Goal: Communication & Community: Answer question/provide support

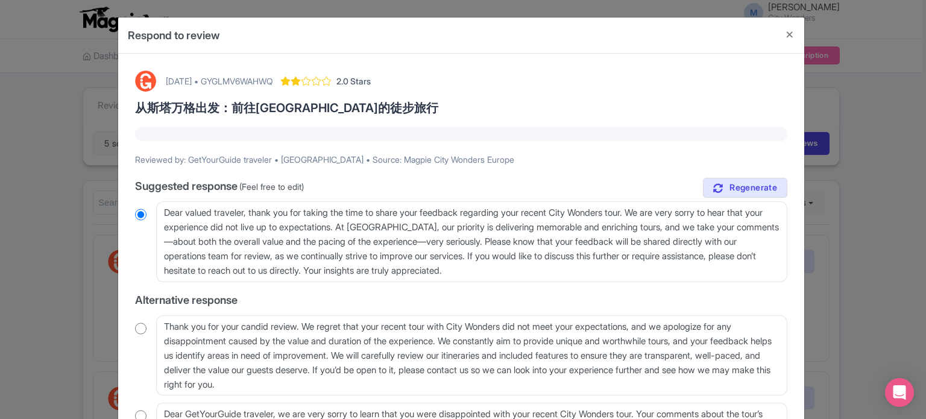
scroll to position [60, 0]
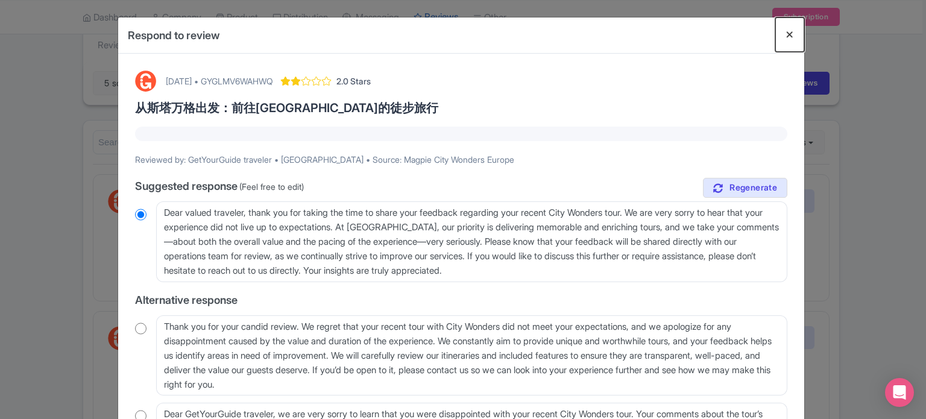
click at [789, 32] on button "Close" at bounding box center [789, 34] width 29 height 34
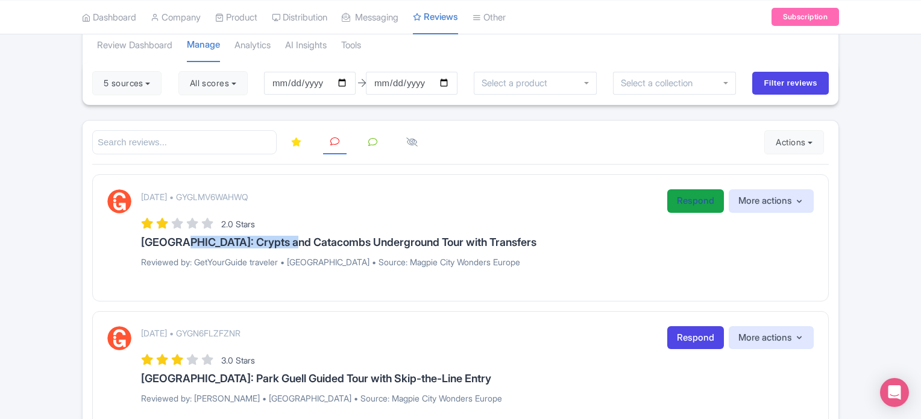
click at [694, 199] on link "Respond" at bounding box center [695, 201] width 57 height 24
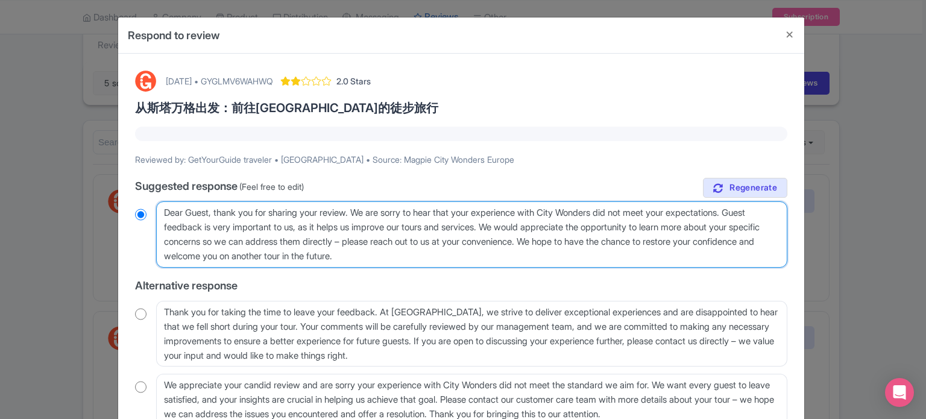
drag, startPoint x: 444, startPoint y: 256, endPoint x: 156, endPoint y: 212, distance: 290.8
click at [156, 212] on textarea "Dear Guest, thank you for sharing your review. We are sorry to hear that your e…" at bounding box center [471, 234] width 631 height 66
paste textarea "Crypts and Catacombs"
type textarea "Crypts and Catacombs"
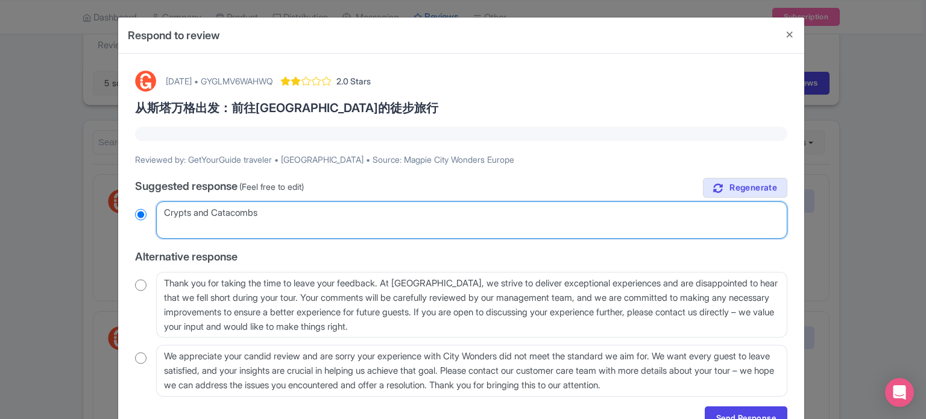
radio input "true"
click at [162, 212] on textarea "Dear Guest, thank you for sharing your review. We are sorry to hear that your e…" at bounding box center [471, 219] width 631 height 37
paste textarea "Dear valued traveler, Thank you for joining our XX Tour. We noted that your exp…"
type textarea "Dear valued traveler, Thank you for joining our XX Tour. We noted that your exp…"
radio input "true"
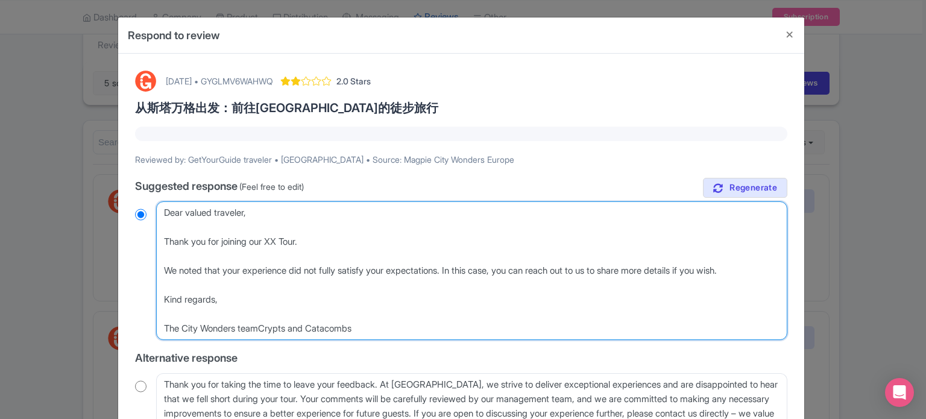
drag, startPoint x: 371, startPoint y: 336, endPoint x: 263, endPoint y: 333, distance: 107.9
click at [263, 333] on textarea "Dear Guest, thank you for sharing your review. We are sorry to hear that your e…" at bounding box center [471, 270] width 631 height 139
type textarea "Dear valued traveler, Thank you for joining our XX Tour. We noted that your exp…"
radio input "true"
click at [278, 244] on textarea "Dear Guest, thank you for sharing your review. We are sorry to hear that your e…" at bounding box center [471, 270] width 631 height 139
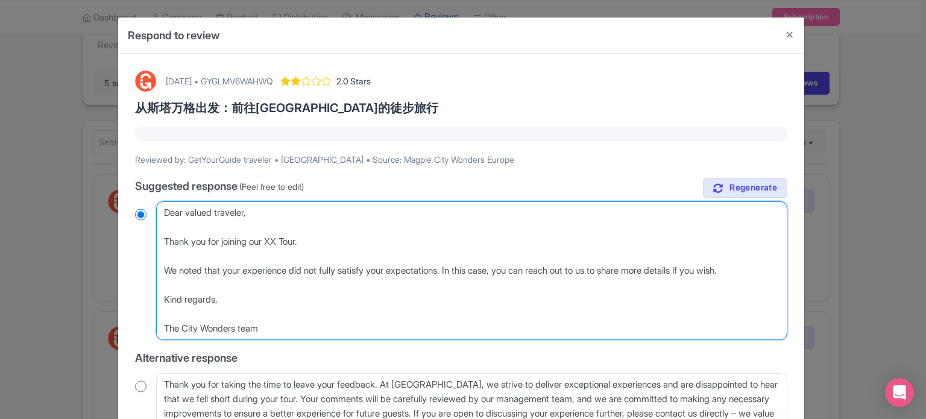
click at [278, 244] on textarea "Dear Guest, thank you for sharing your review. We are sorry to hear that your e…" at bounding box center [471, 270] width 631 height 139
paste textarea "Crypts and Catacombs"
type textarea "Dear valued traveler, Thank you for joining our Crypts and CatacombsTour. We no…"
radio input "true"
type textarea "Dear valued traveler, Thank you for joining our Crypts and Catacombs Tour. We n…"
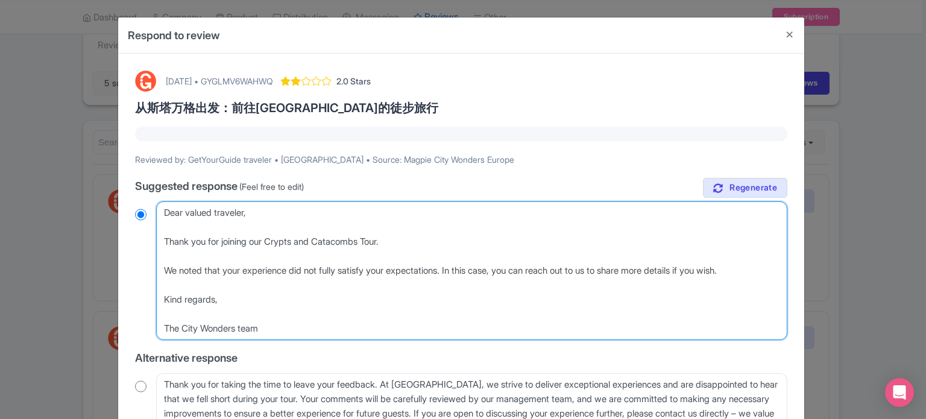
radio input "true"
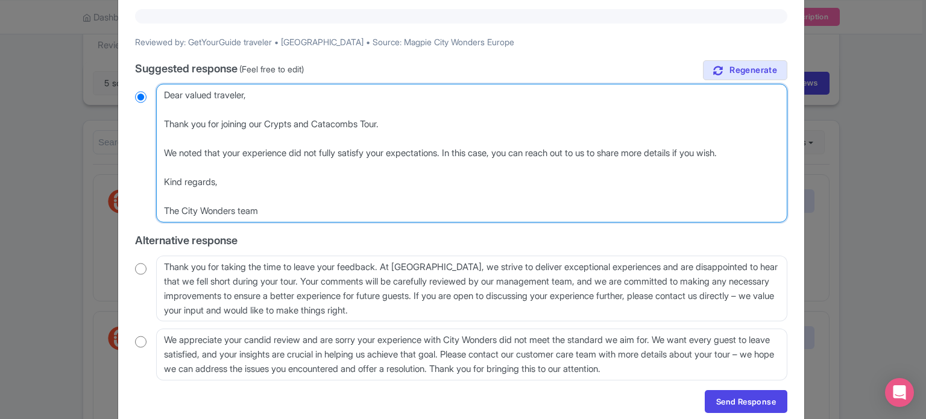
scroll to position [121, 0]
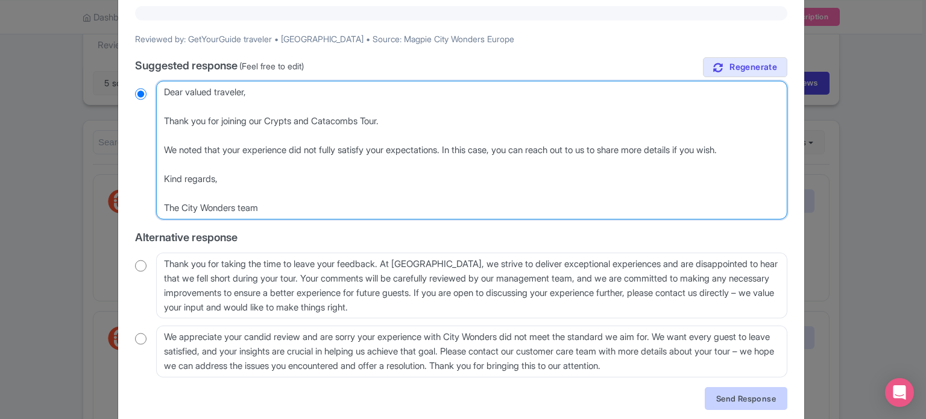
type textarea "Dear valued traveler, Thank you for joining our Crypts and Catacombs Tour. We n…"
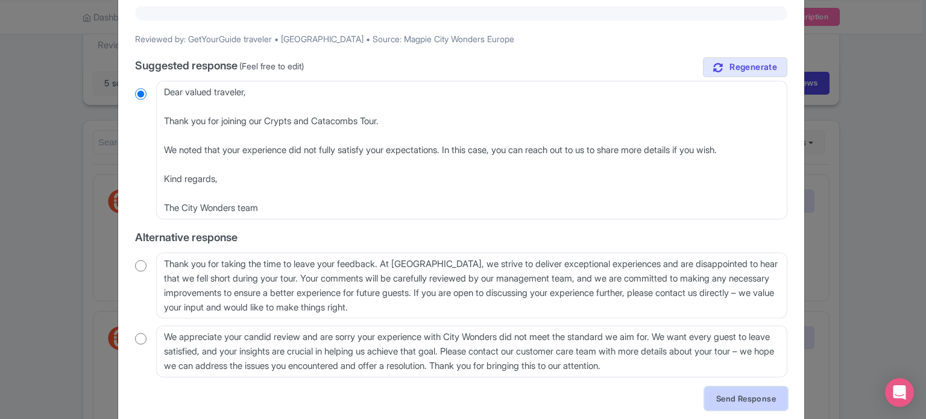
click at [733, 397] on link "Send Response" at bounding box center [746, 398] width 83 height 23
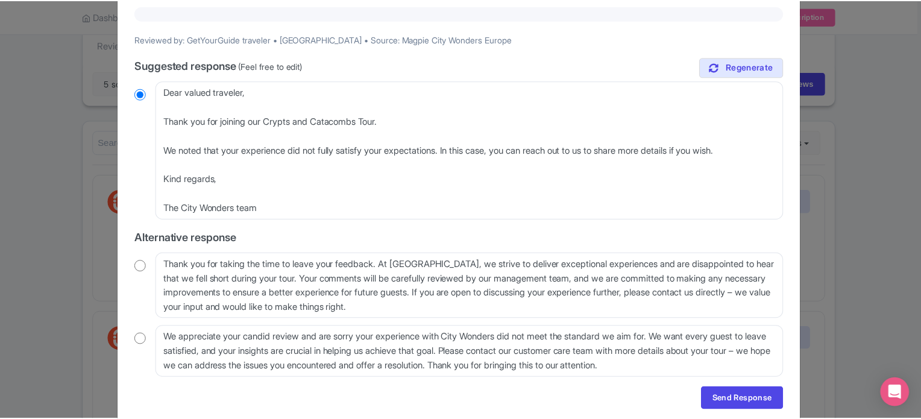
scroll to position [0, 0]
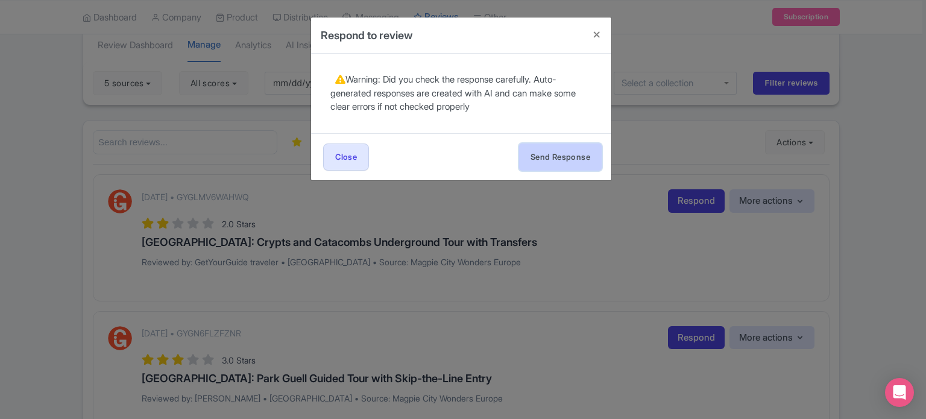
click at [557, 162] on button "Send Response" at bounding box center [560, 156] width 83 height 27
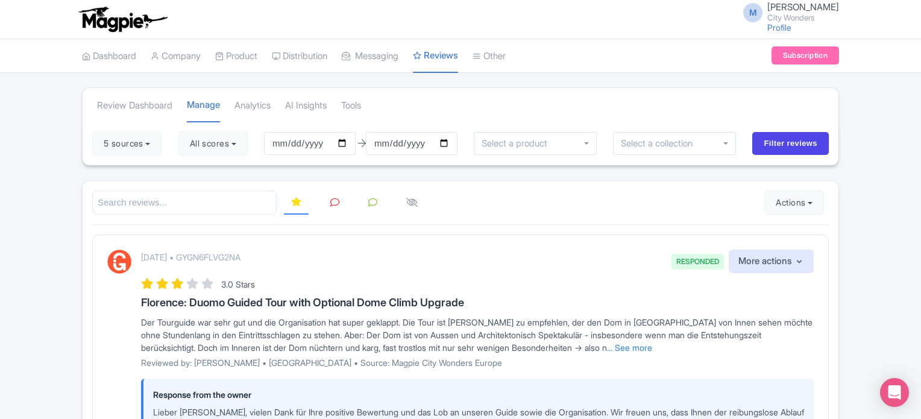
click at [333, 203] on icon at bounding box center [334, 202] width 9 height 9
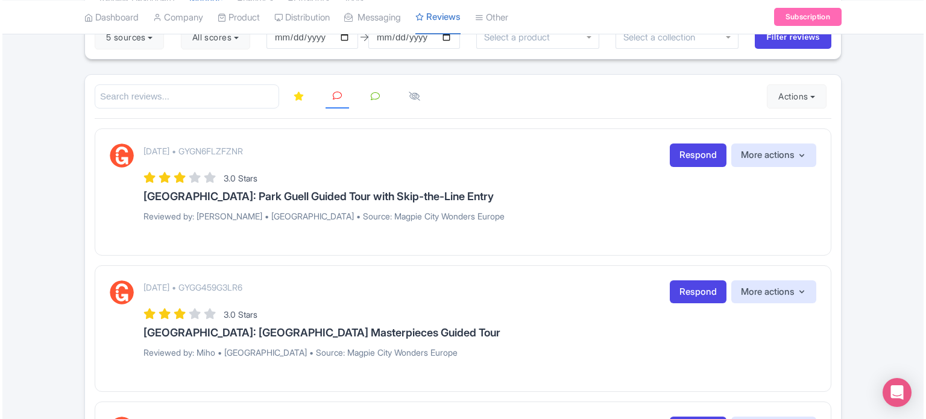
scroll to position [121, 0]
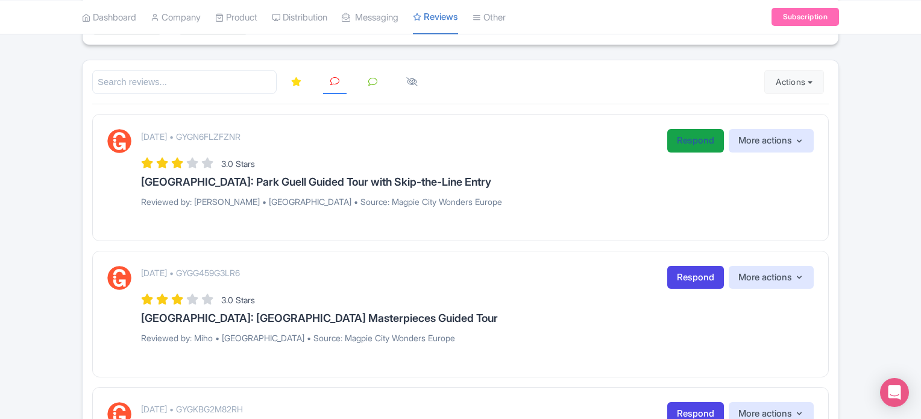
click at [675, 143] on link "Respond" at bounding box center [695, 141] width 57 height 24
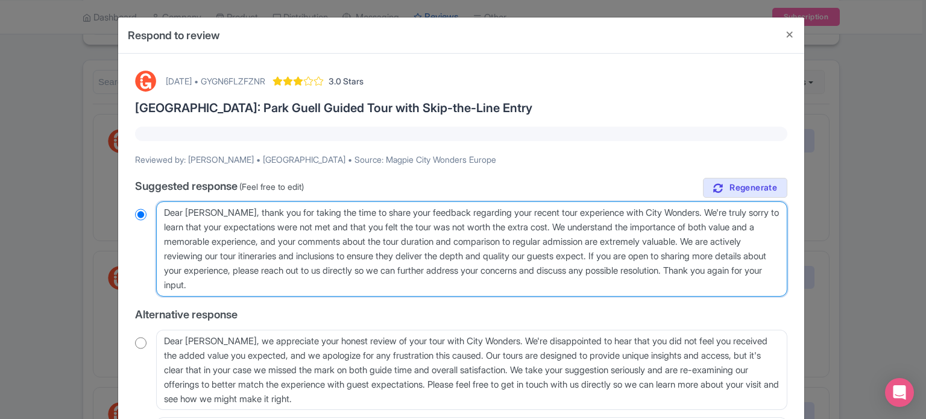
drag, startPoint x: 321, startPoint y: 278, endPoint x: 147, endPoint y: 214, distance: 185.0
click at [147, 214] on div "Dear Gerard, thank you for taking the time to share your feedback regarding you…" at bounding box center [461, 248] width 652 height 95
paste textarea "valued traveler, Thank you for joining our XX Tour. We noted that your experien…"
type textarea "Dear valued traveler, Thank you for joining our XX Tour. We noted that your exp…"
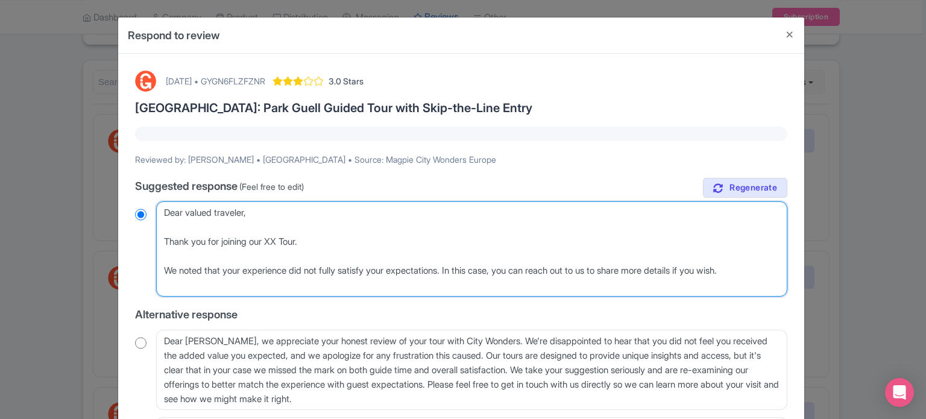
radio input "true"
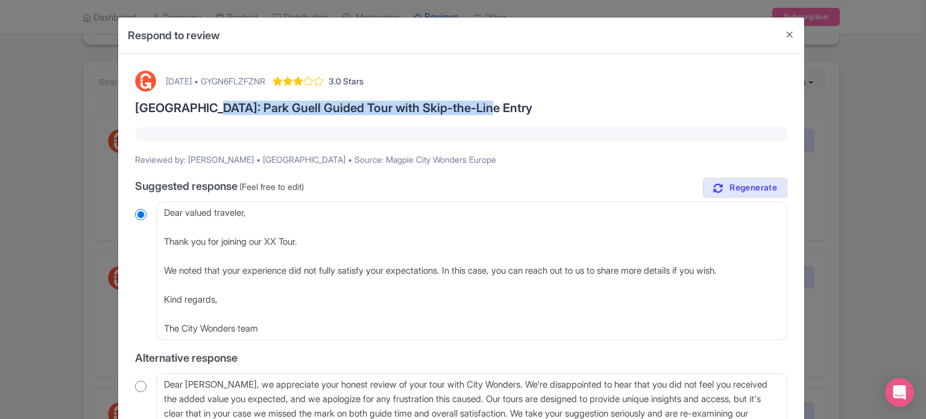
drag, startPoint x: 198, startPoint y: 105, endPoint x: 467, endPoint y: 104, distance: 268.8
click at [467, 104] on h3 "Barcelona: Park Guell Guided Tour with Skip-the-Line Entry" at bounding box center [461, 107] width 652 height 13
copy h3 "Park Guell Guided Tour with Skip-the-Line Entry"
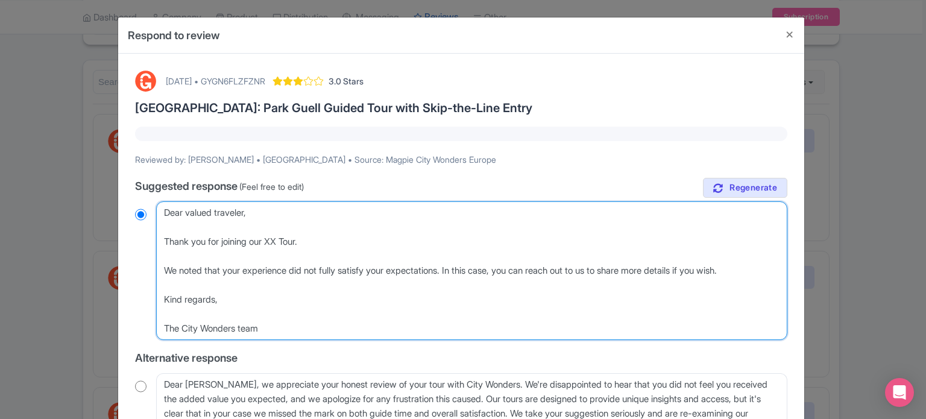
click at [272, 240] on textarea "Dear Gerard, thank you for taking the time to share your feedback regarding you…" at bounding box center [471, 270] width 631 height 139
paste textarea "Park Guell Guided Tour with Skip-the-Line Entry"
type textarea "Dear valued traveler, Thank you for joining our Park Guell Guided Tour with Ski…"
radio input "true"
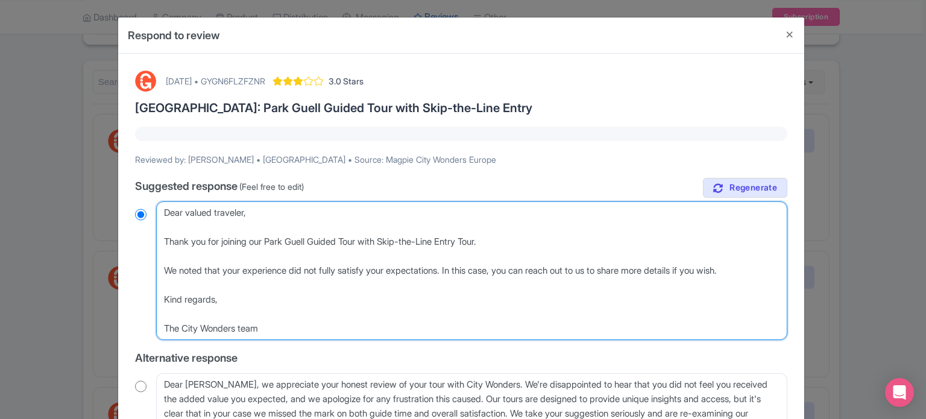
type textarea "Dear valued traveler, Thank you for joining our Park Guell Guided Tour with Ski…"
radio input "true"
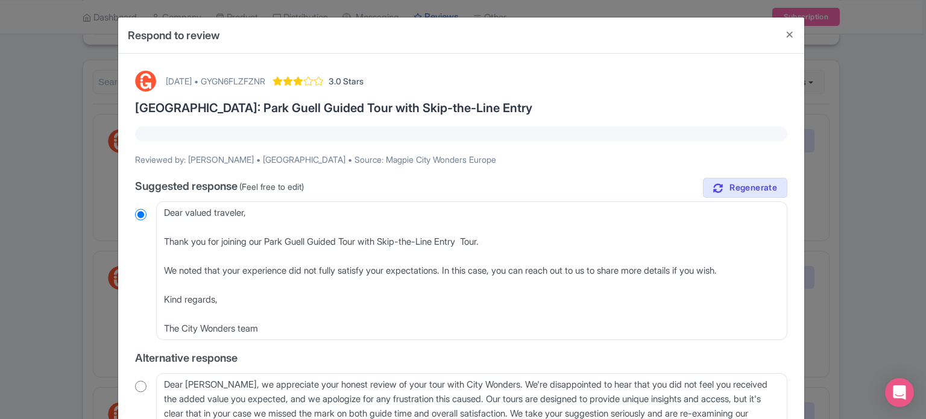
click at [200, 160] on p "Reviewed by: Gerard • Netherlands • Source: Magpie City Wonders Europe" at bounding box center [461, 159] width 652 height 13
copy p "Gerard"
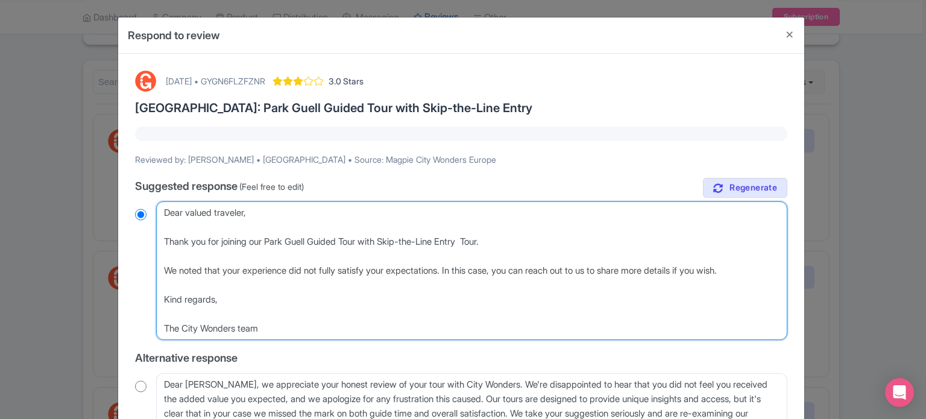
drag, startPoint x: 163, startPoint y: 207, endPoint x: 246, endPoint y: 209, distance: 83.8
click at [246, 209] on textarea "Dear Gerard, thank you for taking the time to share your feedback regarding you…" at bounding box center [471, 270] width 631 height 139
type textarea "H, Thank you for joining our Park Guell Guided Tour with Skip-the-Line Entry To…"
radio input "true"
type textarea "Hi, Thank you for joining our Park Guell Guided Tour with Skip-the-Line Entry T…"
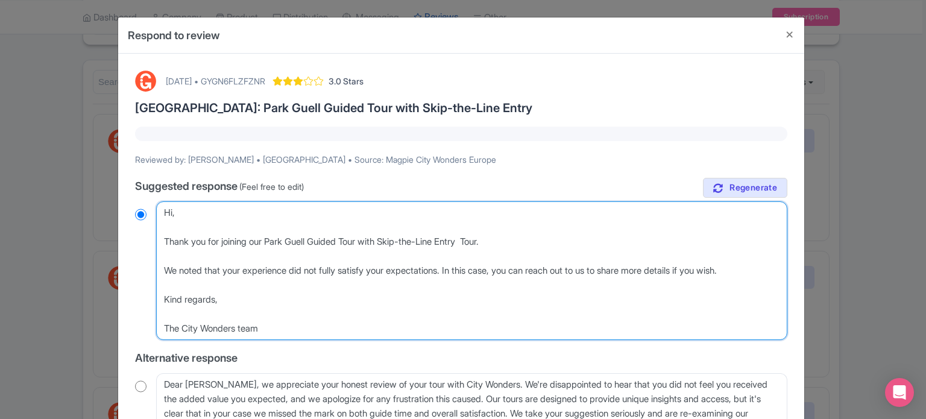
radio input "true"
type textarea "Hi , Thank you for joining our Park Guell Guided Tour with Skip-the-Line Entry …"
radio input "true"
paste textarea "Gerard"
type textarea "Hi Gerard , Thank you for joining our Park Guell Guided Tour with Skip-the-Line…"
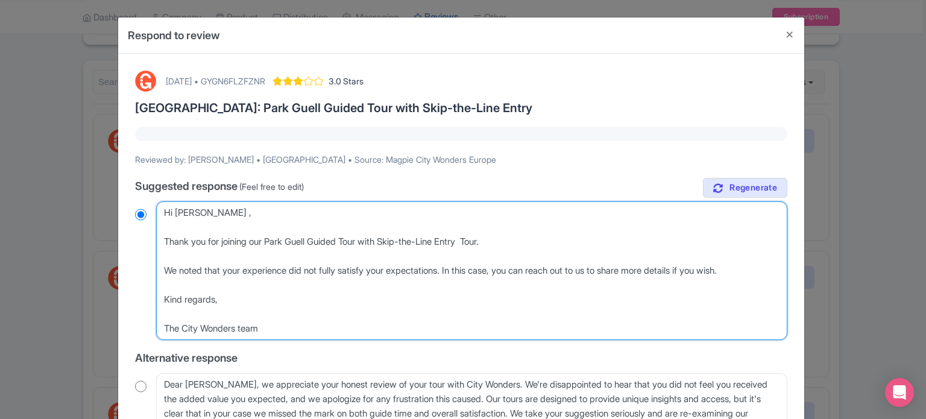
radio input "true"
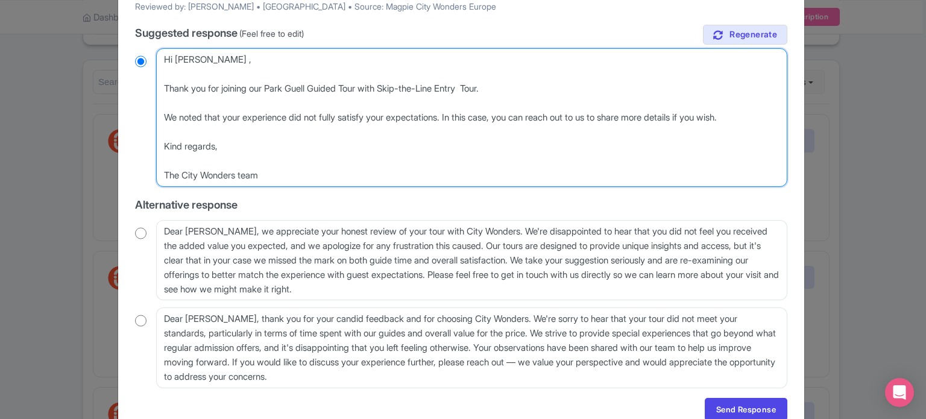
scroll to position [181, 0]
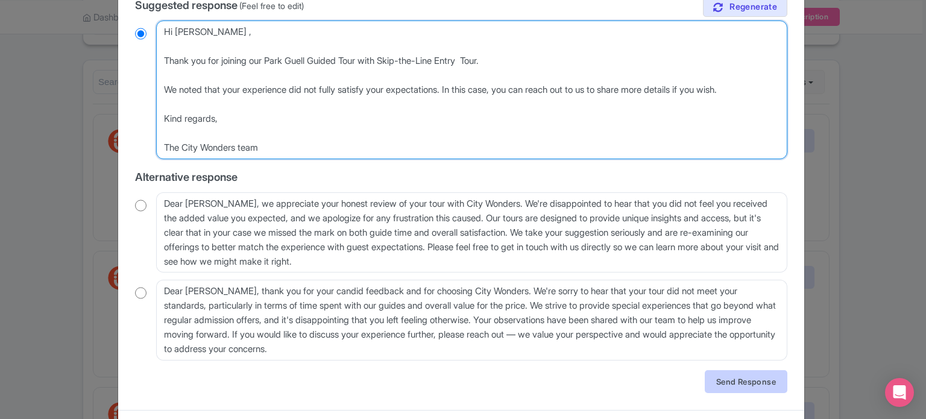
type textarea "Hi Gerard , Thank you for joining our Park Guell Guided Tour with Skip-the-Line…"
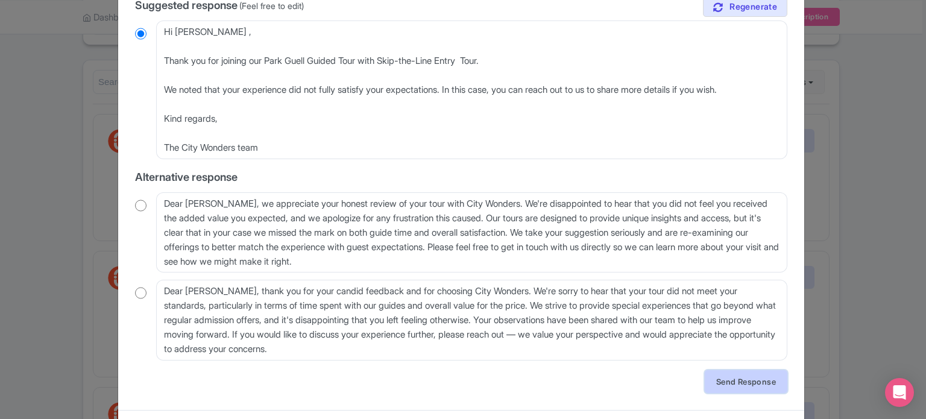
click at [760, 383] on link "Send Response" at bounding box center [746, 381] width 83 height 23
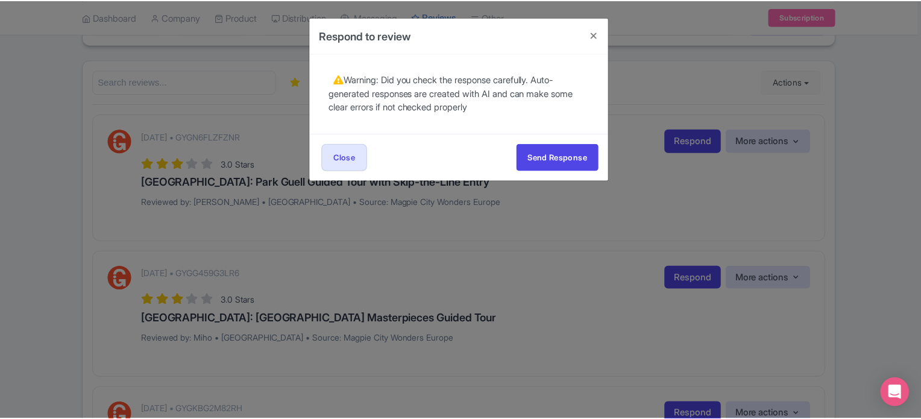
scroll to position [0, 0]
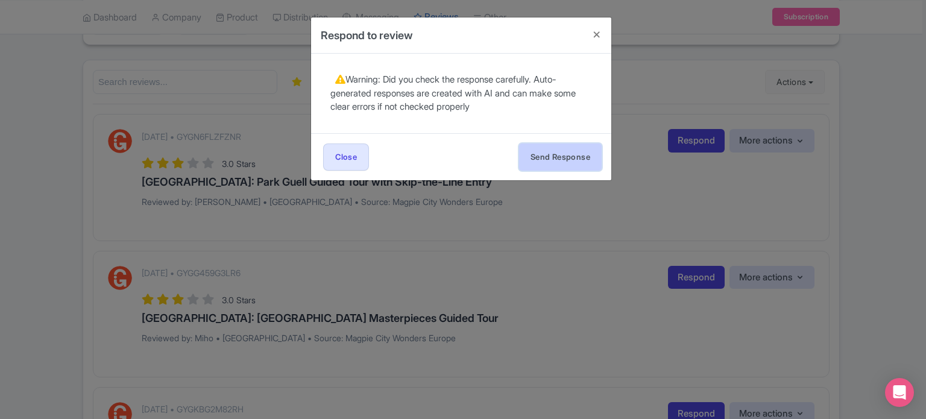
click at [545, 161] on button "Send Response" at bounding box center [560, 156] width 83 height 27
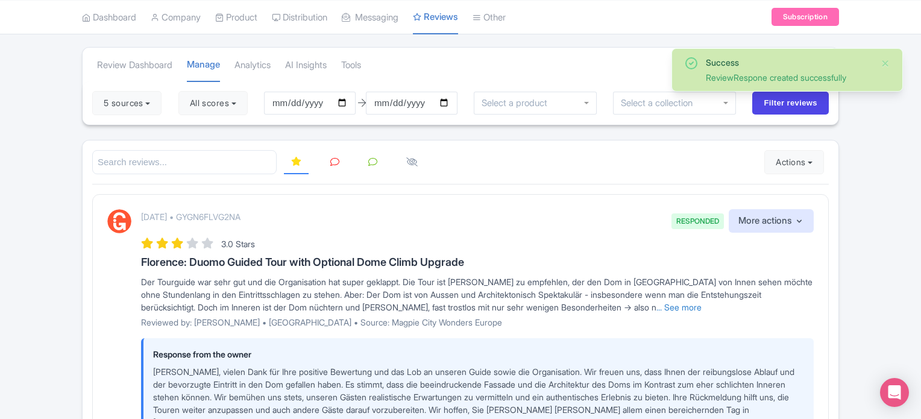
scroll to position [60, 0]
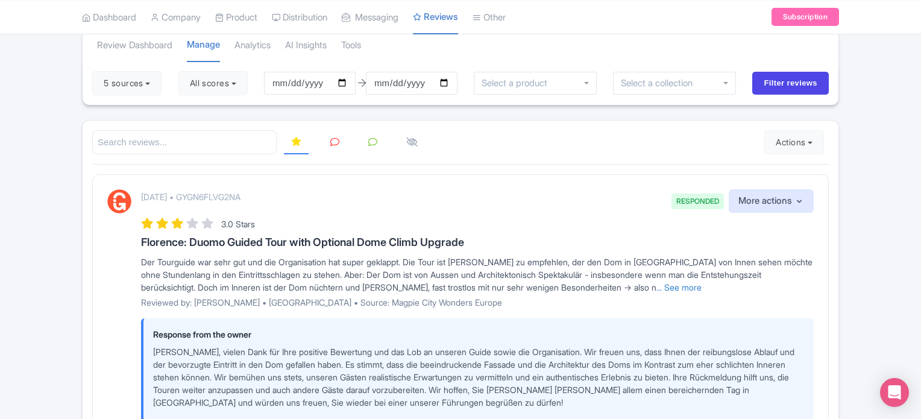
drag, startPoint x: 141, startPoint y: 237, endPoint x: 479, endPoint y: 238, distance: 337.5
click at [479, 238] on h3 "Florence: Duomo Guided Tour with Optional Dome Climb Upgrade" at bounding box center [477, 242] width 673 height 12
copy h3 "Florence: Duomo Guided Tour with Optional Dome Climb Upgrade"
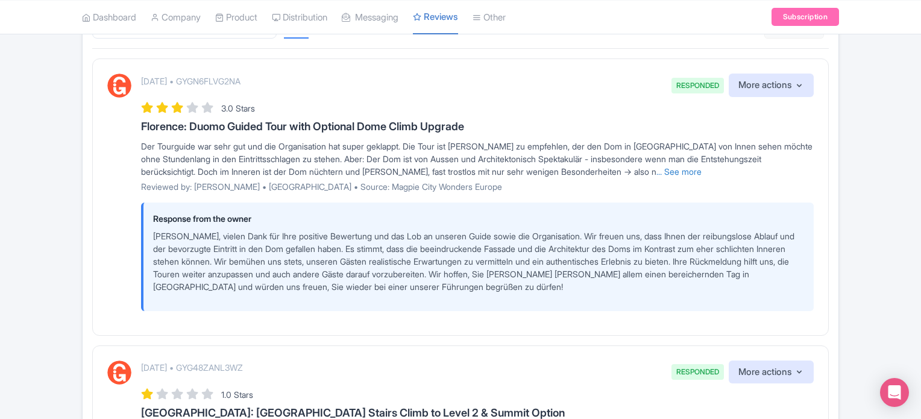
scroll to position [181, 0]
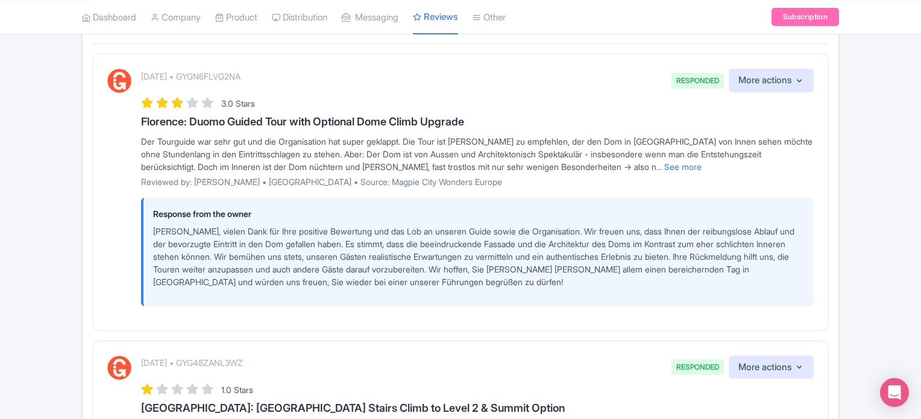
click at [234, 257] on p "Lieber [PERSON_NAME], vielen Dank für Ihre positive Bewertung und das Lob an un…" at bounding box center [478, 256] width 651 height 63
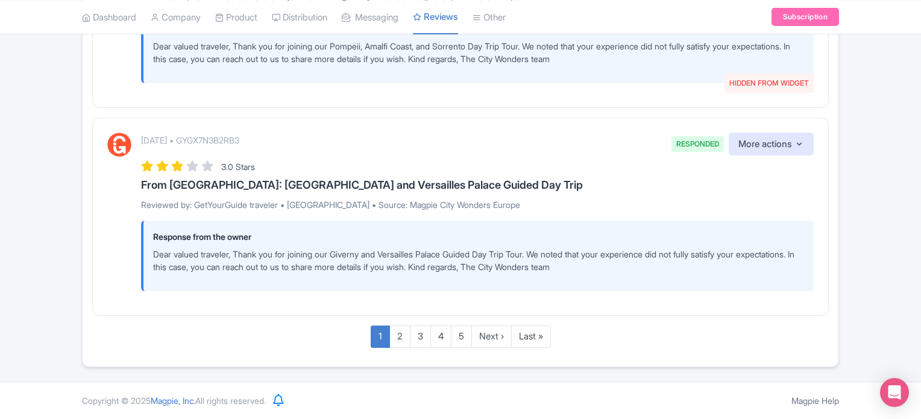
scroll to position [2275, 0]
click at [398, 344] on link "2" at bounding box center [399, 336] width 21 height 22
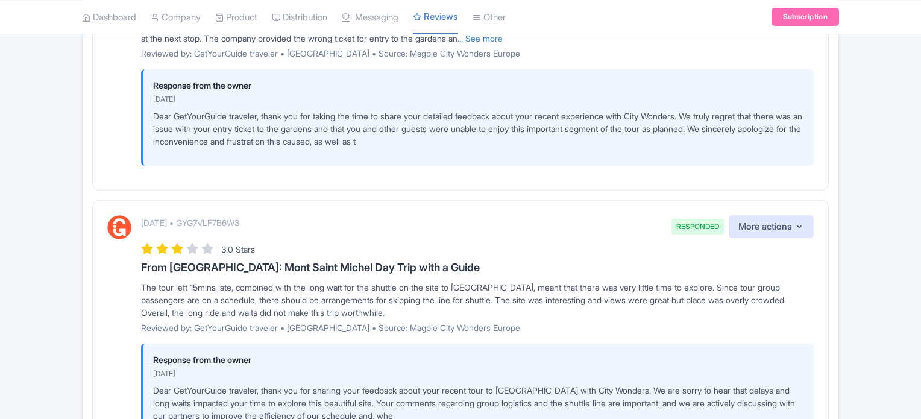
scroll to position [705, 0]
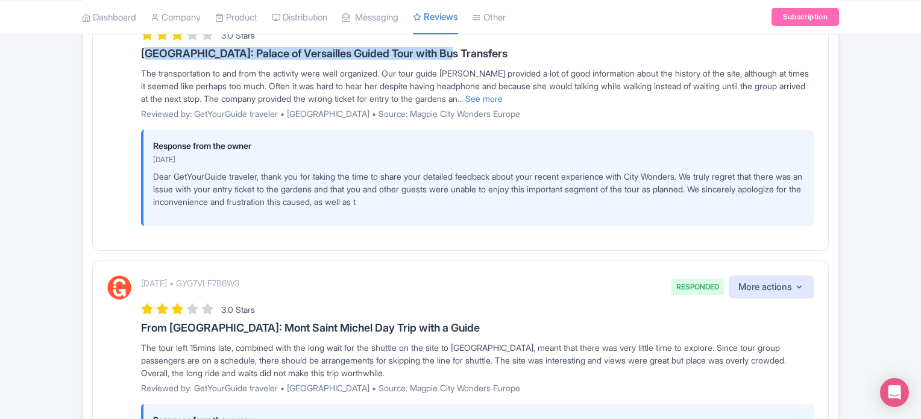
drag, startPoint x: 144, startPoint y: 62, endPoint x: 437, endPoint y: 62, distance: 292.9
click at [437, 60] on h3 "Paris: Palace of Versailles Guided Tour with Bus Transfers" at bounding box center [477, 54] width 673 height 12
copy h3 "Paris: Palace of Versailles Guided Tour with Bus Transfers"
click at [503, 104] on link "... See more" at bounding box center [479, 98] width 45 height 10
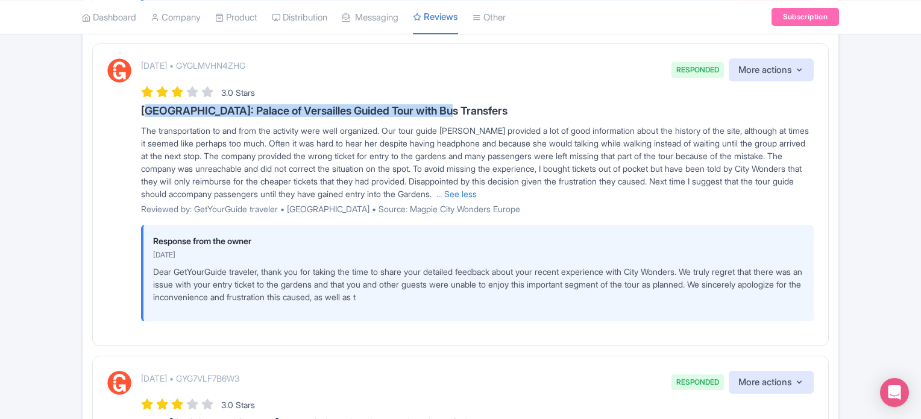
scroll to position [645, 0]
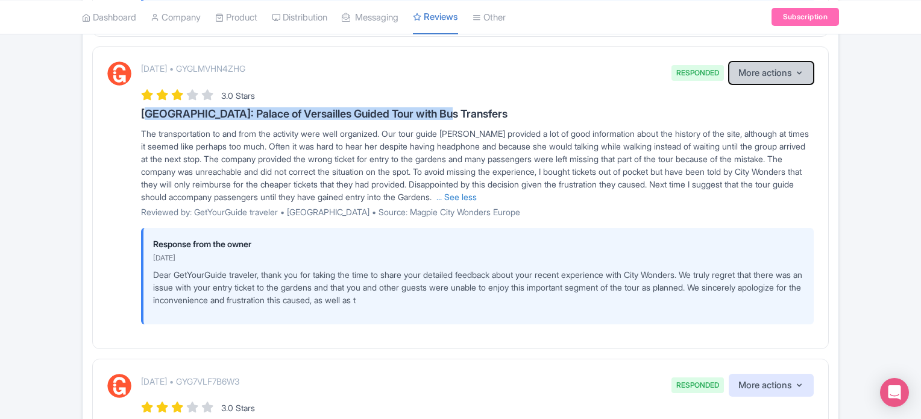
click at [764, 85] on button "More actions" at bounding box center [771, 73] width 85 height 24
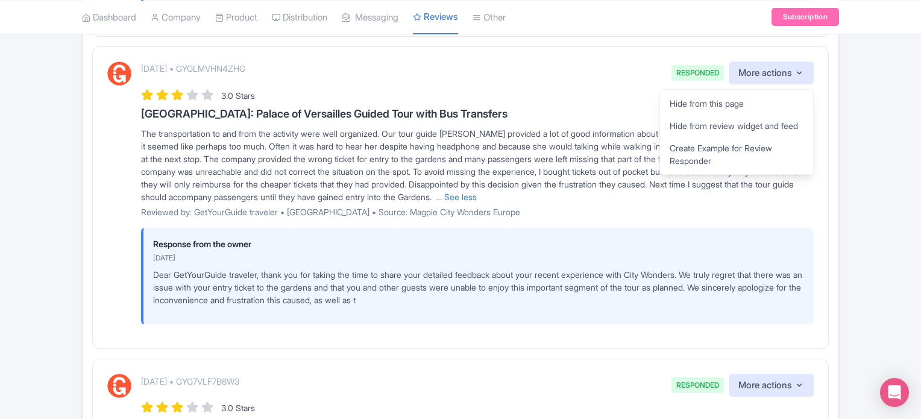
click at [698, 81] on span "RESPONDED" at bounding box center [697, 73] width 52 height 16
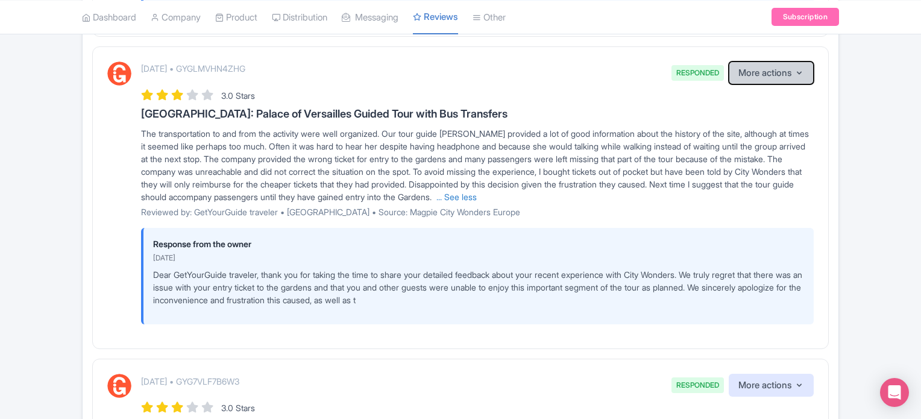
click at [777, 84] on button "More actions" at bounding box center [771, 73] width 85 height 24
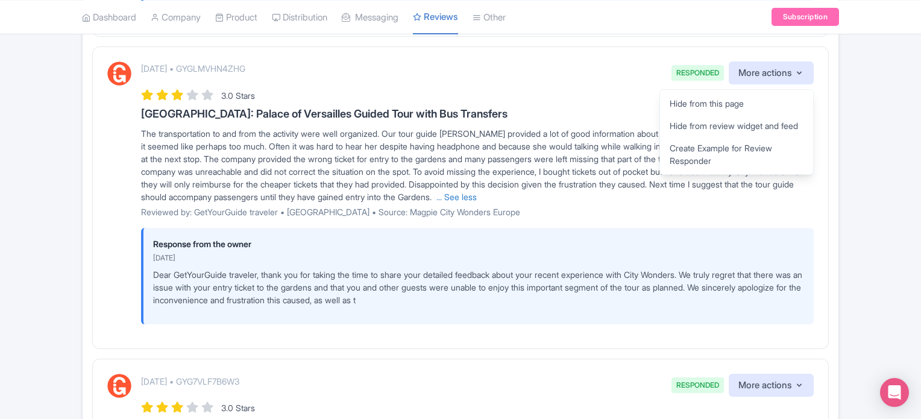
click at [478, 306] on p "Dear GetYourGuide traveler, thank you for taking the time to share your detaile…" at bounding box center [478, 287] width 651 height 38
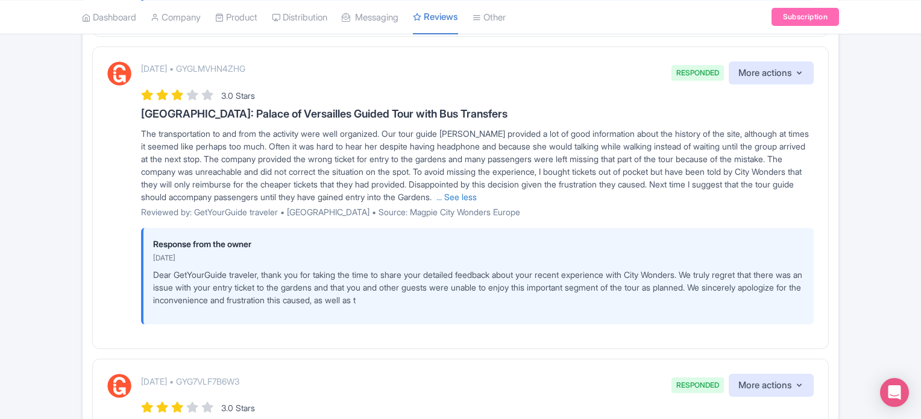
click at [478, 306] on p "Dear GetYourGuide traveler, thank you for taking the time to share your detaile…" at bounding box center [478, 287] width 651 height 38
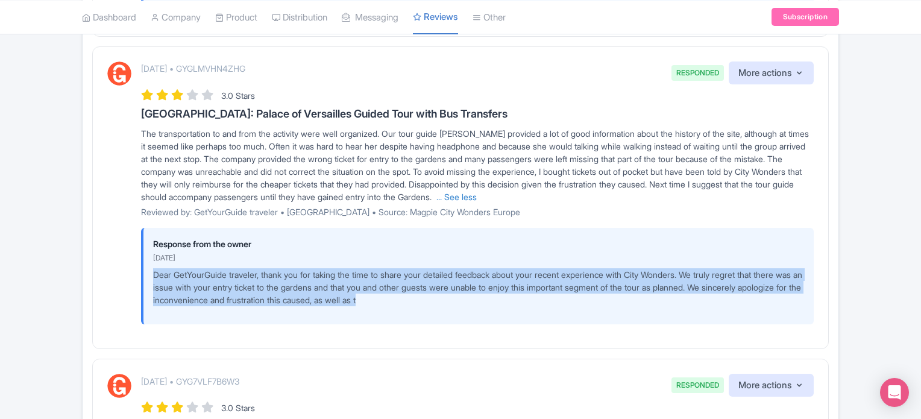
click at [478, 306] on p "Dear GetYourGuide traveler, thank you for taking the time to share your detaile…" at bounding box center [478, 287] width 651 height 38
click at [477, 202] on link "... See less" at bounding box center [456, 197] width 40 height 10
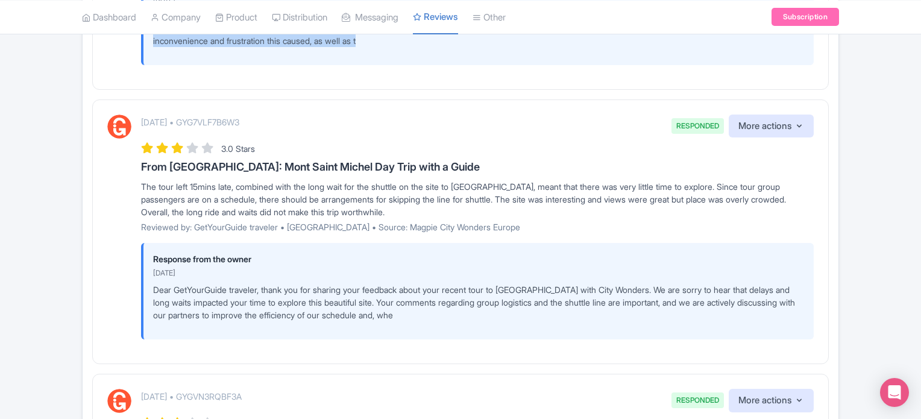
scroll to position [886, 0]
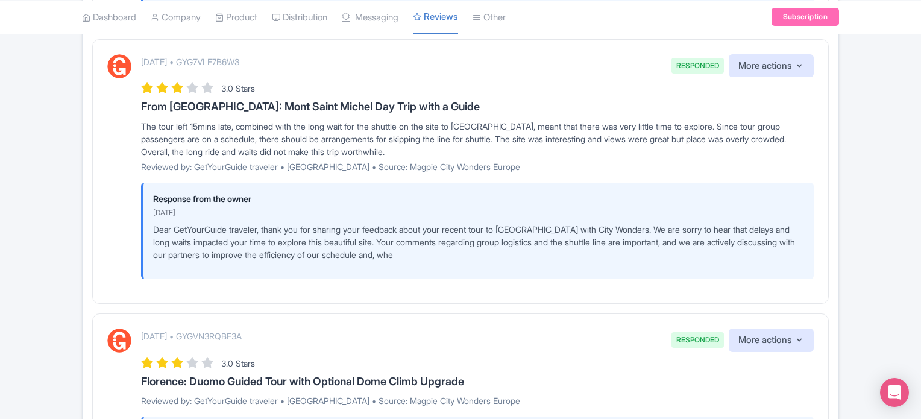
click at [184, 261] on p "Dear GetYourGuide traveler, thank you for sharing your feedback about your rece…" at bounding box center [478, 242] width 651 height 38
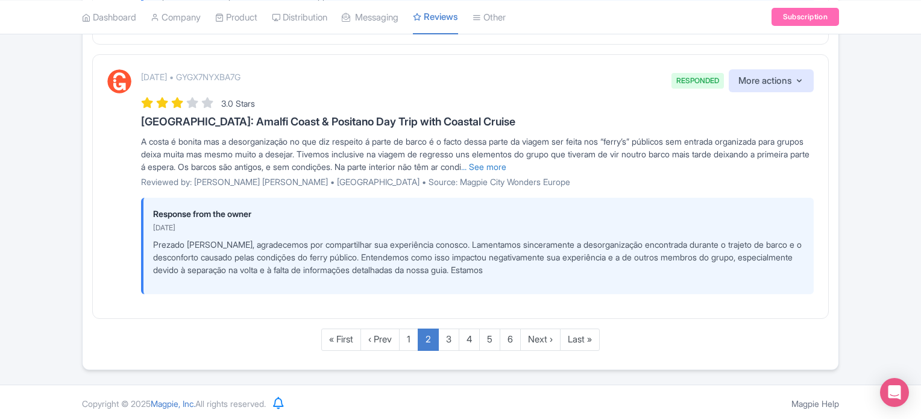
scroll to position [2331, 0]
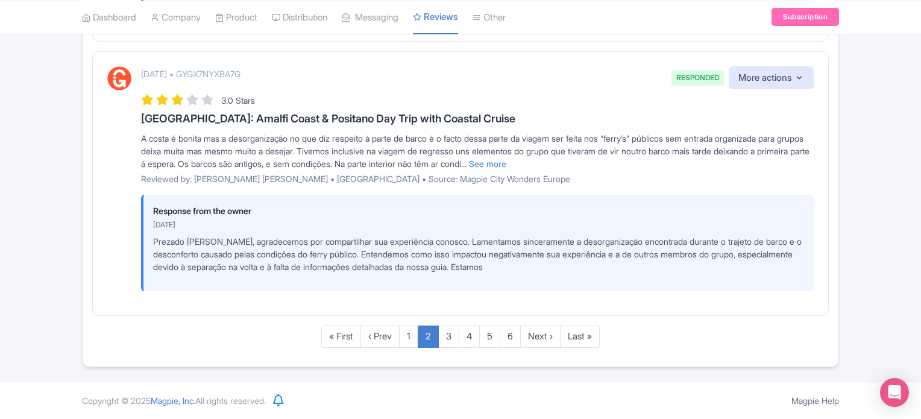
click at [169, 240] on p "Prezado António, agradecemos por compartilhar sua experiência conosco. Lamentam…" at bounding box center [478, 254] width 651 height 38
click at [345, 337] on link "« First" at bounding box center [341, 336] width 40 height 22
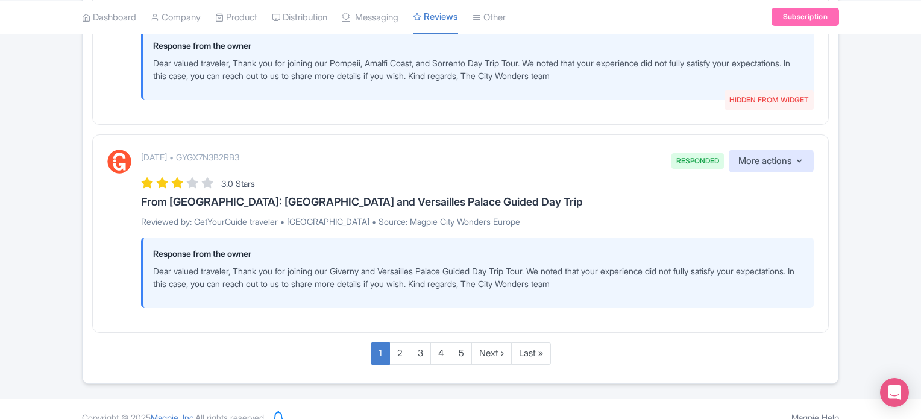
scroll to position [2272, 0]
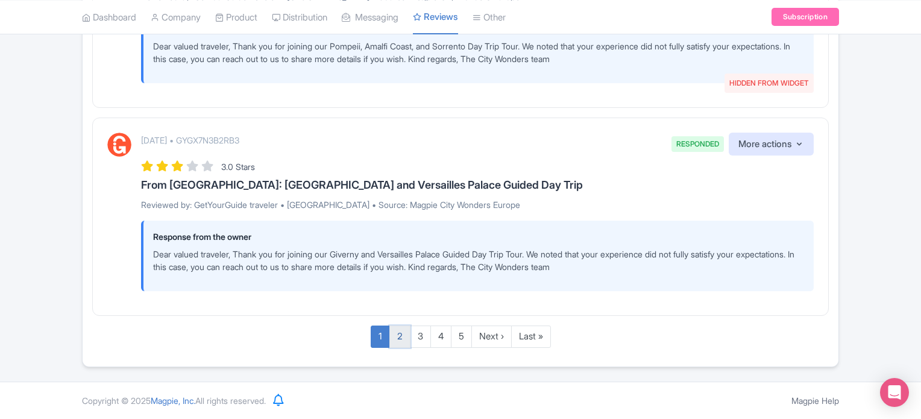
click at [400, 341] on link "2" at bounding box center [399, 336] width 21 height 22
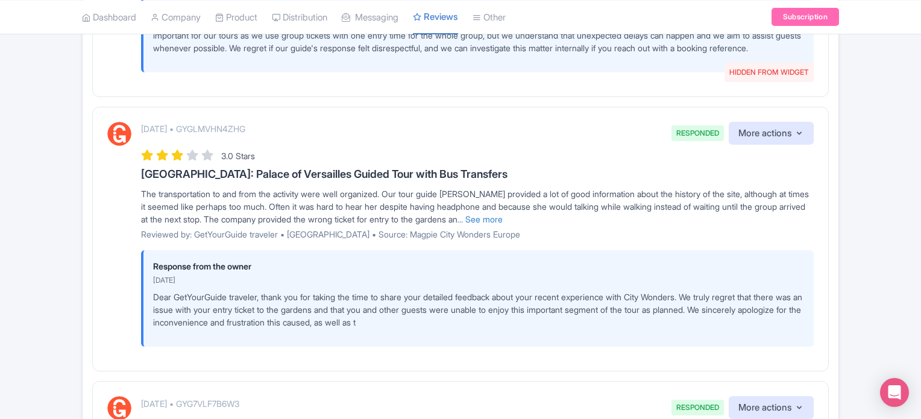
scroll to position [645, 0]
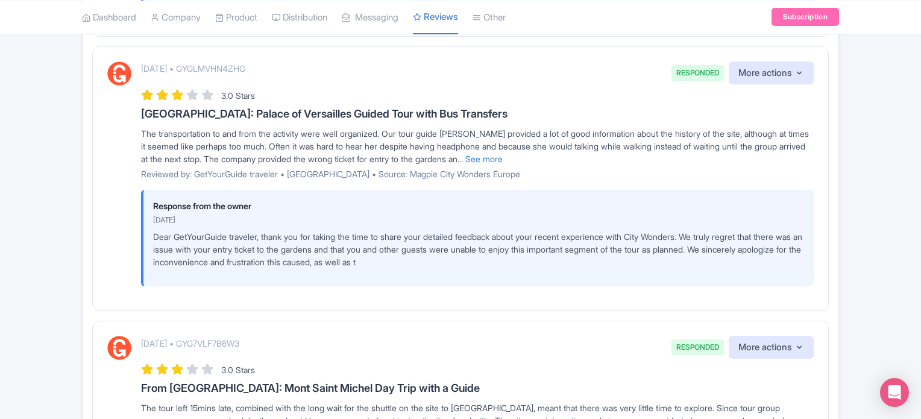
click at [113, 207] on div "August 19, 2025 • GYGLMVHN4ZHG RESPONDED More actions Hide from this page Hide …" at bounding box center [460, 173] width 706 height 225
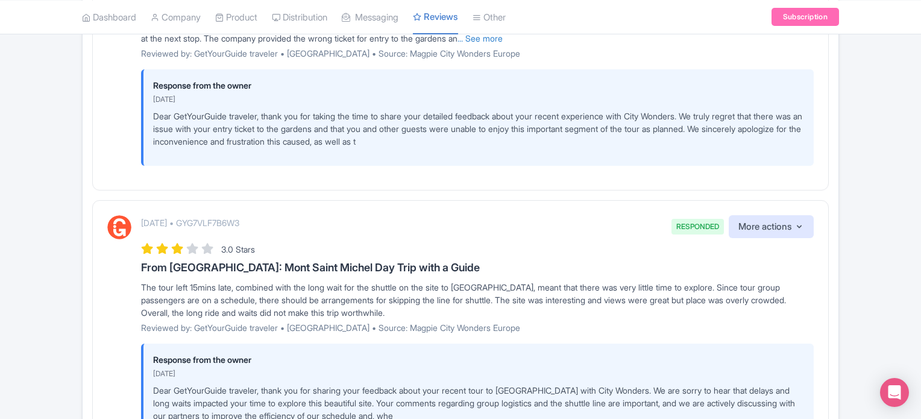
scroll to position [886, 0]
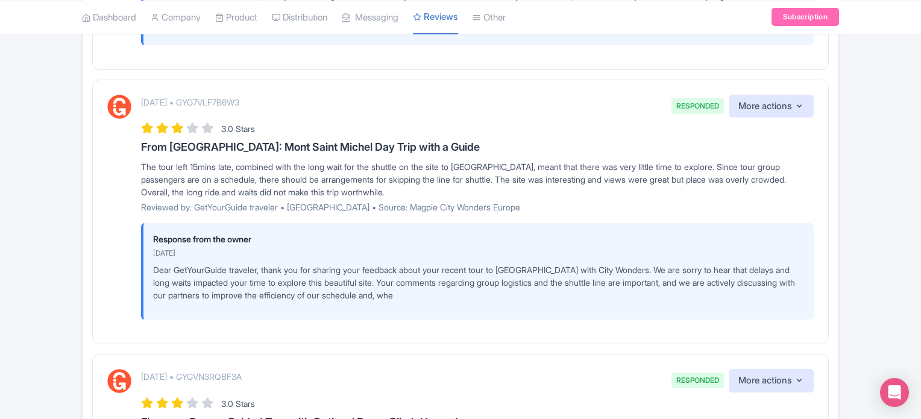
click at [118, 261] on div "August 19, 2025 • GYG7VLF7B6W3 RESPONDED More actions Hide from this page Hide …" at bounding box center [460, 207] width 706 height 225
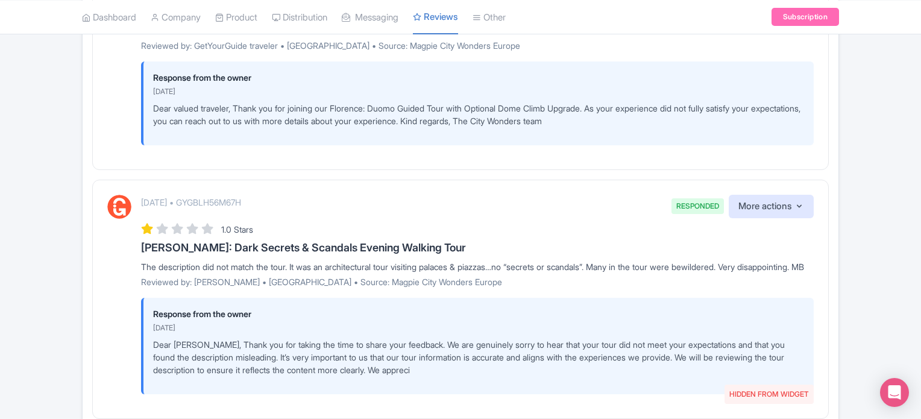
scroll to position [1368, 0]
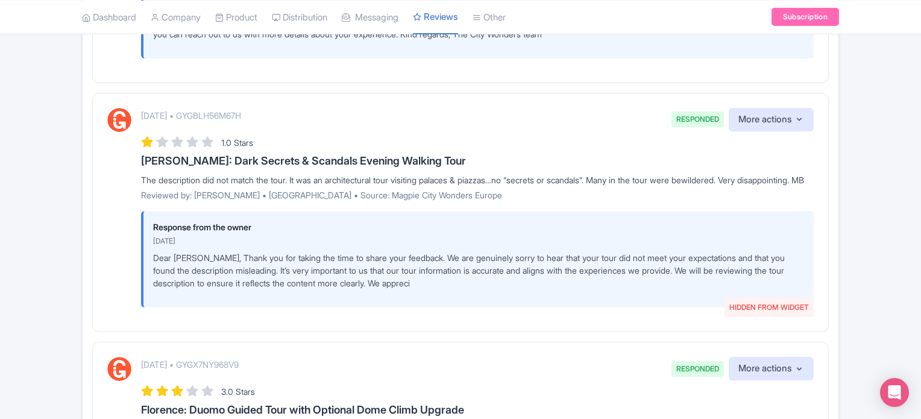
drag, startPoint x: 105, startPoint y: 240, endPoint x: 111, endPoint y: 240, distance: 6.6
click at [105, 240] on div "August 19, 2025 • GYGBLH56M67H RESPONDED HIDDEN FROM WIDGET More actions Hide f…" at bounding box center [460, 212] width 736 height 239
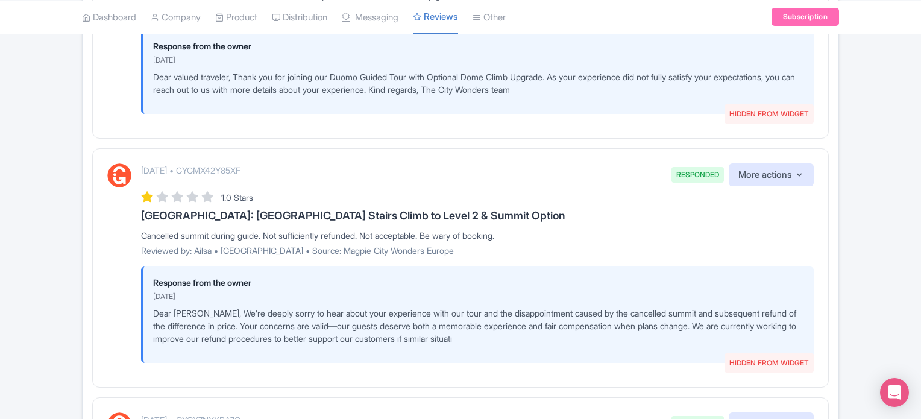
scroll to position [2091, 0]
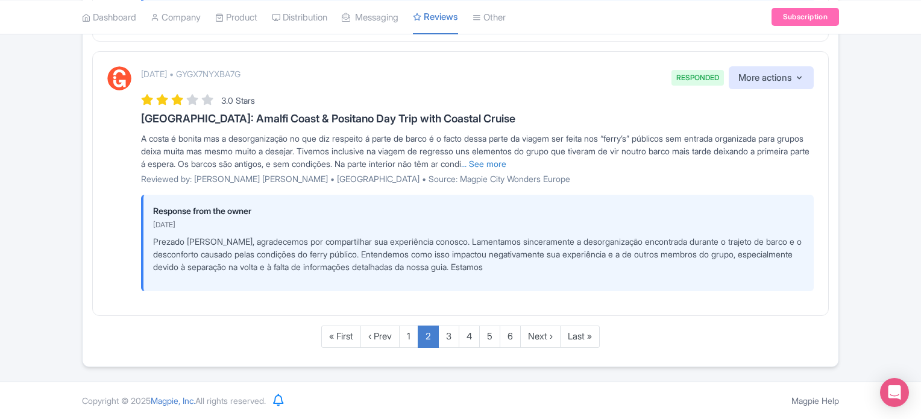
scroll to position [2371, 0]
click at [95, 266] on div "August 19, 2025 • GYGX7NYXBA7G RESPONDED More actions Hide from this page Hide …" at bounding box center [460, 183] width 736 height 265
click at [454, 333] on link "3" at bounding box center [448, 336] width 21 height 22
click at [453, 339] on link "3" at bounding box center [448, 336] width 21 height 22
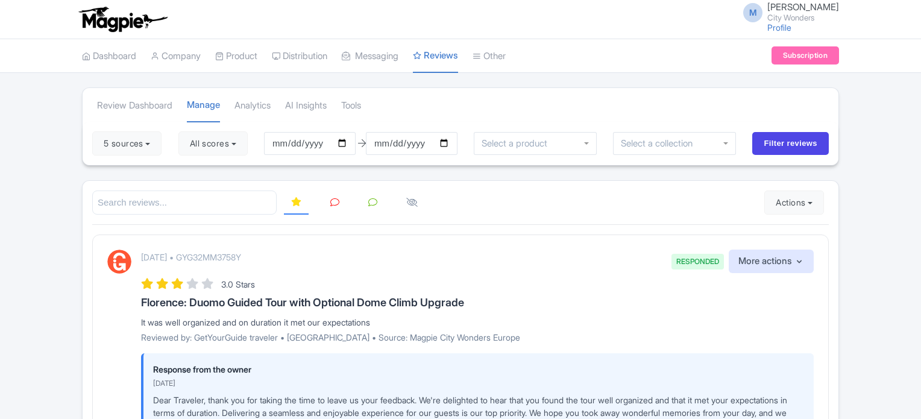
scroll to position [223, 0]
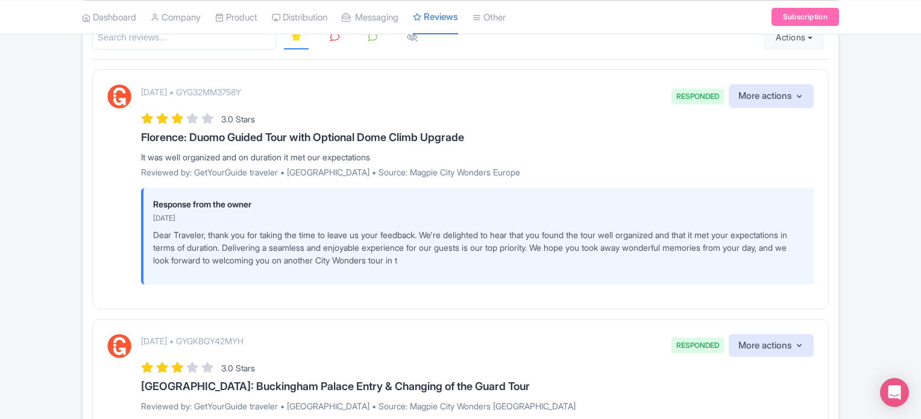
scroll to position [163, 0]
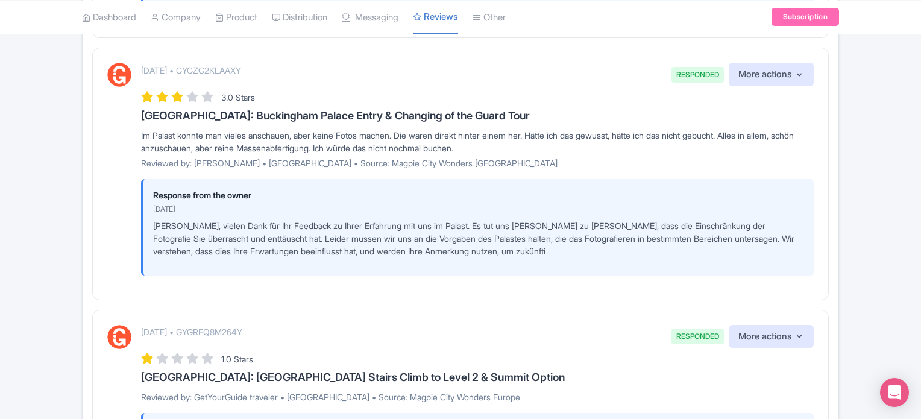
scroll to position [1549, 0]
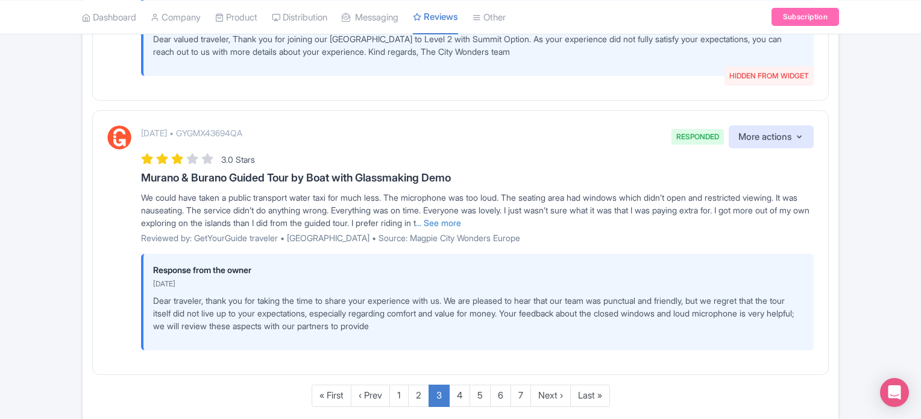
scroll to position [2266, 0]
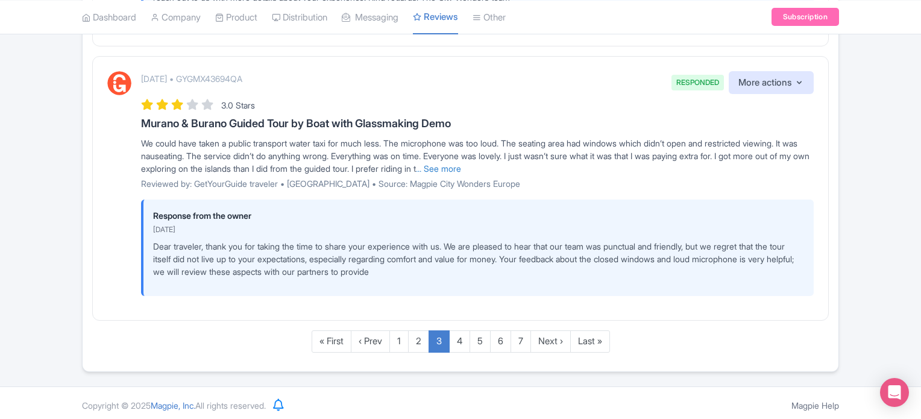
click at [445, 336] on link "3" at bounding box center [438, 341] width 21 height 22
click at [463, 337] on link "4" at bounding box center [459, 341] width 21 height 22
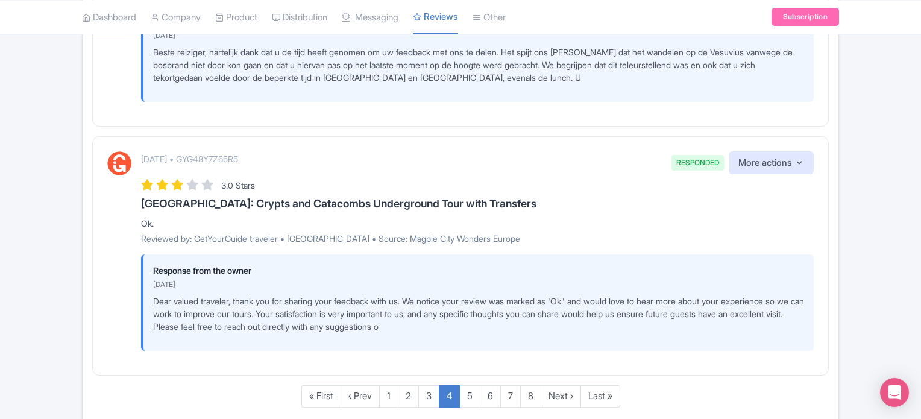
scroll to position [2466, 0]
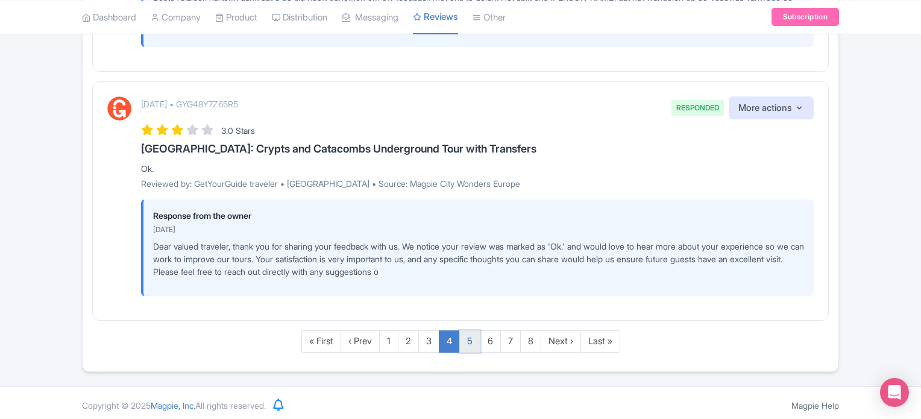
click at [472, 337] on link "5" at bounding box center [469, 341] width 21 height 22
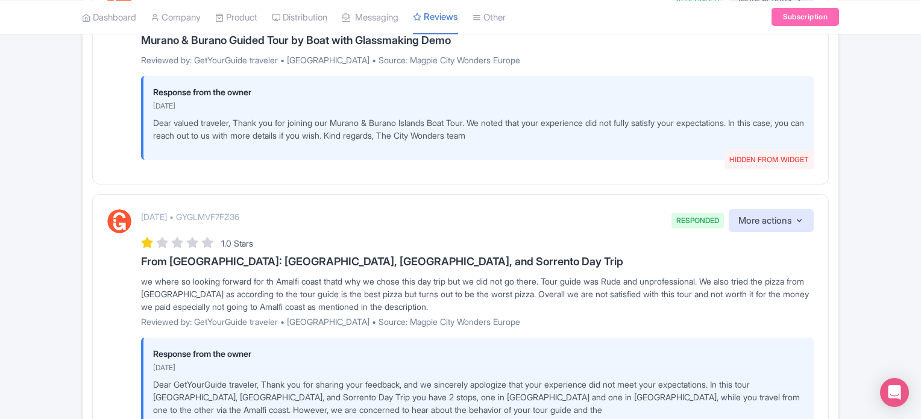
scroll to position [2332, 0]
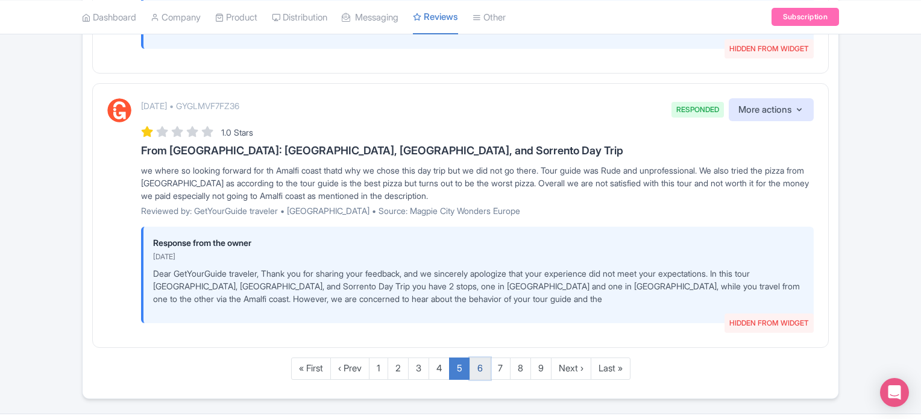
click at [482, 365] on link "6" at bounding box center [479, 368] width 21 height 22
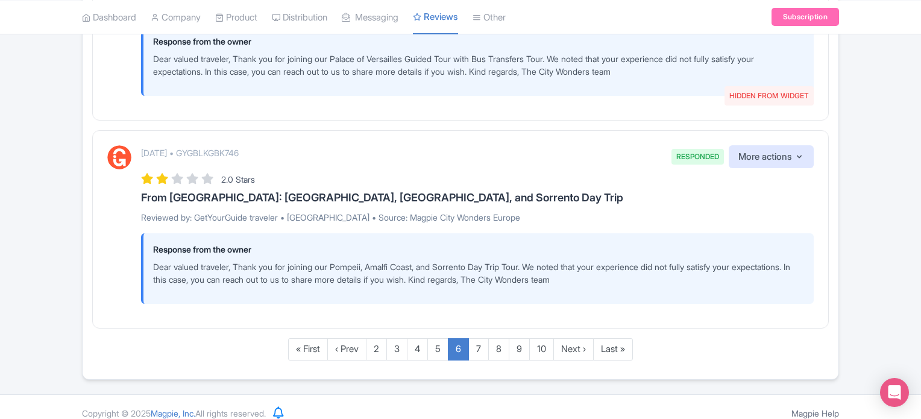
scroll to position [2226, 0]
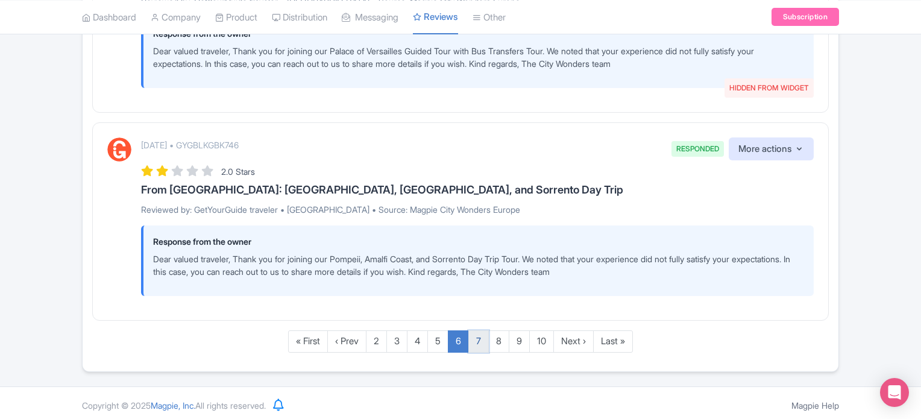
click at [481, 338] on link "7" at bounding box center [478, 341] width 20 height 22
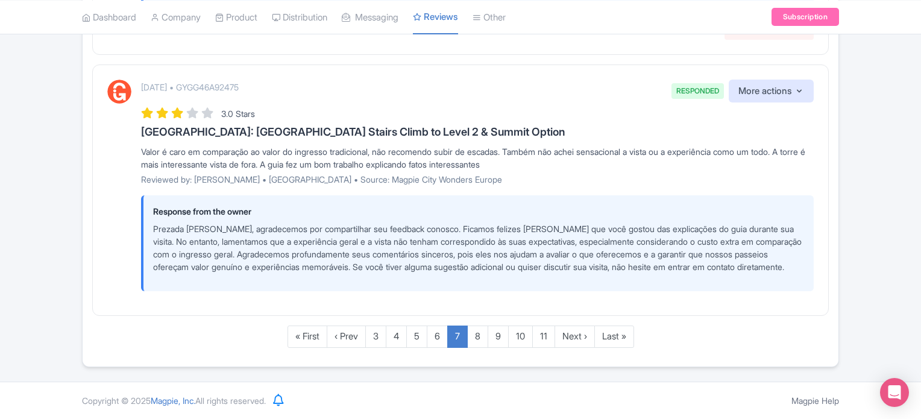
scroll to position [2563, 0]
click at [479, 333] on link "8" at bounding box center [477, 336] width 21 height 22
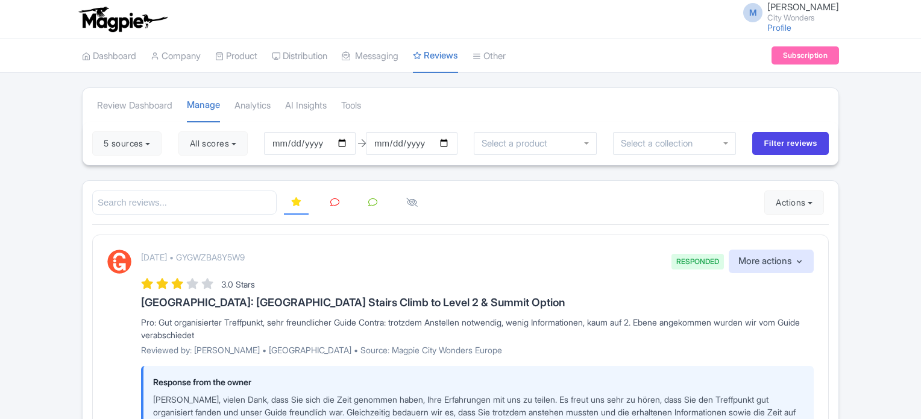
scroll to position [223, 0]
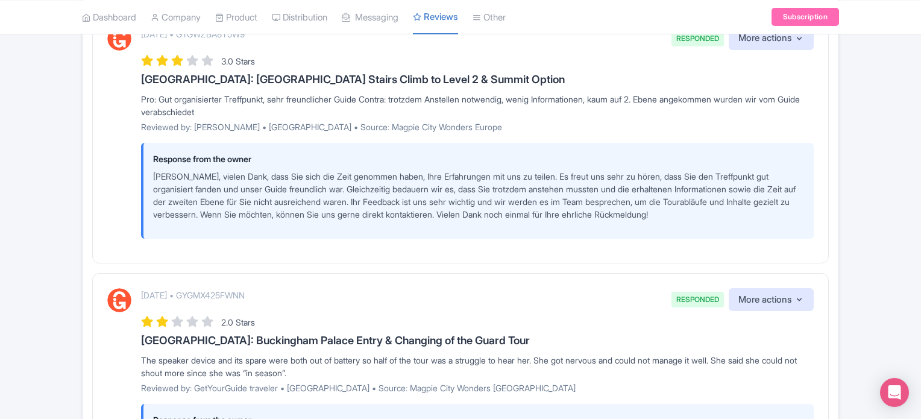
click at [104, 183] on div "August 15, 2025 • GYGWZBA8Y5W9 RESPONDED More actions Hide from this page Hide …" at bounding box center [460, 136] width 736 height 251
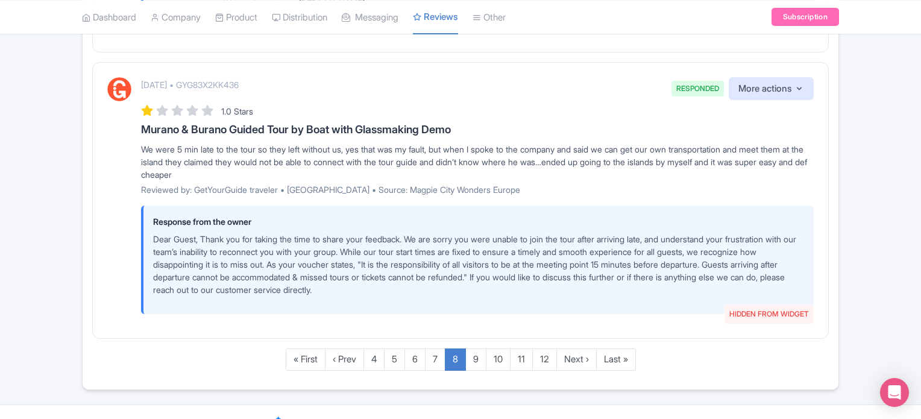
scroll to position [2272, 0]
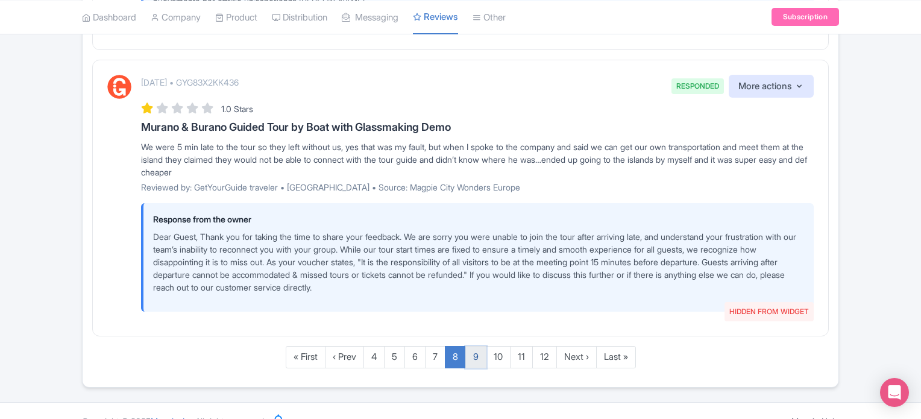
click at [477, 346] on link "9" at bounding box center [475, 357] width 21 height 22
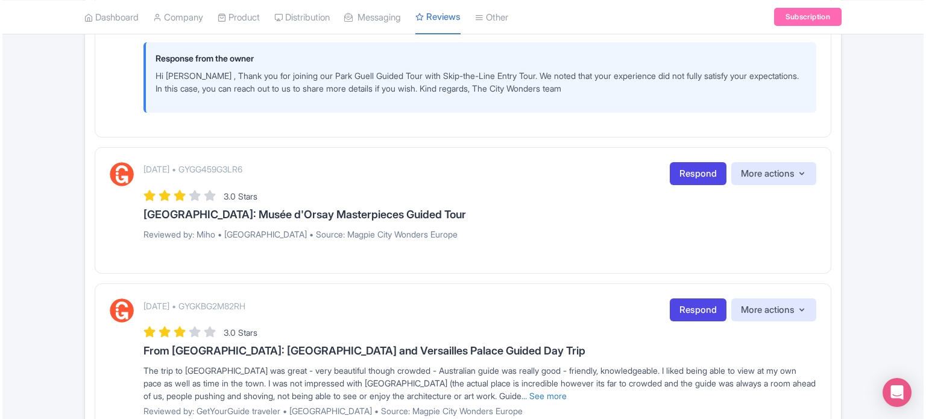
scroll to position [524, 0]
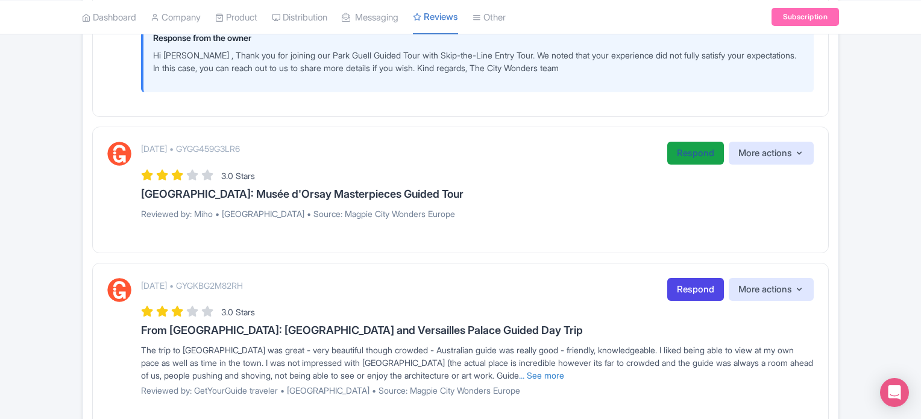
click at [675, 154] on link "Respond" at bounding box center [695, 154] width 57 height 24
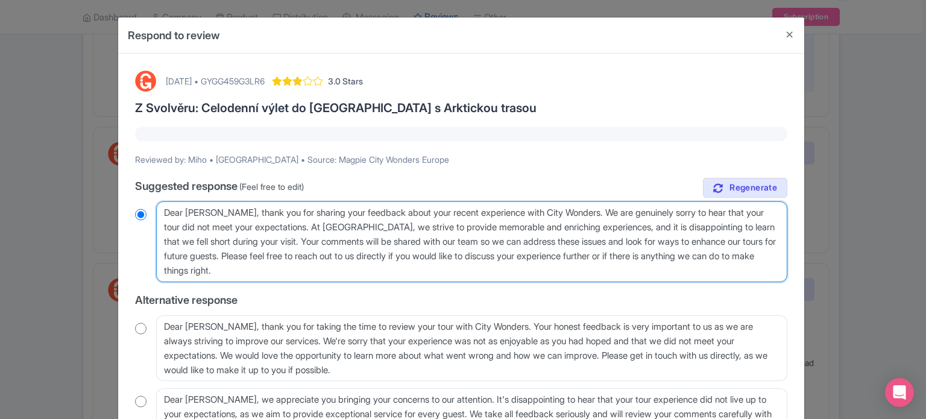
drag, startPoint x: 277, startPoint y: 263, endPoint x: 289, endPoint y: 240, distance: 26.2
click at [289, 240] on textarea "Dear Miho, thank you for sharing your feedback about your recent experience wit…" at bounding box center [471, 241] width 631 height 81
click at [287, 255] on textarea "Dear Miho, thank you for sharing your feedback about your recent experience wit…" at bounding box center [471, 241] width 631 height 81
drag, startPoint x: 262, startPoint y: 257, endPoint x: 290, endPoint y: 241, distance: 32.7
click at [290, 241] on textarea "Dear Miho, thank you for sharing your feedback about your recent experience wit…" at bounding box center [471, 241] width 631 height 81
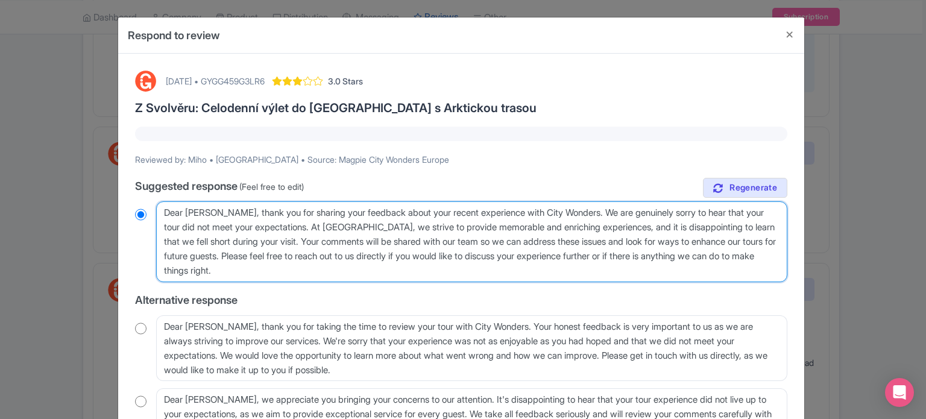
type textarea "Dear Miho, thank you for sharing your feedback about your recent experience wit…"
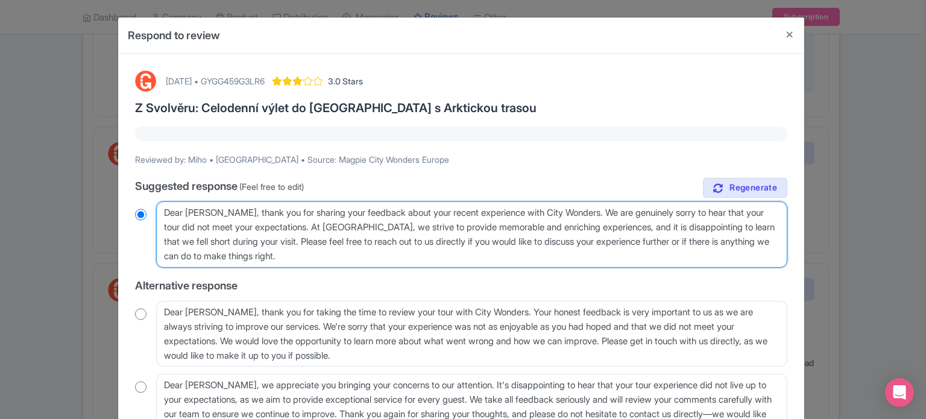
radio input "true"
drag, startPoint x: 431, startPoint y: 252, endPoint x: 688, endPoint y: 236, distance: 257.2
click at [688, 236] on textarea "Dear Miho, thank you for sharing your feedback about your recent experience wit…" at bounding box center [471, 234] width 631 height 66
type textarea "Dear [PERSON_NAME], thank you for sharing your feedback about your recent exper…"
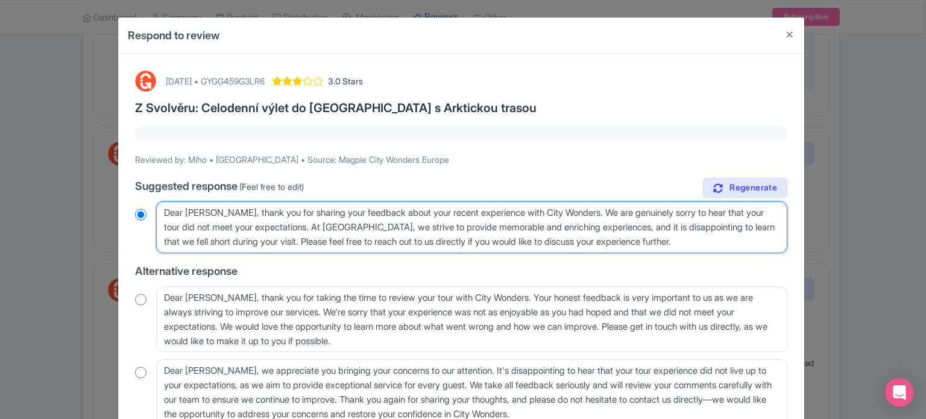
radio input "true"
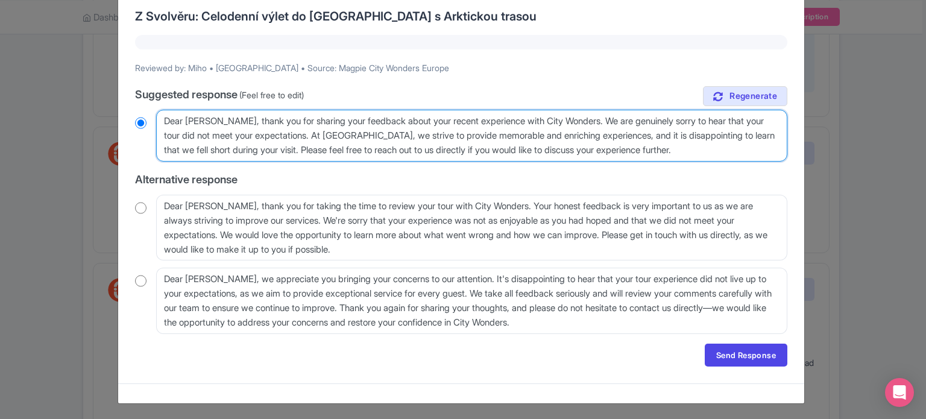
scroll to position [92, 0]
type textarea "Dear [PERSON_NAME], thank you for sharing your feedback about your recent exper…"
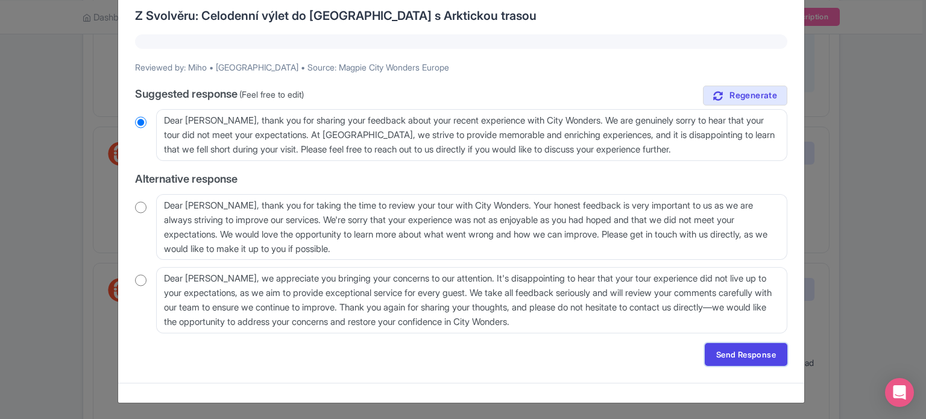
click at [768, 351] on link "Send Response" at bounding box center [746, 354] width 83 height 23
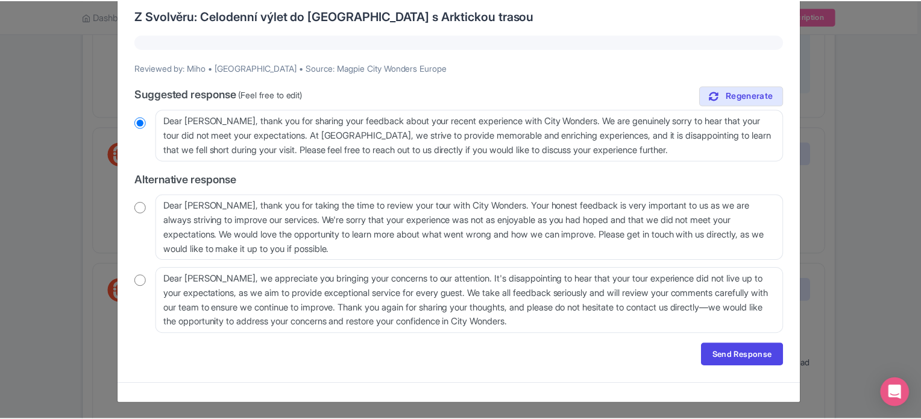
scroll to position [0, 0]
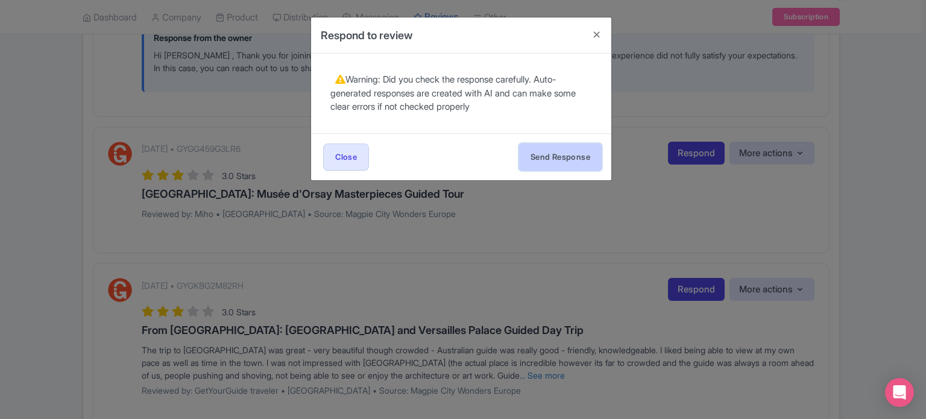
click at [554, 159] on button "Send Response" at bounding box center [560, 156] width 83 height 27
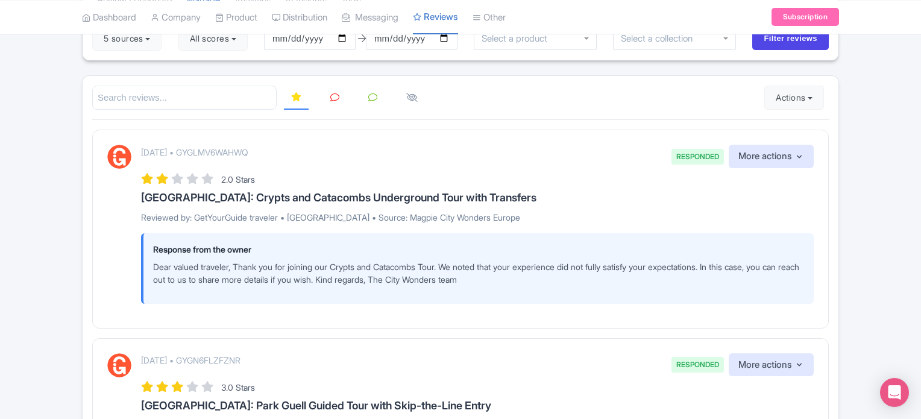
scroll to position [121, 0]
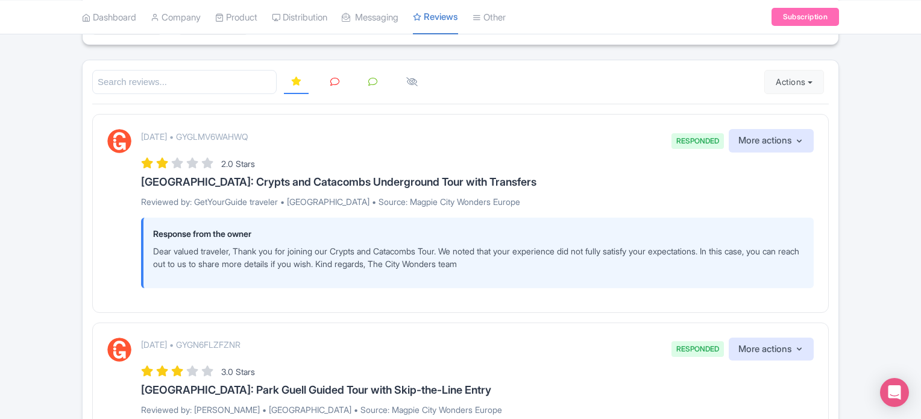
click at [108, 227] on div "[DATE] • GYGLMV6WAHWQ RESPONDED More actions Hide from this page Hide from revi…" at bounding box center [460, 208] width 706 height 159
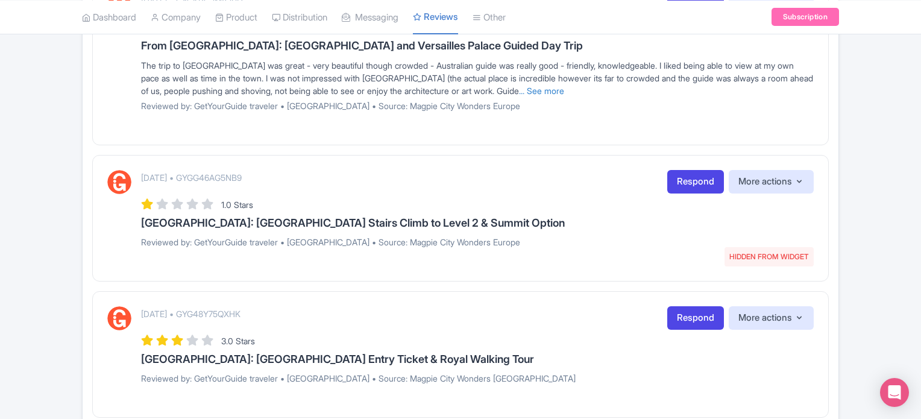
scroll to position [723, 0]
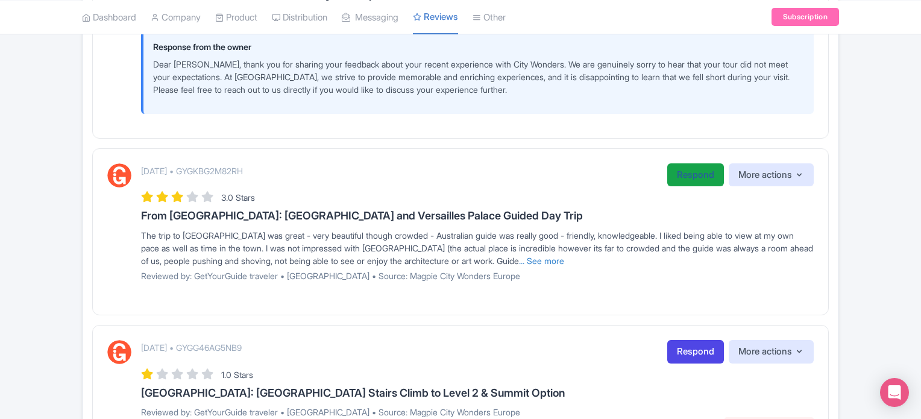
click at [673, 177] on link "Respond" at bounding box center [695, 175] width 57 height 24
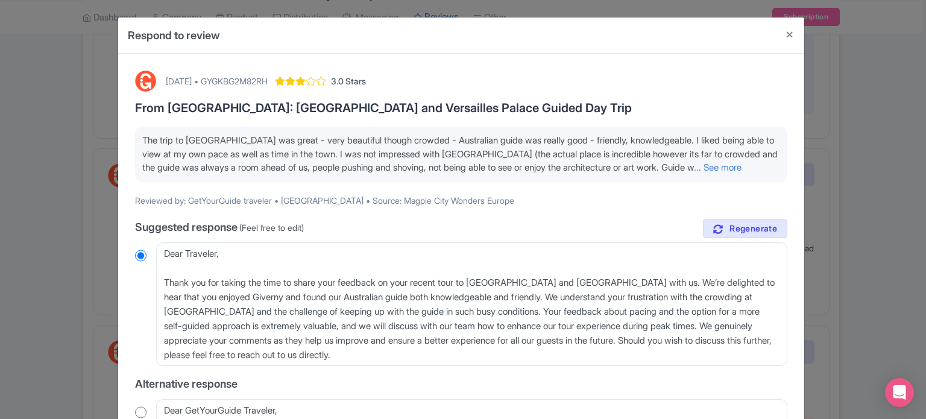
drag, startPoint x: 808, startPoint y: 53, endPoint x: 846, endPoint y: 60, distance: 38.5
click at [809, 53] on div "Respond to review August 14, 2025 • GYGKBG2M82RH 3.0 Stars From Paris: Giverny …" at bounding box center [463, 209] width 926 height 419
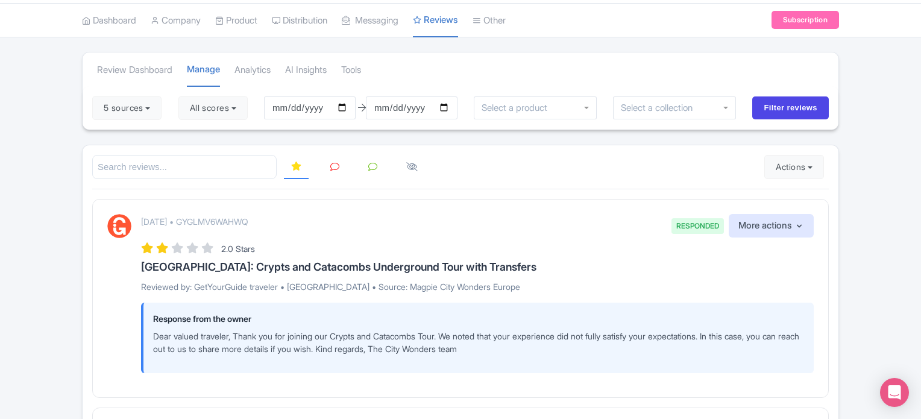
scroll to position [0, 0]
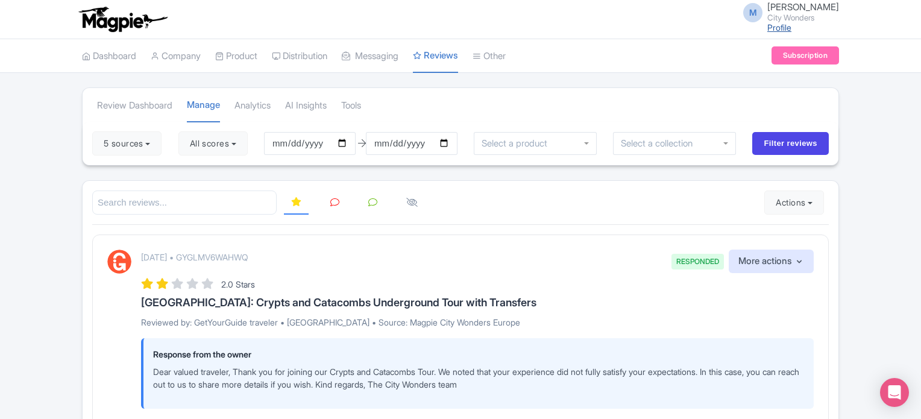
click at [782, 27] on link "Profile" at bounding box center [779, 27] width 24 height 10
click at [805, 7] on span "[PERSON_NAME]" at bounding box center [803, 6] width 72 height 11
click at [777, 96] on link "Sign out" at bounding box center [781, 94] width 115 height 19
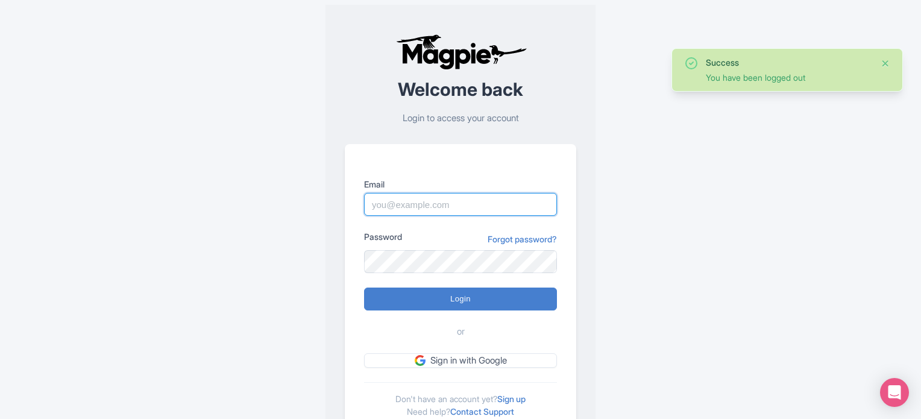
type input "[PERSON_NAME][EMAIL_ADDRESS][DOMAIN_NAME]"
click at [885, 60] on button "Close" at bounding box center [885, 63] width 10 height 14
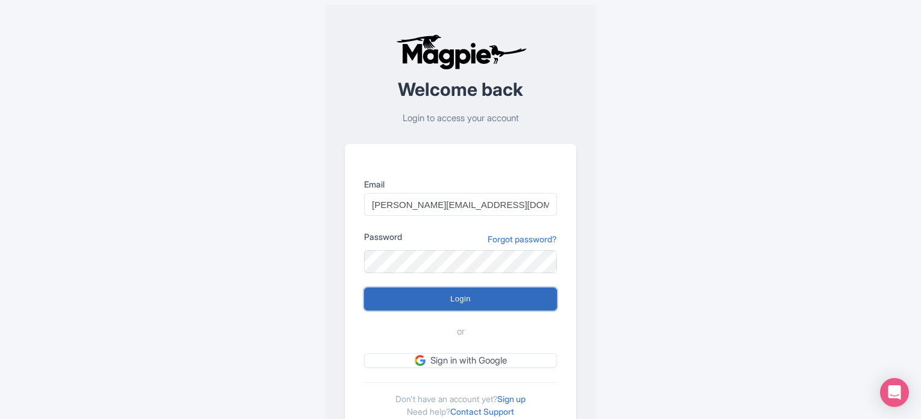
click at [466, 301] on input "Login" at bounding box center [460, 298] width 193 height 23
type input "Logging in..."
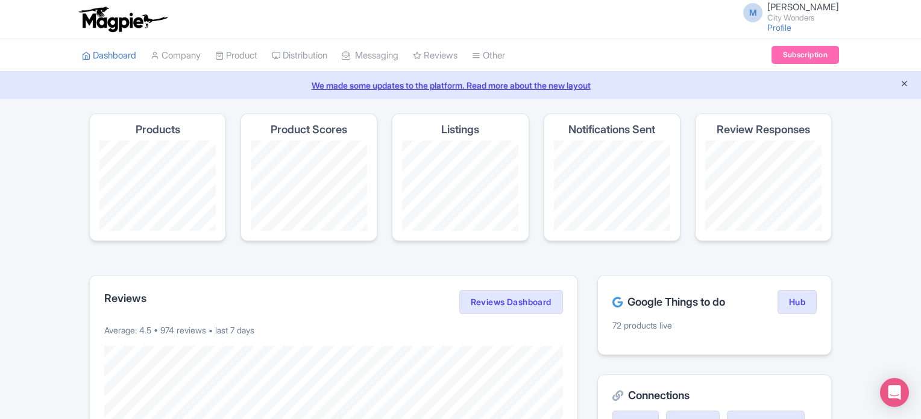
click at [905, 80] on icon "Close announcement" at bounding box center [904, 83] width 9 height 9
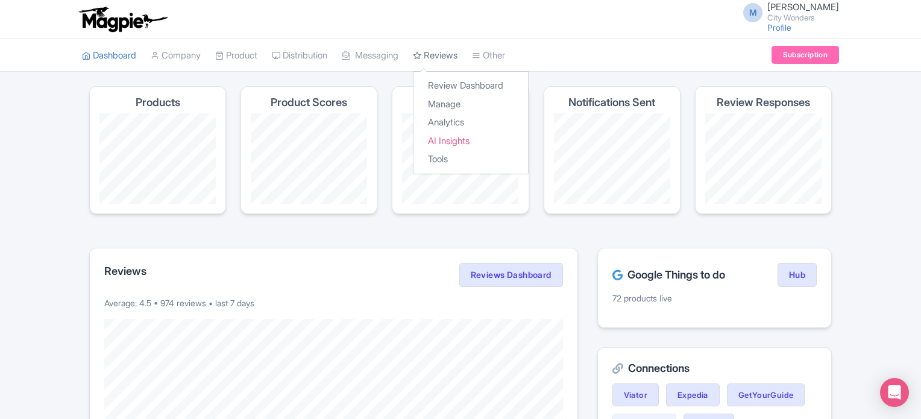
click at [451, 55] on link "Reviews" at bounding box center [435, 55] width 45 height 33
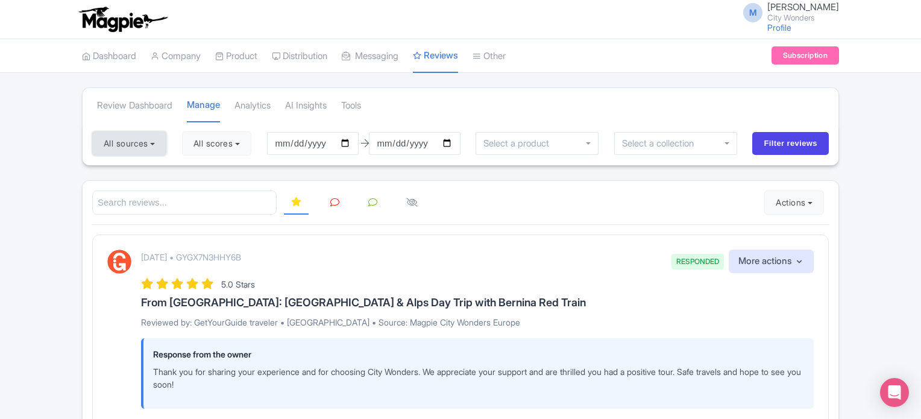
click at [142, 147] on button "All sources" at bounding box center [129, 143] width 74 height 24
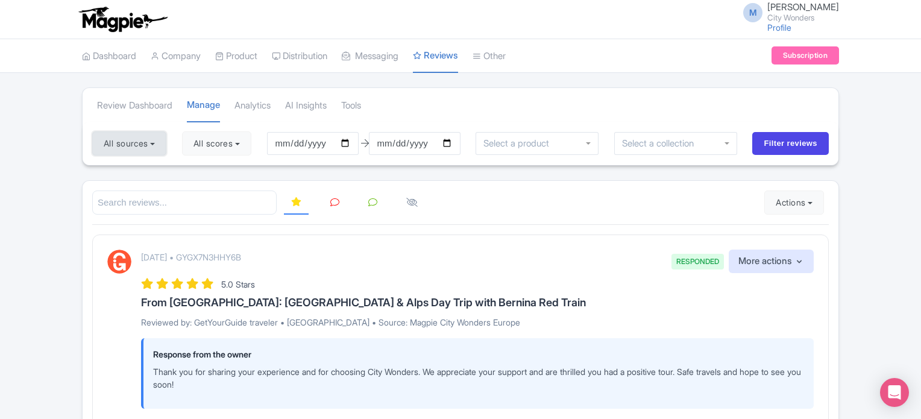
click at [120, 150] on button "All sources" at bounding box center [129, 143] width 74 height 24
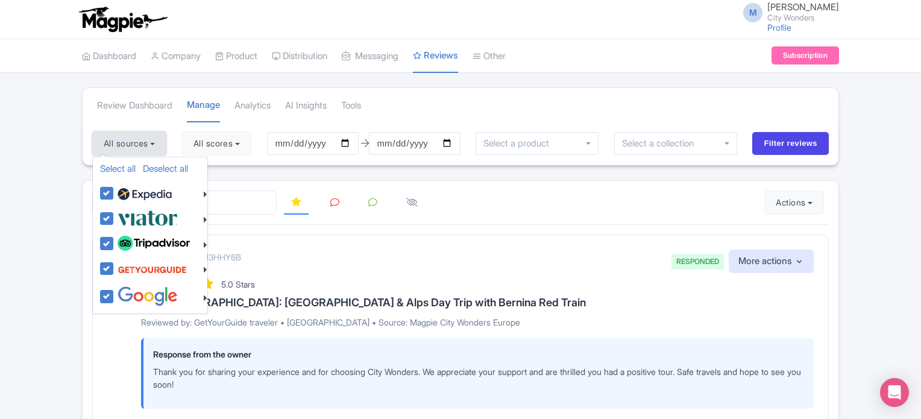
click at [140, 140] on button "All sources" at bounding box center [129, 143] width 74 height 24
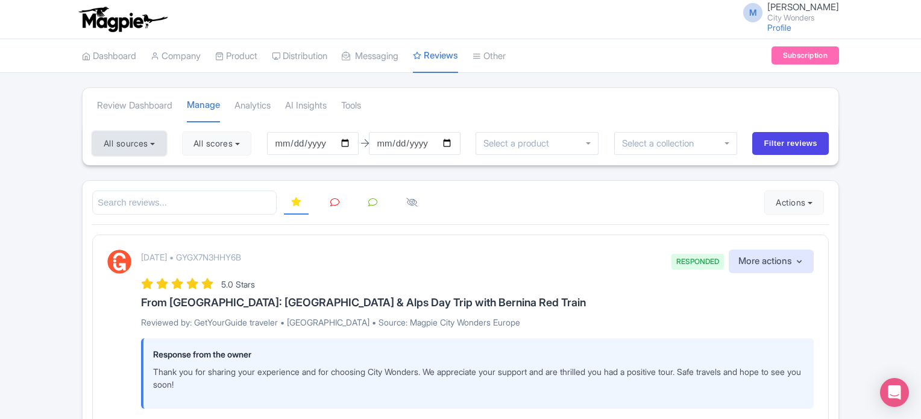
click at [140, 140] on button "All sources" at bounding box center [129, 143] width 74 height 24
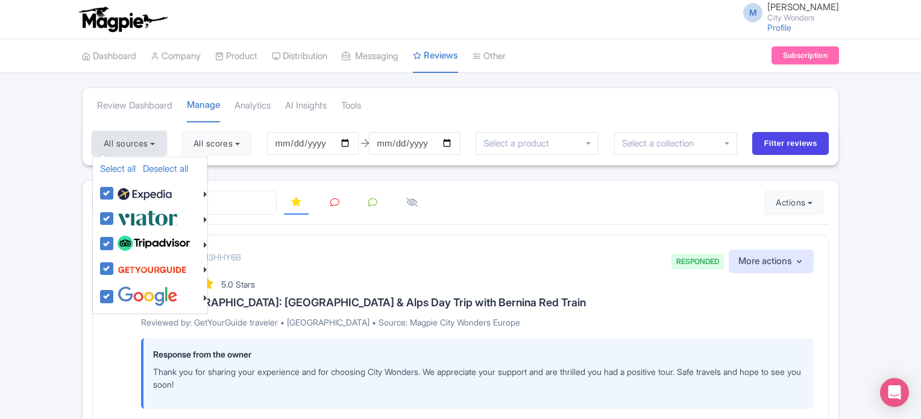
click at [128, 141] on button "All sources" at bounding box center [129, 143] width 74 height 24
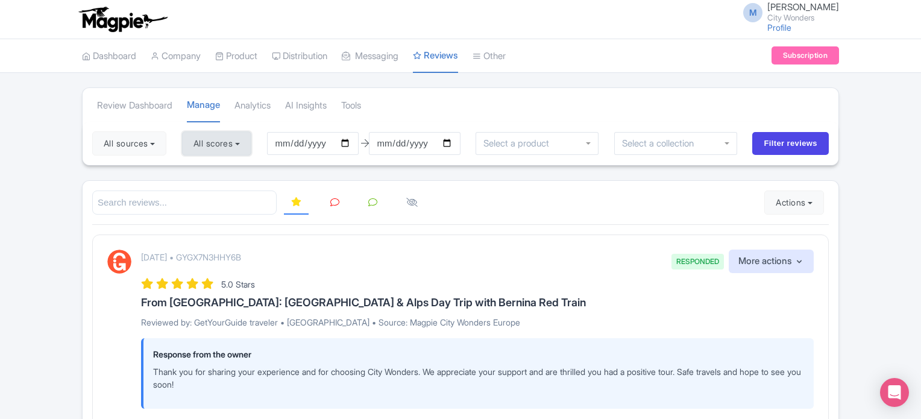
click at [227, 146] on button "All scores" at bounding box center [216, 143] width 69 height 24
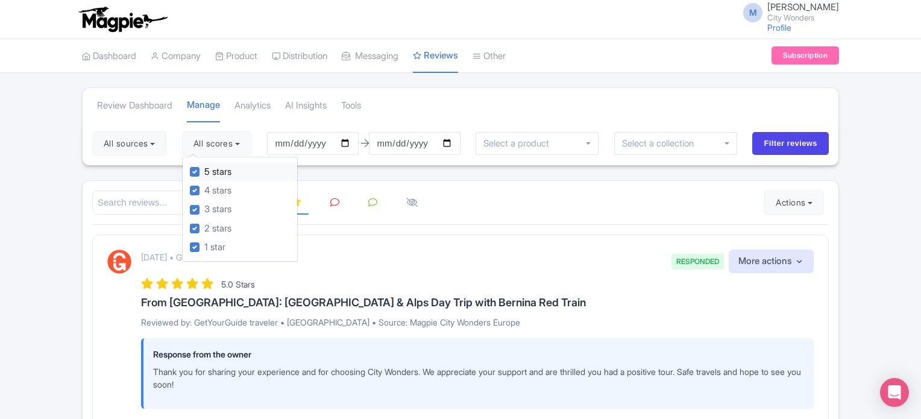
click at [204, 172] on label "5 stars" at bounding box center [217, 172] width 27 height 14
click at [204, 172] on input "5 stars" at bounding box center [208, 169] width 8 height 8
checkbox input "false"
click at [204, 192] on label "4 stars" at bounding box center [217, 191] width 27 height 14
click at [204, 191] on input "4 stars" at bounding box center [208, 187] width 8 height 8
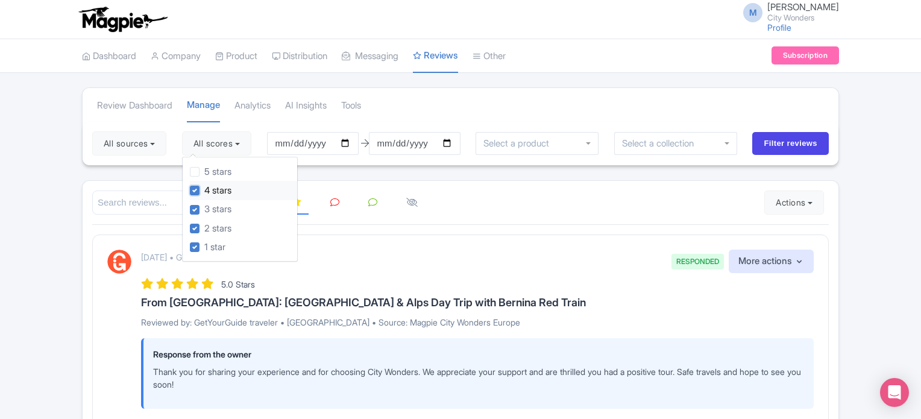
checkbox input "false"
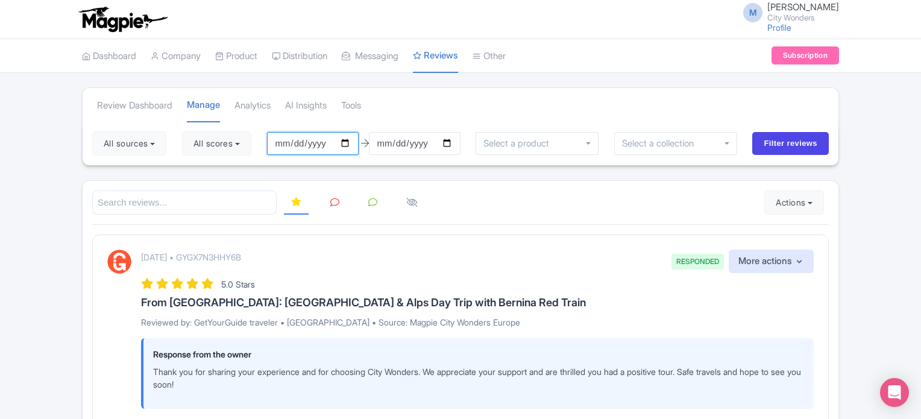
click at [349, 146] on input "2025-05-21" at bounding box center [313, 143] width 92 height 23
type input "[DATE]"
click at [325, 118] on link "AI Insights" at bounding box center [306, 105] width 42 height 33
click at [218, 142] on button "All scores" at bounding box center [216, 143] width 69 height 24
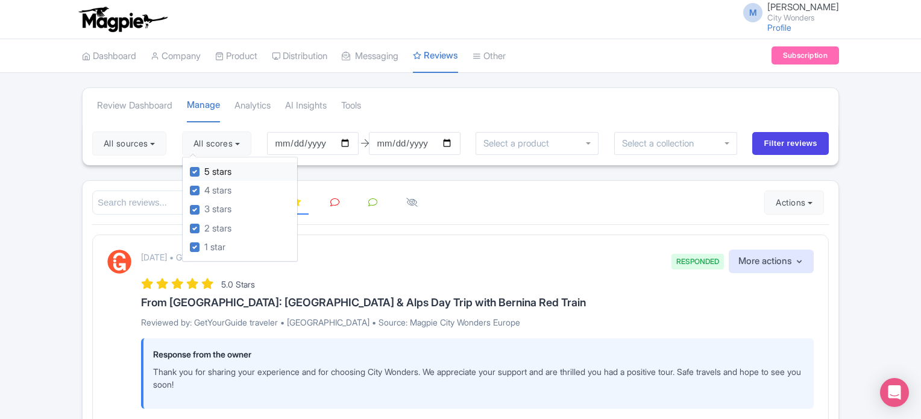
click at [204, 172] on label "5 stars" at bounding box center [217, 172] width 27 height 14
click at [204, 172] on input "5 stars" at bounding box center [208, 169] width 8 height 8
checkbox input "false"
click at [204, 185] on label "4 stars" at bounding box center [217, 191] width 27 height 14
click at [204, 185] on input "4 stars" at bounding box center [208, 187] width 8 height 8
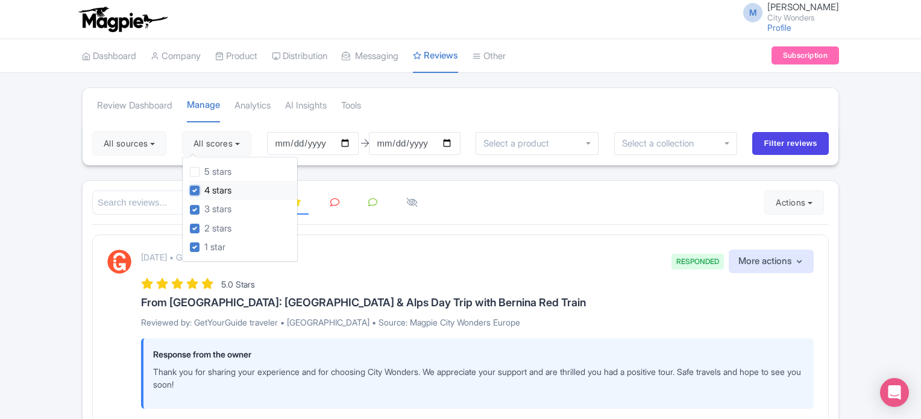
checkbox input "false"
click at [366, 162] on div "All sources Select all Deselect all Select all Deselect all City Wonders - Vati…" at bounding box center [461, 143] width 756 height 43
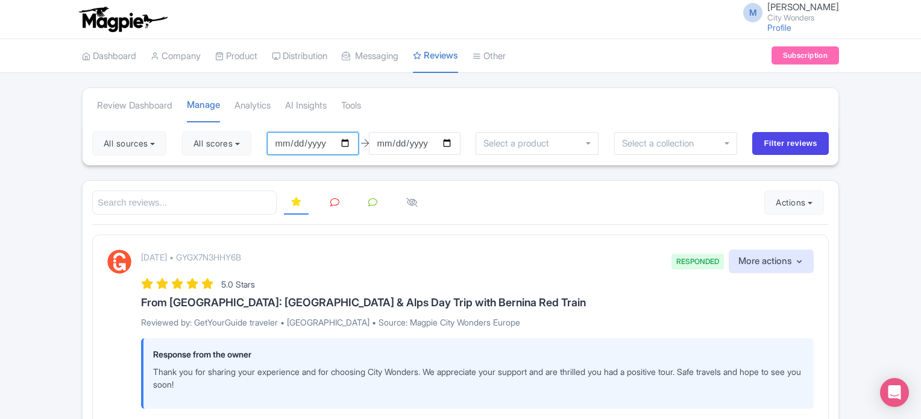
click at [351, 140] on input "2025-05-21" at bounding box center [313, 143] width 92 height 23
click at [427, 113] on div "Review Dashboard Manage Analytics AI Insights Tools" at bounding box center [461, 105] width 756 height 34
click at [325, 148] on input "2025-08-21" at bounding box center [313, 143] width 92 height 23
click at [349, 145] on input "2025-08-21" at bounding box center [313, 143] width 92 height 23
type input "[DATE]"
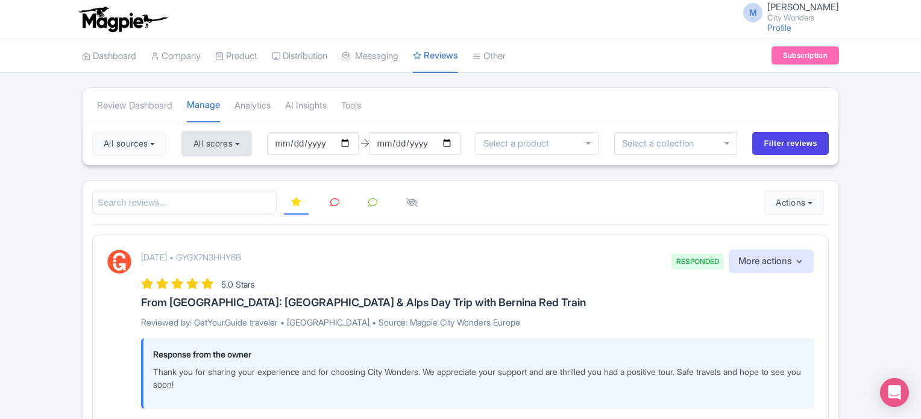
click at [231, 148] on button "All scores" at bounding box center [216, 143] width 69 height 24
click at [791, 147] on input "Filter reviews" at bounding box center [790, 143] width 77 height 23
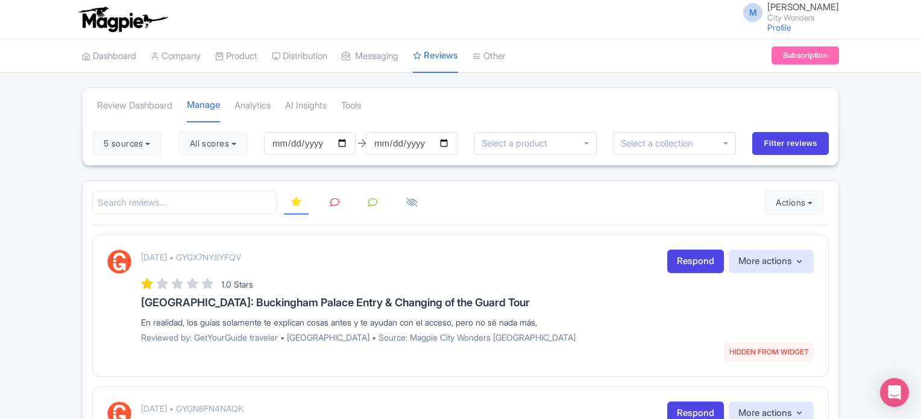
click at [333, 203] on icon at bounding box center [334, 202] width 9 height 9
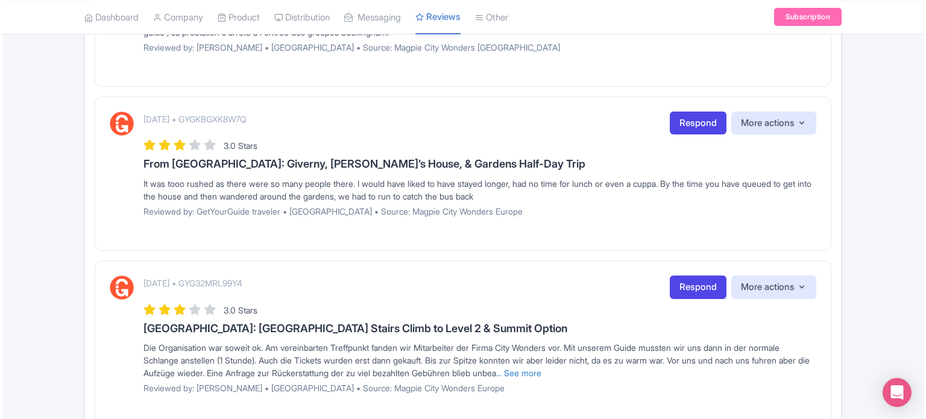
scroll to position [603, 0]
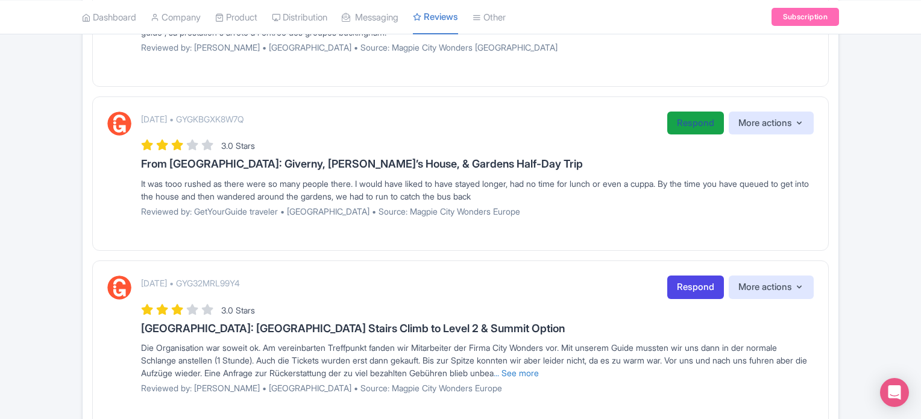
click at [687, 122] on link "Respond" at bounding box center [695, 123] width 57 height 24
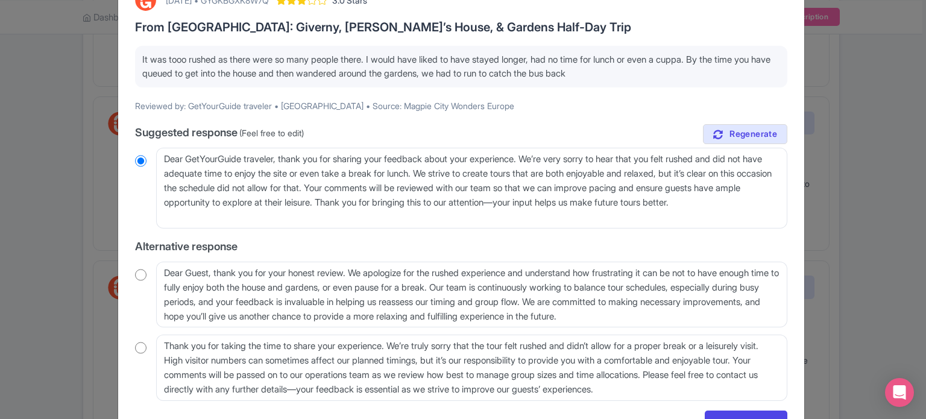
scroll to position [60, 0]
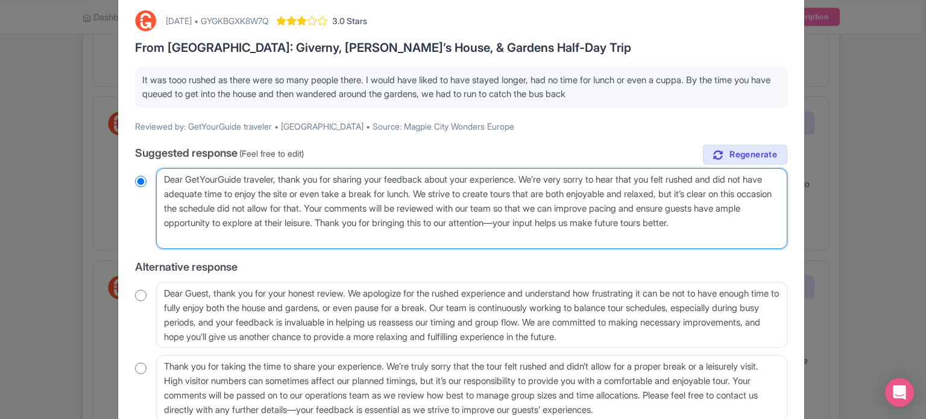
drag, startPoint x: 187, startPoint y: 208, endPoint x: 305, endPoint y: 209, distance: 118.1
click at [300, 209] on textarea "Dear GetYourGuide traveler, thank you for sharing your feedback about your expe…" at bounding box center [471, 208] width 631 height 81
drag, startPoint x: 742, startPoint y: 192, endPoint x: 403, endPoint y: 214, distance: 340.0
click at [403, 214] on textarea "Dear GetYourGuide traveler, thank you for sharing your feedback about your expe…" at bounding box center [471, 208] width 631 height 81
type textarea "Dear GetYourGuide traveler, thank you for sharing your feedback about your expe…"
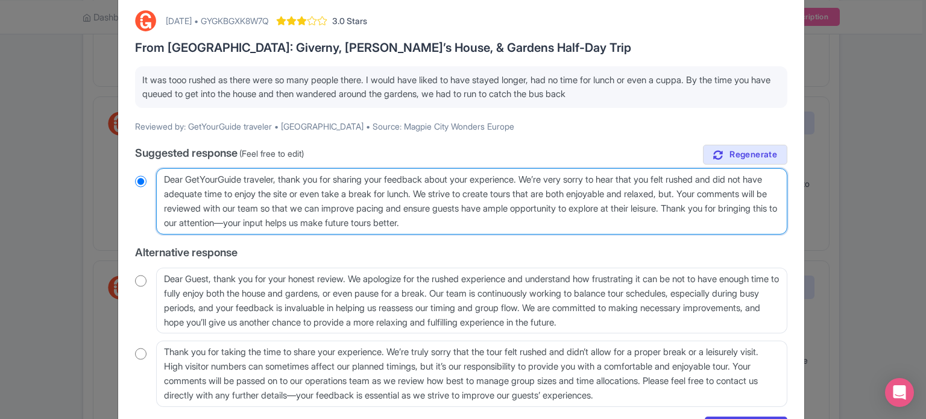
radio input "true"
type textarea "Dear GetYourGuide traveler, thank you for sharing your feedback about your expe…"
radio input "true"
type textarea "Dear GetYourGuide traveler, thank you for sharing your feedback about your expe…"
radio input "true"
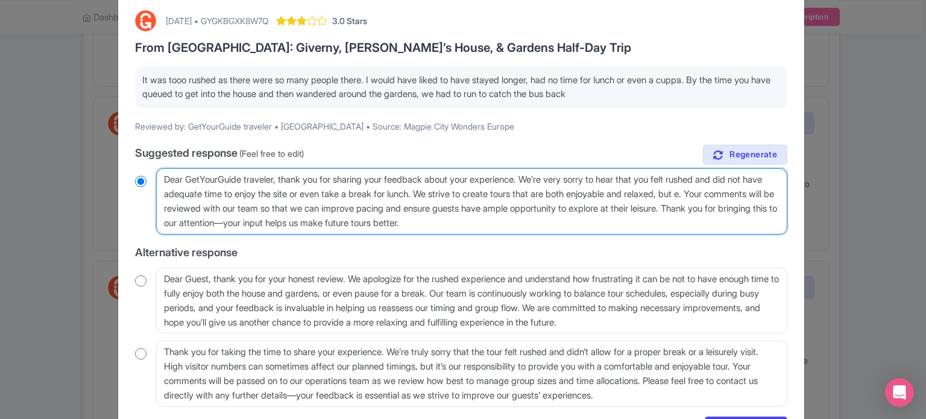
type textarea "Dear GetYourGuide traveler, thank you for sharing your feedback about your expe…"
radio input "true"
type textarea "Dear GetYourGuide traveler, thank you for sharing your feedback about your expe…"
radio input "true"
type textarea "Dear GetYourGuide traveler, thank you for sharing your feedback about your expe…"
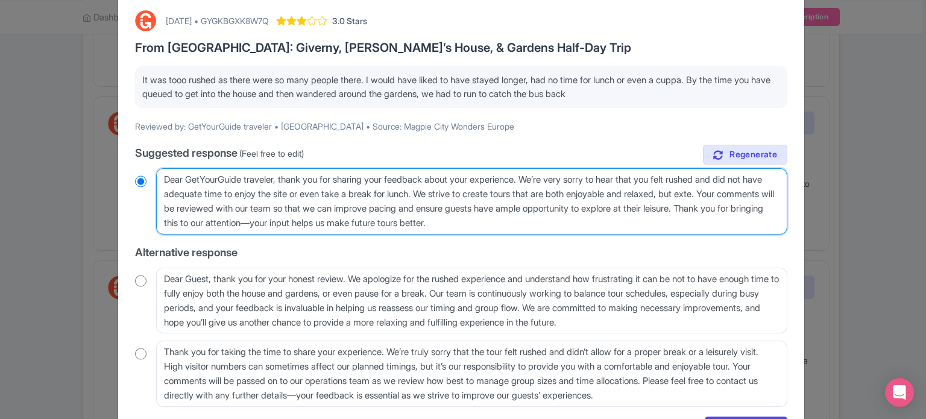
radio input "true"
type textarea "Dear GetYourGuide traveler, thank you for sharing your feedback about your expe…"
radio input "true"
type textarea "Dear GetYourGuide traveler, thank you for sharing your feedback about your expe…"
radio input "true"
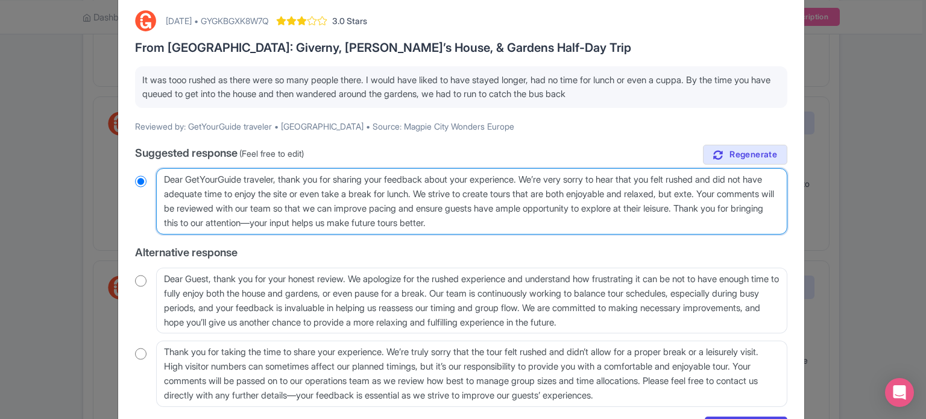
type textarea "Dear GetYourGuide traveler, thank you for sharing your feedback about your expe…"
radio input "true"
type textarea "Dear GetYourGuide traveler, thank you for sharing your feedback about your expe…"
radio input "true"
type textarea "Dear GetYourGuide traveler, thank you for sharing your feedback about your expe…"
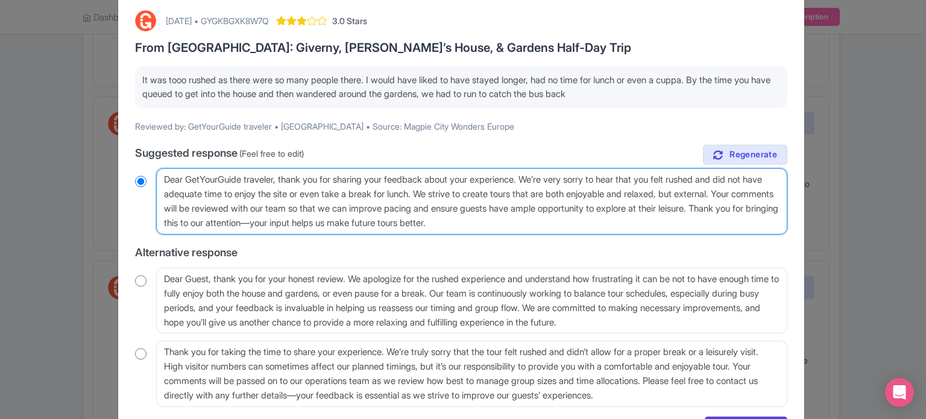
radio input "true"
type textarea "Dear GetYourGuide traveler, thank you for sharing your feedback about your expe…"
radio input "true"
type textarea "Dear GetYourGuide traveler, thank you for sharing your feedback about your expe…"
radio input "true"
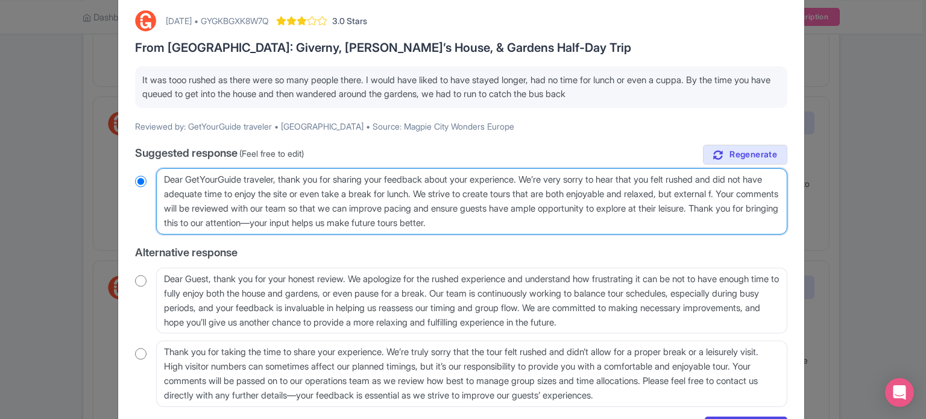
type textarea "Dear GetYourGuide traveler, thank you for sharing your feedback about your expe…"
radio input "true"
type textarea "Dear GetYourGuide traveler, thank you for sharing your feedback about your expe…"
radio input "true"
type textarea "Dear GetYourGuide traveler, thank you for sharing your feedback about your expe…"
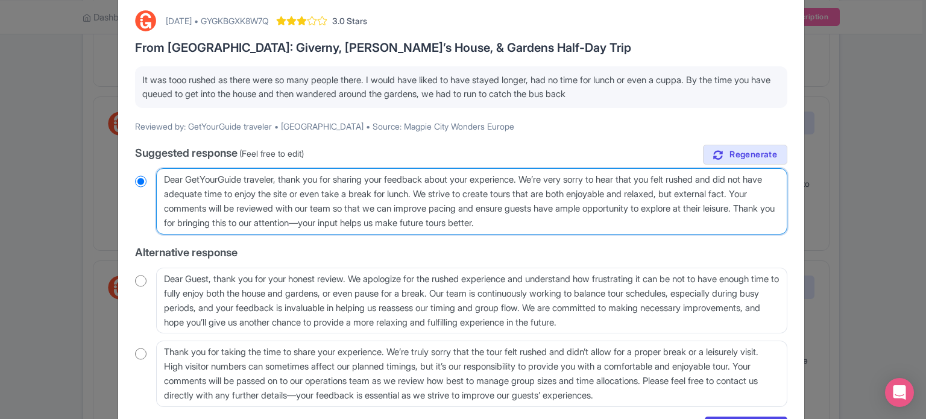
radio input "true"
type textarea "Dear GetYourGuide traveler, thank you for sharing your feedback about your expe…"
radio input "true"
type textarea "Dear GetYourGuide traveler, thank you for sharing your feedback about your expe…"
radio input "true"
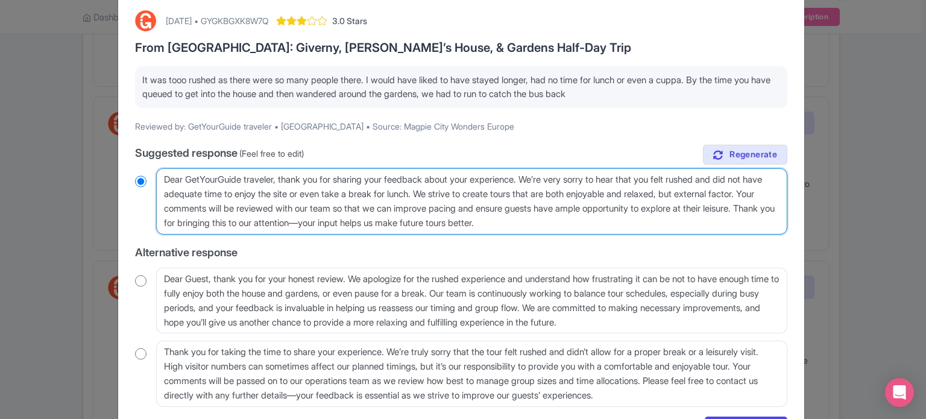
type textarea "Dear GetYourGuide traveler, thank you for sharing your feedback about your expe…"
radio input "true"
type textarea "Dear GetYourGuide traveler, thank you for sharing your feedback about your expe…"
radio input "true"
type textarea "Dear GetYourGuide traveler, thank you for sharing your feedback about your expe…"
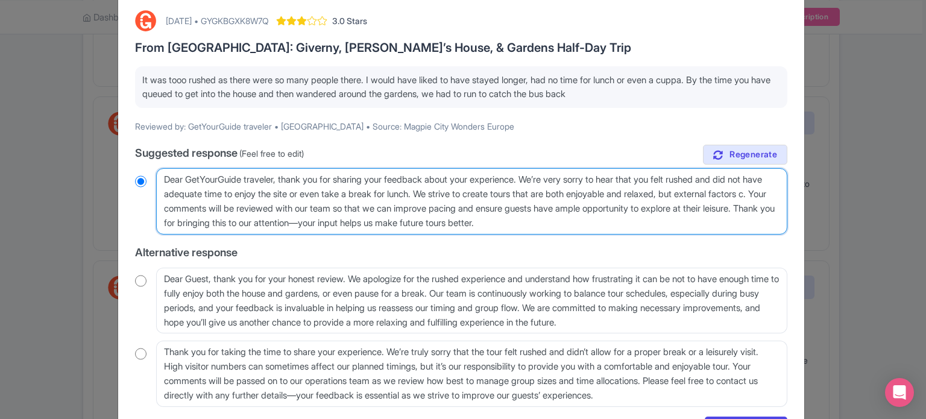
radio input "true"
type textarea "Dear GetYourGuide traveler, thank you for sharing your feedback about your expe…"
radio input "true"
type textarea "Dear GetYourGuide traveler, thank you for sharing your feedback about your expe…"
radio input "true"
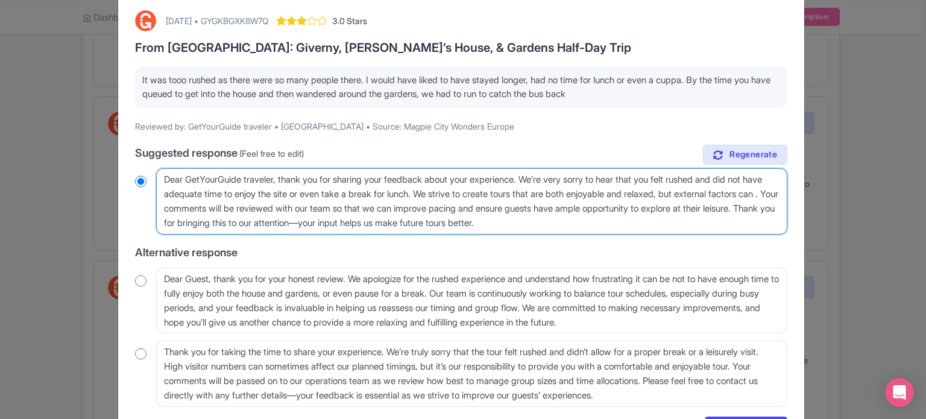
type textarea "Dear GetYourGuide traveler, thank you for sharing your feedback about your expe…"
radio input "true"
type textarea "Dear GetYourGuide traveler, thank you for sharing your feedback about your expe…"
radio input "true"
type textarea "Dear GetYourGuide traveler, thank you for sharing your feedback about your expe…"
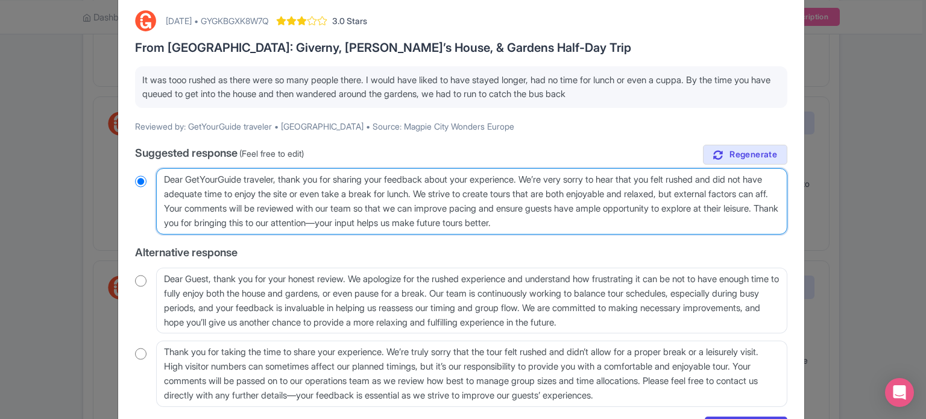
radio input "true"
type textarea "Dear GetYourGuide traveler, thank you for sharing your feedback about your expe…"
radio input "true"
type textarea "Dear GetYourGuide traveler, thank you for sharing your feedback about your expe…"
radio input "true"
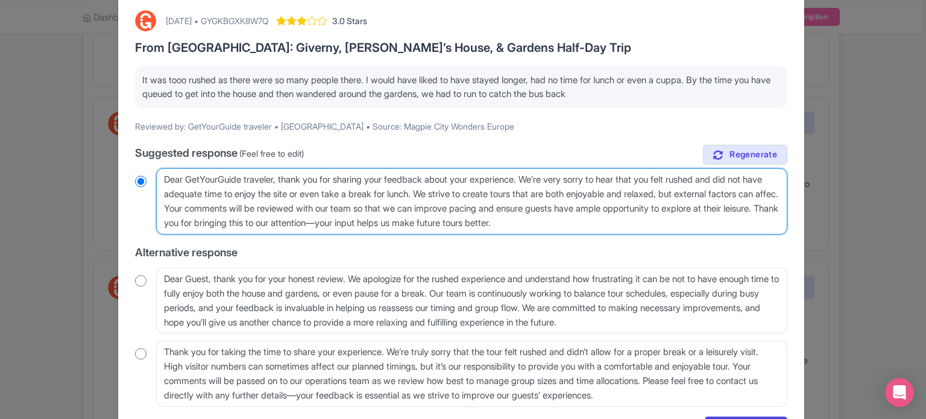
type textarea "Dear GetYourGuide traveler, thank you for sharing your feedback about your expe…"
radio input "true"
type textarea "Dear GetYourGuide traveler, thank you for sharing your feedback about your expe…"
radio input "true"
type textarea "Dear GetYourGuide traveler, thank you for sharing your feedback about your expe…"
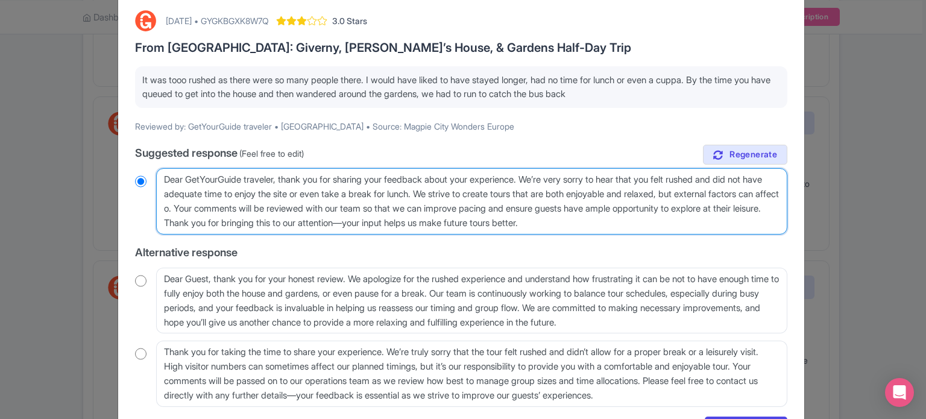
radio input "true"
type textarea "Dear GetYourGuide traveler, thank you for sharing your feedback about your expe…"
radio input "true"
type textarea "Dear GetYourGuide traveler, thank you for sharing your feedback about your expe…"
radio input "true"
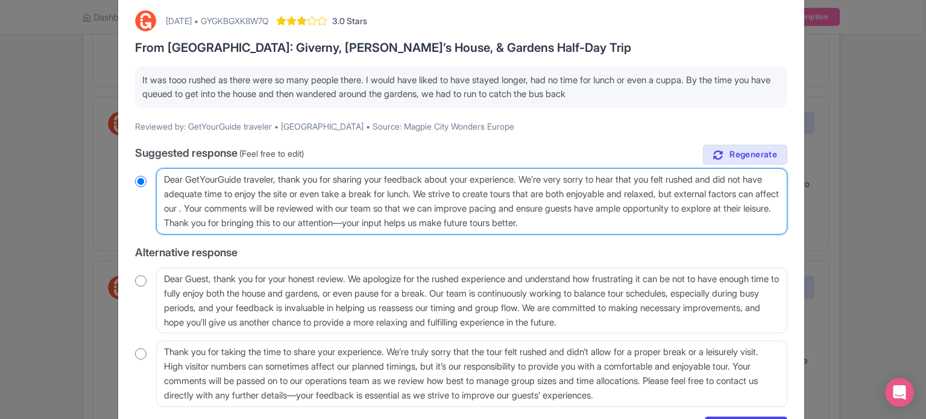
type textarea "Dear GetYourGuide traveler, thank you for sharing your feedback about your expe…"
radio input "true"
type textarea "Dear GetYourGuide traveler, thank you for sharing your feedback about your expe…"
radio input "true"
type textarea "Dear GetYourGuide traveler, thank you for sharing your feedback about your expe…"
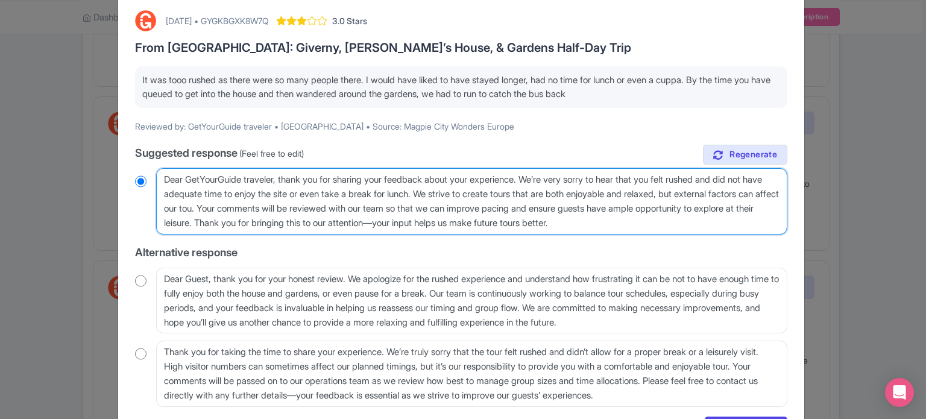
radio input "true"
type textarea "Dear GetYourGuide traveler, thank you for sharing your feedback about your expe…"
radio input "true"
type textarea "Dear GetYourGuide traveler, thank you for sharing your feedback about your expe…"
radio input "true"
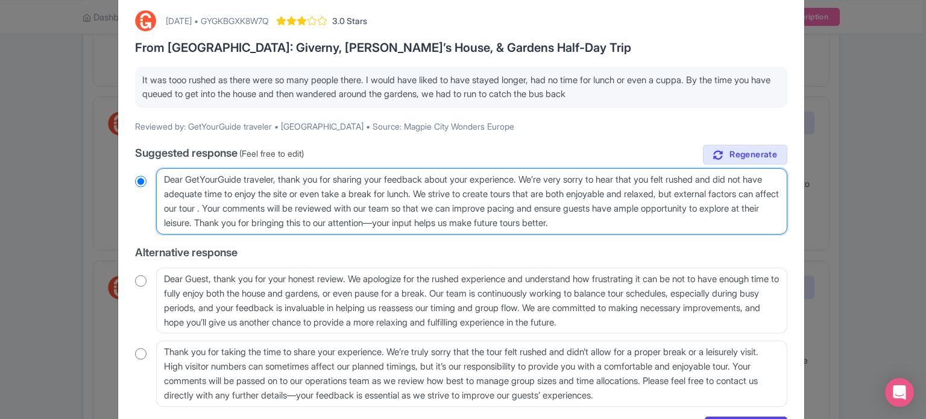
type textarea "Dear GetYourGuide traveler, thank you for sharing your feedback about your expe…"
radio input "true"
type textarea "Dear GetYourGuide traveler, thank you for sharing your feedback about your expe…"
radio input "true"
type textarea "Dear GetYourGuide traveler, thank you for sharing your feedback about your expe…"
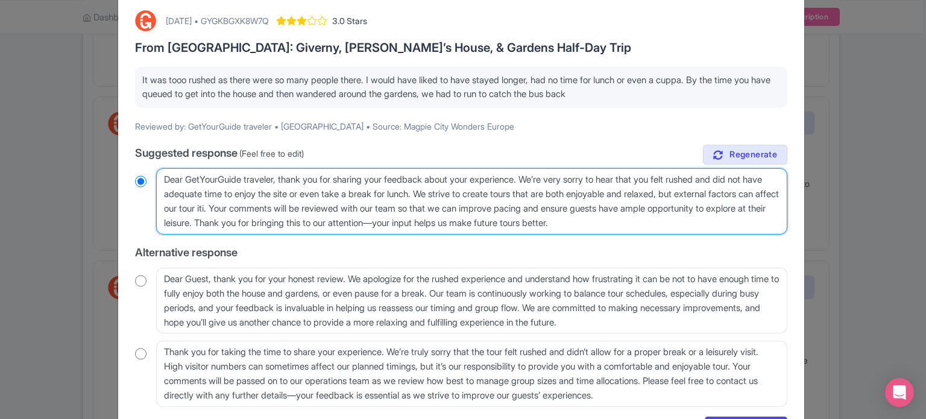
radio input "true"
type textarea "Dear GetYourGuide traveler, thank you for sharing your feedback about your expe…"
radio input "true"
type textarea "Dear GetYourGuide traveler, thank you for sharing your feedback about your expe…"
radio input "true"
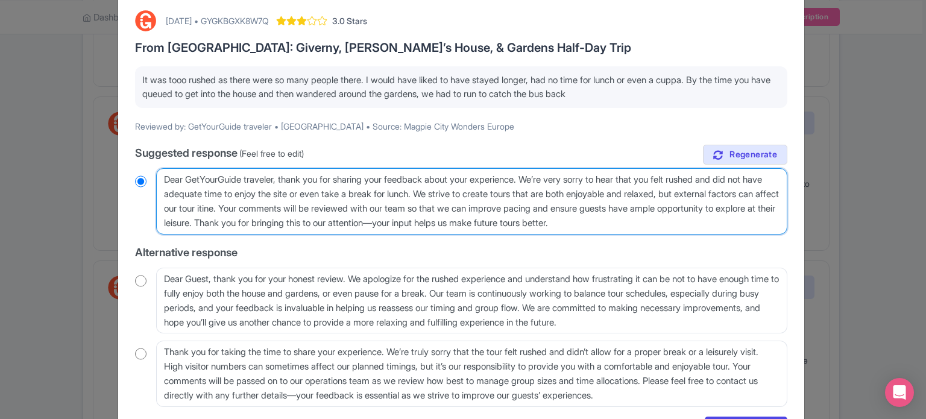
type textarea "Dear GetYourGuide traveler, thank you for sharing your feedback about your expe…"
radio input "true"
type textarea "Dear GetYourGuide traveler, thank you for sharing your feedback about your expe…"
radio input "true"
type textarea "Dear GetYourGuide traveler, thank you for sharing your feedback about your expe…"
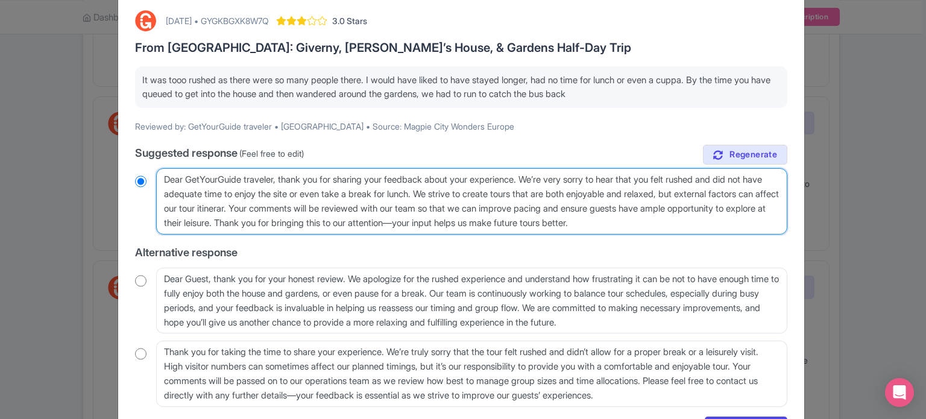
radio input "true"
type textarea "Dear GetYourGuide traveler, thank you for sharing your feedback about your expe…"
radio input "true"
type textarea "Dear GetYourGuide traveler, thank you for sharing your feedback about your expe…"
radio input "true"
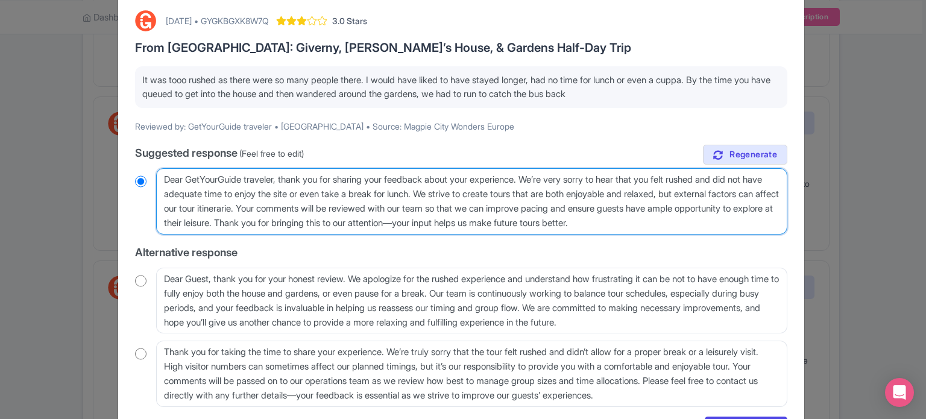
type textarea "Dear GetYourGuide traveler, thank you for sharing your feedback about your expe…"
radio input "true"
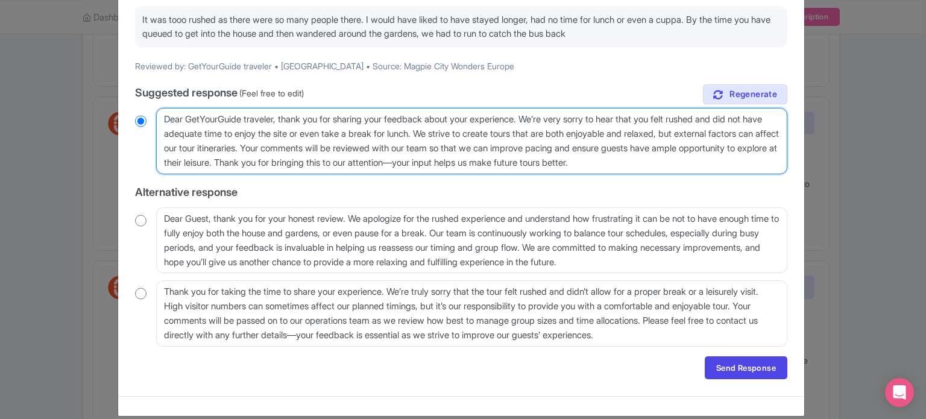
type textarea "Dear GetYourGuide traveler, thank you for sharing your feedback about your expe…"
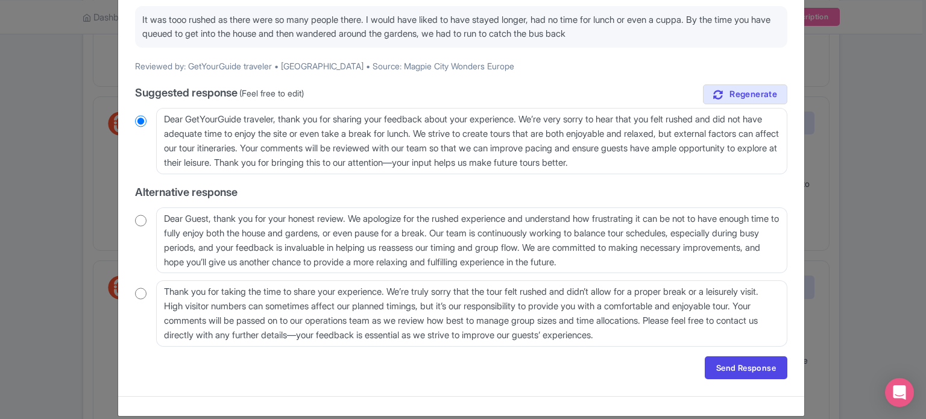
click at [137, 121] on input "radio" at bounding box center [140, 121] width 11 height 12
click at [140, 220] on input "radio" at bounding box center [140, 221] width 11 height 12
radio input "true"
click at [140, 291] on input "radio" at bounding box center [140, 293] width 11 height 12
radio input "true"
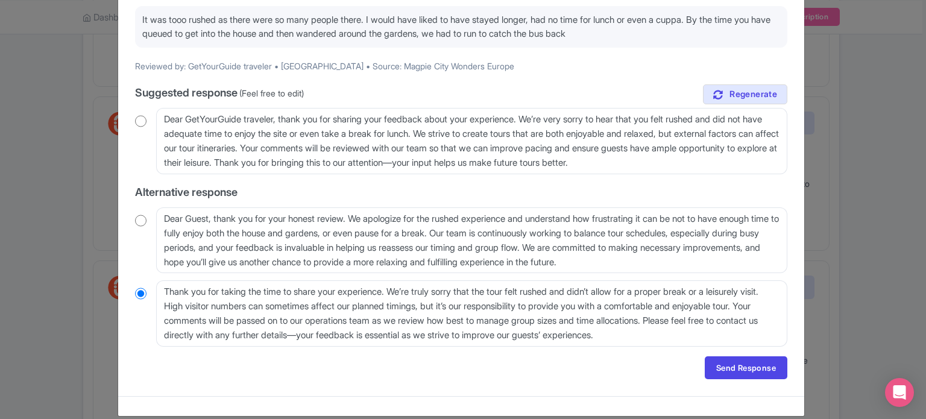
click at [140, 118] on input "radio" at bounding box center [140, 121] width 11 height 12
radio input "true"
click at [746, 370] on link "Send Response" at bounding box center [746, 367] width 83 height 23
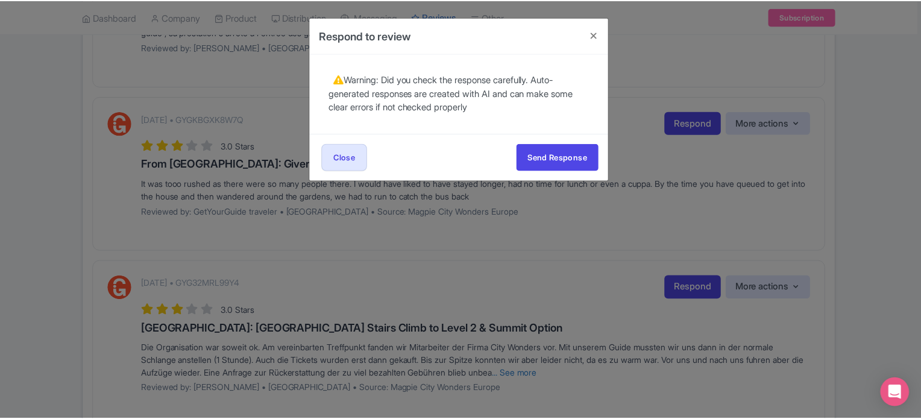
scroll to position [0, 0]
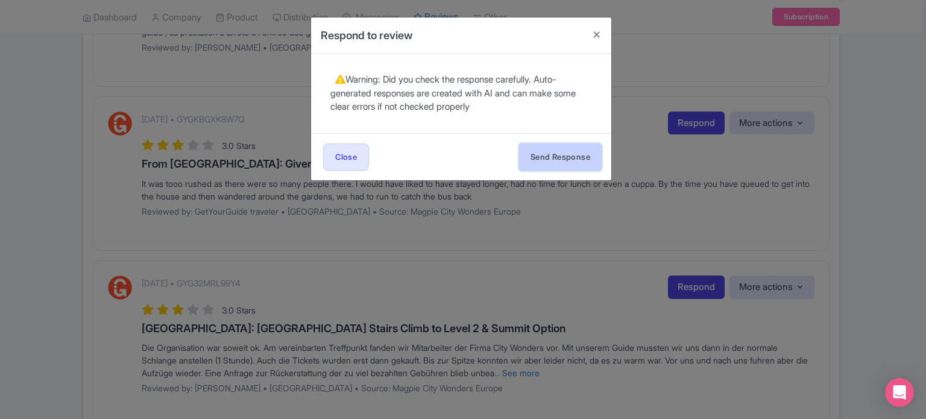
click at [553, 157] on button "Send Response" at bounding box center [560, 156] width 83 height 27
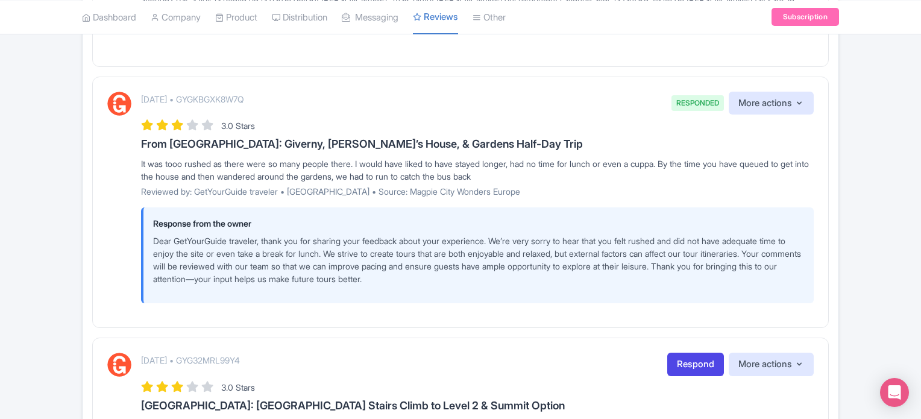
scroll to position [723, 0]
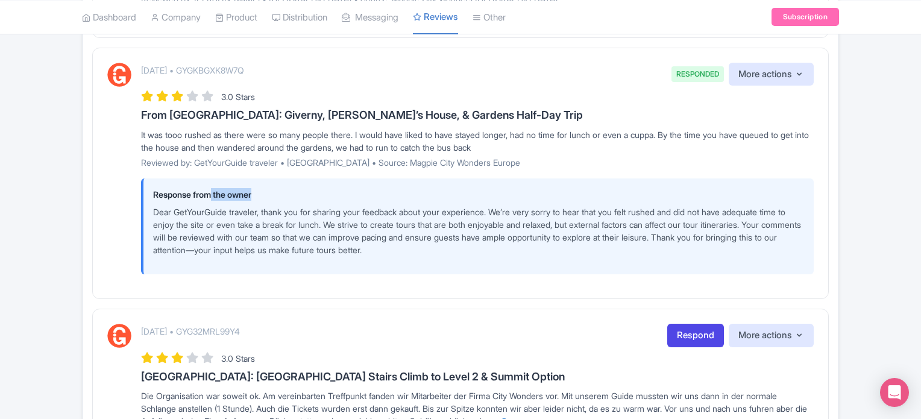
drag, startPoint x: 212, startPoint y: 189, endPoint x: 259, endPoint y: 191, distance: 47.1
click at [259, 191] on p "Response from the owner" at bounding box center [478, 194] width 651 height 13
drag, startPoint x: 148, startPoint y: 192, endPoint x: 265, endPoint y: 192, distance: 116.9
click at [265, 192] on div "Response from the owner Dear GetYourGuide traveler, thank you for sharing your …" at bounding box center [477, 226] width 673 height 96
click at [373, 245] on p "Dear GetYourGuide traveler, thank you for sharing your feedback about your expe…" at bounding box center [478, 231] width 651 height 51
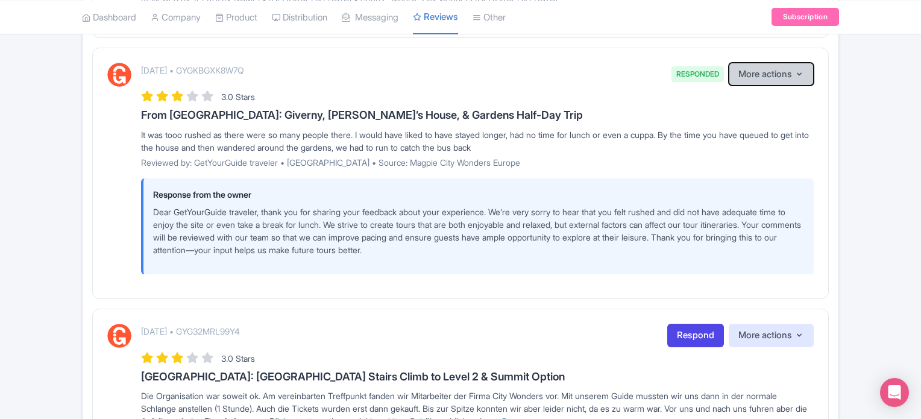
click at [785, 70] on button "More actions" at bounding box center [771, 75] width 85 height 24
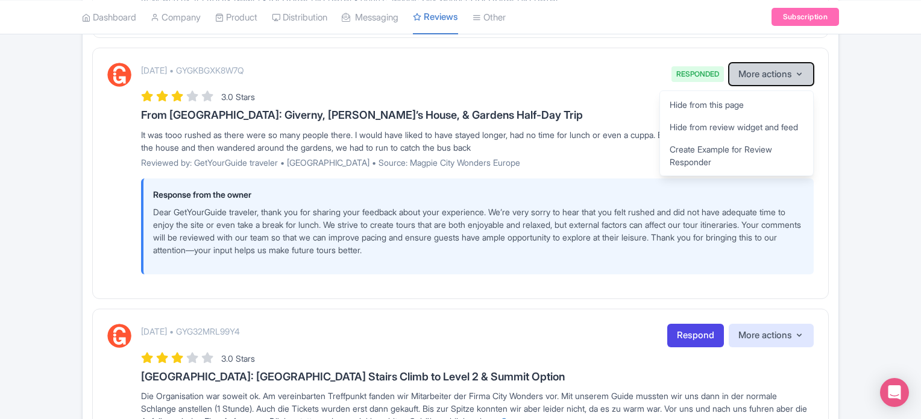
click at [793, 74] on button "More actions" at bounding box center [771, 75] width 85 height 24
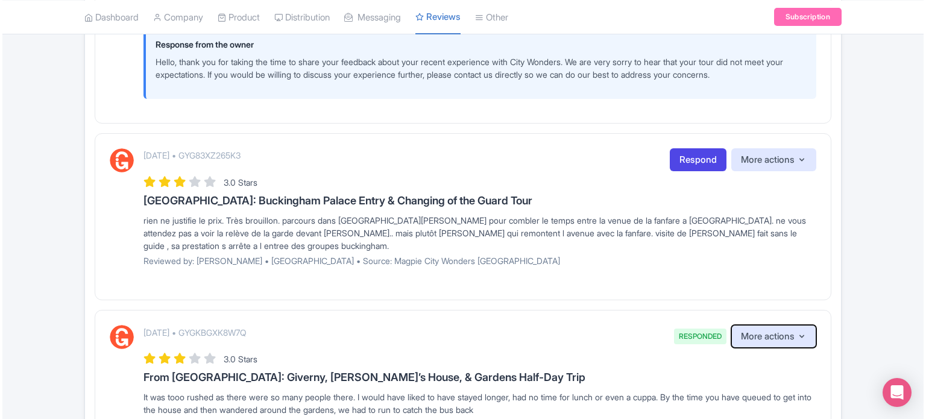
scroll to position [482, 0]
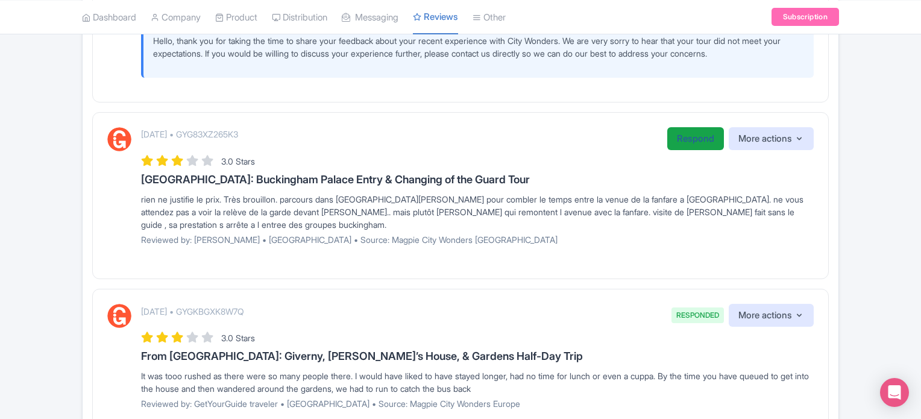
click at [686, 141] on link "Respond" at bounding box center [695, 139] width 57 height 24
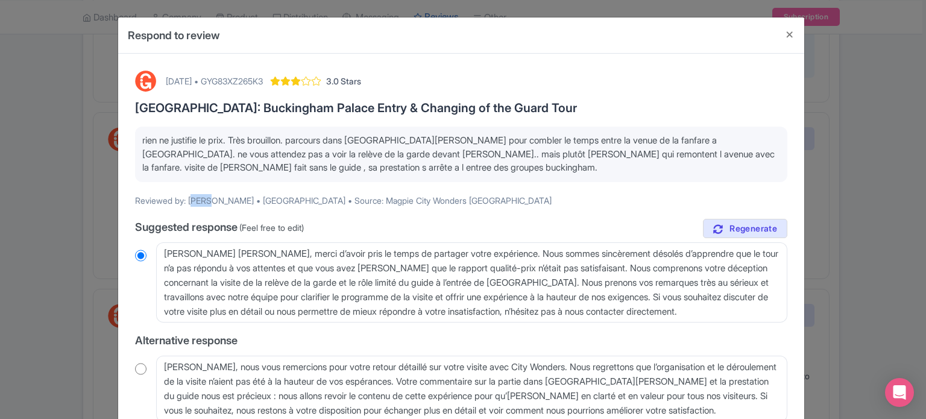
drag, startPoint x: 190, startPoint y: 199, endPoint x: 204, endPoint y: 199, distance: 13.9
click at [204, 199] on p "Reviewed by: [PERSON_NAME] • [GEOGRAPHIC_DATA] • Source: Magpie City Wonders [G…" at bounding box center [461, 200] width 652 height 13
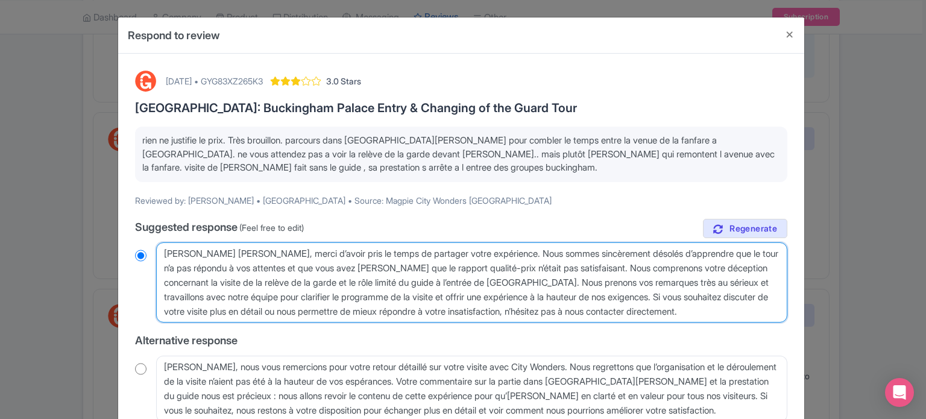
drag, startPoint x: 185, startPoint y: 251, endPoint x: 202, endPoint y: 250, distance: 16.9
click at [202, 250] on textarea "[PERSON_NAME] [PERSON_NAME], merci d’avoir pris le temps de partager votre expé…" at bounding box center [471, 282] width 631 height 81
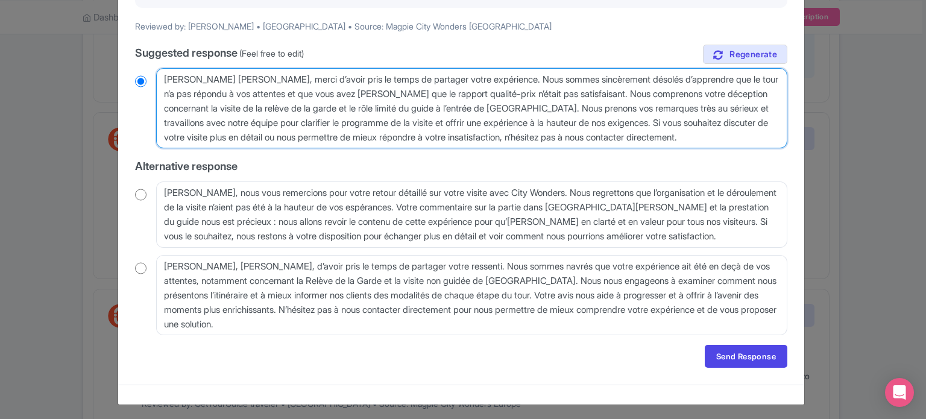
scroll to position [176, 0]
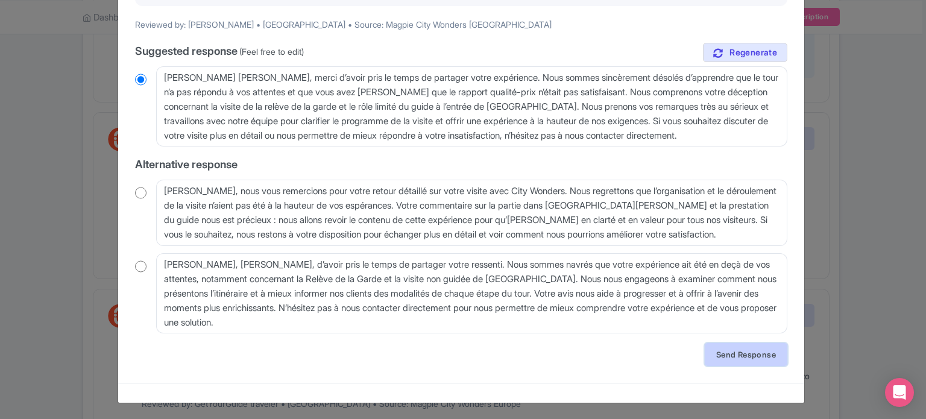
click at [737, 356] on link "Send Response" at bounding box center [746, 354] width 83 height 23
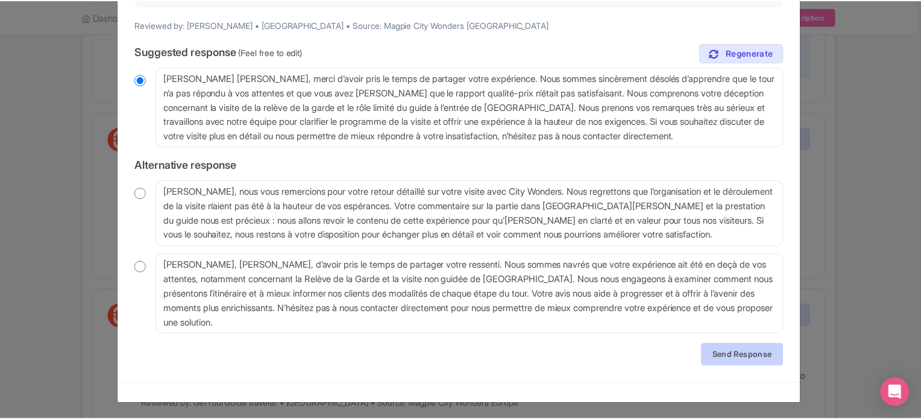
scroll to position [0, 0]
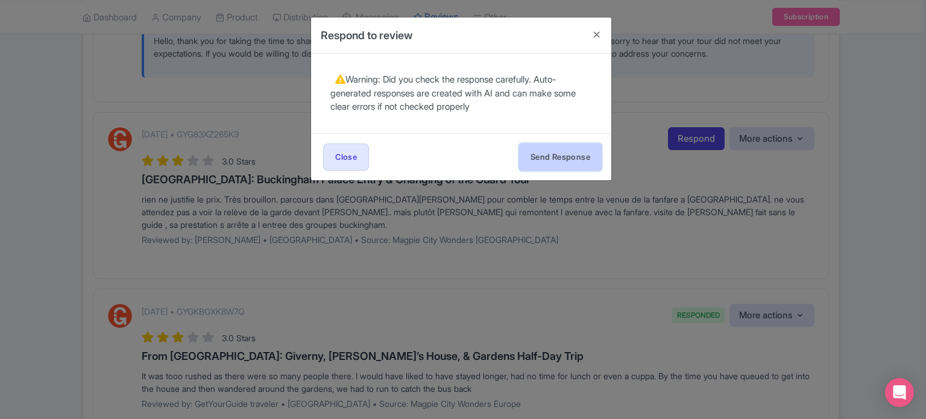
click at [562, 161] on button "Send Response" at bounding box center [560, 156] width 83 height 27
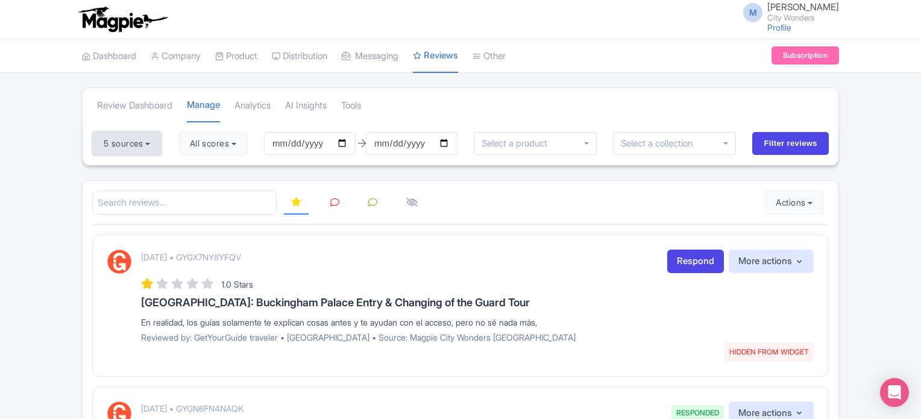
click at [156, 149] on button "5 sources" at bounding box center [126, 143] width 69 height 24
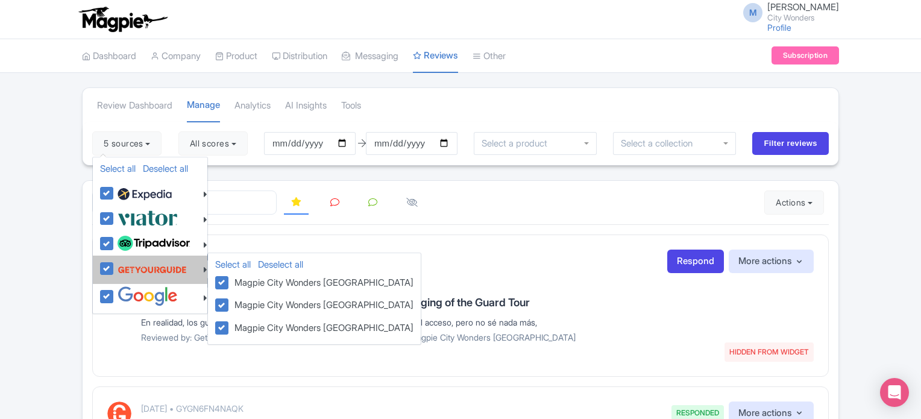
click at [115, 269] on label at bounding box center [151, 269] width 72 height 23
click at [115, 266] on input "checkbox" at bounding box center [119, 262] width 8 height 8
checkbox input "false"
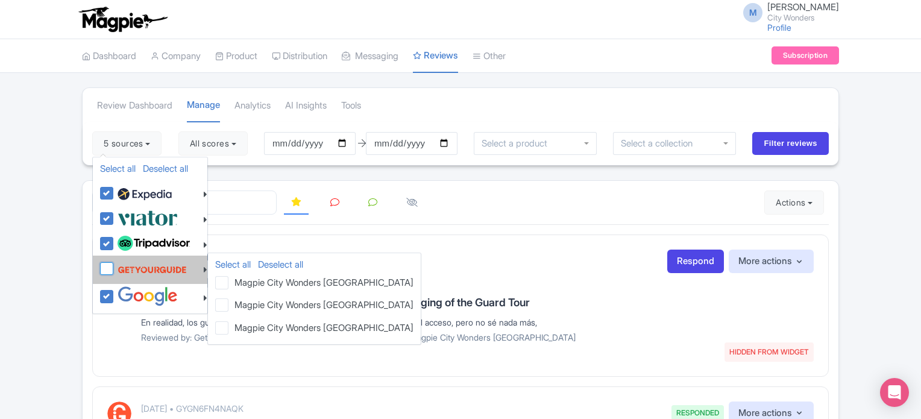
checkbox input "false"
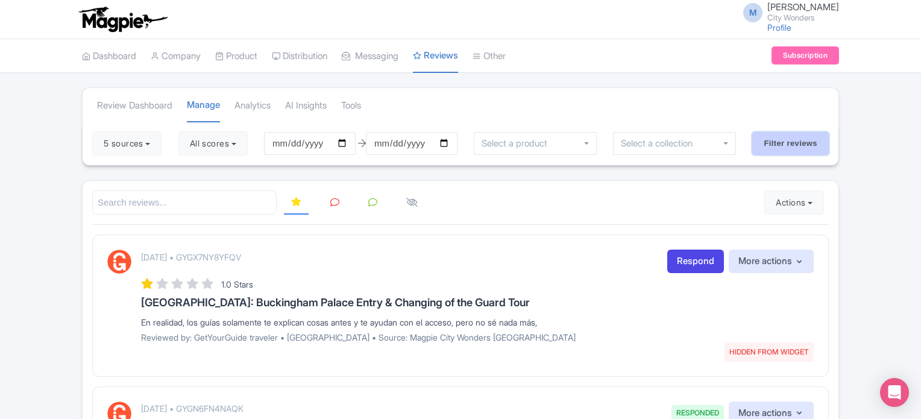
click at [786, 148] on input "Filter reviews" at bounding box center [790, 143] width 77 height 23
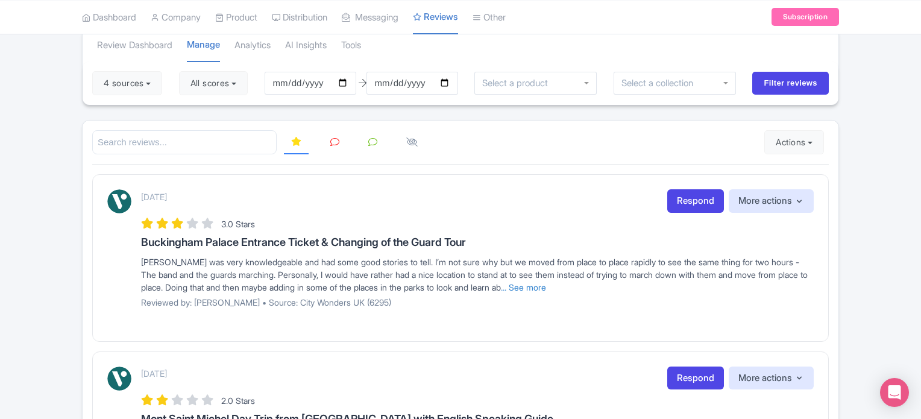
scroll to position [121, 0]
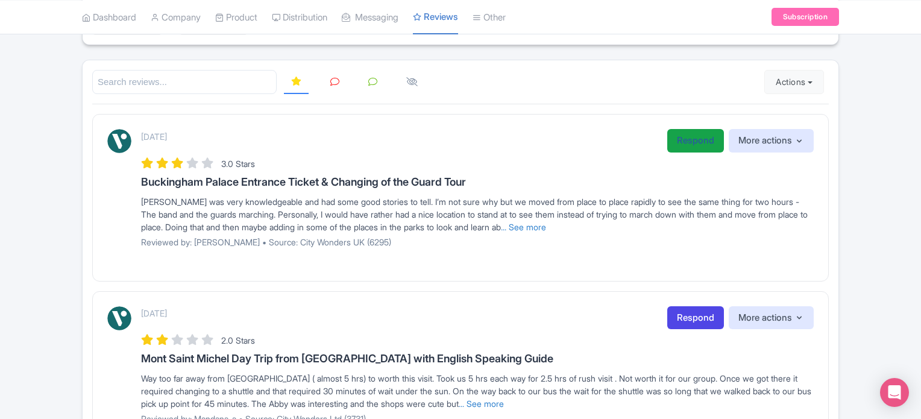
click at [689, 143] on link "Respond" at bounding box center [695, 141] width 57 height 24
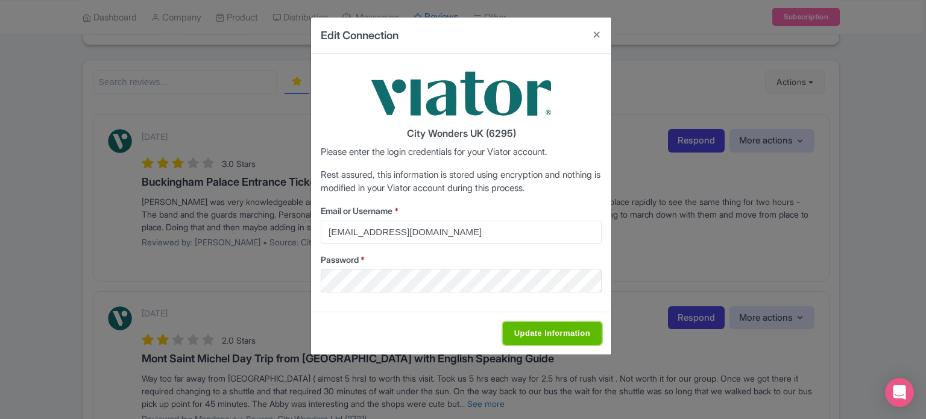
click at [538, 329] on input "Update Information" at bounding box center [552, 333] width 99 height 23
type input "Saving..."
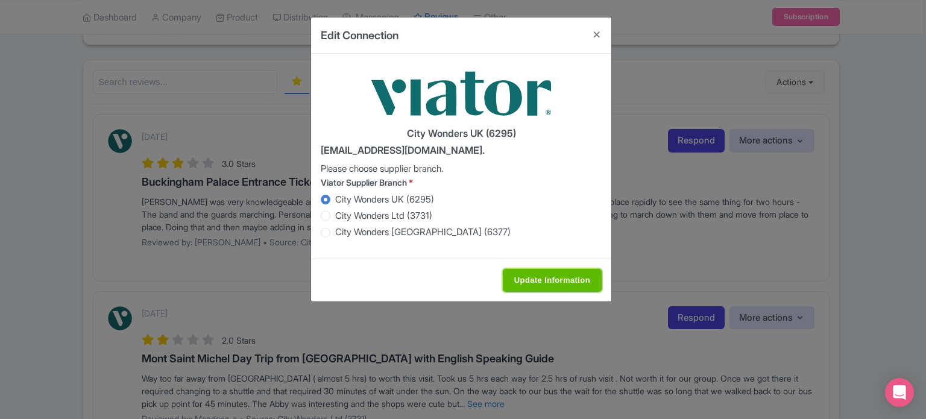
click at [557, 284] on input "Update Information" at bounding box center [552, 280] width 99 height 23
type input "Saving..."
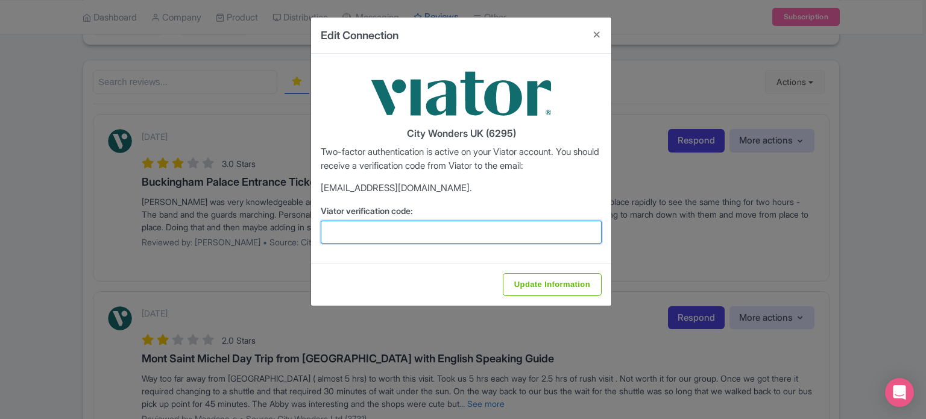
click at [386, 229] on input "Viator verification code:" at bounding box center [461, 232] width 281 height 23
click at [381, 228] on input "Viator verification code:" at bounding box center [461, 232] width 281 height 23
click at [360, 232] on input "Viator verification code:" at bounding box center [461, 232] width 281 height 23
paste input "790026"
type input "790026"
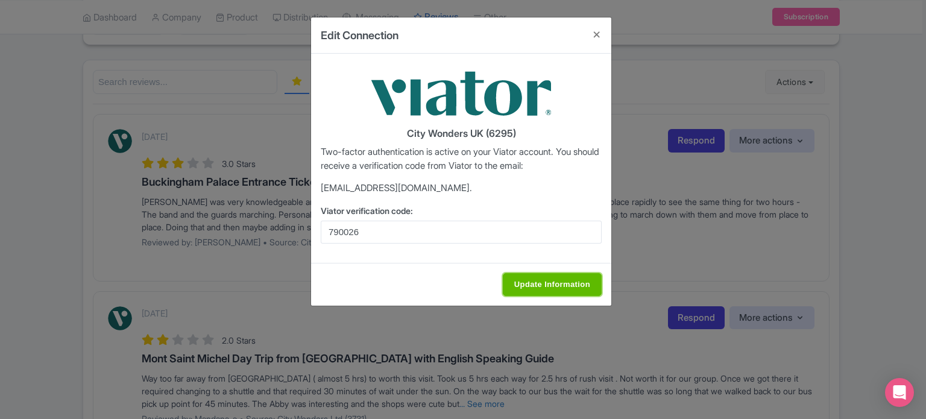
click at [542, 286] on input "Update Information" at bounding box center [552, 284] width 99 height 23
type input "Saving..."
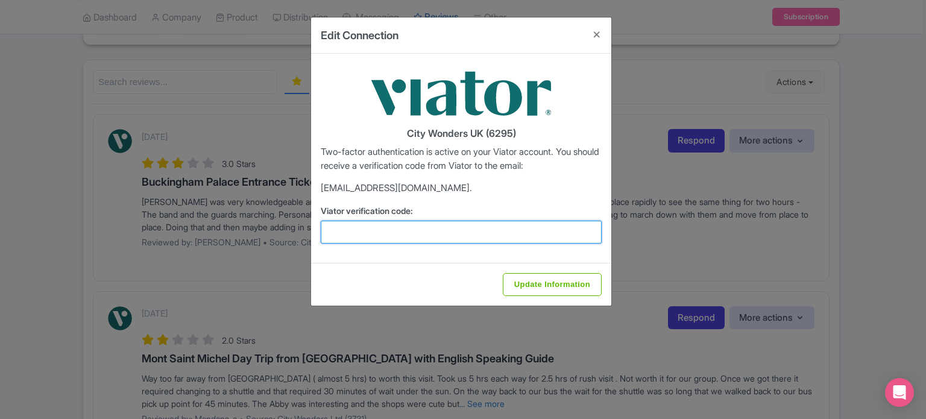
click at [406, 236] on input "Viator verification code:" at bounding box center [461, 232] width 281 height 23
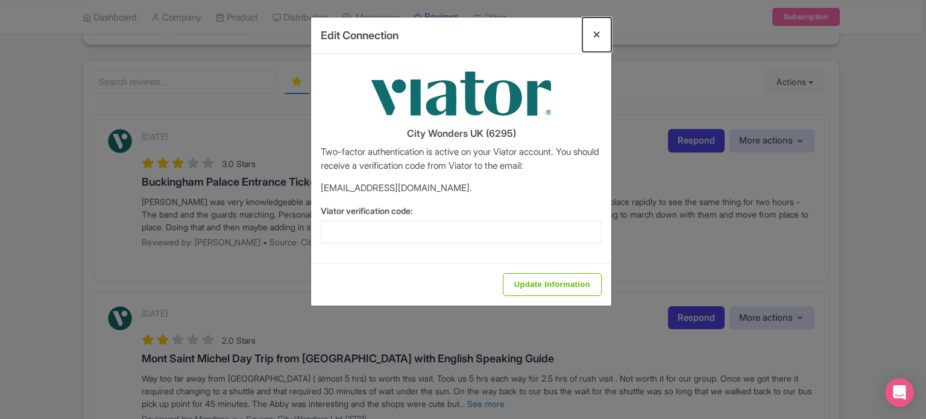
click at [600, 33] on button "Close" at bounding box center [596, 34] width 29 height 34
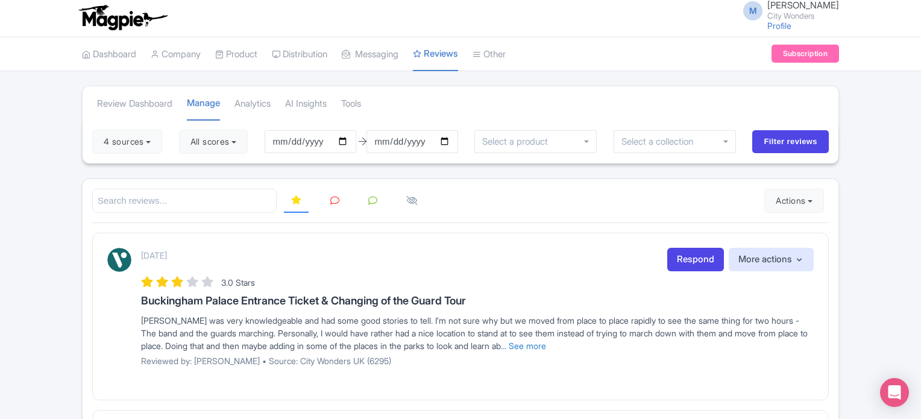
scroll to position [0, 0]
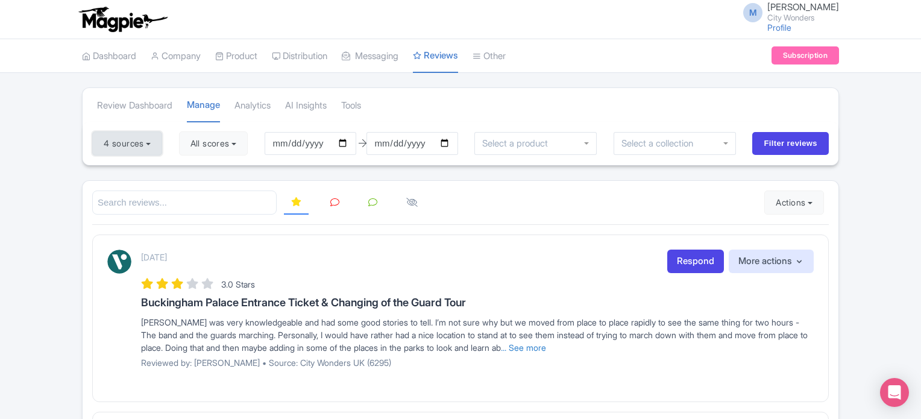
click at [134, 139] on button "4 sources" at bounding box center [127, 143] width 70 height 24
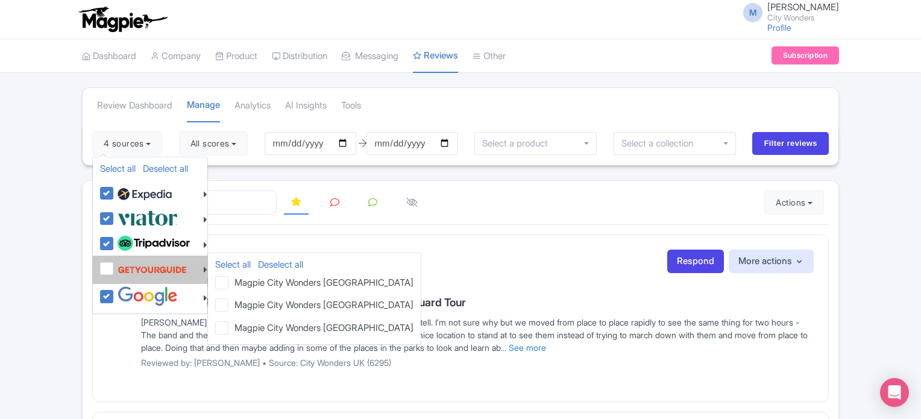
click at [115, 268] on label at bounding box center [151, 269] width 72 height 23
click at [115, 266] on input "checkbox" at bounding box center [119, 262] width 8 height 8
checkbox input "true"
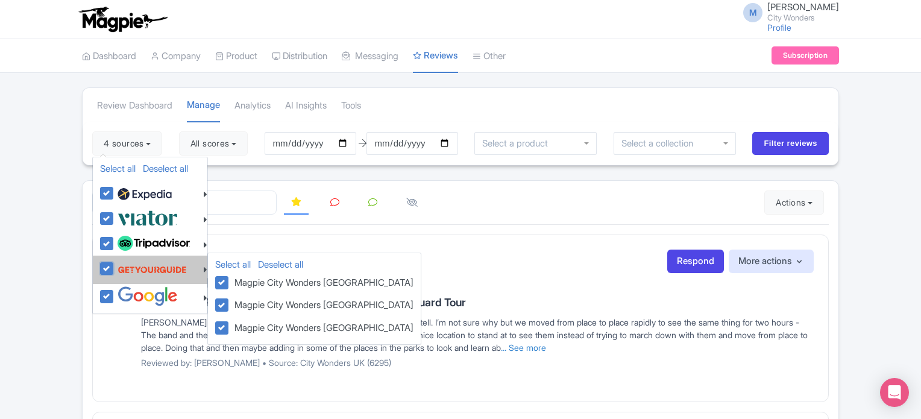
checkbox input "true"
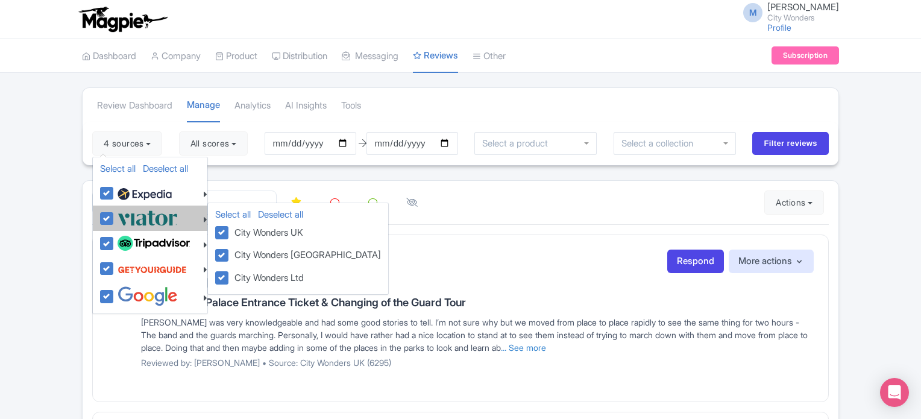
click at [115, 221] on label at bounding box center [146, 218] width 63 height 20
click at [115, 216] on input "checkbox" at bounding box center [119, 212] width 8 height 8
checkbox input "false"
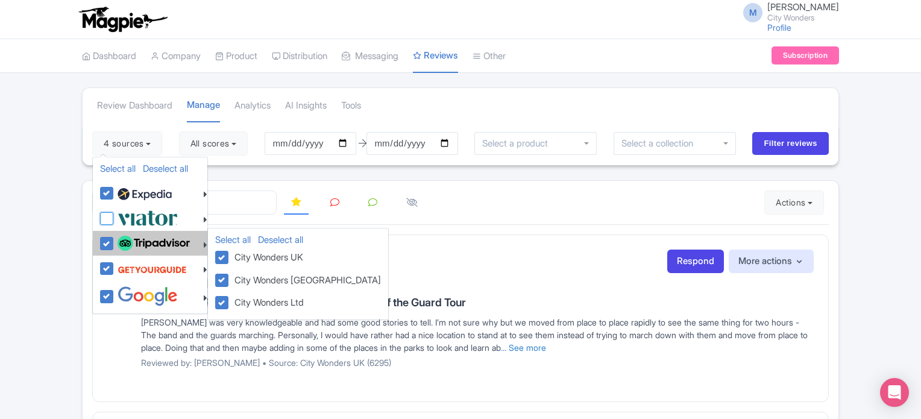
checkbox input "false"
click at [115, 243] on label at bounding box center [152, 243] width 75 height 20
click at [115, 241] on input "checkbox" at bounding box center [119, 237] width 8 height 8
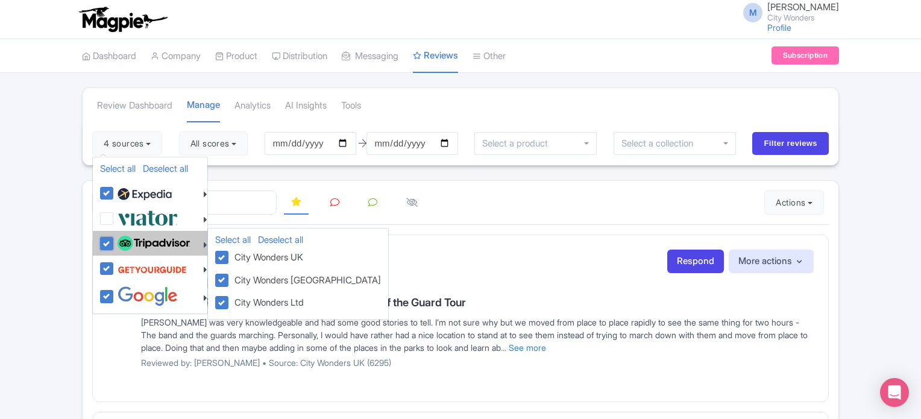
checkbox input "false"
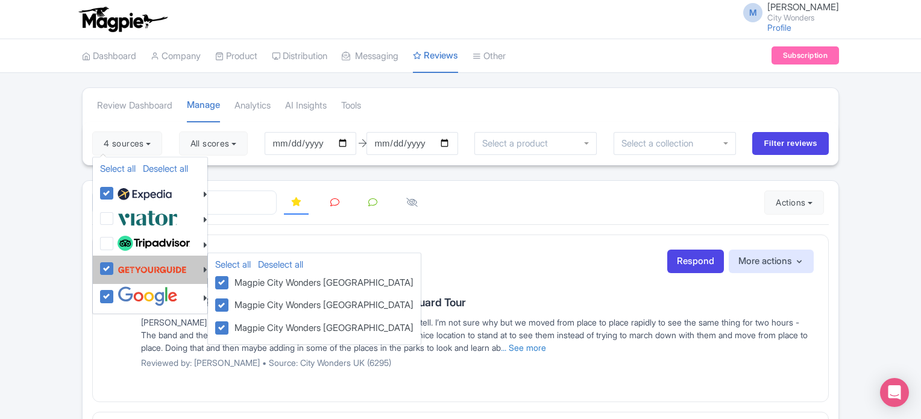
click at [115, 269] on label at bounding box center [151, 269] width 72 height 23
click at [115, 266] on input "checkbox" at bounding box center [119, 262] width 8 height 8
checkbox input "false"
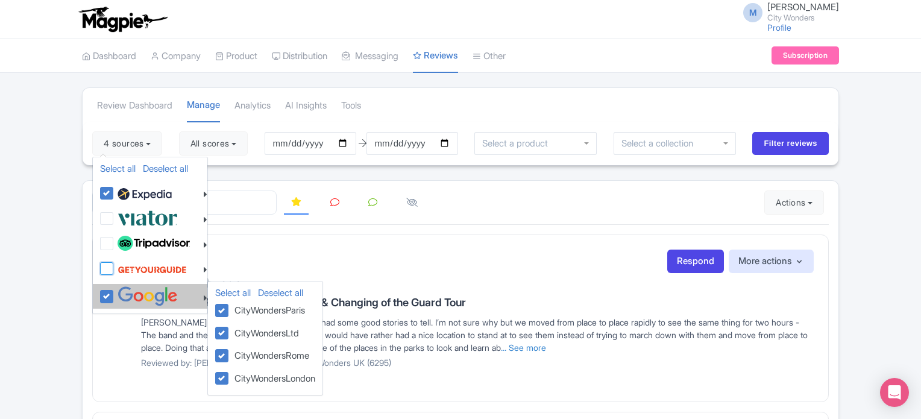
checkbox input "false"
click at [115, 292] on label at bounding box center [146, 296] width 63 height 20
click at [115, 292] on input "checkbox" at bounding box center [119, 290] width 8 height 8
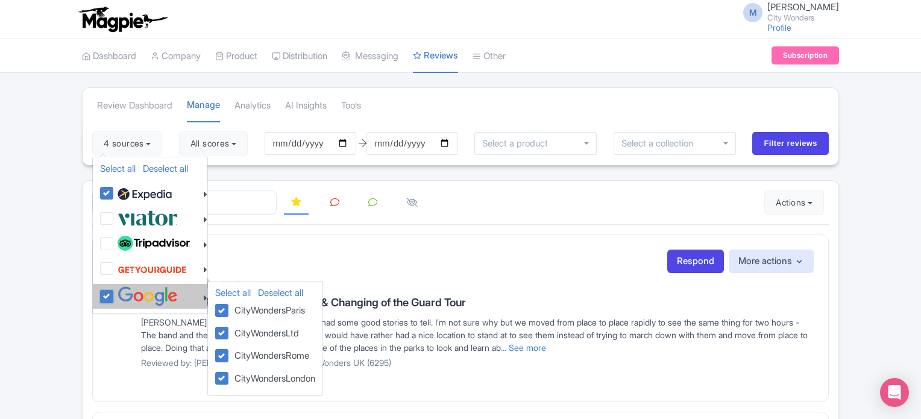
checkbox input "false"
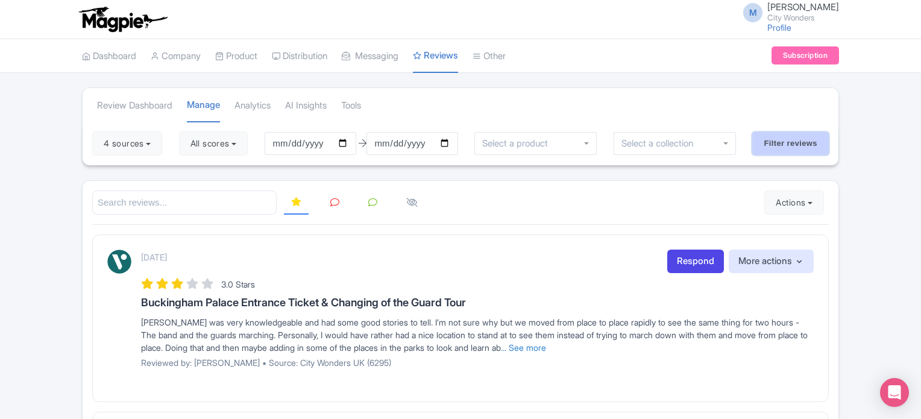
click at [815, 142] on input "Filter reviews" at bounding box center [790, 143] width 77 height 23
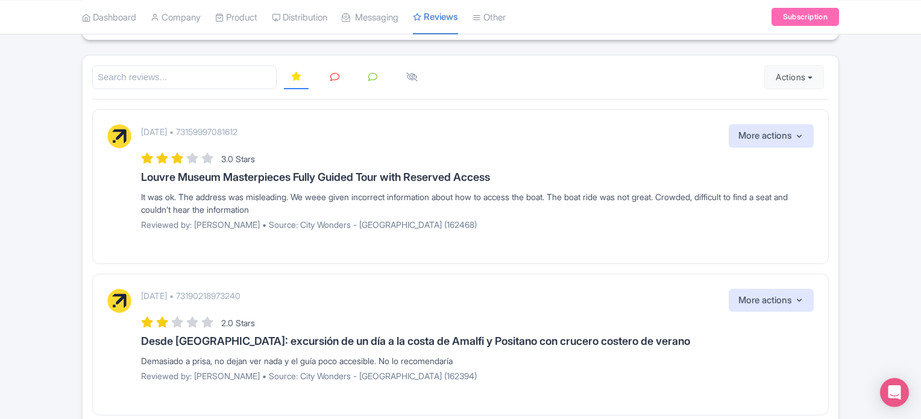
scroll to position [60, 0]
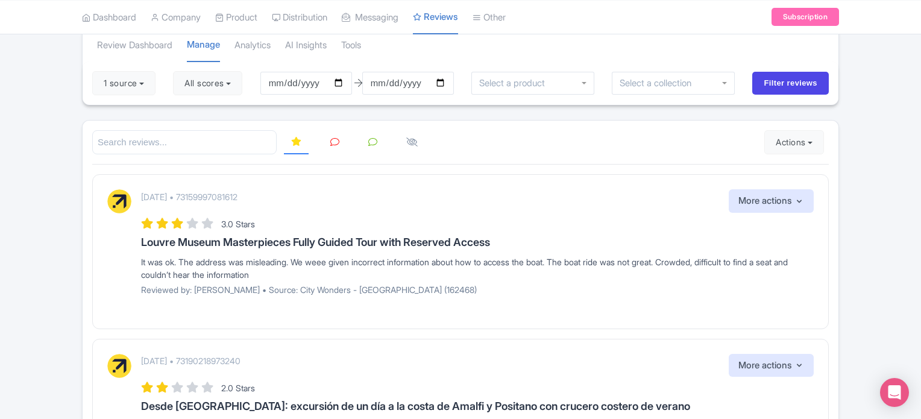
click at [668, 189] on div "August 03, 2025 • 73159997081612 More actions Hide from this page Hide from rev…" at bounding box center [477, 201] width 673 height 24
click at [107, 85] on button "1 source" at bounding box center [123, 83] width 63 height 24
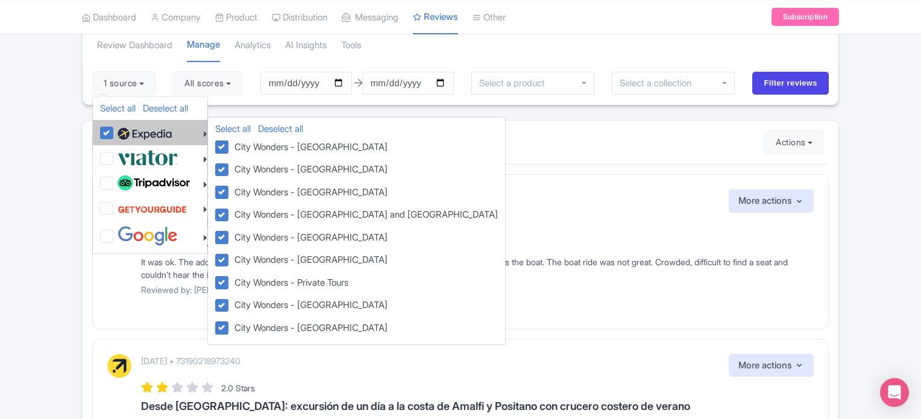
click at [115, 134] on label at bounding box center [143, 132] width 57 height 20
click at [115, 130] on input "checkbox" at bounding box center [119, 126] width 8 height 8
checkbox input "false"
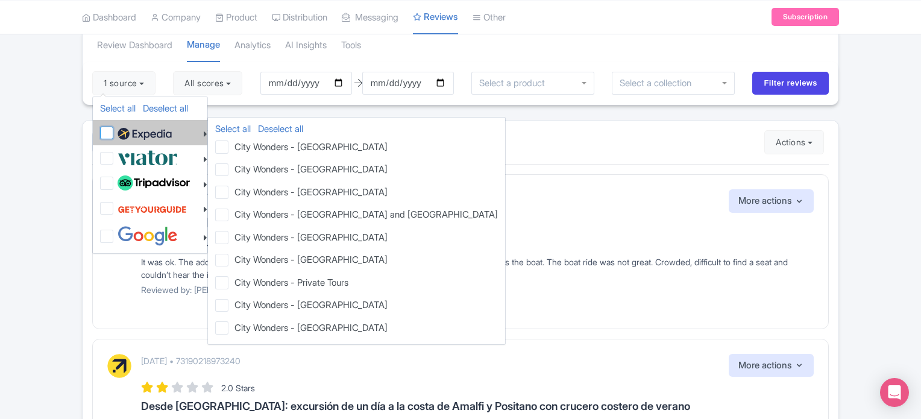
checkbox input "false"
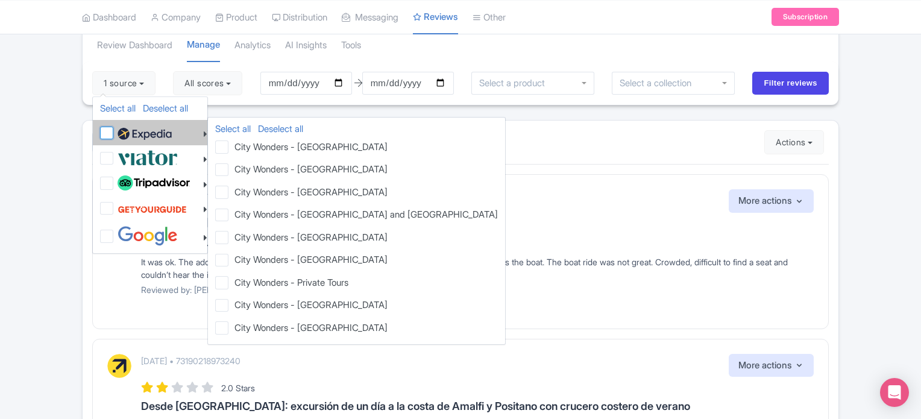
checkbox input "false"
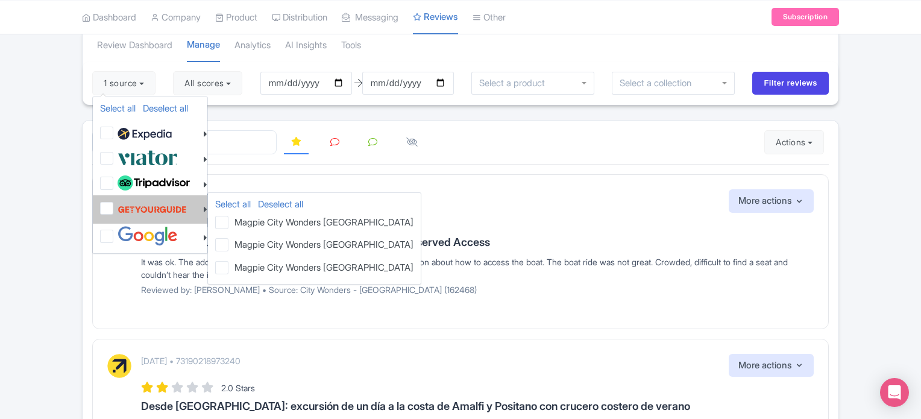
click at [115, 207] on label at bounding box center [151, 209] width 72 height 23
click at [115, 206] on input "checkbox" at bounding box center [119, 202] width 8 height 8
checkbox input "true"
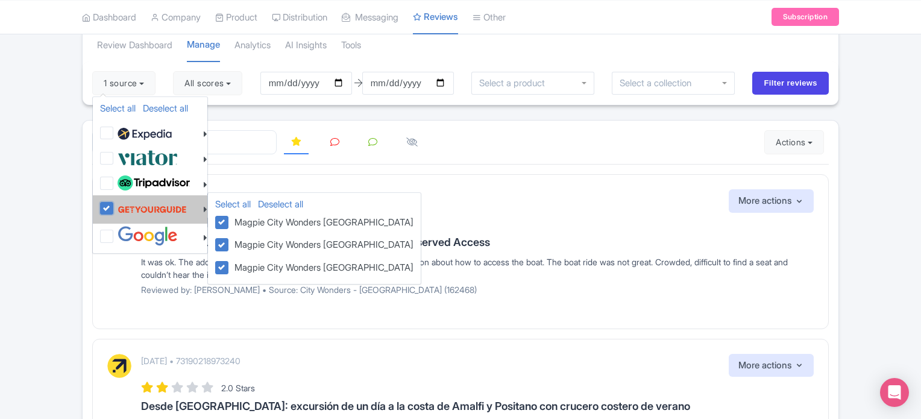
checkbox input "true"
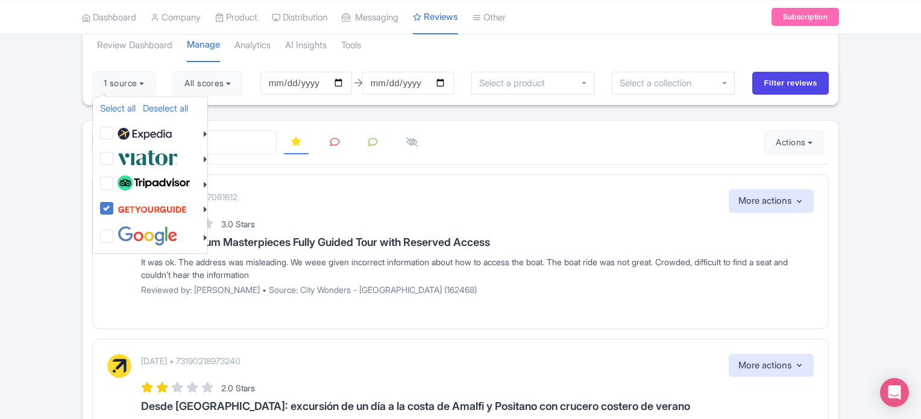
click at [47, 152] on div "Review Dashboard Manage Analytics AI Insights Tools 1 source Select all Deselec…" at bounding box center [460, 407] width 921 height 761
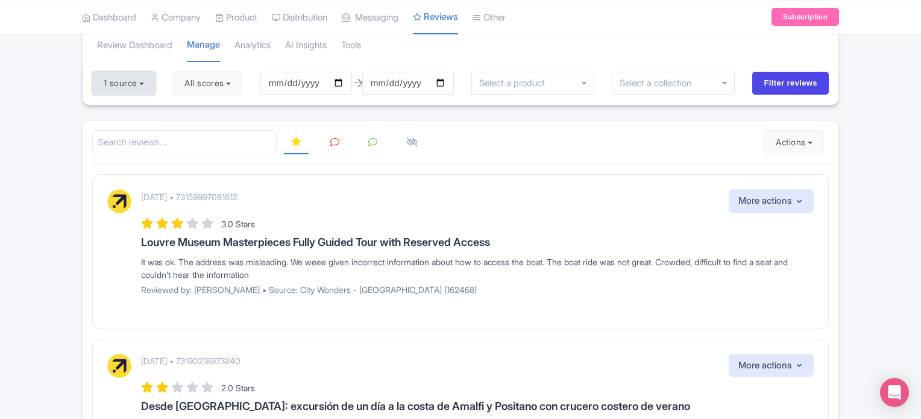
click at [139, 89] on button "1 source" at bounding box center [123, 83] width 63 height 24
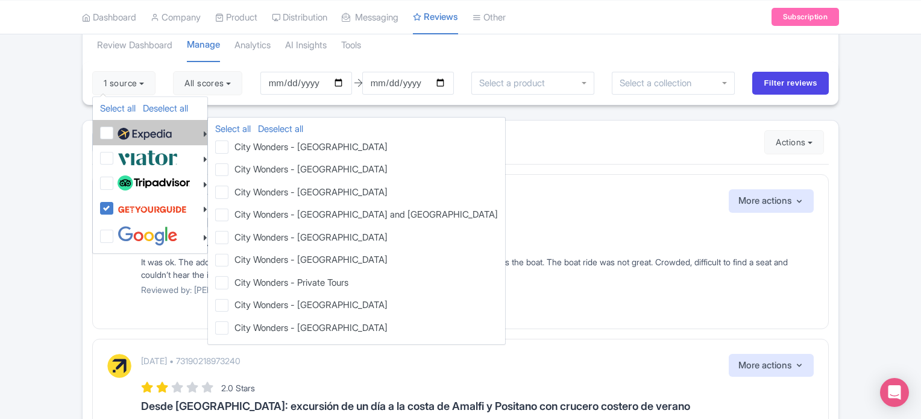
drag, startPoint x: 108, startPoint y: 130, endPoint x: 108, endPoint y: 137, distance: 7.9
click at [115, 130] on label at bounding box center [143, 132] width 57 height 20
click at [115, 130] on input "checkbox" at bounding box center [119, 126] width 8 height 8
checkbox input "true"
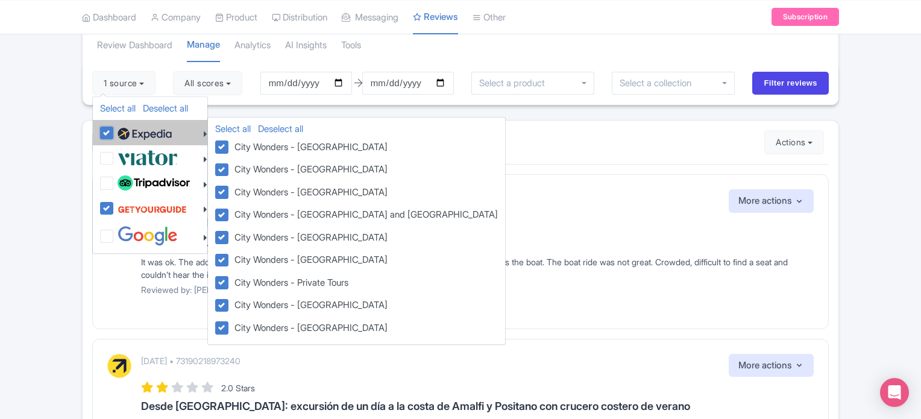
checkbox input "true"
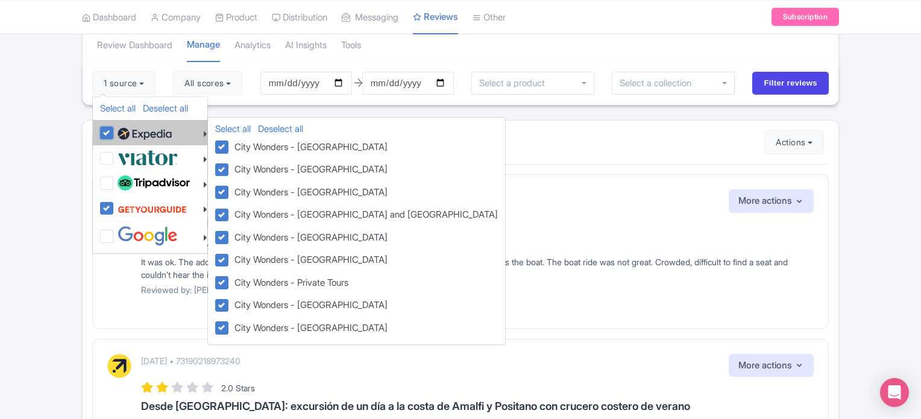
checkbox input "true"
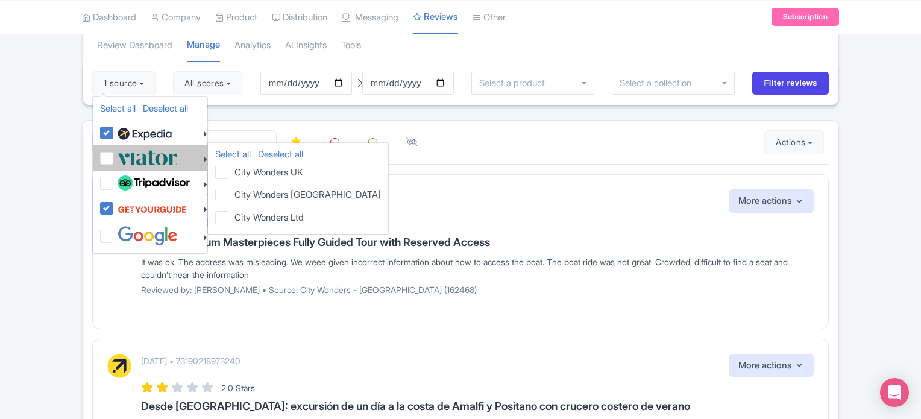
click at [115, 152] on label at bounding box center [146, 158] width 63 height 20
click at [115, 152] on input "checkbox" at bounding box center [119, 152] width 8 height 8
checkbox input "true"
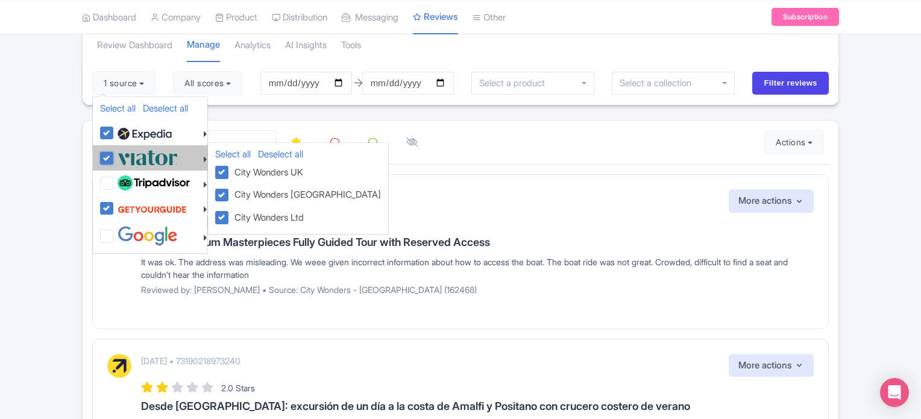
checkbox input "true"
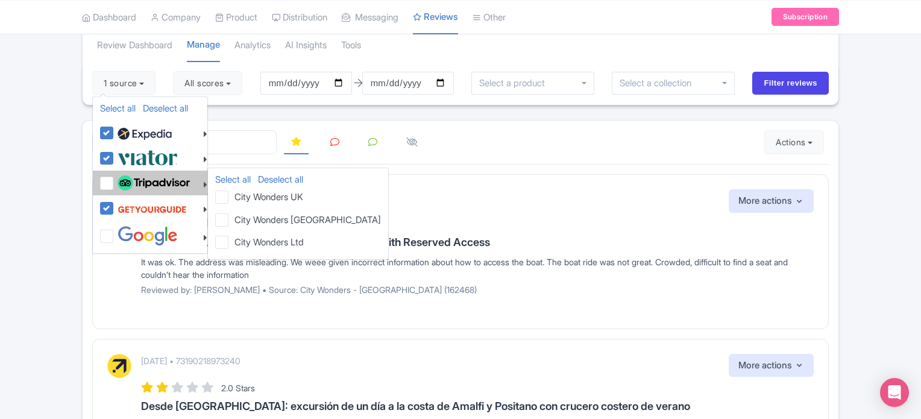
click at [115, 183] on label at bounding box center [152, 183] width 75 height 20
click at [115, 181] on input "checkbox" at bounding box center [119, 177] width 8 height 8
checkbox input "true"
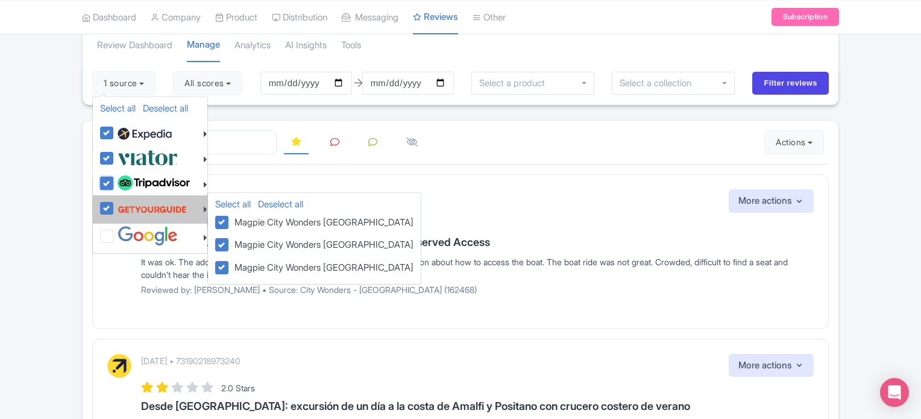
checkbox input "true"
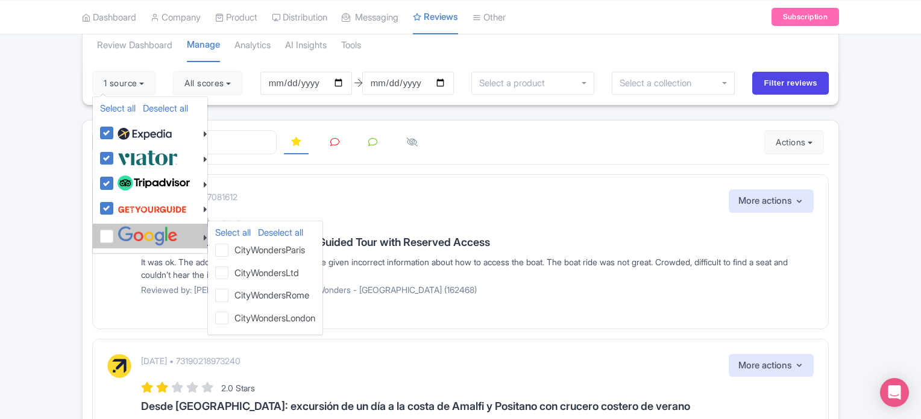
click at [115, 230] on label at bounding box center [146, 236] width 63 height 20
click at [115, 230] on input "checkbox" at bounding box center [119, 230] width 8 height 8
checkbox input "true"
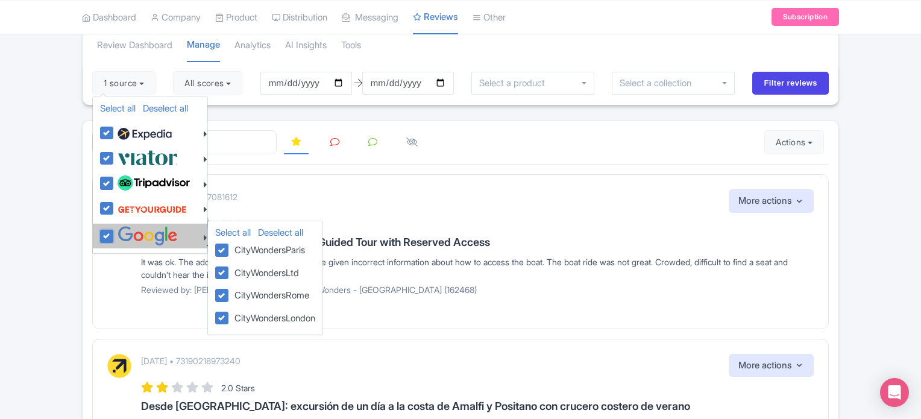
checkbox input "true"
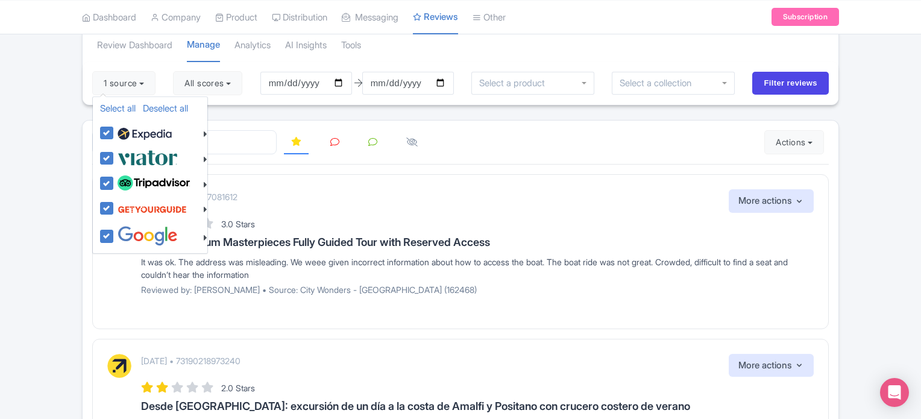
click at [71, 160] on div "Review Dashboard Manage Analytics AI Insights Tools 1 source Select all Deselec…" at bounding box center [460, 407] width 921 height 761
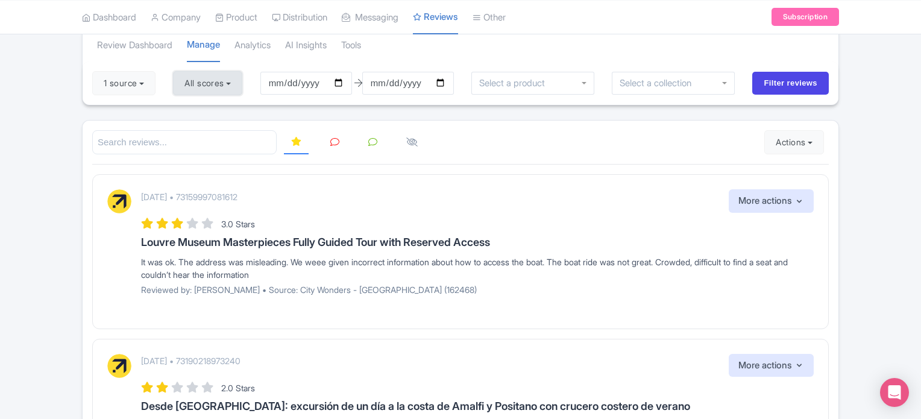
click at [198, 84] on button "All scores" at bounding box center [207, 83] width 69 height 24
click at [818, 84] on input "Filter reviews" at bounding box center [790, 83] width 77 height 23
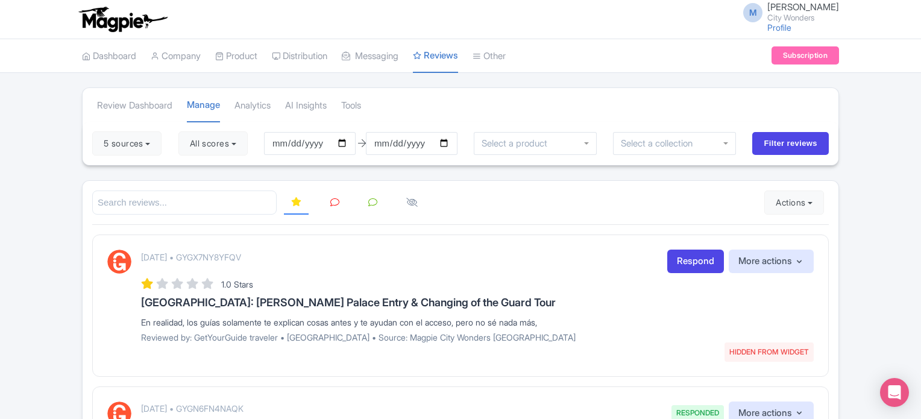
scroll to position [60, 0]
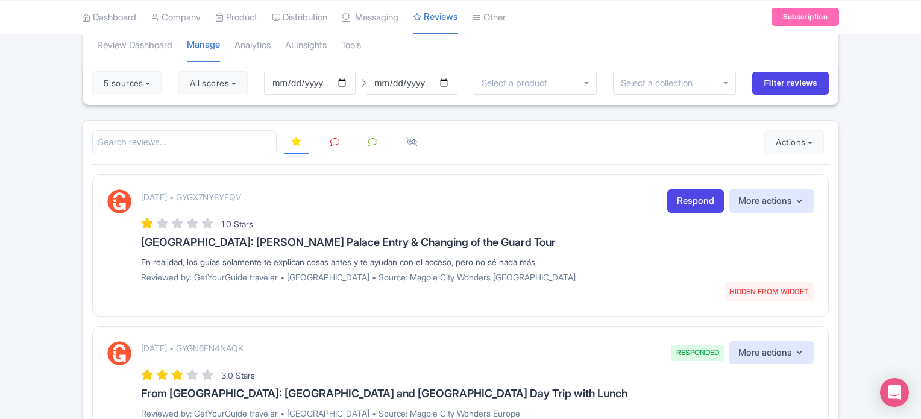
click at [330, 143] on icon at bounding box center [334, 141] width 9 height 9
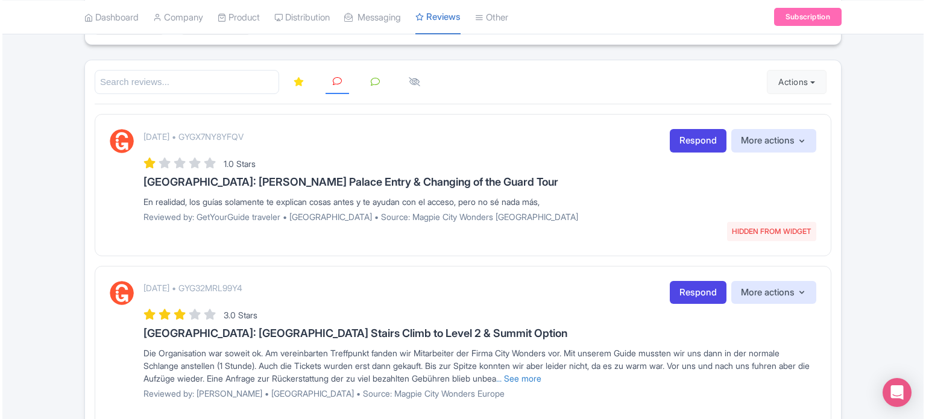
scroll to position [121, 0]
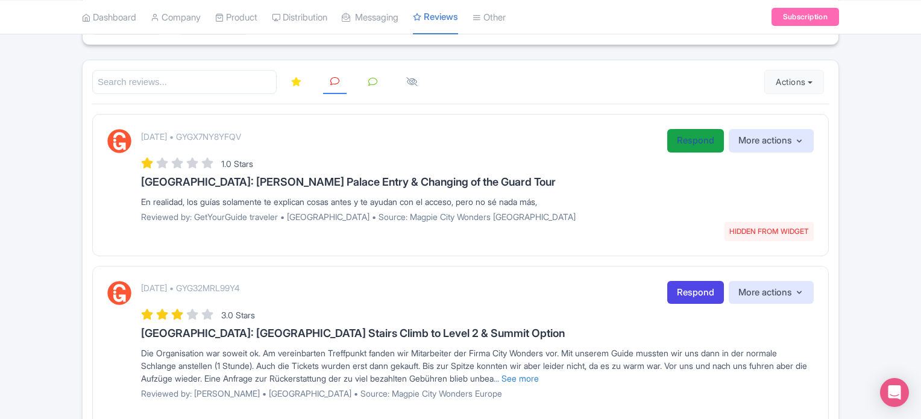
click at [686, 139] on link "Respond" at bounding box center [695, 141] width 57 height 24
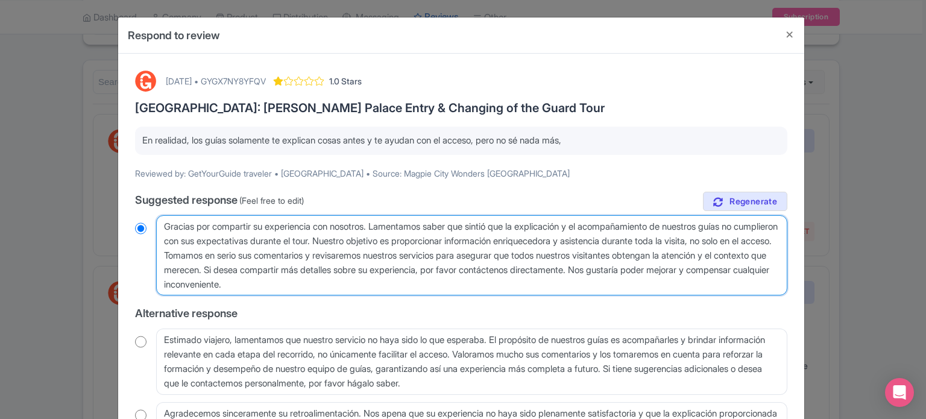
drag, startPoint x: 456, startPoint y: 287, endPoint x: 162, endPoint y: 212, distance: 303.6
click at [162, 212] on div "true Suggested response (Feel free to edit) Gracias por compartir su experienci…" at bounding box center [461, 330] width 652 height 277
radio input "true"
click at [225, 234] on textarea "Gracias por compartir su experiencia con nosotros. Lamentamos saber que sintió …" at bounding box center [471, 255] width 631 height 81
click at [162, 222] on textarea "Gracias por compartir su experiencia con nosotros. Lamentamos saber que sintió …" at bounding box center [471, 255] width 631 height 81
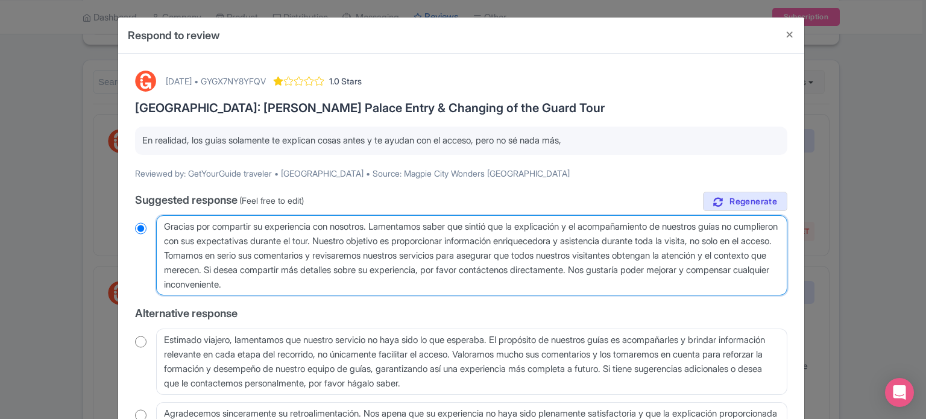
type textarea "HGracias por compartir su experiencia con nosotros. Lamentamos saber que sintió…"
radio input "true"
type textarea "HoGracias por compartir su experiencia con nosotros. Lamentamos saber que sinti…"
radio input "true"
type textarea "HolGracias por compartir su experiencia con nosotros. Lamentamos saber que sint…"
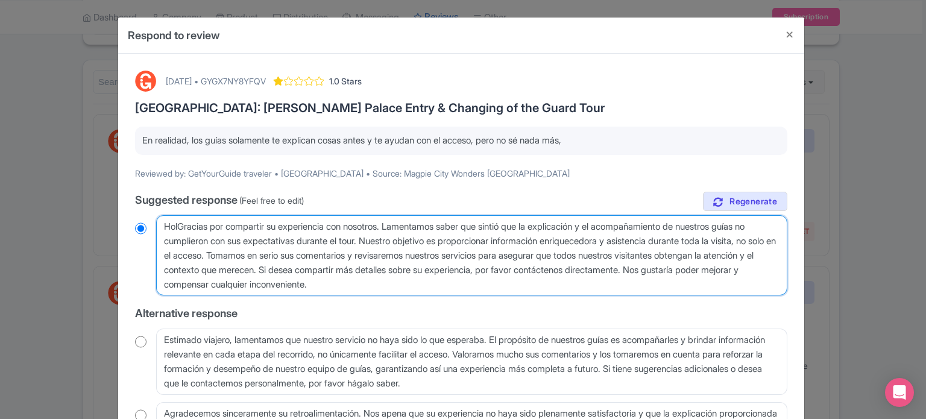
radio input "true"
type textarea "HolaGracias por compartir su experiencia con nosotros. Lamentamos saber que sin…"
radio input "true"
type textarea "Hola Gracias por compartir su experiencia con nosotros. Lamentamos saber que si…"
radio input "true"
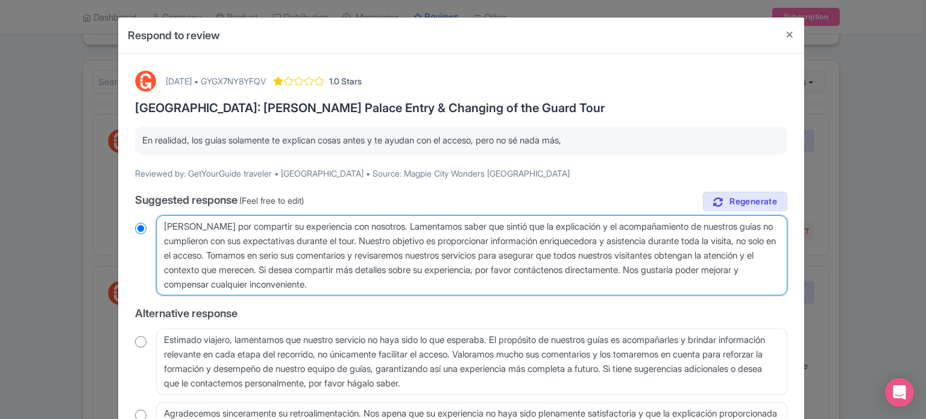
type textarea "HolaGracias por compartir su experiencia con nosotros. Lamentamos saber que sin…"
radio input "true"
type textarea "Hola,Gracias por compartir su experiencia con nosotros. Lamentamos saber que si…"
radio input "true"
type textarea "[PERSON_NAME], Gracias por compartir su experiencia con nosotros. Lamentamos sa…"
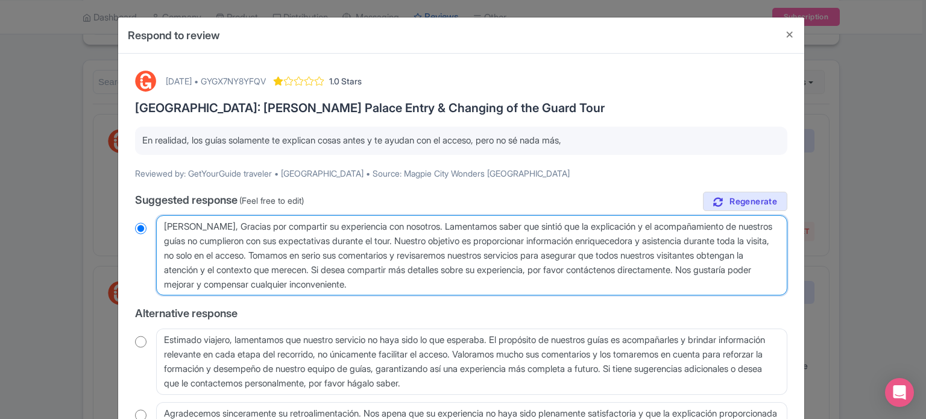
radio input "true"
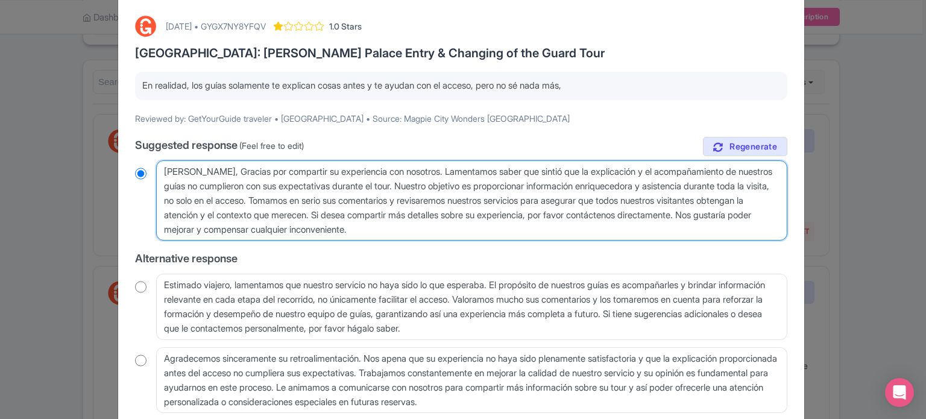
scroll to position [135, 0]
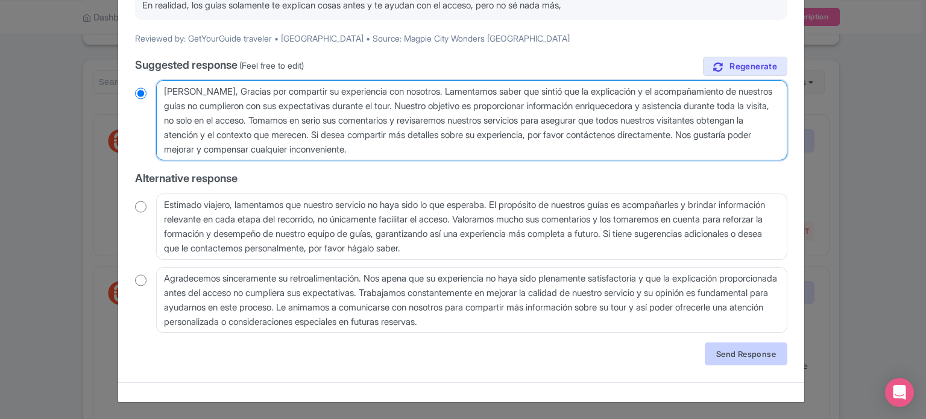
type textarea "[PERSON_NAME], Gracias por compartir su experiencia con nosotros. Lamentamos sa…"
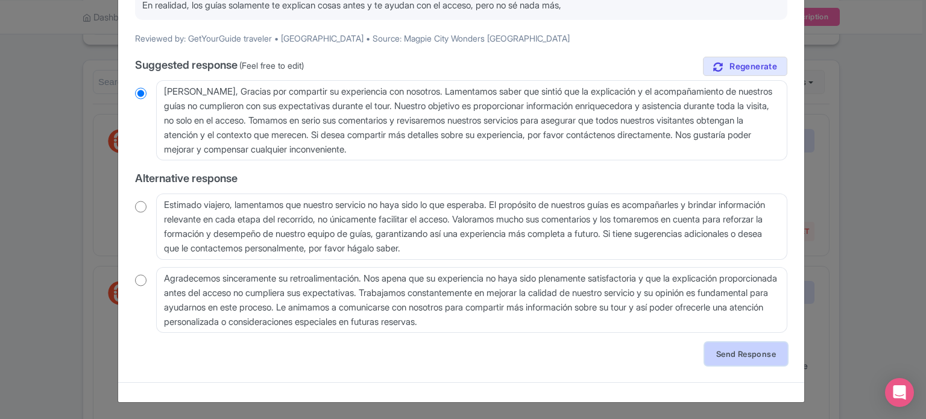
click at [721, 353] on link "Send Response" at bounding box center [746, 353] width 83 height 23
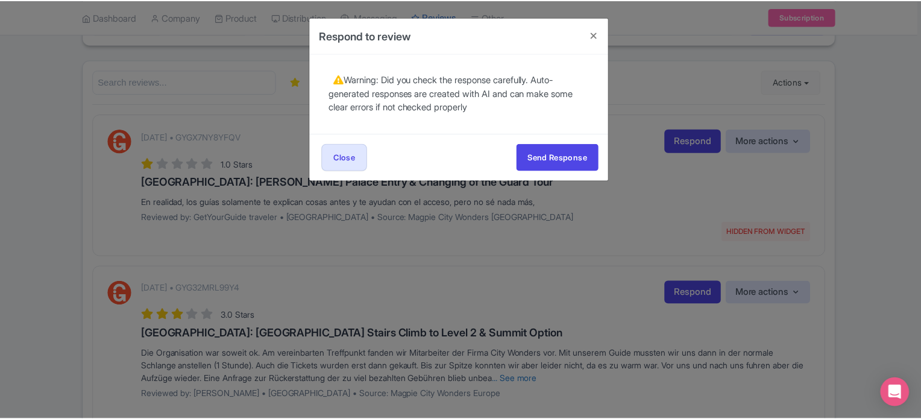
scroll to position [0, 0]
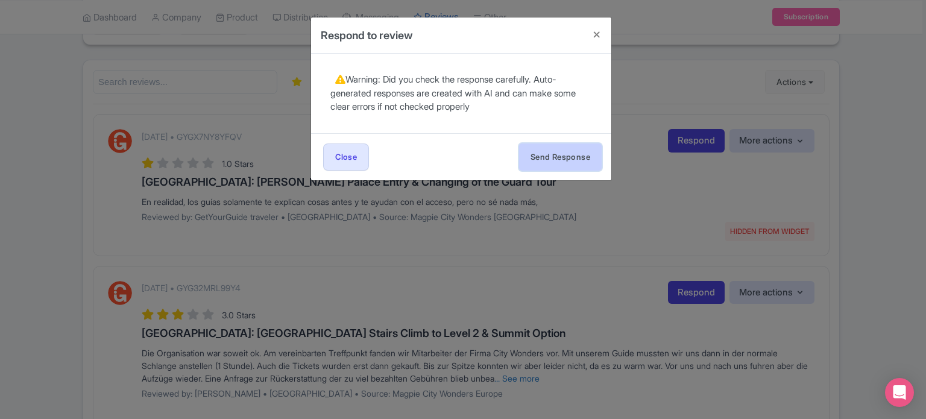
click at [560, 153] on button "Send Response" at bounding box center [560, 156] width 83 height 27
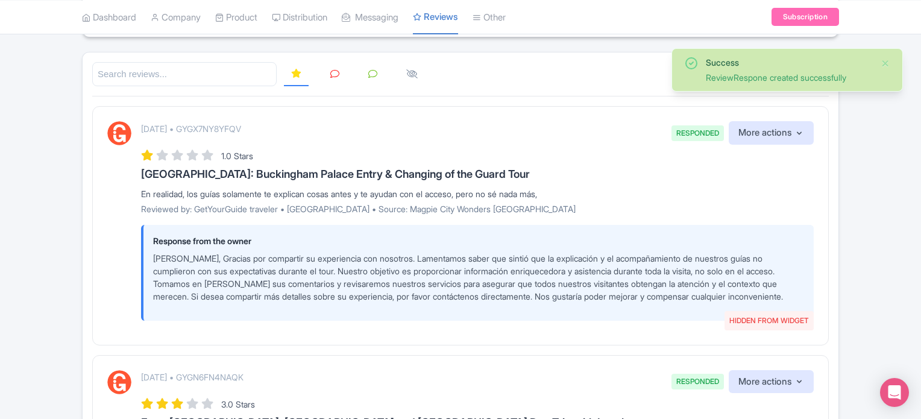
scroll to position [60, 0]
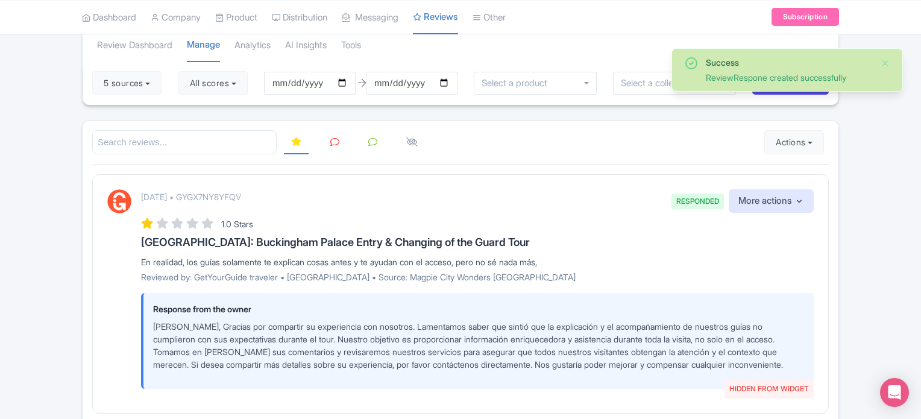
click at [331, 140] on icon at bounding box center [334, 141] width 9 height 9
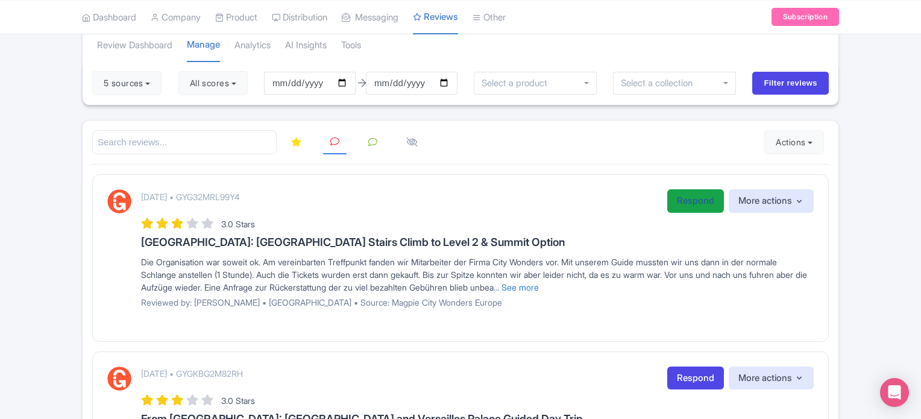
click at [685, 209] on link "Respond" at bounding box center [695, 201] width 57 height 24
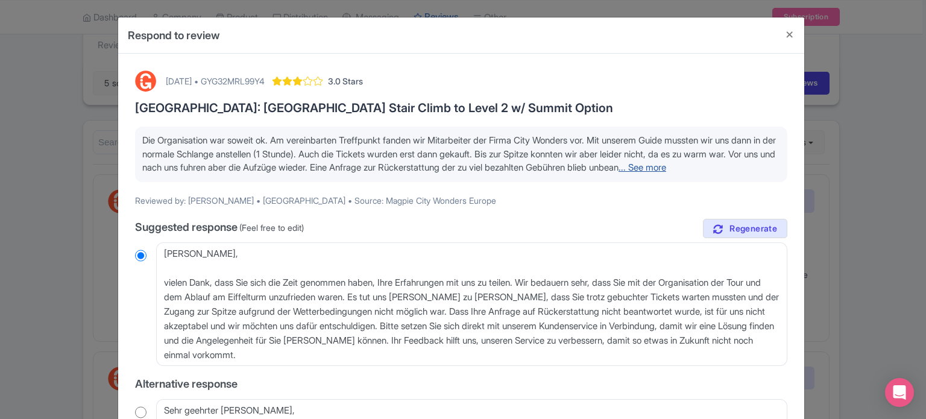
click at [618, 173] on link "... See more" at bounding box center [642, 167] width 48 height 11
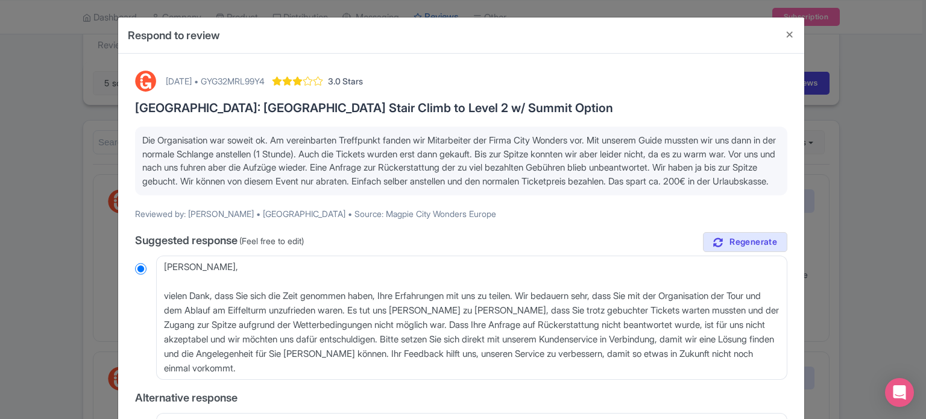
drag, startPoint x: 362, startPoint y: 189, endPoint x: 141, endPoint y: 139, distance: 226.6
click at [142, 139] on p "Die Organisation war soweit ok. Am vereinbarten Treffpunkt fanden wir Mitarbeit…" at bounding box center [461, 161] width 638 height 54
copy span "Die Organisation war soweit ok. Am vereinbarten Treffpunkt fanden wir Mitarbeit…"
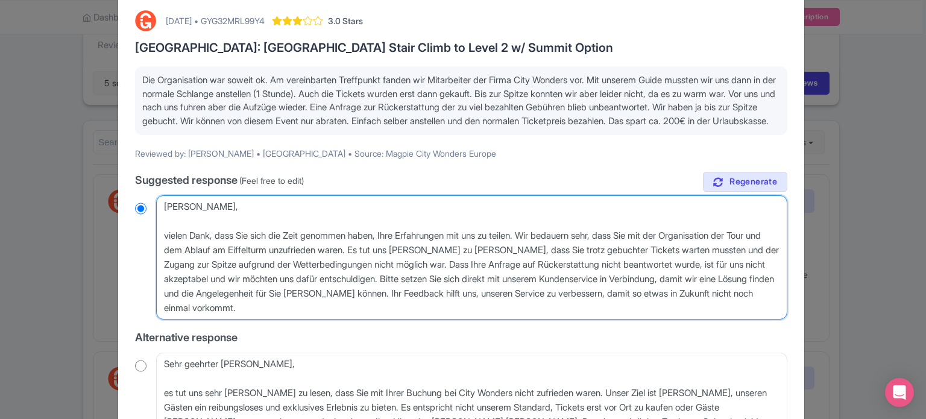
drag, startPoint x: 325, startPoint y: 322, endPoint x: 142, endPoint y: 222, distance: 209.0
click at [142, 222] on div "Lieber Daniel, vielen Dank, dass Sie sich die Zeit genommen haben, Ihre Erfahru…" at bounding box center [461, 257] width 652 height 124
radio input "true"
drag, startPoint x: 327, startPoint y: 325, endPoint x: 148, endPoint y: 215, distance: 209.7
click at [148, 215] on div "Lieber Daniel, vielen Dank, dass Sie sich die Zeit genommen haben, Ihre Erfahru…" at bounding box center [461, 257] width 652 height 124
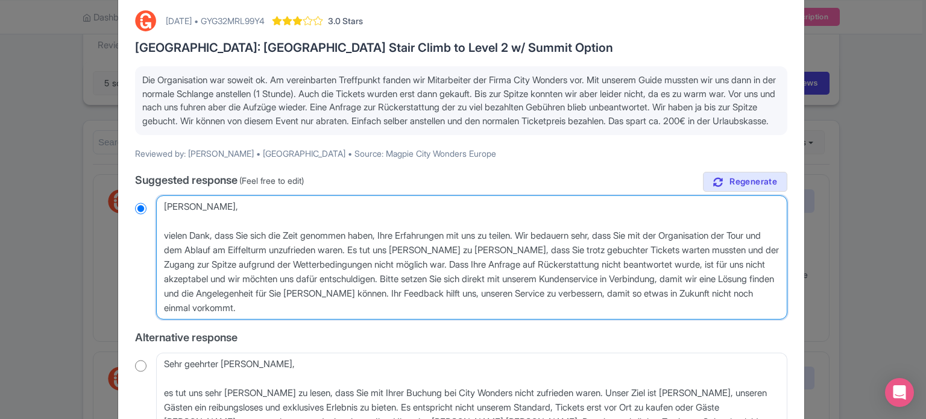
paste textarea "Der Zugang zur Spitze aufgrund der Wetterbedingungen nicht möglich war"
type textarea "[PERSON_NAME], vielen Dank, dass Sie sich die Zeit genommen haben, Ihre Erfahru…"
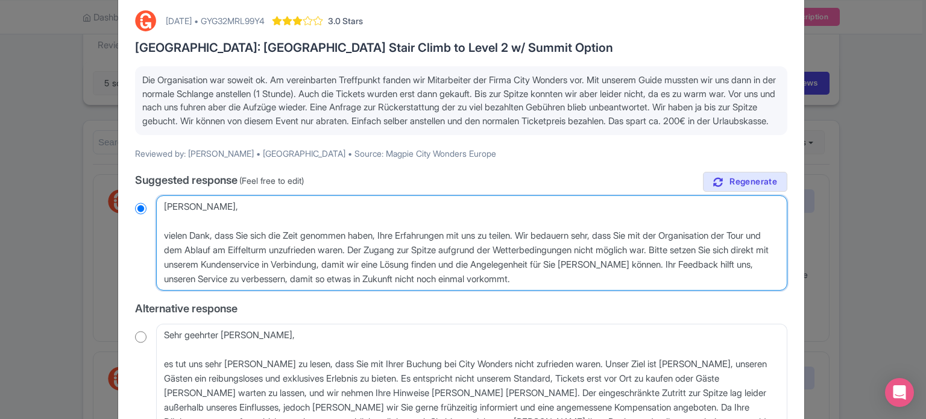
radio input "true"
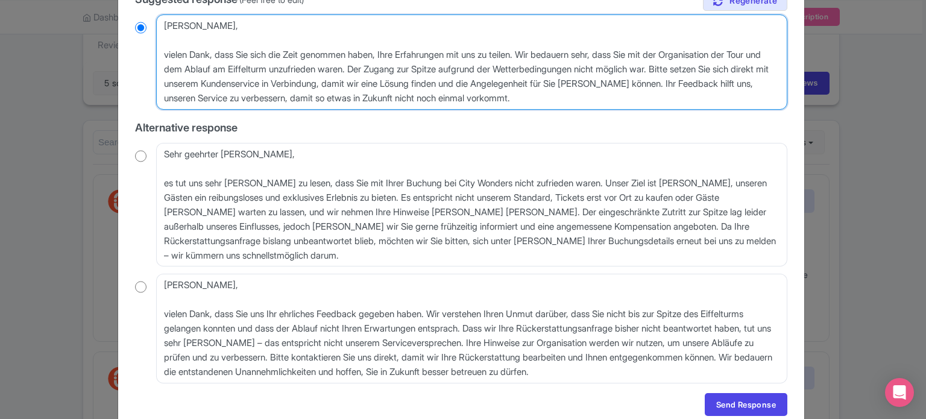
scroll to position [301, 0]
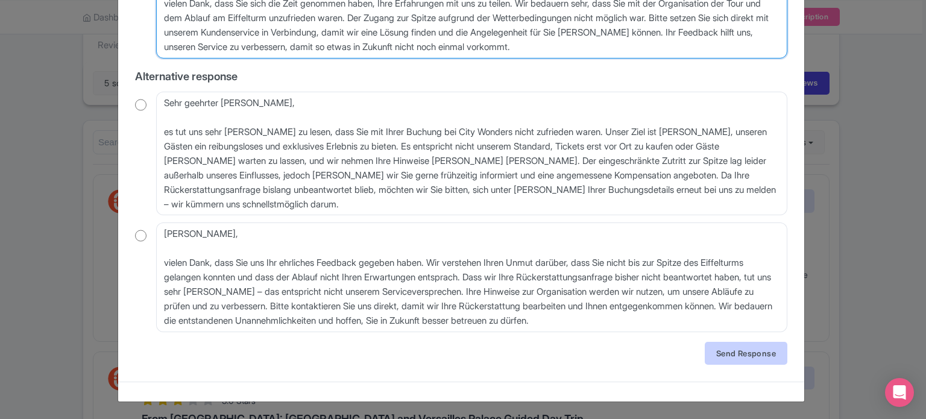
type textarea "[PERSON_NAME], vielen Dank, dass Sie sich die Zeit genommen haben, Ihre Erfahru…"
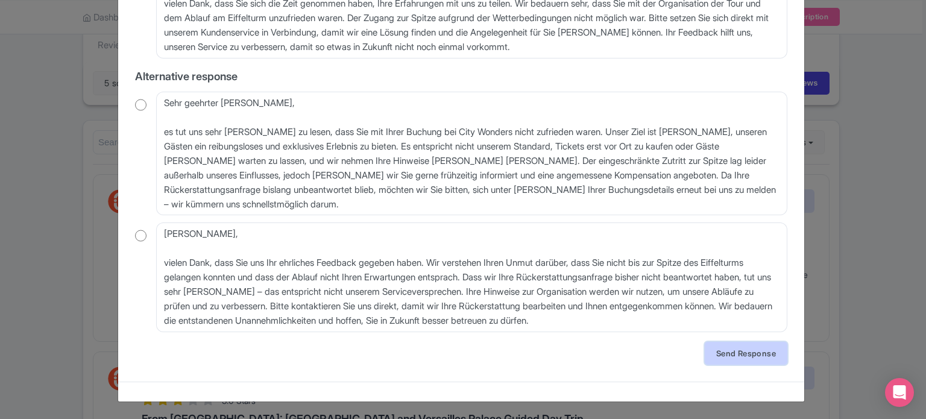
click at [752, 359] on link "Send Response" at bounding box center [746, 353] width 83 height 23
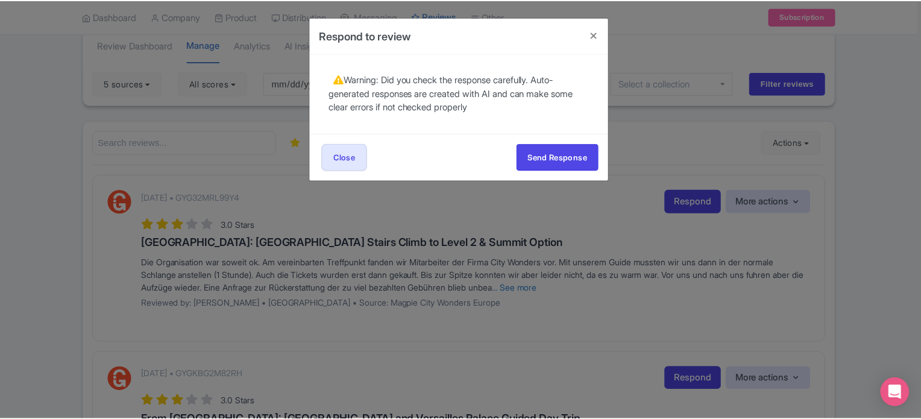
scroll to position [0, 0]
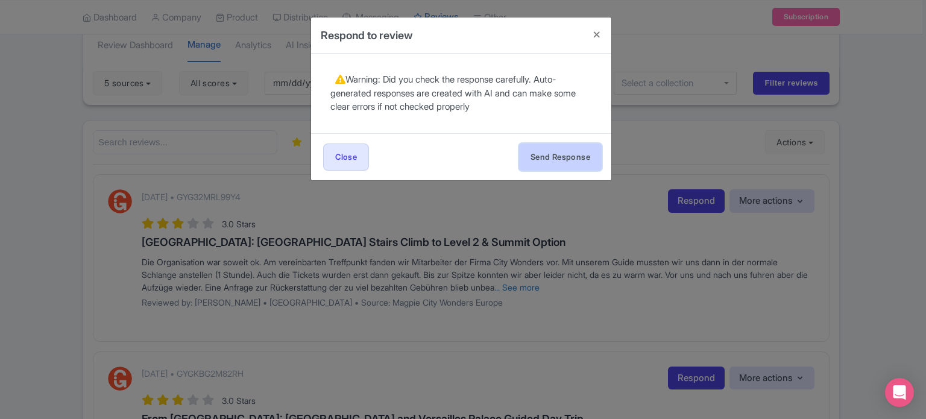
click at [545, 157] on button "Send Response" at bounding box center [560, 156] width 83 height 27
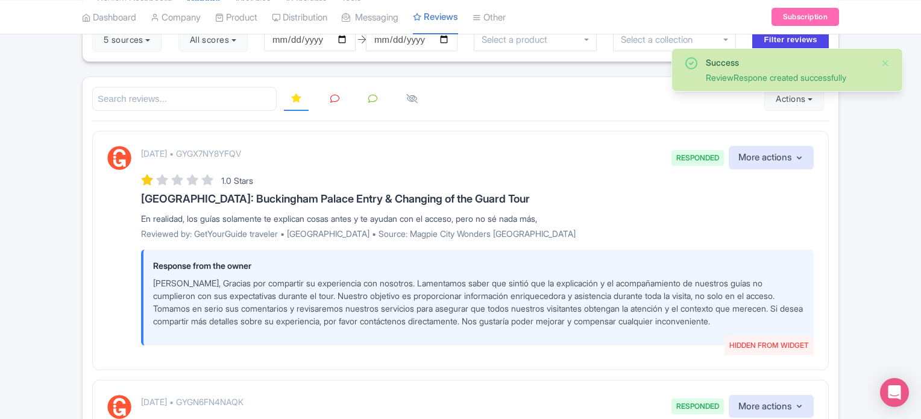
scroll to position [60, 0]
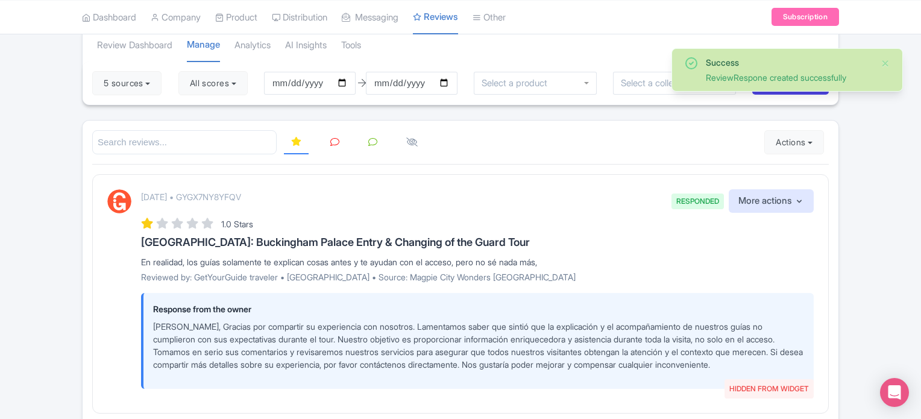
click at [336, 140] on icon at bounding box center [334, 141] width 9 height 9
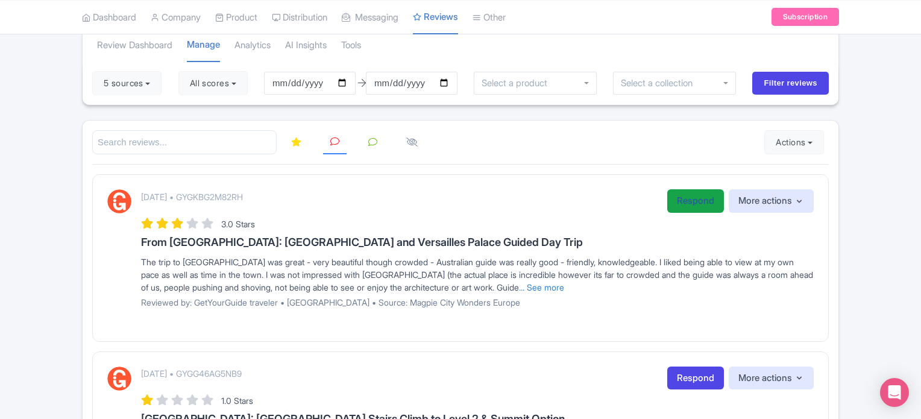
click at [689, 198] on link "Respond" at bounding box center [695, 201] width 57 height 24
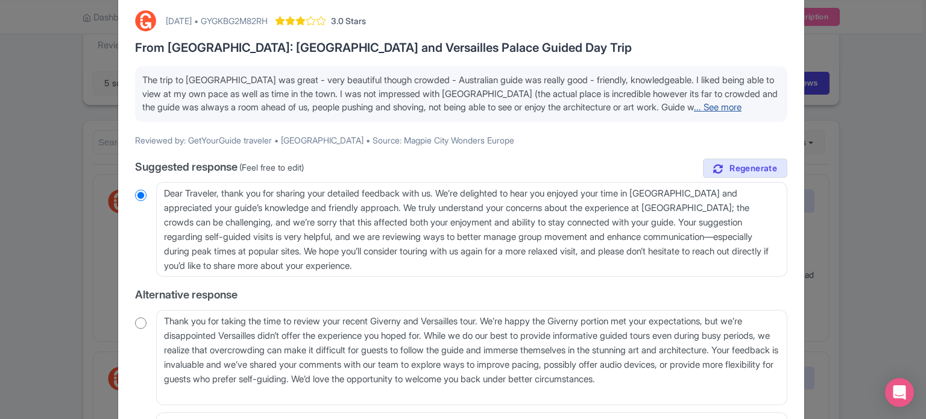
click at [736, 105] on link "... See more" at bounding box center [718, 106] width 48 height 11
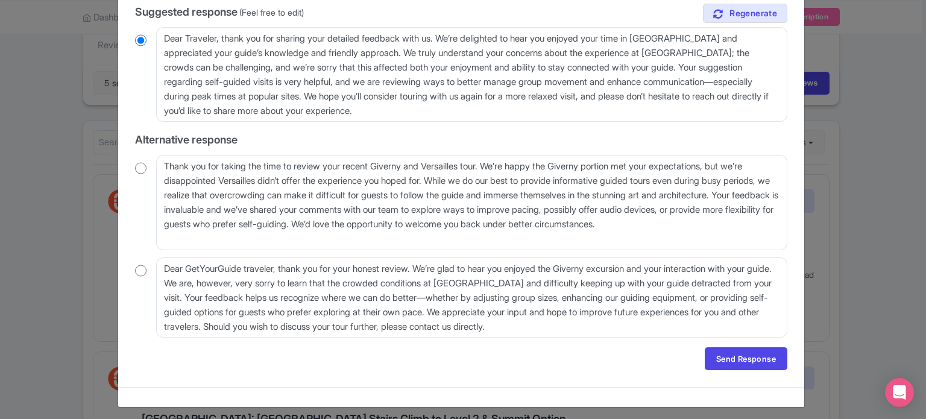
scroll to position [246, 0]
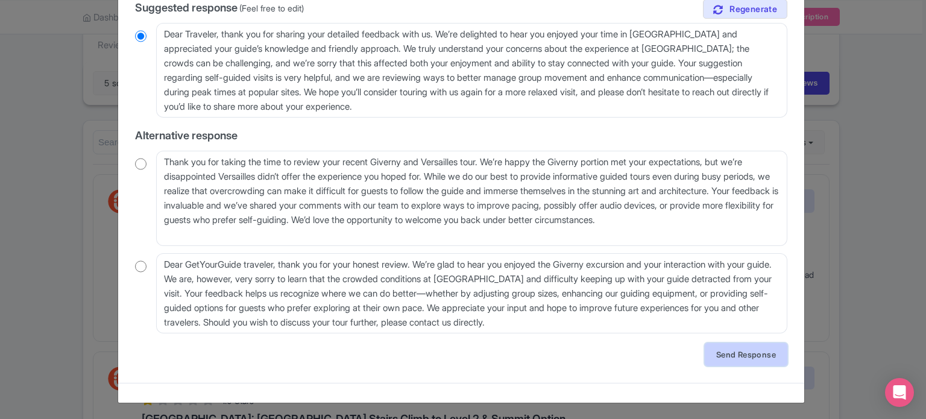
click at [752, 356] on link "Send Response" at bounding box center [746, 354] width 83 height 23
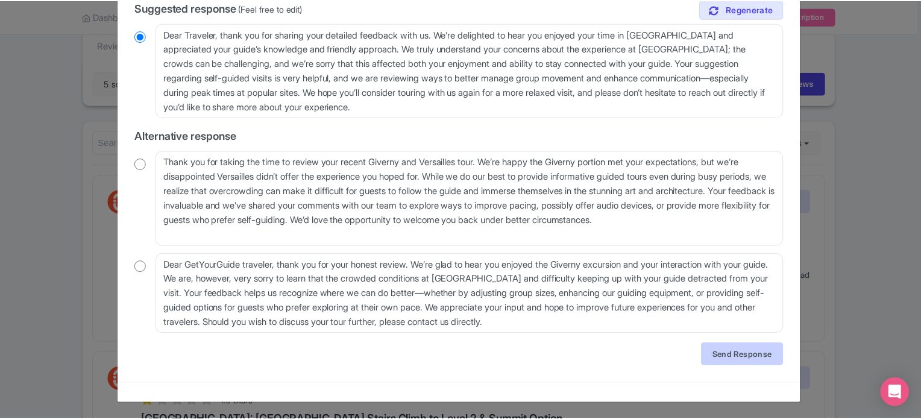
scroll to position [0, 0]
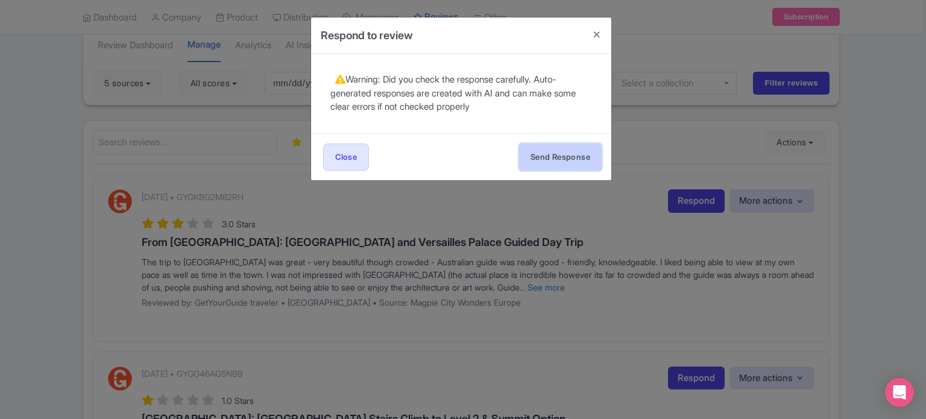
click at [560, 158] on button "Send Response" at bounding box center [560, 156] width 83 height 27
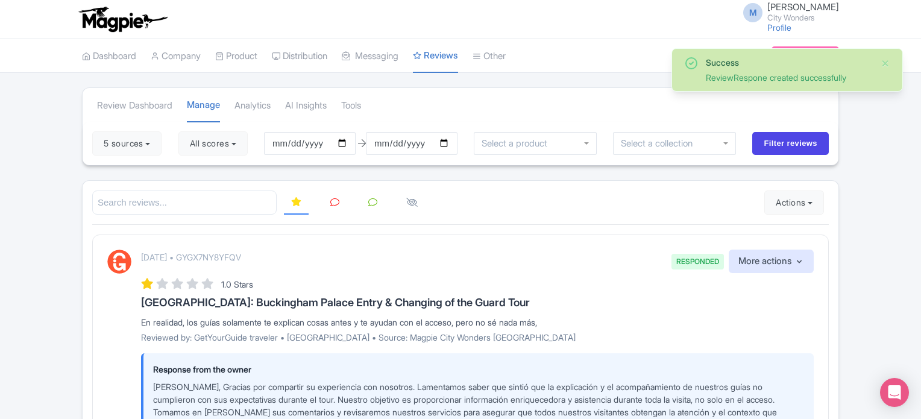
click at [336, 200] on icon at bounding box center [334, 202] width 9 height 9
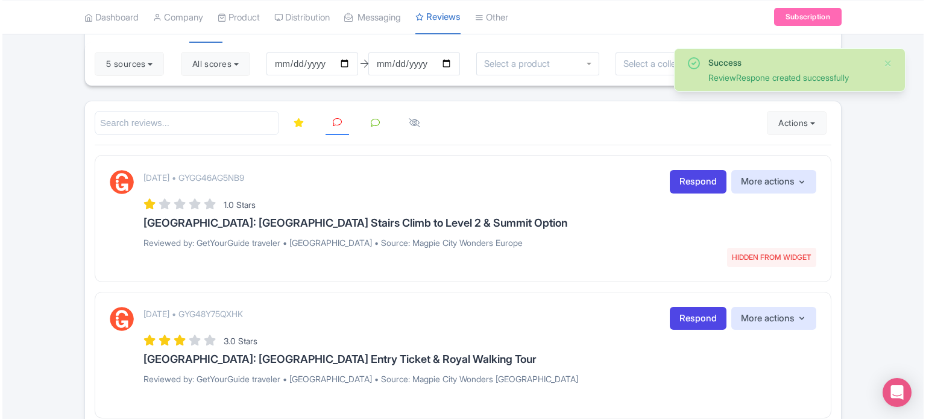
scroll to position [60, 0]
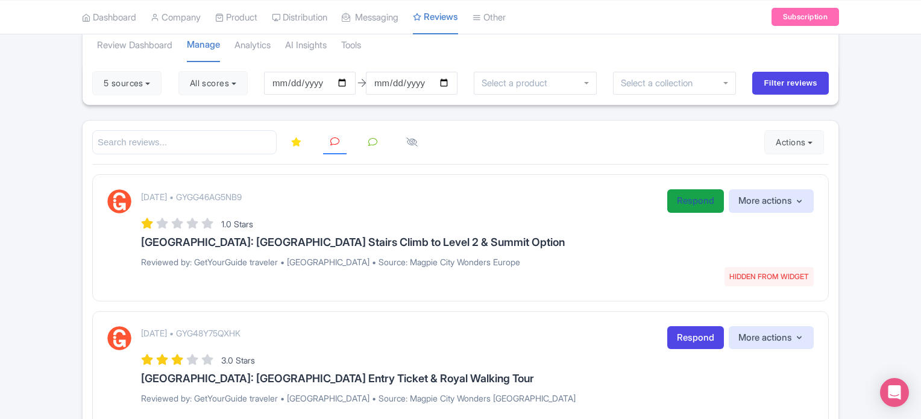
click at [691, 198] on link "Respond" at bounding box center [695, 201] width 57 height 24
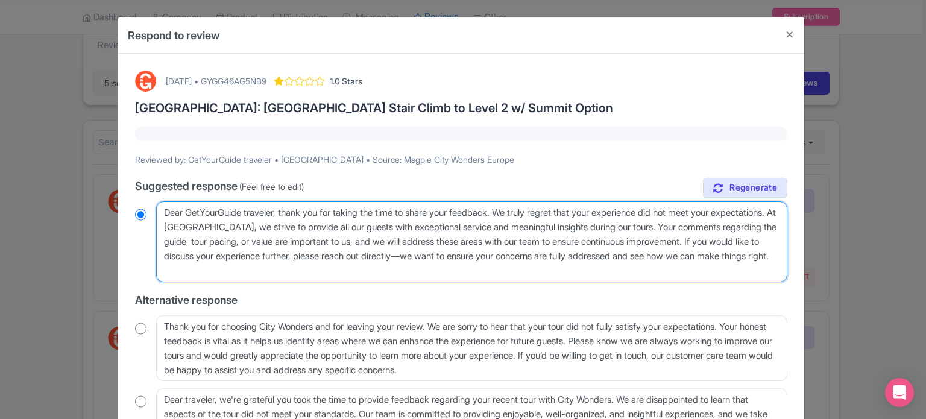
drag, startPoint x: 385, startPoint y: 266, endPoint x: 164, endPoint y: 207, distance: 228.5
click at [164, 207] on textarea "Dear GetYourGuide traveler, thank you for taking the time to share your feedbac…" at bounding box center [471, 241] width 631 height 81
paste textarea "valued traveler, Thank you for joining our XX Tour. We noted that your experien…"
type textarea "Dear valued traveler, Thank you for joining our XX Tour. We noted that your exp…"
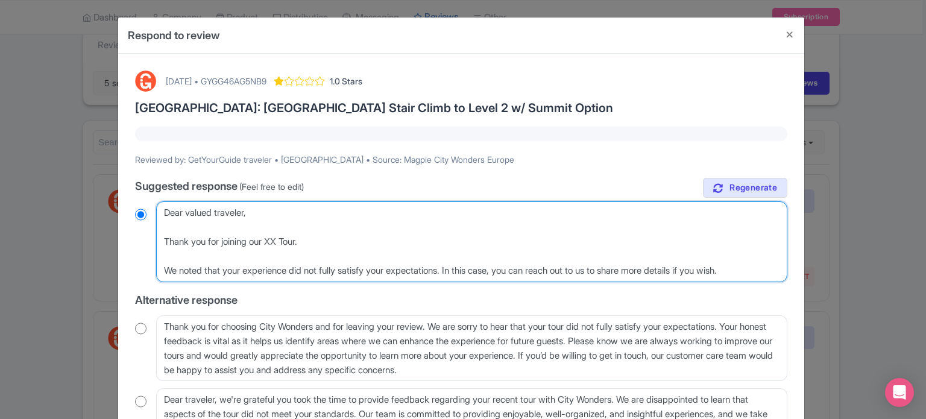
radio input "true"
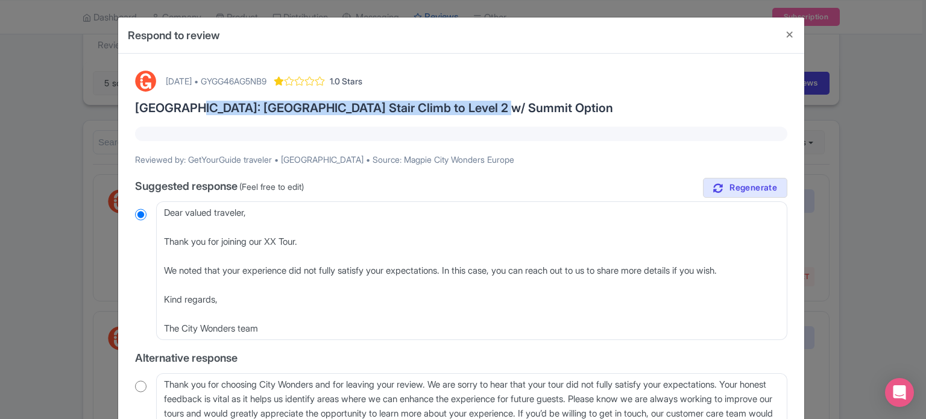
drag, startPoint x: 206, startPoint y: 106, endPoint x: 463, endPoint y: 108, distance: 257.3
click at [463, 108] on h3 "[GEOGRAPHIC_DATA]: [GEOGRAPHIC_DATA] Stair Climb to Level 2 w/ Summit Option" at bounding box center [461, 107] width 652 height 13
copy h3 "iffel Tower Stair Climb to Level 2 w/ Summit Option"
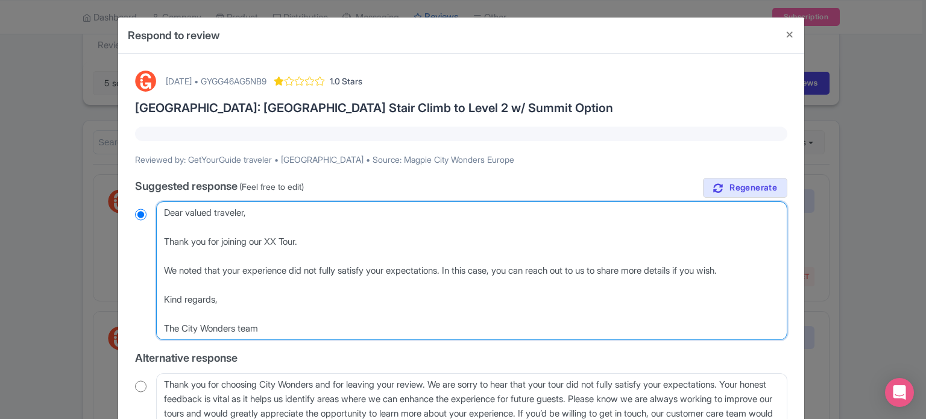
click at [272, 241] on textarea "Dear GetYourGuide traveler, thank you for taking the time to share your feedbac…" at bounding box center [471, 270] width 631 height 139
paste textarea "iffel Tower Stair Climb to Level 2 w/ Summit Option"
type textarea "Dear valued traveler, Thank you for joining our iffel Tower Stair Climb to Leve…"
radio input "true"
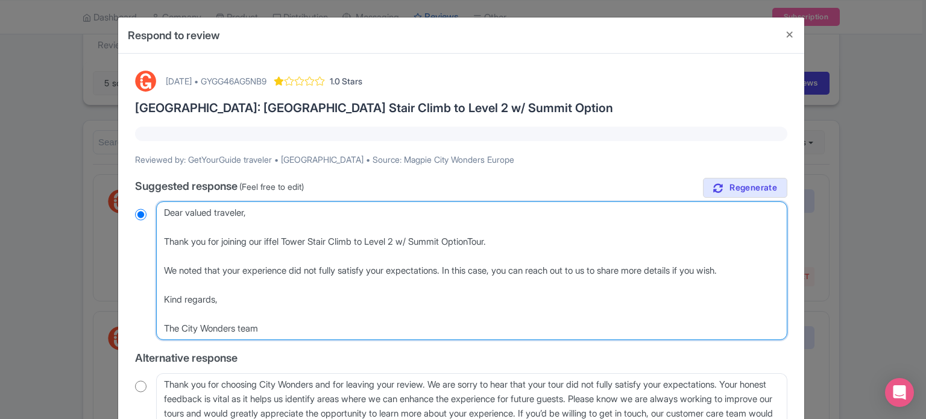
type textarea "Dear valued traveler, Thank you for joining our iffel Tower Stair Climb to Leve…"
radio input "true"
click at [270, 237] on textarea "Dear GetYourGuide traveler, thank you for taking the time to share your feedbac…" at bounding box center [471, 270] width 631 height 139
type textarea "Dear valued traveler, Thank you for joining our Eiffel Tower Stair Climb to Lev…"
radio input "true"
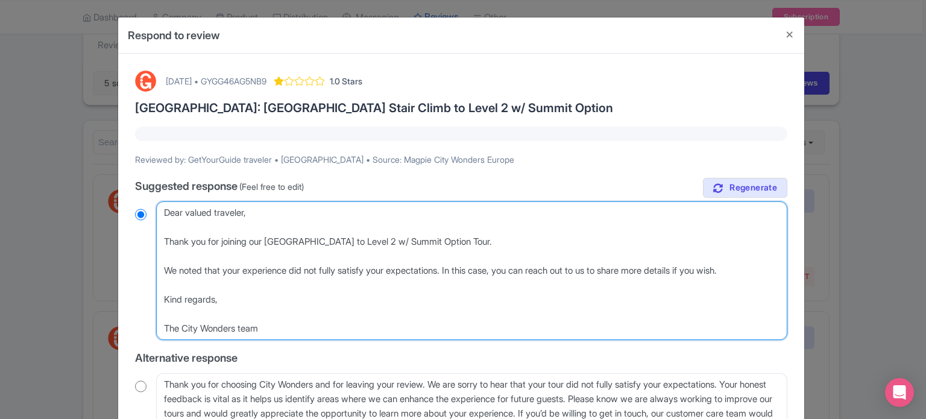
drag, startPoint x: 371, startPoint y: 239, endPoint x: 428, endPoint y: 242, distance: 57.3
click at [428, 242] on textarea "Dear GetYourGuide traveler, thank you for taking the time to share your feedbac…" at bounding box center [471, 270] width 631 height 139
type textarea "Dear valued traveler, Thank you for joining our Eiffel Tower Stair Climb wSummi…"
radio input "true"
type textarea "Dear valued traveler, Thank you for joining our Eiffel Tower Stair Climb wiSumm…"
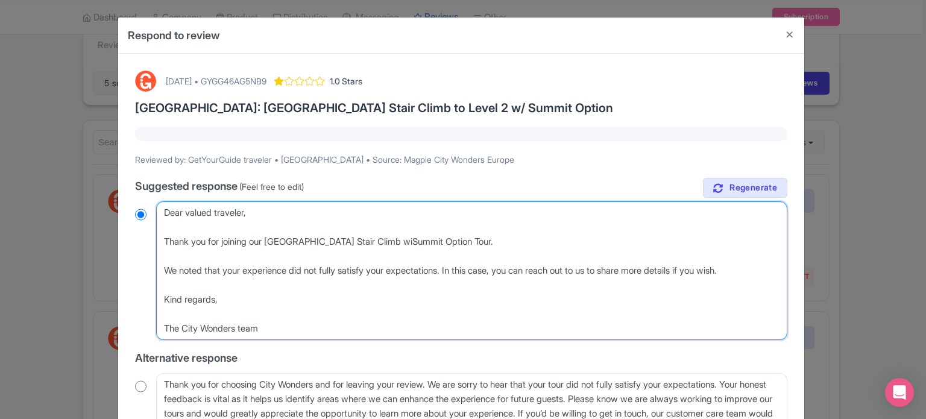
radio input "true"
type textarea "Dear valued traveler, Thank you for joining our Eiffel Tower Stair Climb wihSum…"
radio input "true"
type textarea "Dear valued traveler, Thank you for joining our Eiffel Tower Stair Climb wiSumm…"
radio input "true"
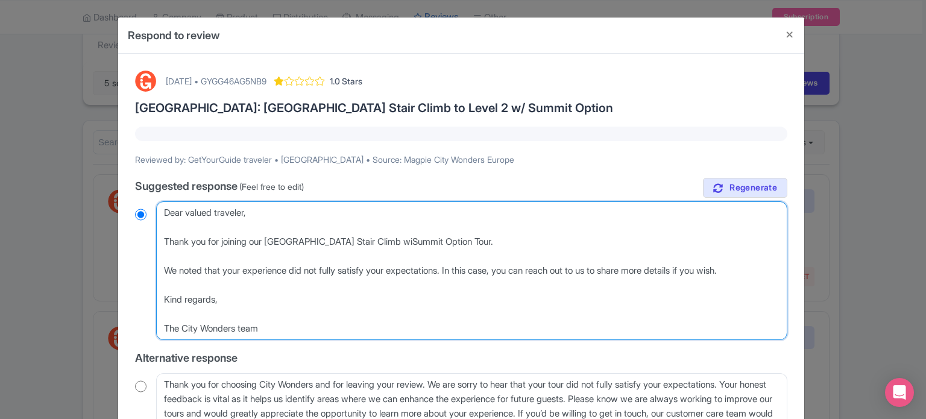
type textarea "Dear valued traveler, Thank you for joining our Eiffel Tower Stair Climb witSum…"
radio input "true"
type textarea "Dear valued traveler, Thank you for joining our Eiffel Tower Stair Climb withSu…"
radio input "true"
type textarea "Dear valued traveler, Thank you for joining our Eiffel Tower Stair Climb with S…"
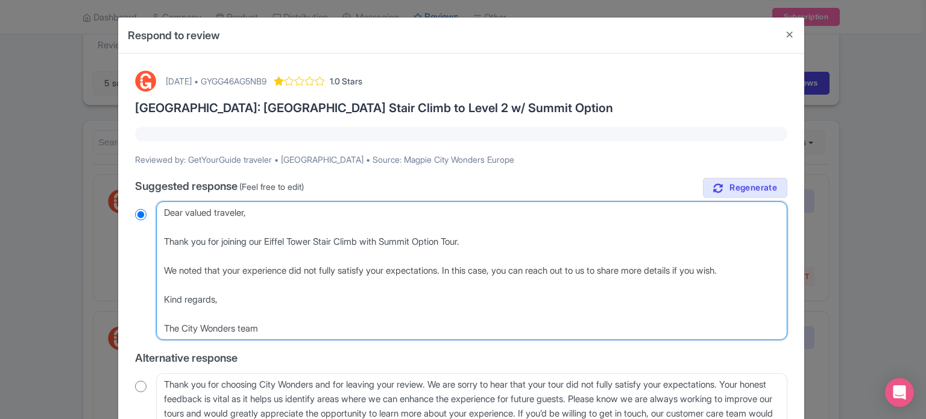
radio input "true"
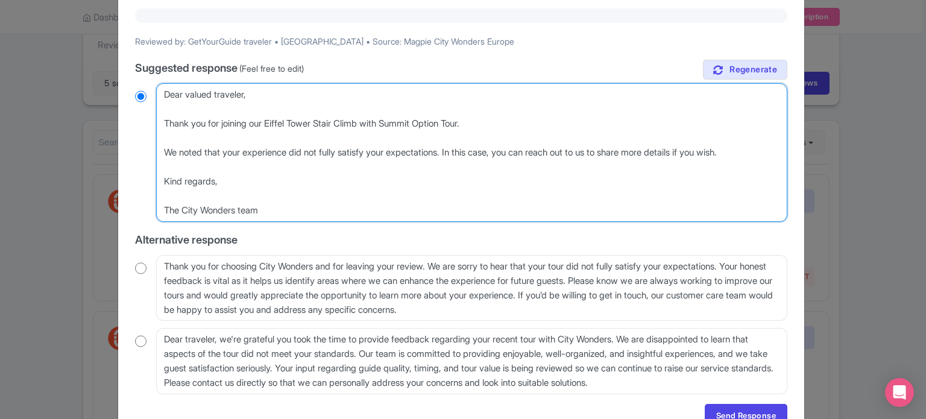
scroll to position [121, 0]
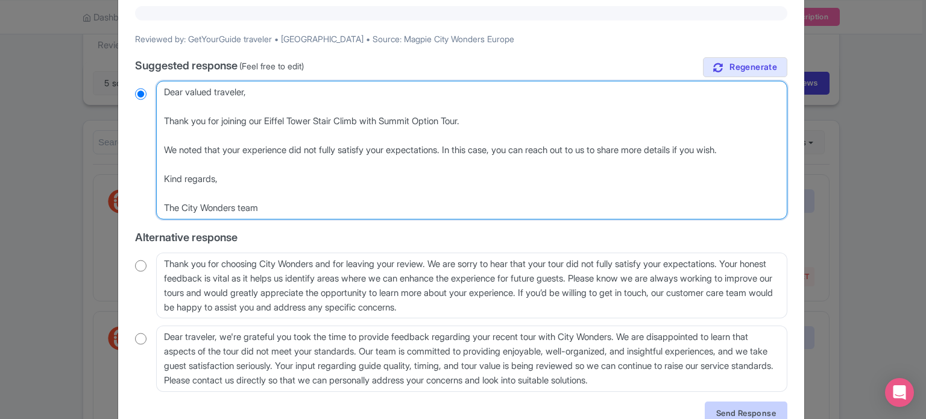
type textarea "Dear valued traveler, Thank you for joining our Eiffel Tower Stair Climb with S…"
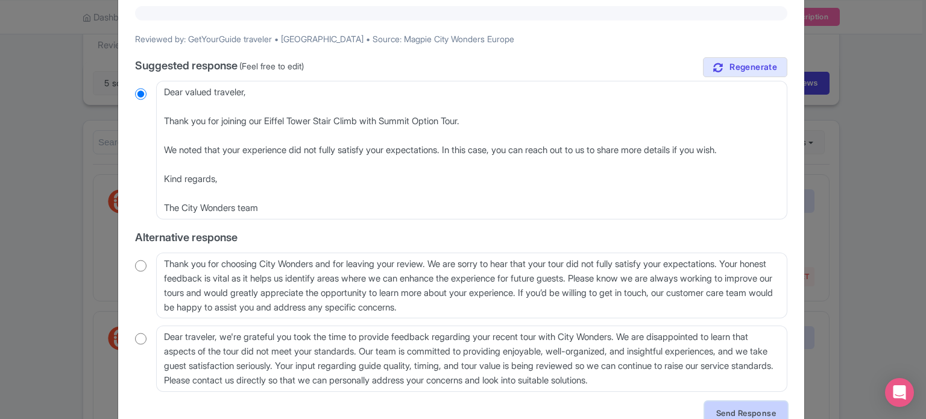
click at [747, 408] on link "Send Response" at bounding box center [746, 412] width 83 height 23
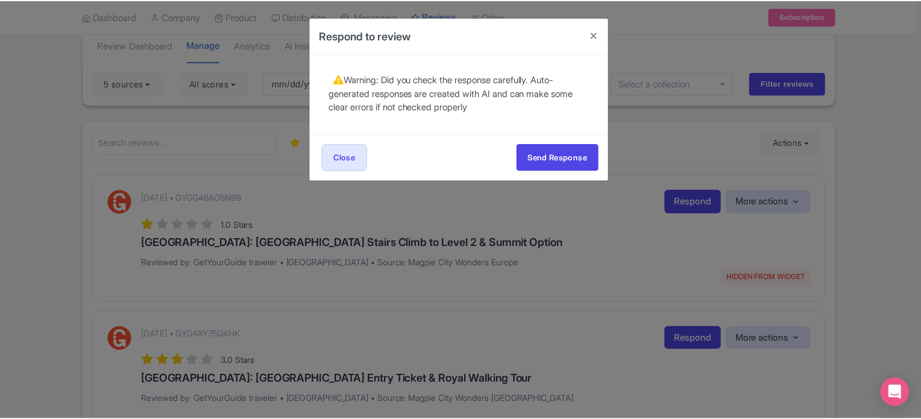
scroll to position [0, 0]
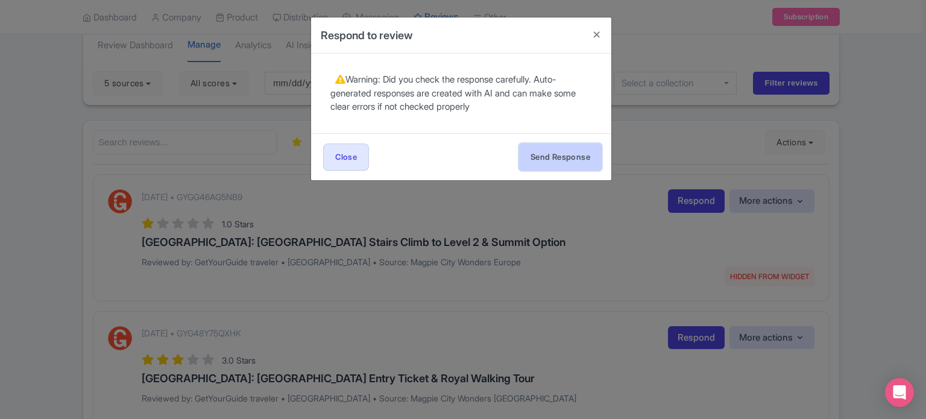
click at [567, 160] on button "Send Response" at bounding box center [560, 156] width 83 height 27
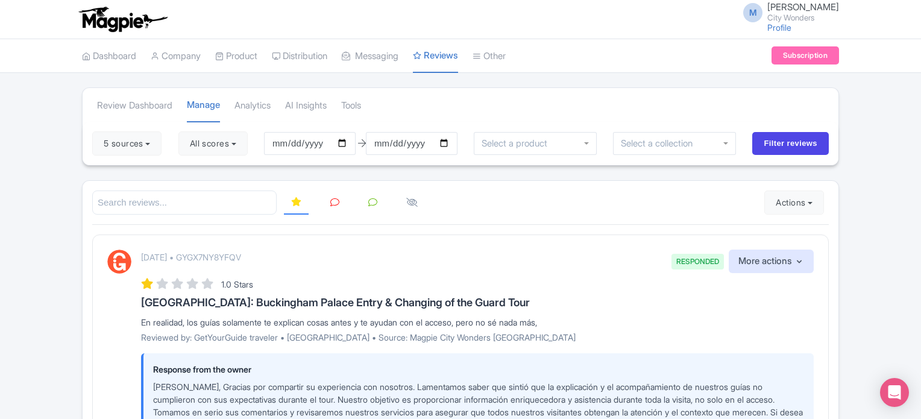
click at [336, 201] on icon at bounding box center [334, 202] width 9 height 9
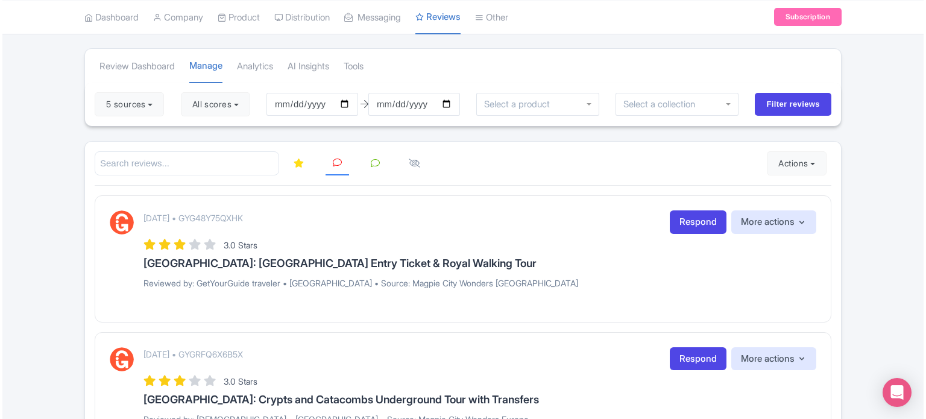
scroll to position [60, 0]
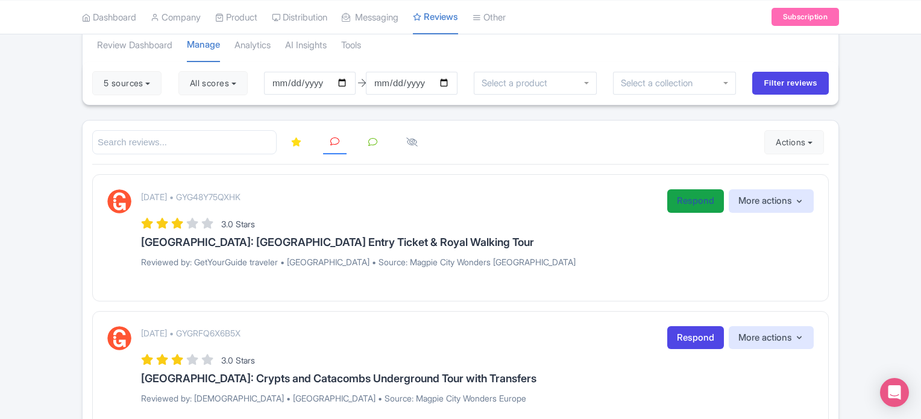
click at [681, 201] on link "Respond" at bounding box center [695, 201] width 57 height 24
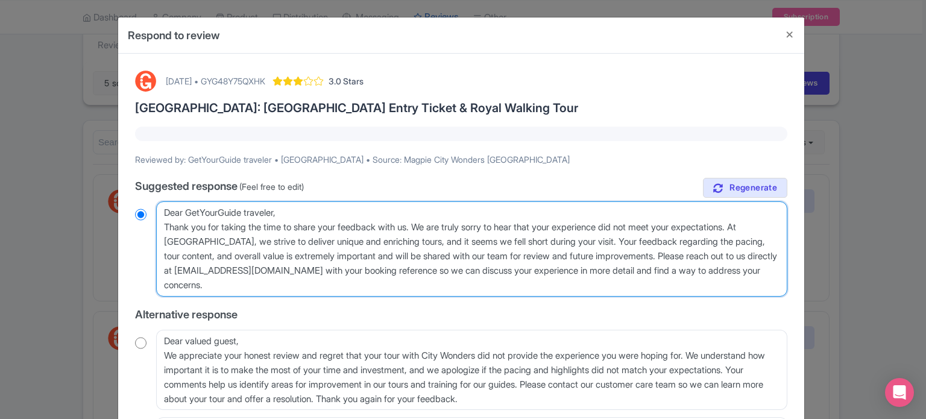
drag, startPoint x: 286, startPoint y: 287, endPoint x: 141, endPoint y: 210, distance: 163.9
click at [141, 210] on div "Dear GetYourGuide traveler, Thank you for taking the time to share your feedbac…" at bounding box center [461, 248] width 652 height 95
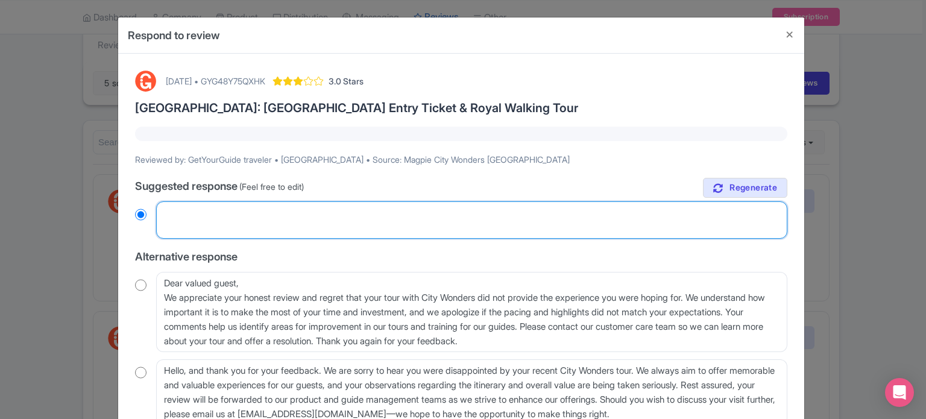
radio input "true"
paste textarea "Dear valued traveler, Thank you for joining our XX Tour. We noted that your exp…"
type textarea "Dear valued traveler, Thank you for joining our XX Tour. We noted that your exp…"
radio input "true"
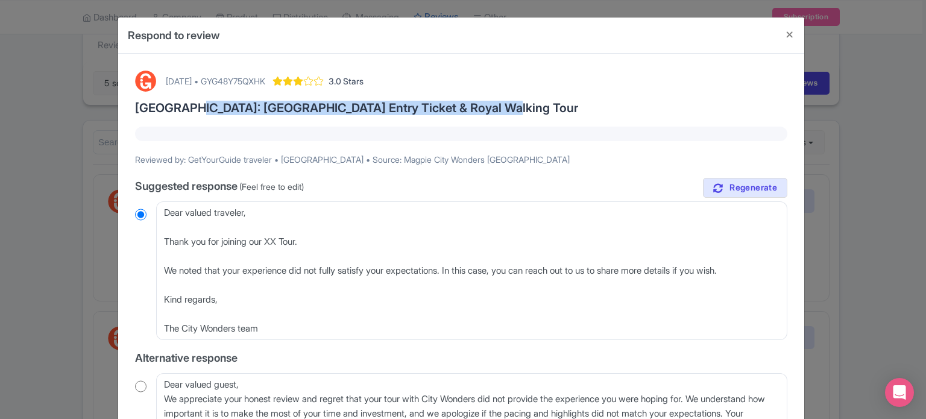
drag, startPoint x: 183, startPoint y: 107, endPoint x: 488, endPoint y: 105, distance: 304.4
click at [488, 105] on h3 "[GEOGRAPHIC_DATA]: [GEOGRAPHIC_DATA] Entry Ticket & Royal Walking Tour" at bounding box center [461, 107] width 652 height 13
copy h3 "[GEOGRAPHIC_DATA] Entry Ticket & Royal Walking Tour"
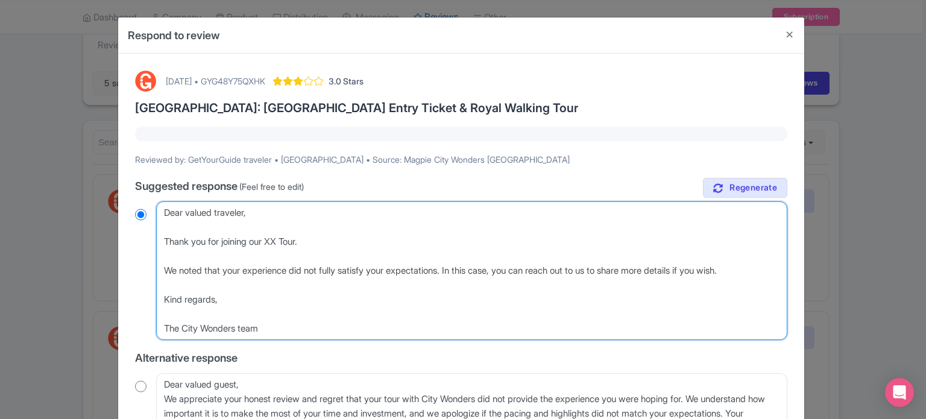
drag, startPoint x: 272, startPoint y: 240, endPoint x: 304, endPoint y: 239, distance: 31.4
click at [304, 239] on textarea "Dear GetYourGuide traveler, Thank you for taking the time to share your feedbac…" at bounding box center [471, 270] width 631 height 139
paste textarea "Buckingham Palace Entry Ticket & Royal Walking"
type textarea "Dear valued traveler, Thank you for joining our Buckingham Palace Entry Ticket …"
radio input "true"
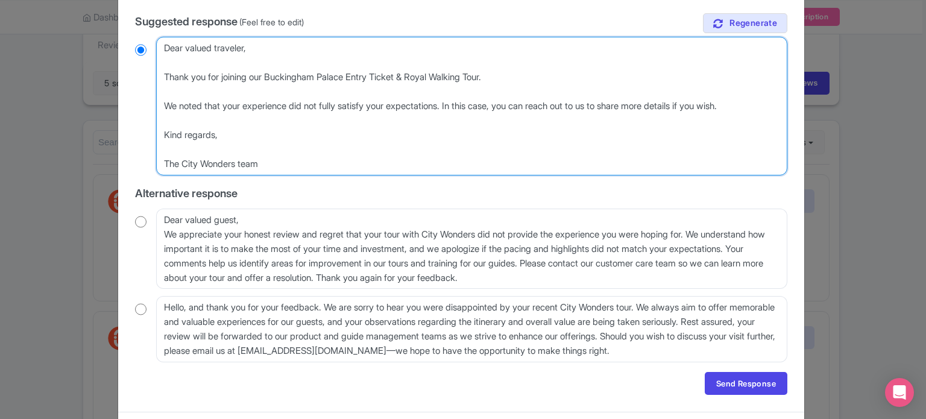
scroll to position [181, 0]
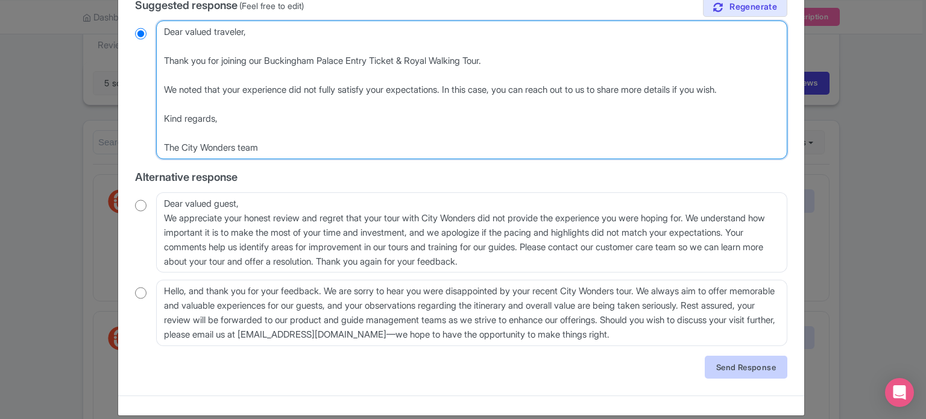
type textarea "Dear valued traveler, Thank you for joining our Buckingham Palace Entry Ticket …"
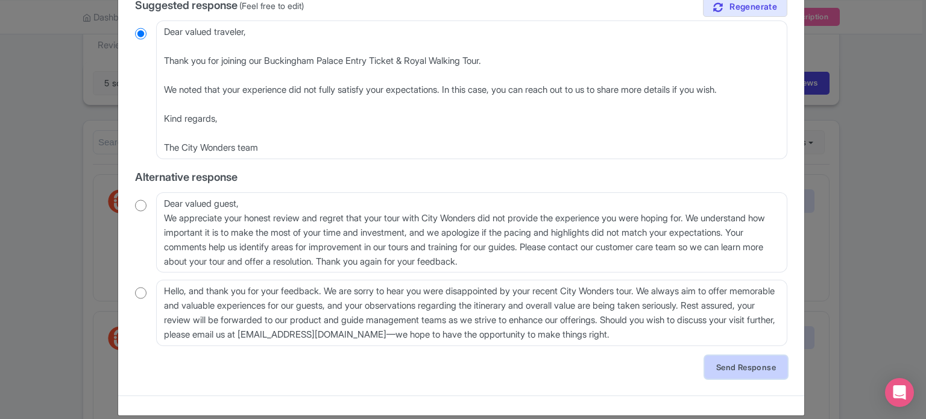
click at [752, 365] on link "Send Response" at bounding box center [746, 367] width 83 height 23
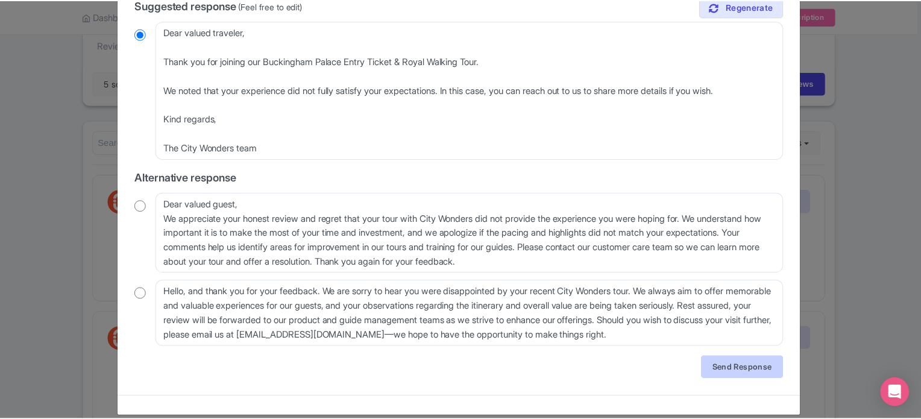
scroll to position [0, 0]
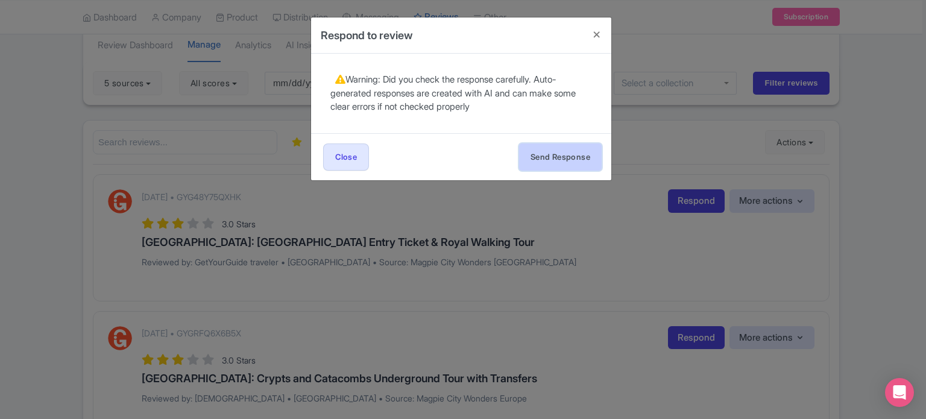
click at [544, 159] on button "Send Response" at bounding box center [560, 156] width 83 height 27
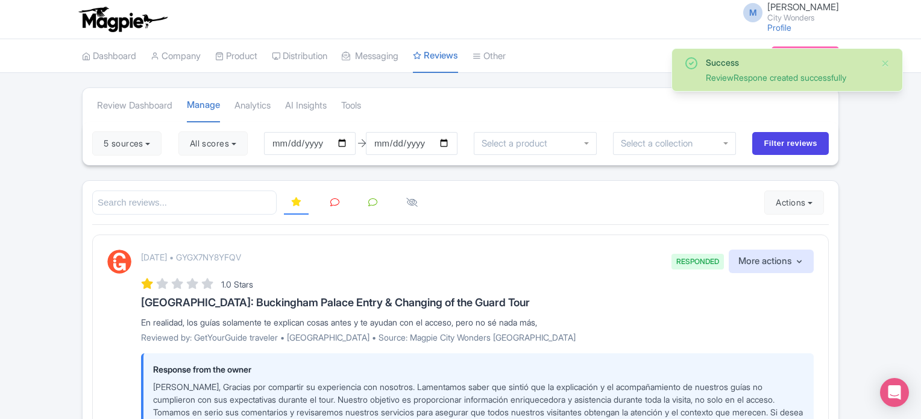
click at [333, 199] on icon at bounding box center [334, 202] width 9 height 9
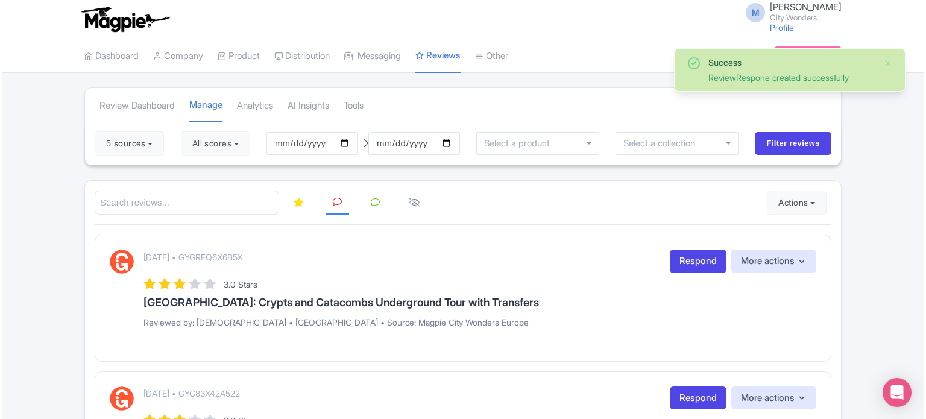
scroll to position [60, 0]
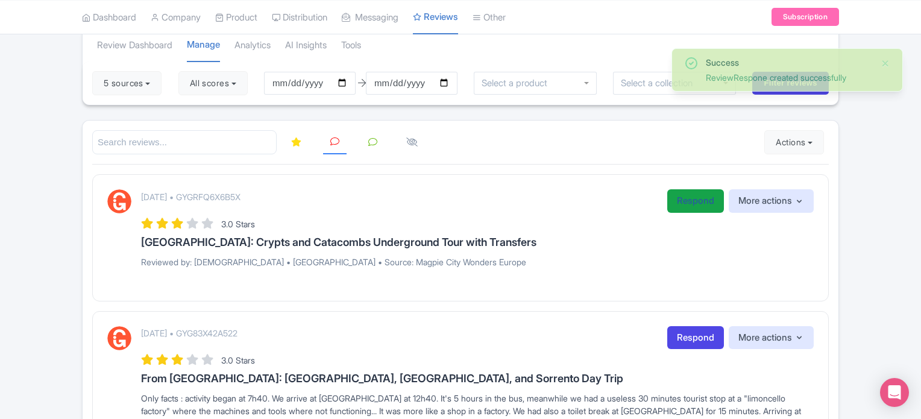
click at [695, 199] on link "Respond" at bounding box center [695, 201] width 57 height 24
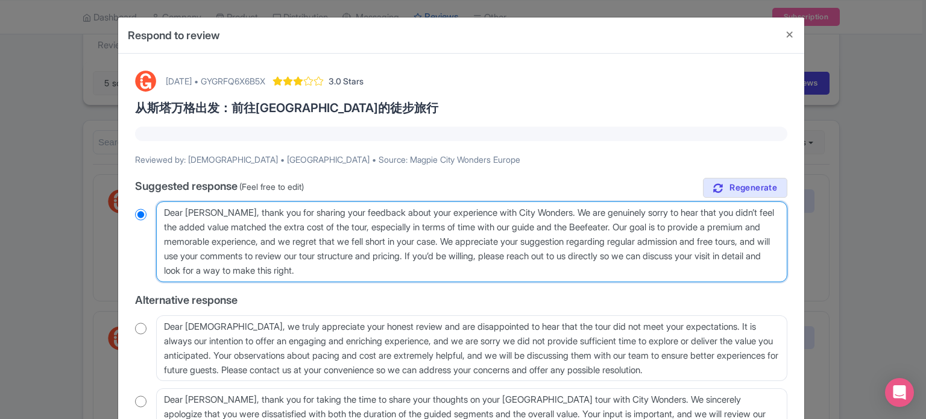
drag, startPoint x: 389, startPoint y: 265, endPoint x: 153, endPoint y: 208, distance: 243.1
click at [153, 208] on div "Dear [PERSON_NAME], thank you for sharing your feedback about your experience w…" at bounding box center [461, 241] width 652 height 81
paste textarea "valued traveler, Thank you for joining our XX Tour. We noted that your experien…"
type textarea "Dear valued traveler, Thank you for joining our XX Tour. We noted that your exp…"
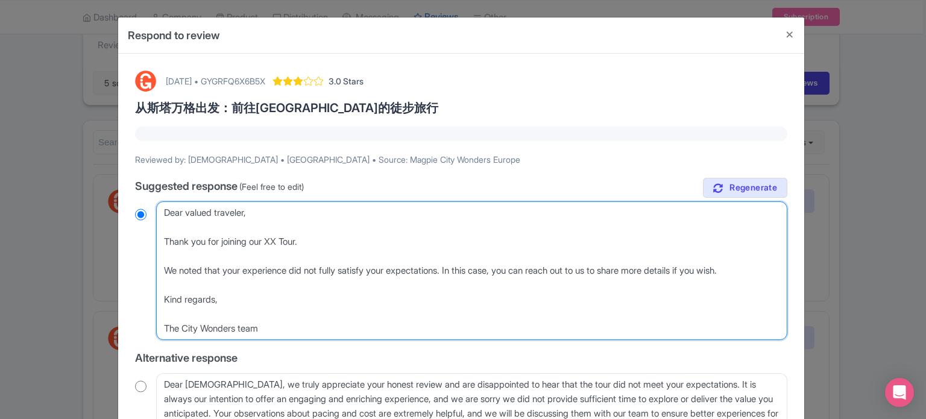
radio input "true"
click at [274, 242] on textarea "Dear Christian, thank you for sharing your feedback about your experience with …" at bounding box center [471, 270] width 631 height 139
type textarea "Dear valued traveler, Thank you for joining our CTour. We noted that your exper…"
radio input "true"
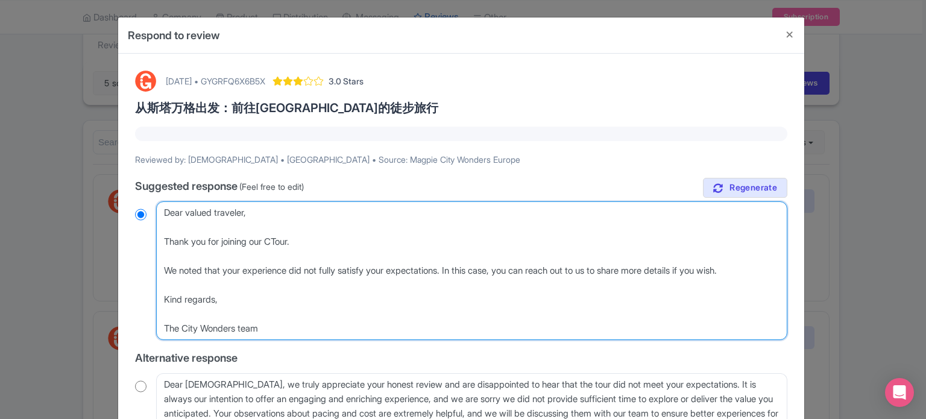
type textarea "Dear valued traveler, Thank you for joining our CaTour. We noted that your expe…"
radio input "true"
type textarea "Dear valued traveler, Thank you for joining our CatTour. We noted that your exp…"
radio input "true"
type textarea "Dear valued traveler, Thank you for joining our CatacTour. We noted that your e…"
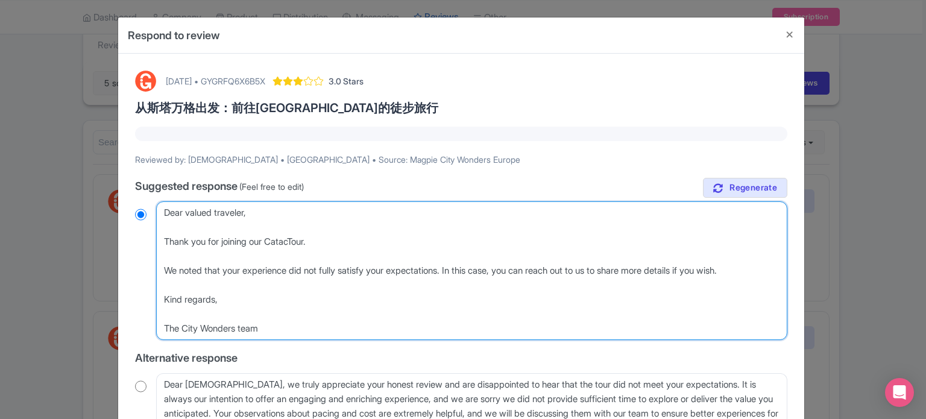
radio input "true"
type textarea "Dear valued traveler, Thank you for joining our CatacoTour. We noted that your …"
radio input "true"
type textarea "Dear valued traveler, Thank you for joining our CatacomTour. We noted that your…"
radio input "true"
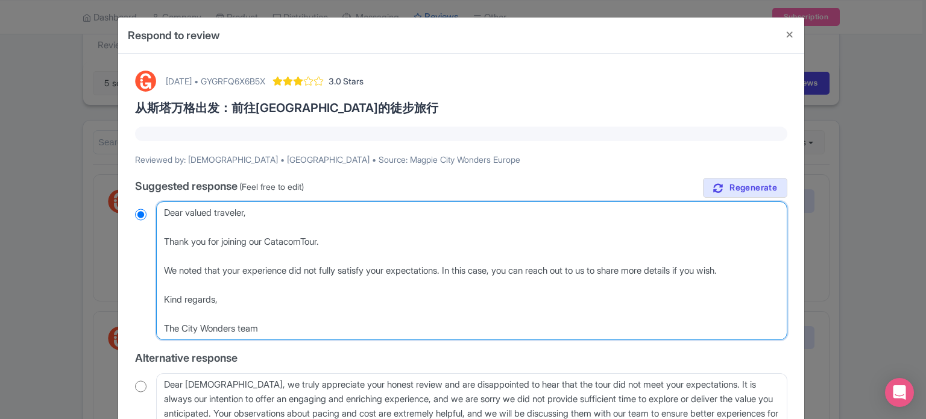
type textarea "Dear valued traveler, Thank you for joining our CatacombTour. We noted that you…"
radio input "true"
type textarea "Dear valued traveler, Thank you for joining our CatacombsTour. We noted that yo…"
radio input "true"
type textarea "Dear valued traveler, Thank you for joining our Catacombs Tour. We noted that y…"
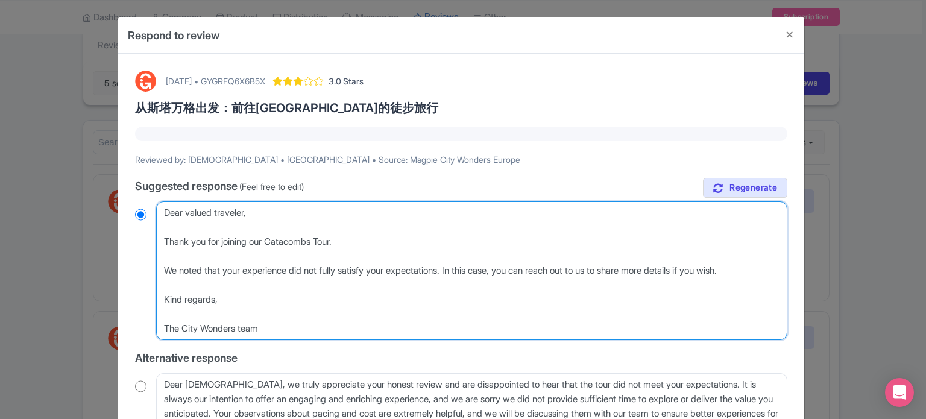
radio input "true"
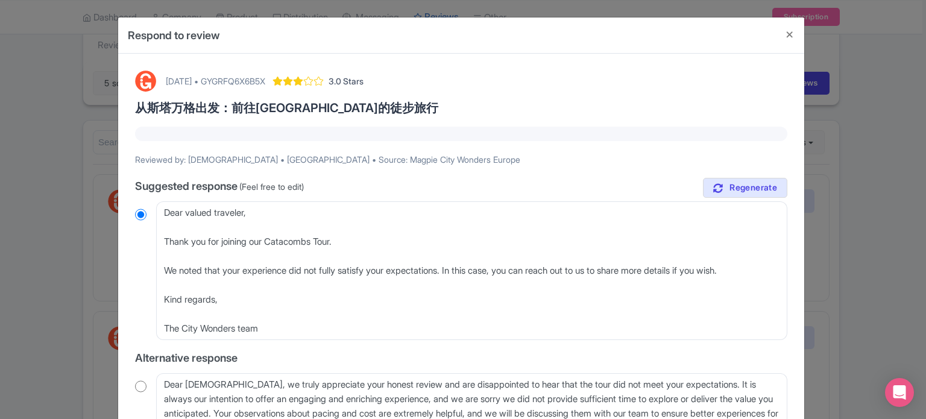
click at [206, 156] on p "Reviewed by: Christian • Germany • Source: Magpie City Wonders Europe" at bounding box center [461, 159] width 652 height 13
copy p "Christian"
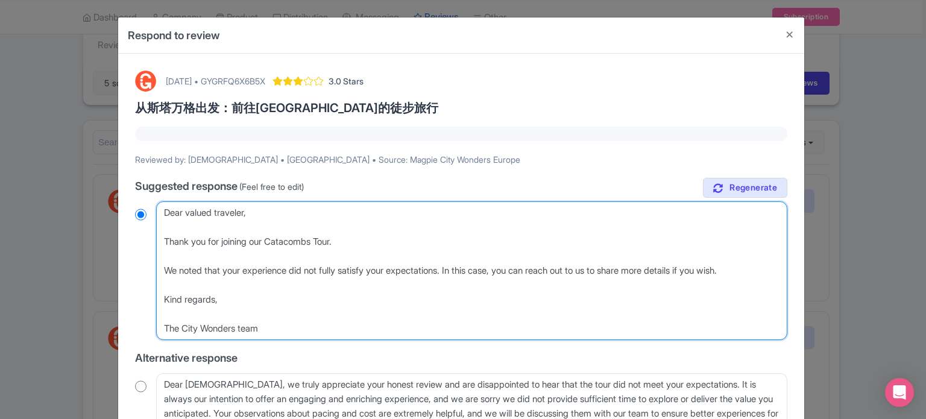
drag, startPoint x: 163, startPoint y: 211, endPoint x: 246, endPoint y: 211, distance: 83.8
click at [246, 211] on textarea "Dear Christian, thank you for sharing your feedback about your experience with …" at bounding box center [471, 270] width 631 height 139
type textarea "H, Thank you for joining our Catacombs Tour. We noted that your experience did …"
radio input "true"
type textarea "Hi, Thank you for joining our Catacombs Tour. We noted that your experience did…"
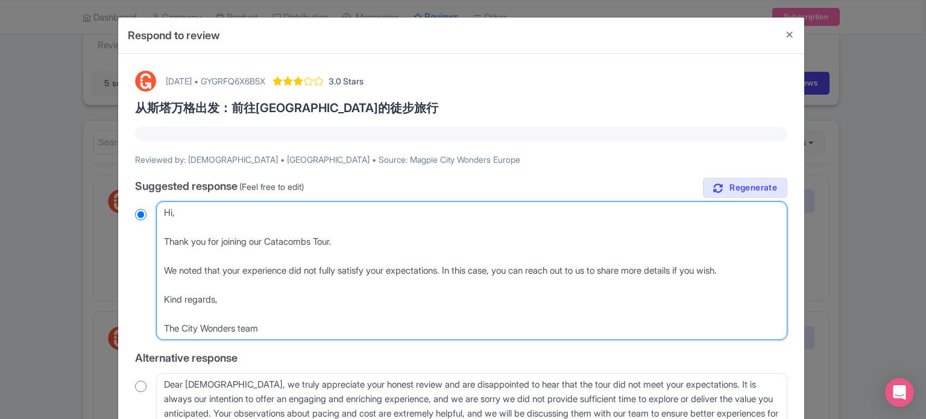
radio input "true"
type textarea "Hi , Thank you for joining our Catacombs Tour. We noted that your experience di…"
radio input "true"
paste textarea "Christian"
type textarea "Hi Christian , Thank you for joining our Catacombs Tour. We noted that your exp…"
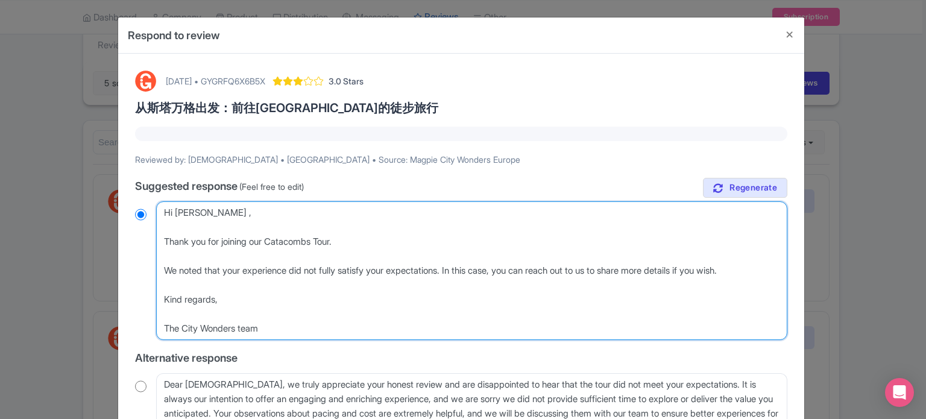
radio input "true"
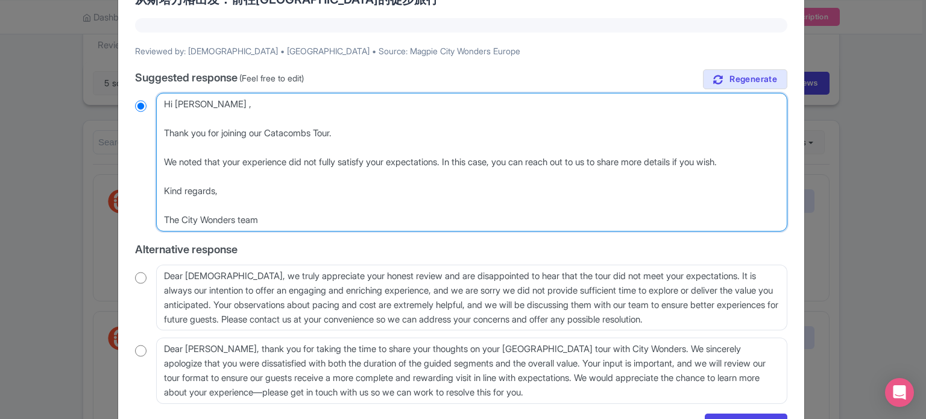
scroll to position [179, 0]
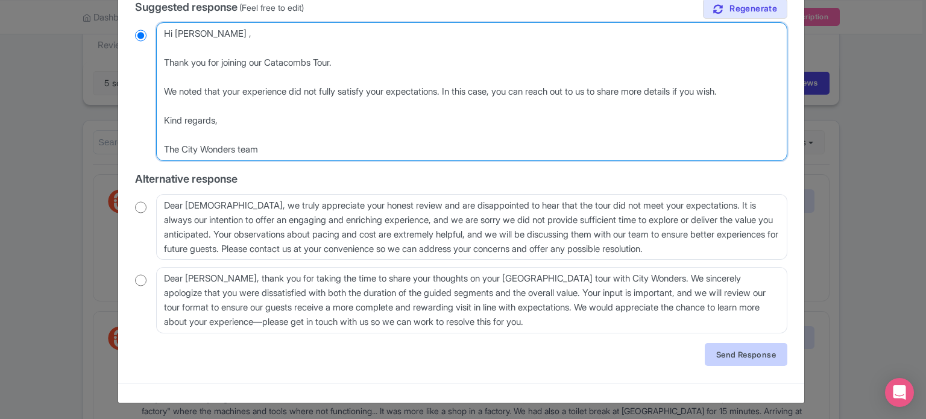
type textarea "Hi Christian , Thank you for joining our Catacombs Tour. We noted that your exp…"
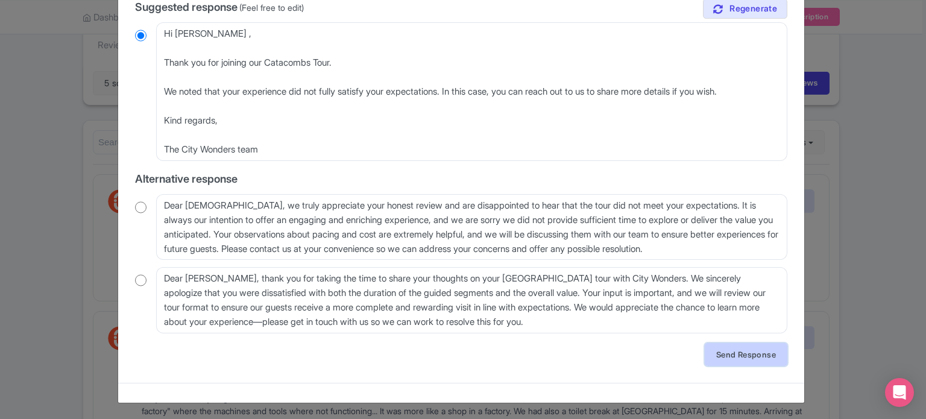
click at [720, 354] on link "Send Response" at bounding box center [746, 354] width 83 height 23
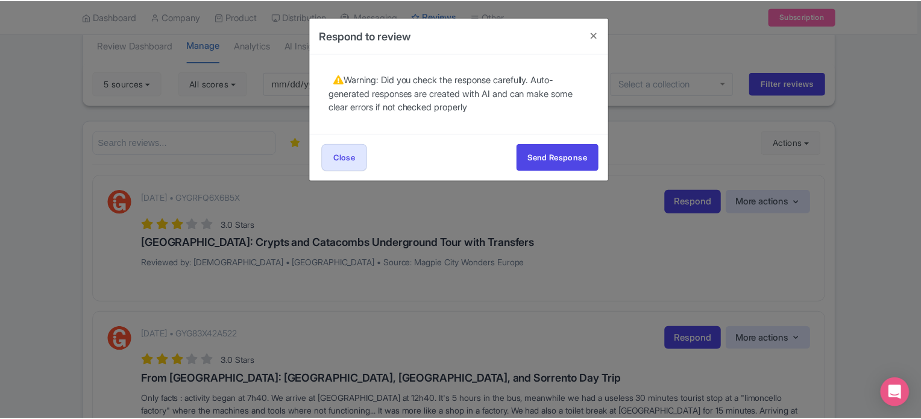
scroll to position [0, 0]
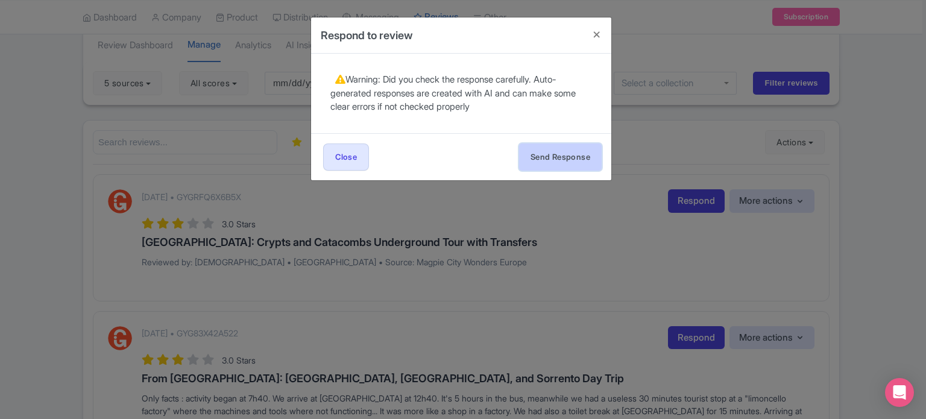
click at [571, 154] on button "Send Response" at bounding box center [560, 156] width 83 height 27
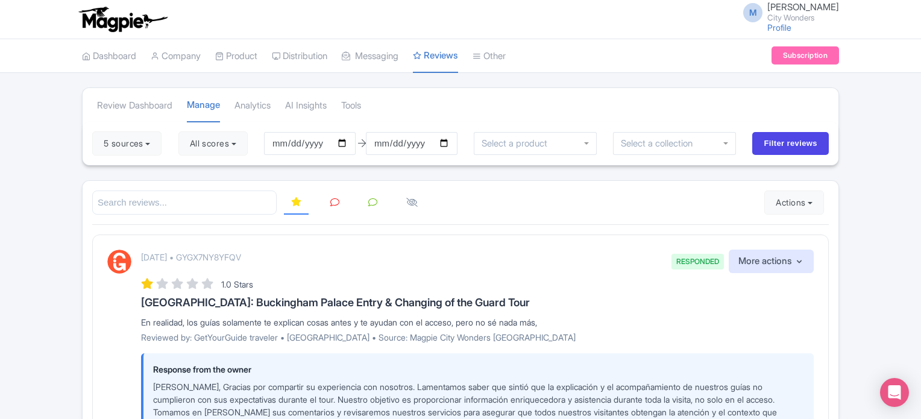
click at [336, 204] on icon at bounding box center [334, 202] width 9 height 9
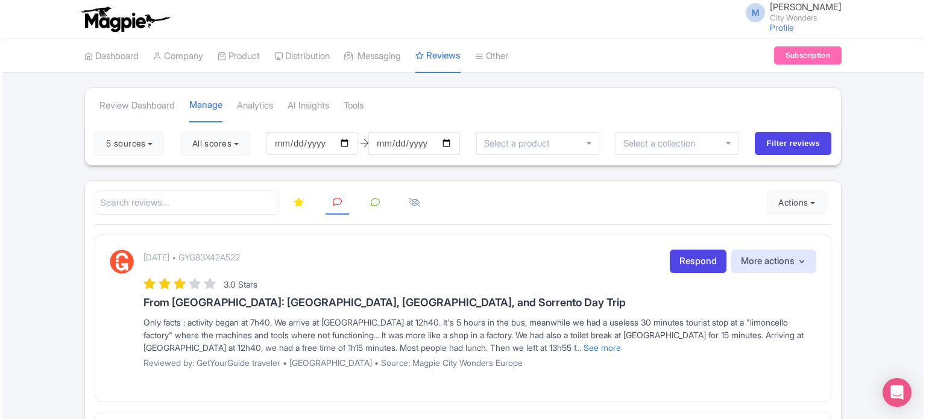
scroll to position [60, 0]
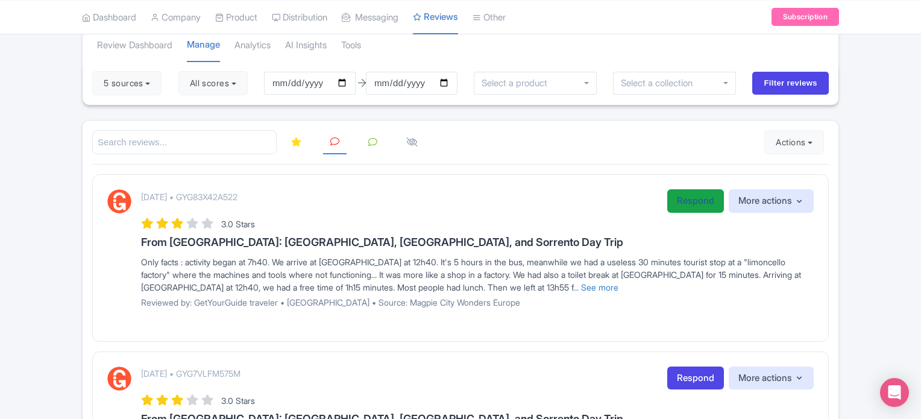
click at [674, 204] on link "Respond" at bounding box center [695, 201] width 57 height 24
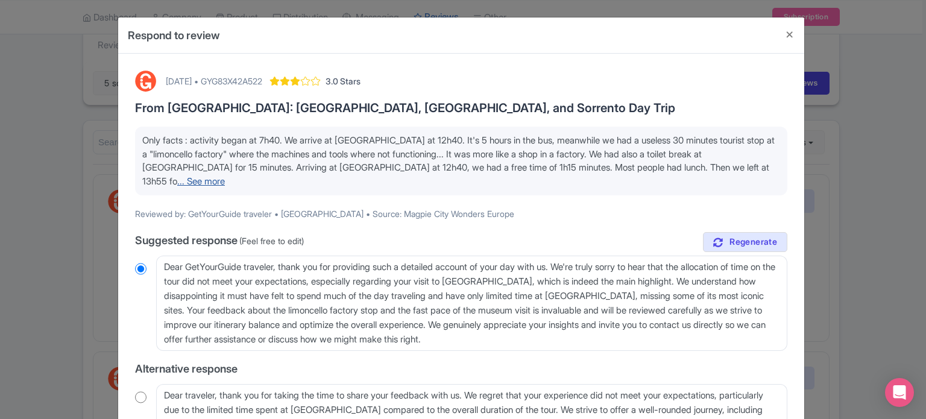
click at [225, 175] on link "... See more" at bounding box center [201, 180] width 48 height 11
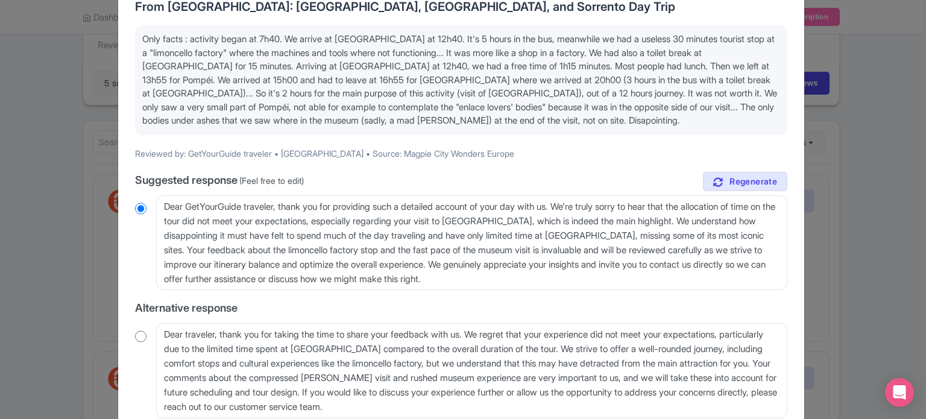
scroll to position [121, 0]
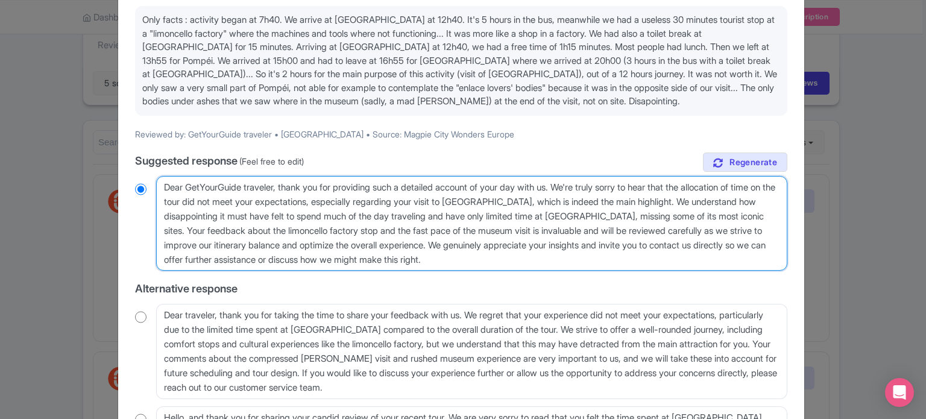
drag, startPoint x: 624, startPoint y: 215, endPoint x: 181, endPoint y: 226, distance: 443.7
click at [181, 226] on textarea "Dear GetYourGuide traveler, thank you for providing such a detailed account of …" at bounding box center [471, 223] width 631 height 95
type textarea "Dear GetYourGuide traveler, thank you for providing such a detailed account of …"
radio input "true"
type textarea "Dear GetYourGuide traveler, thank you for providing such a detailed account of …"
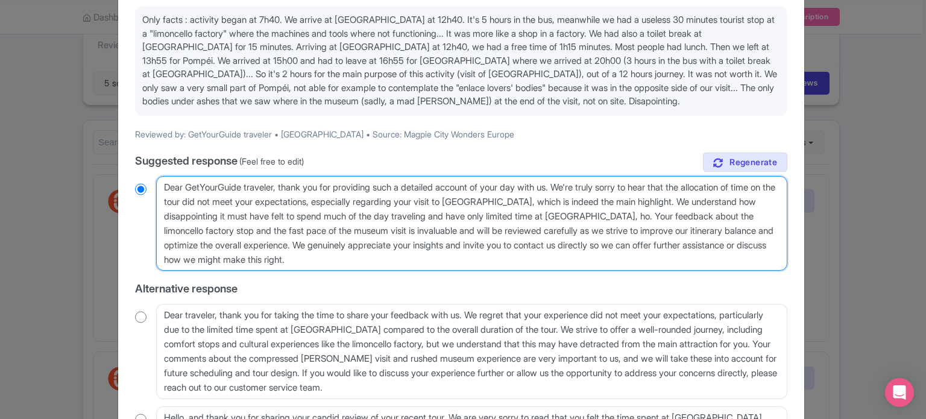
radio input "true"
type textarea "Dear GetYourGuide traveler, thank you for providing such a detailed account of …"
radio input "true"
type textarea "Dear GetYourGuide traveler, thank you for providing such a detailed account of …"
radio input "true"
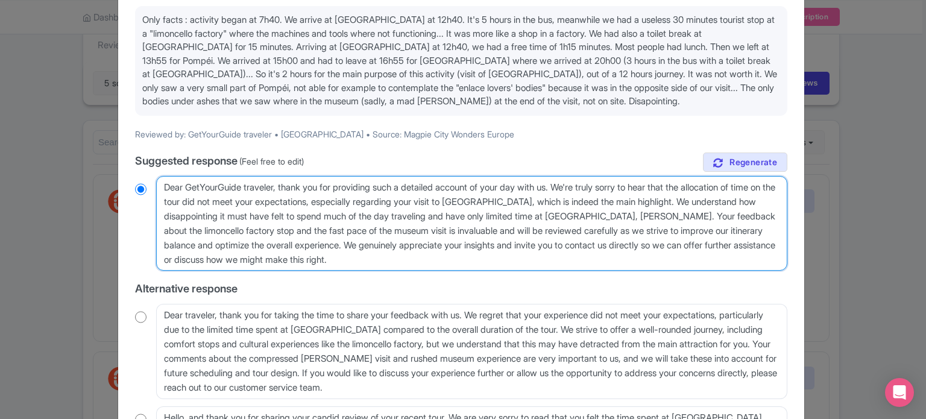
type textarea "Dear GetYourGuide traveler, thank you for providing such a detailed account of …"
radio input "true"
type textarea "Dear GetYourGuide traveler, thank you for providing such a detailed account of …"
radio input "true"
type textarea "Dear GetYourGuide traveler, thank you for providing such a detailed account of …"
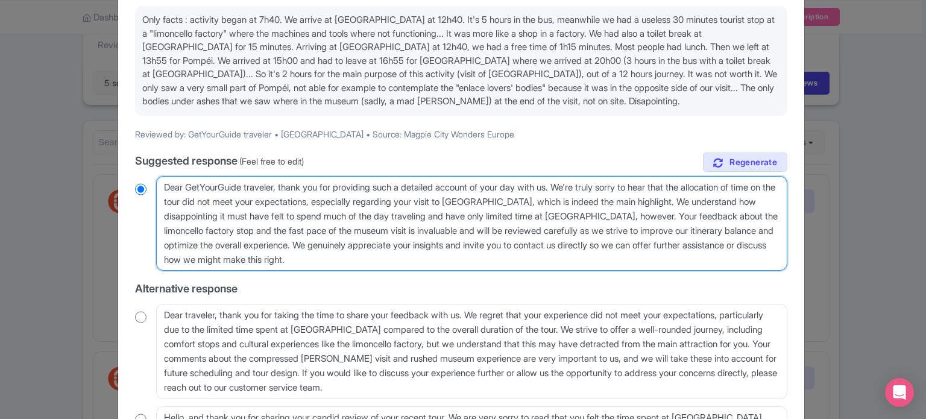
radio input "true"
type textarea "Dear GetYourGuide traveler, thank you for providing such a detailed account of …"
radio input "true"
type textarea "Dear GetYourGuide traveler, thank you for providing such a detailed account of …"
radio input "true"
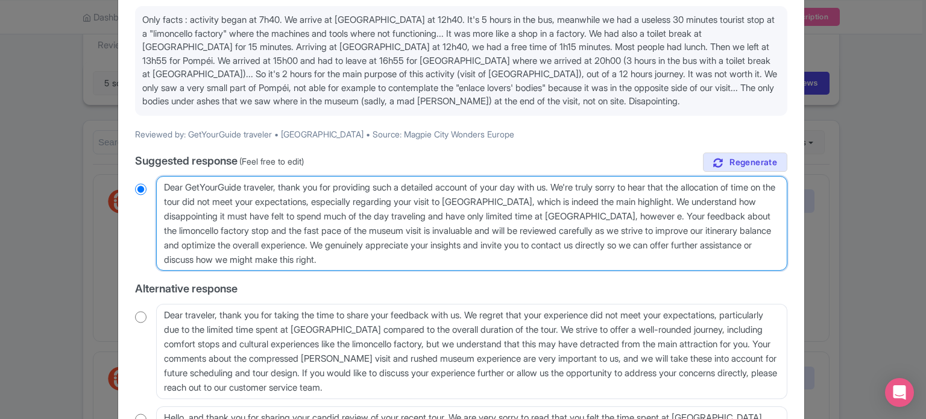
type textarea "Dear GetYourGuide traveler, thank you for providing such a detailed account of …"
radio input "true"
type textarea "Dear GetYourGuide traveler, thank you for providing such a detailed account of …"
radio input "true"
type textarea "Dear GetYourGuide traveler, thank you for providing such a detailed account of …"
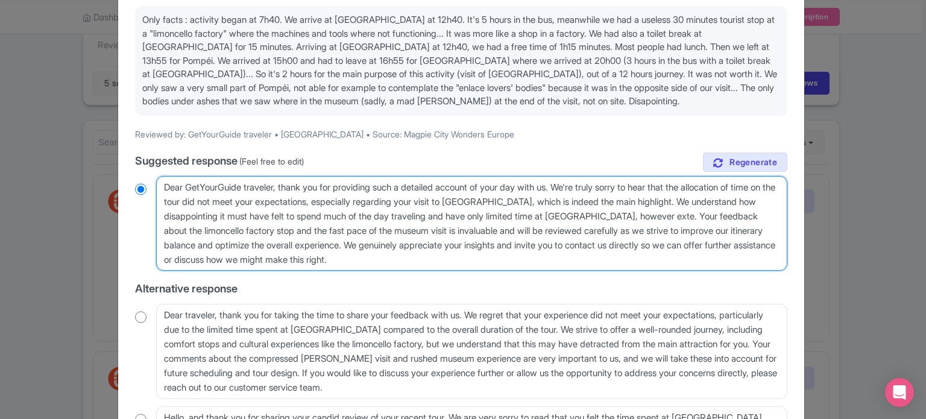
radio input "true"
type textarea "Dear GetYourGuide traveler, thank you for providing such a detailed account of …"
radio input "true"
type textarea "Dear GetYourGuide traveler, thank you for providing such a detailed account of …"
radio input "true"
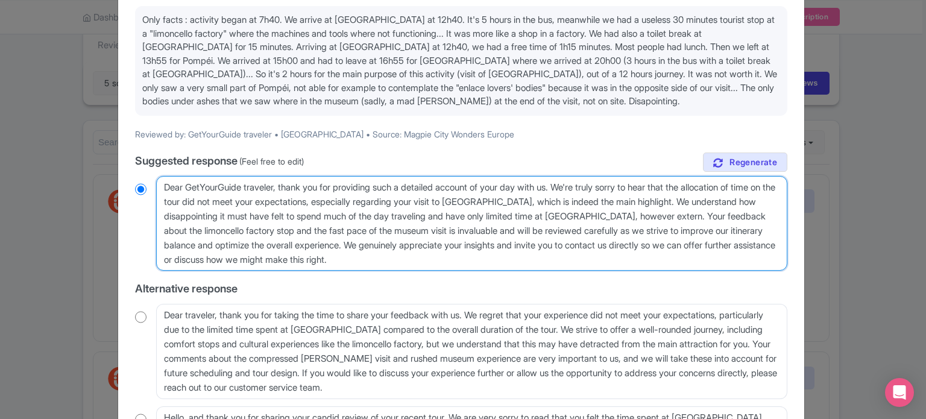
type textarea "Dear GetYourGuide traveler, thank you for providing such a detailed account of …"
radio input "true"
type textarea "Dear GetYourGuide traveler, thank you for providing such a detailed account of …"
radio input "true"
type textarea "Dear GetYourGuide traveler, thank you for providing such a detailed account of …"
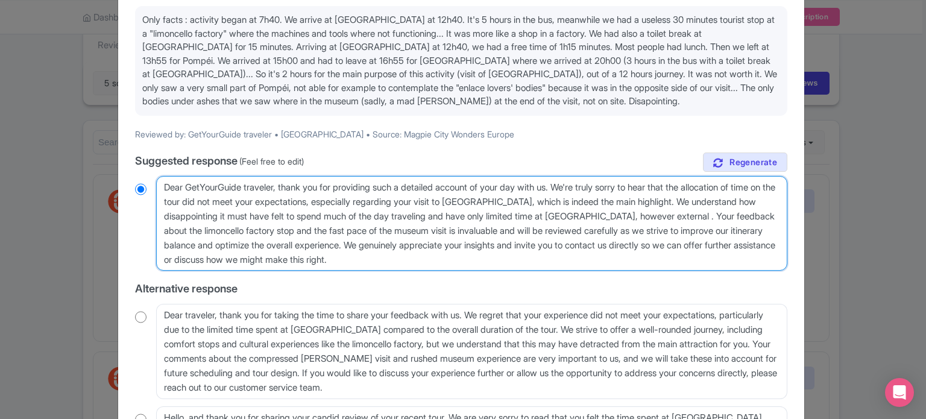
radio input "true"
type textarea "Dear GetYourGuide traveler, thank you for providing such a detailed account of …"
radio input "true"
type textarea "Dear GetYourGuide traveler, thank you for providing such a detailed account of …"
radio input "true"
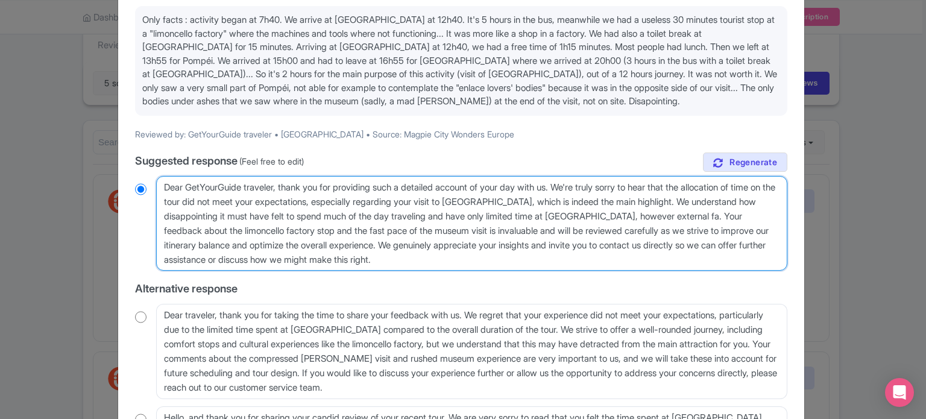
type textarea "Dear GetYourGuide traveler, thank you for providing such a detailed account of …"
radio input "true"
type textarea "Dear GetYourGuide traveler, thank you for providing such a detailed account of …"
radio input "true"
type textarea "Dear GetYourGuide traveler, thank you for providing such a detailed account of …"
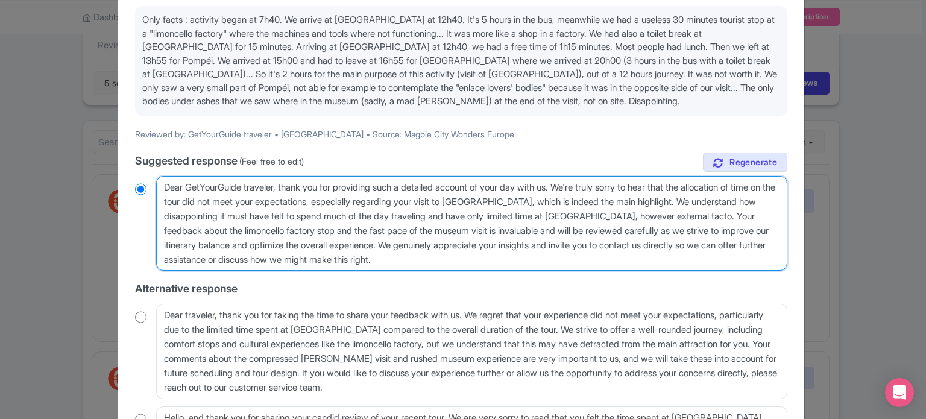
radio input "true"
type textarea "Dear GetYourGuide traveler, thank you for providing such a detailed account of …"
radio input "true"
type textarea "Dear GetYourGuide traveler, thank you for providing such a detailed account of …"
radio input "true"
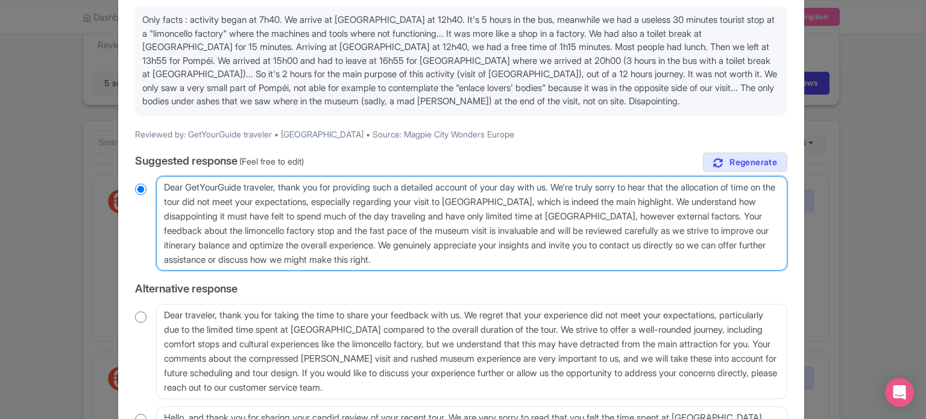
type textarea "Dear GetYourGuide traveler, thank you for providing such a detailed account of …"
radio input "true"
type textarea "Dear GetYourGuide traveler, thank you for providing such a detailed account of …"
radio input "true"
type textarea "Dear GetYourGuide traveler, thank you for providing such a detailed account of …"
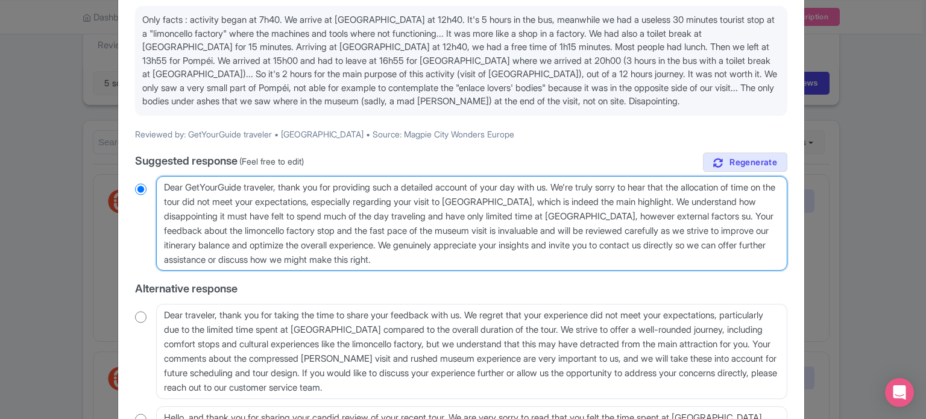
radio input "true"
type textarea "Dear GetYourGuide traveler, thank you for providing such a detailed account of …"
radio input "true"
type textarea "Dear GetYourGuide traveler, thank you for providing such a detailed account of …"
radio input "true"
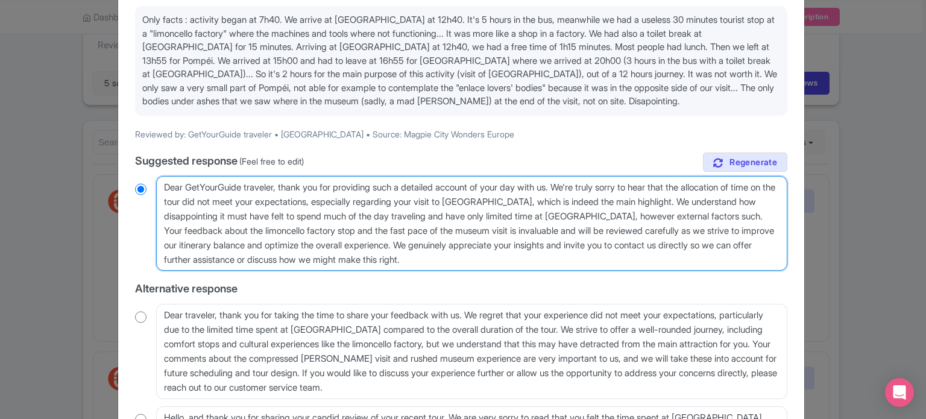
type textarea "Dear GetYourGuide traveler, thank you for providing such a detailed account of …"
radio input "true"
type textarea "Dear GetYourGuide traveler, thank you for providing such a detailed account of …"
radio input "true"
type textarea "Dear GetYourGuide traveler, thank you for providing such a detailed account of …"
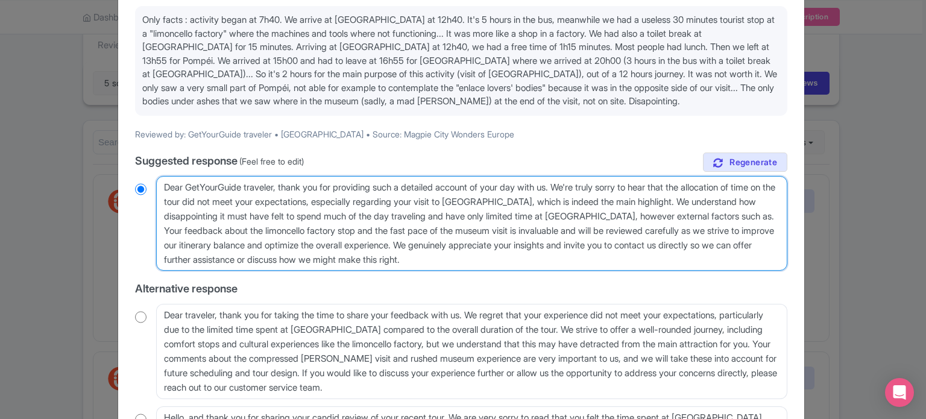
radio input "true"
type textarea "Dear GetYourGuide traveler, thank you for providing such a detailed account of …"
radio input "true"
type textarea "Dear GetYourGuide traveler, thank you for providing such a detailed account of …"
radio input "true"
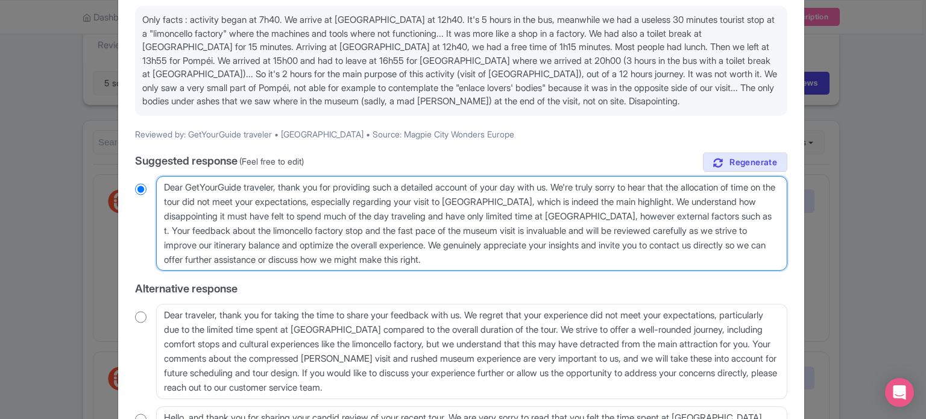
type textarea "Dear GetYourGuide traveler, thank you for providing such a detailed account of …"
radio input "true"
type textarea "Dear GetYourGuide traveler, thank you for providing such a detailed account of …"
radio input "true"
type textarea "Dear GetYourGuide traveler, thank you for providing such a detailed account of …"
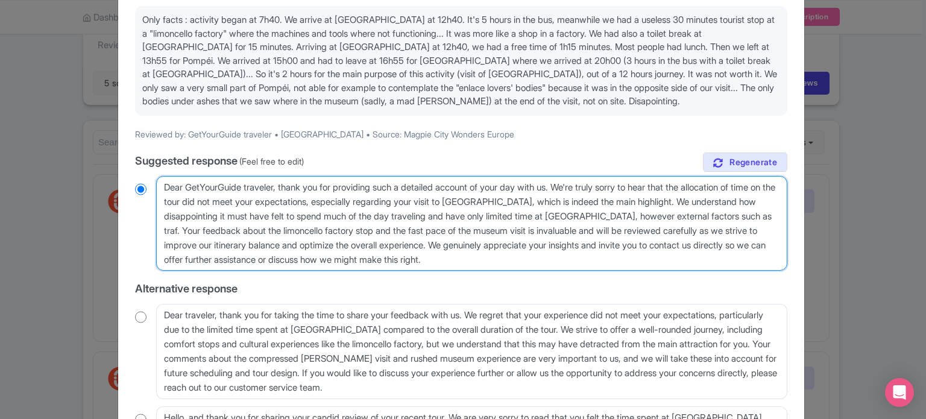
radio input "true"
type textarea "Dear GetYourGuide traveler, thank you for providing such a detailed account of …"
radio input "true"
type textarea "Dear GetYourGuide traveler, thank you for providing such a detailed account of …"
radio input "true"
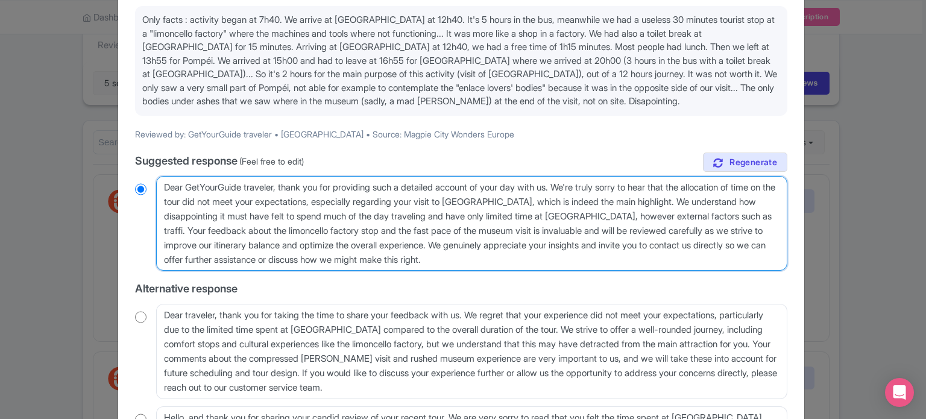
type textarea "Dear GetYourGuide traveler, thank you for providing such a detailed account of …"
radio input "true"
type textarea "Dear GetYourGuide traveler, thank you for providing such a detailed account of …"
radio input "true"
type textarea "Dear GetYourGuide traveler, thank you for providing such a detailed account of …"
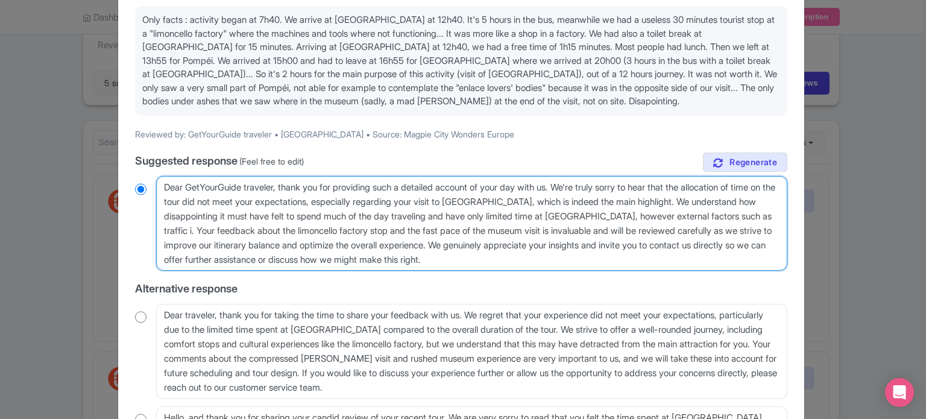
radio input "true"
type textarea "Dear GetYourGuide traveler, thank you for providing such a detailed account of …"
radio input "true"
type textarea "Dear GetYourGuide traveler, thank you for providing such a detailed account of …"
radio input "true"
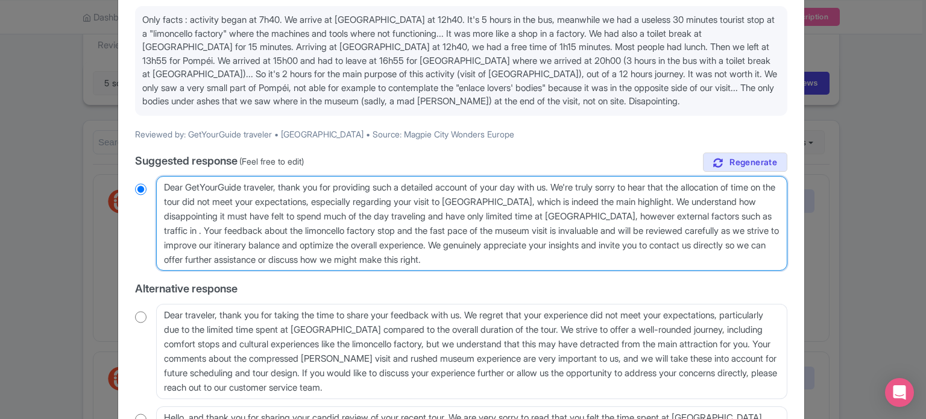
type textarea "Dear GetYourGuide traveler, thank you for providing such a detailed account of …"
radio input "true"
type textarea "Dear GetYourGuide traveler, thank you for providing such a detailed account of …"
radio input "true"
type textarea "Dear GetYourGuide traveler, thank you for providing such a detailed account of …"
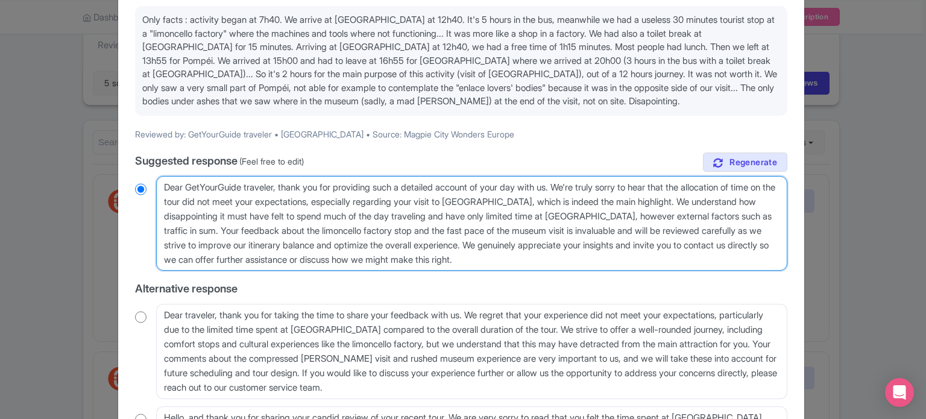
radio input "true"
type textarea "Dear GetYourGuide traveler, thank you for providing such a detailed account of …"
radio input "true"
type textarea "Dear GetYourGuide traveler, thank you for providing such a detailed account of …"
radio input "true"
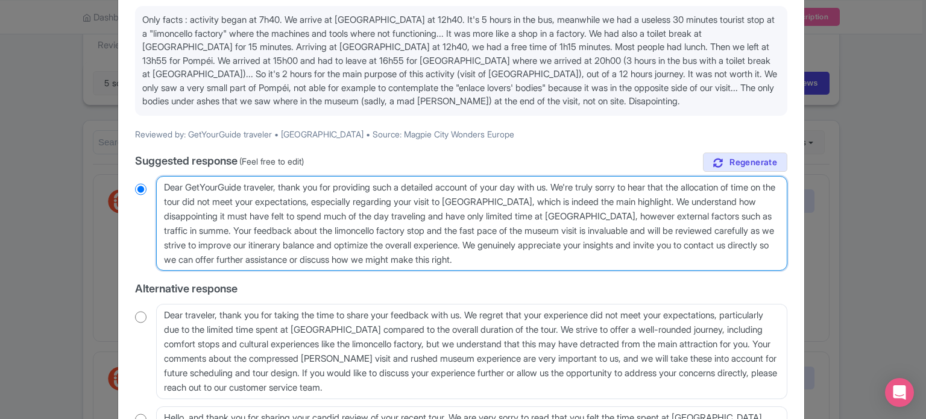
type textarea "Dear GetYourGuide traveler, thank you for providing such a detailed account of …"
radio input "true"
type textarea "Dear GetYourGuide traveler, thank you for providing such a detailed account of …"
radio input "true"
type textarea "Dear GetYourGuide traveler, thank you for providing such a detailed account of …"
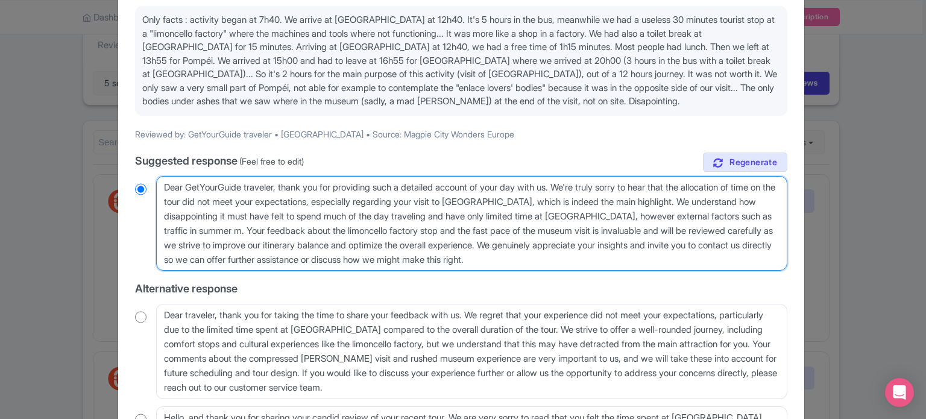
radio input "true"
type textarea "Dear GetYourGuide traveler, thank you for providing such a detailed account of …"
radio input "true"
type textarea "Dear GetYourGuide traveler, thank you for providing such a detailed account of …"
radio input "true"
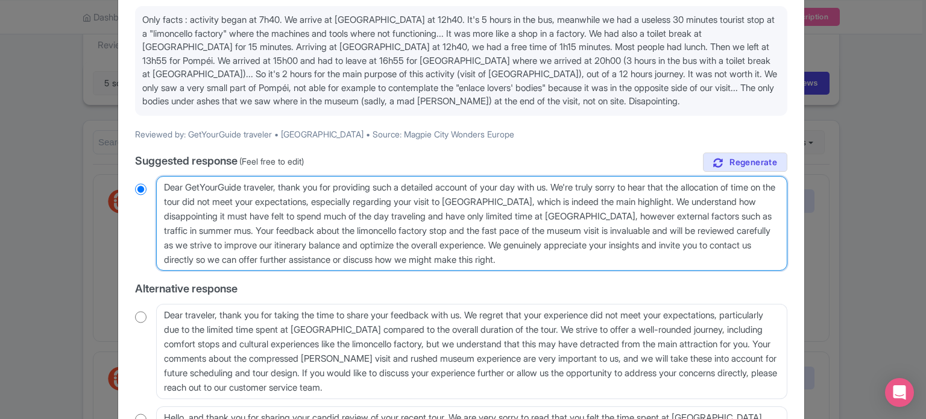
type textarea "Dear GetYourGuide traveler, thank you for providing such a detailed account of …"
radio input "true"
type textarea "Dear GetYourGuide traveler, thank you for providing such a detailed account of …"
radio input "true"
type textarea "Dear GetYourGuide traveler, thank you for providing such a detailed account of …"
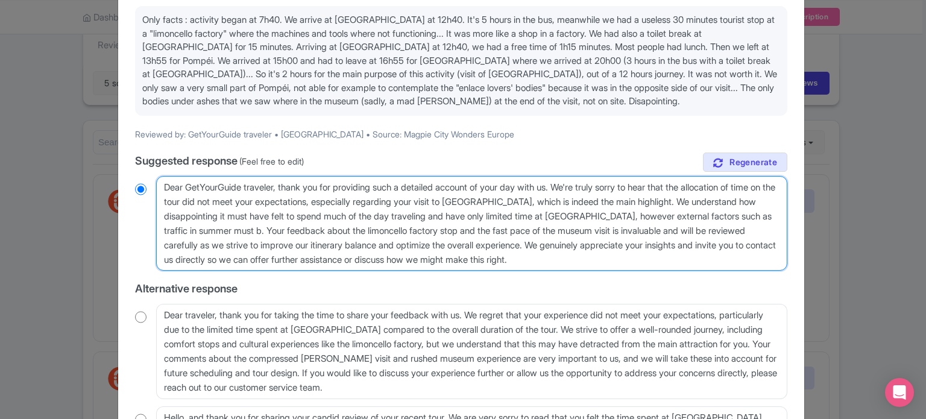
radio input "true"
type textarea "Dear GetYourGuide traveler, thank you for providing such a detailed account of …"
radio input "true"
type textarea "Dear GetYourGuide traveler, thank you for providing such a detailed account of …"
radio input "true"
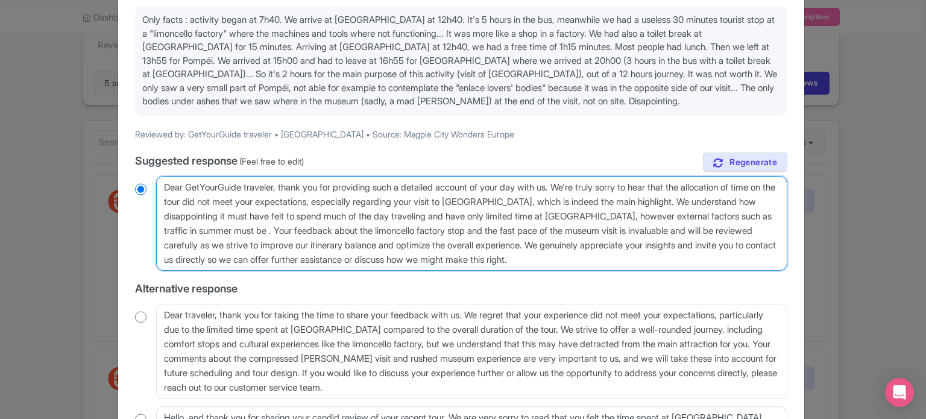
type textarea "Dear GetYourGuide traveler, thank you for providing such a detailed account of …"
radio input "true"
type textarea "Dear GetYourGuide traveler, thank you for providing such a detailed account of …"
radio input "true"
type textarea "Dear GetYourGuide traveler, thank you for providing such a detailed account of …"
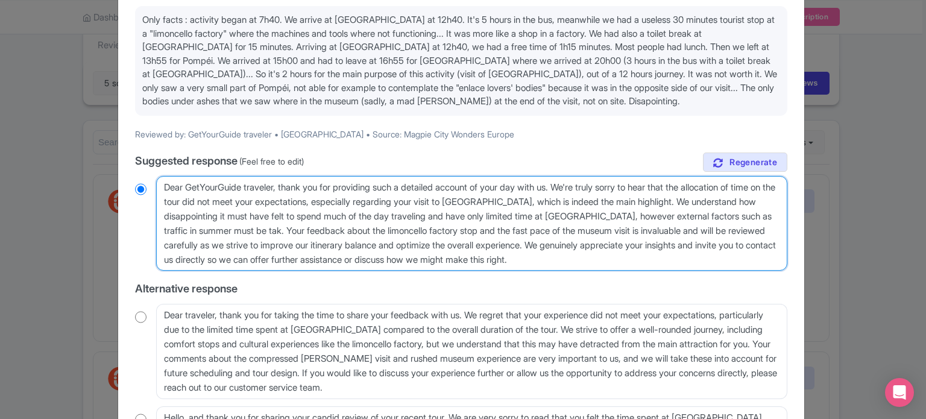
radio input "true"
type textarea "Dear GetYourGuide traveler, thank you for providing such a detailed account of …"
radio input "true"
type textarea "Dear GetYourGuide traveler, thank you for providing such a detailed account of …"
radio input "true"
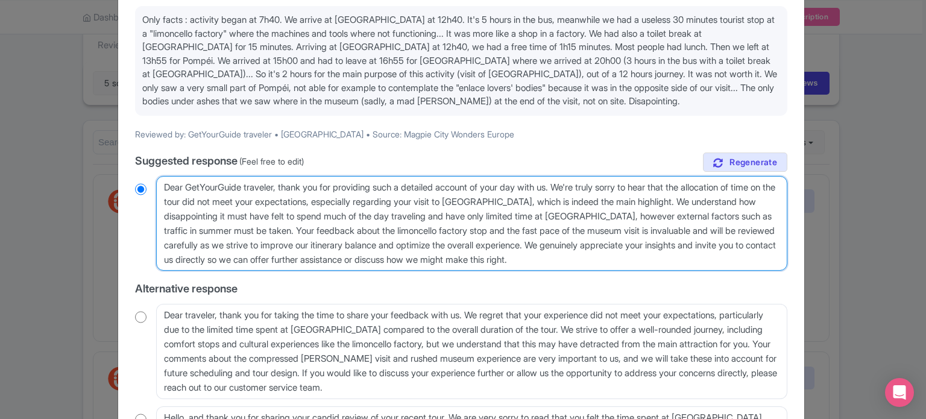
type textarea "Dear GetYourGuide traveler, thank you for providing such a detailed account of …"
radio input "true"
type textarea "Dear GetYourGuide traveler, thank you for providing such a detailed account of …"
radio input "true"
type textarea "Dear GetYourGuide traveler, thank you for providing such a detailed account of …"
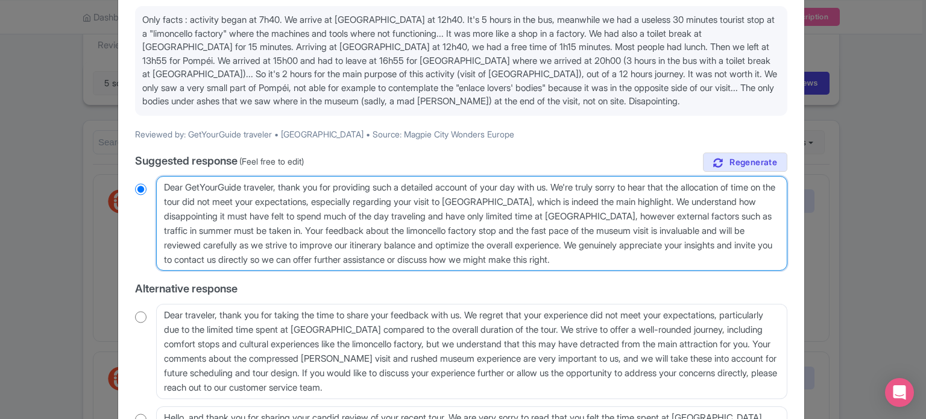
radio input "true"
type textarea "Dear GetYourGuide traveler, thank you for providing such a detailed account of …"
radio input "true"
type textarea "Dear GetYourGuide traveler, thank you for providing such a detailed account of …"
radio input "true"
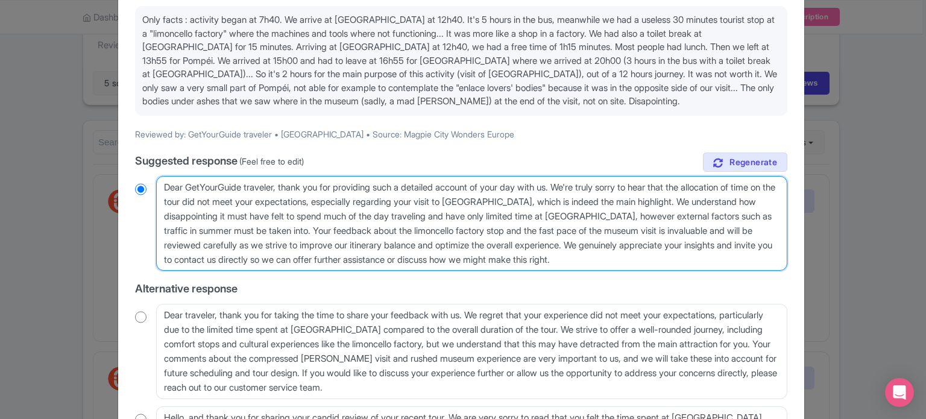
type textarea "Dear GetYourGuide traveler, thank you for providing such a detailed account of …"
radio input "true"
type textarea "Dear GetYourGuide traveler, thank you for providing such a detailed account of …"
radio input "true"
type textarea "Dear GetYourGuide traveler, thank you for providing such a detailed account of …"
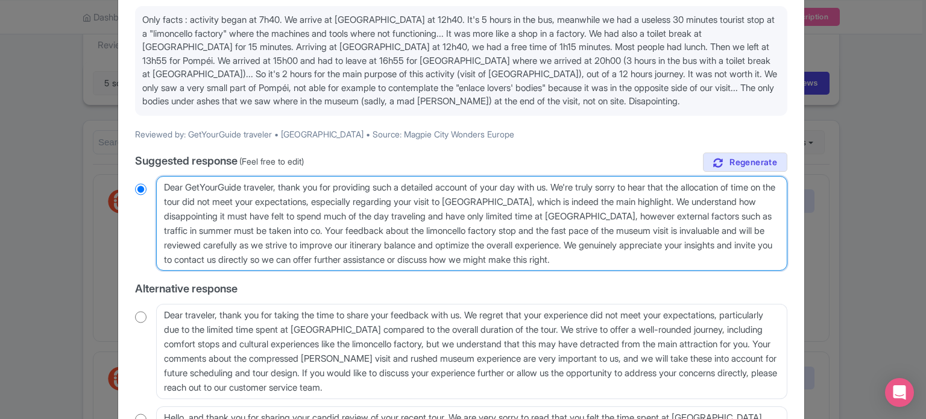
radio input "true"
type textarea "Dear GetYourGuide traveler, thank you for providing such a detailed account of …"
radio input "true"
type textarea "Dear GetYourGuide traveler, thank you for providing such a detailed account of …"
radio input "true"
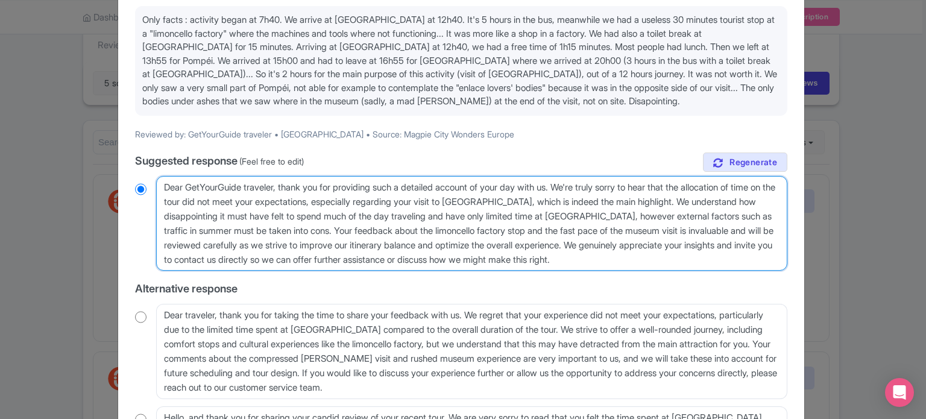
type textarea "Dear GetYourGuide traveler, thank you for providing such a detailed account of …"
radio input "true"
type textarea "Dear GetYourGuide traveler, thank you for providing such a detailed account of …"
radio input "true"
type textarea "Dear GetYourGuide traveler, thank you for providing such a detailed account of …"
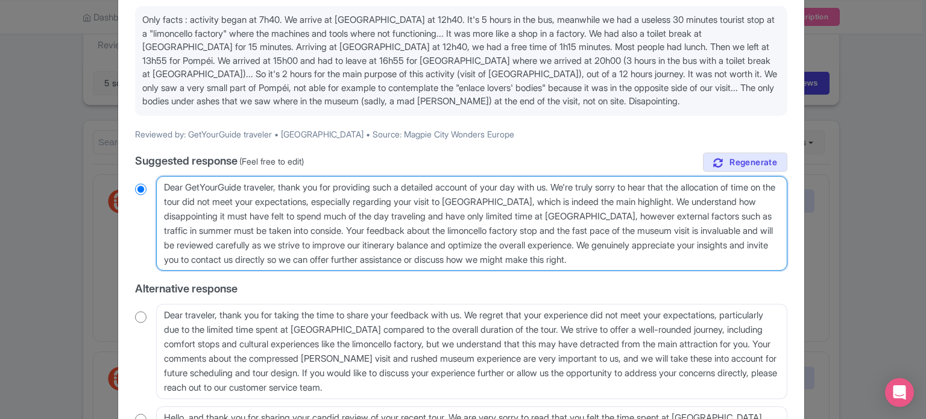
radio input "true"
type textarea "Dear GetYourGuide traveler, thank you for providing such a detailed account of …"
radio input "true"
type textarea "Dear GetYourGuide traveler, thank you for providing such a detailed account of …"
radio input "true"
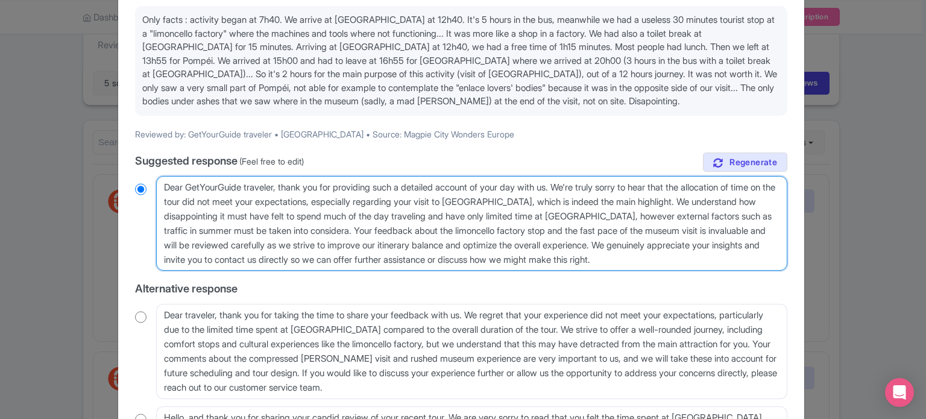
type textarea "Dear GetYourGuide traveler, thank you for providing such a detailed account of …"
radio input "true"
type textarea "Dear GetYourGuide traveler, thank you for providing such a detailed account of …"
radio input "true"
type textarea "Dear GetYourGuide traveler, thank you for providing such a detailed account of …"
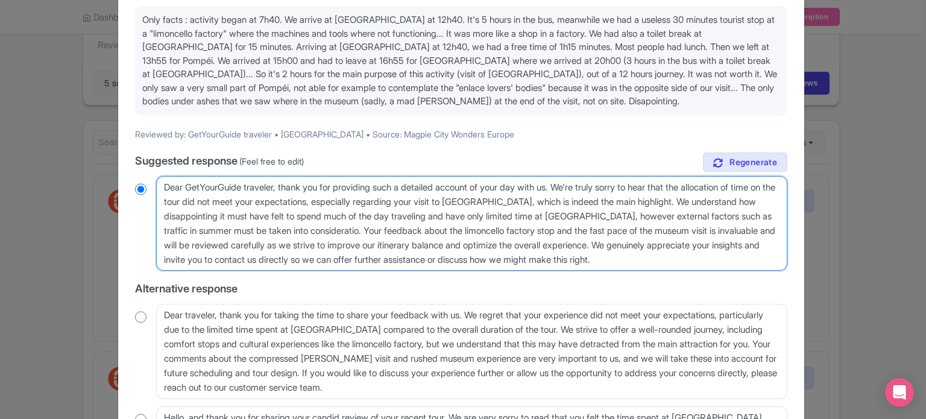
radio input "true"
type textarea "Dear GetYourGuide traveler, thank you for providing such a detailed account of …"
radio input "true"
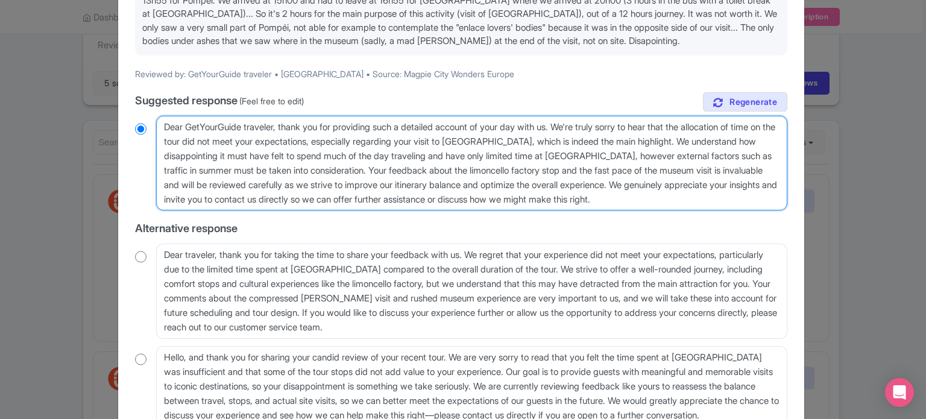
drag, startPoint x: 263, startPoint y: 197, endPoint x: 739, endPoint y: 203, distance: 475.5
click at [739, 203] on textarea "Dear GetYourGuide traveler, thank you for providing such a detailed account of …" at bounding box center [471, 163] width 631 height 95
type textarea "Dear GetYourGuide traveler, thank you for providing such a detailed account of …"
radio input "true"
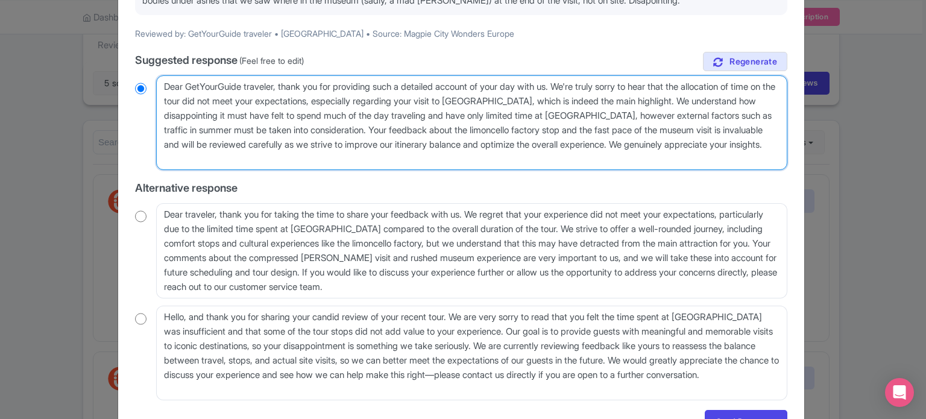
scroll to position [241, 0]
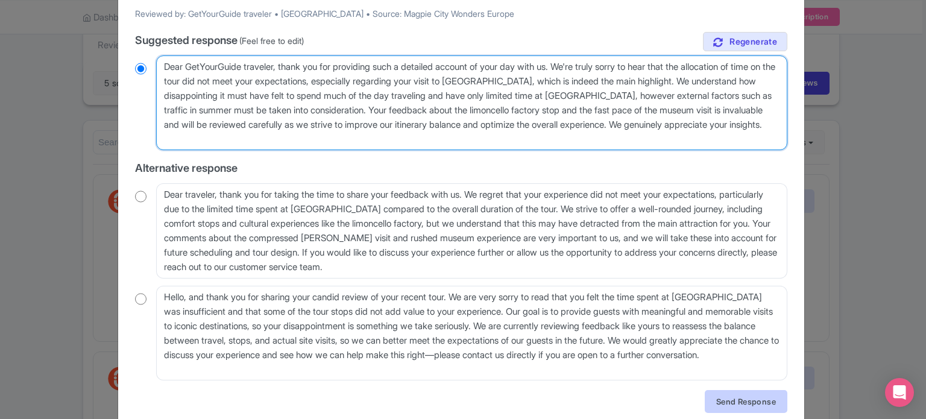
type textarea "Dear GetYourGuide traveler, thank you for providing such a detailed account of …"
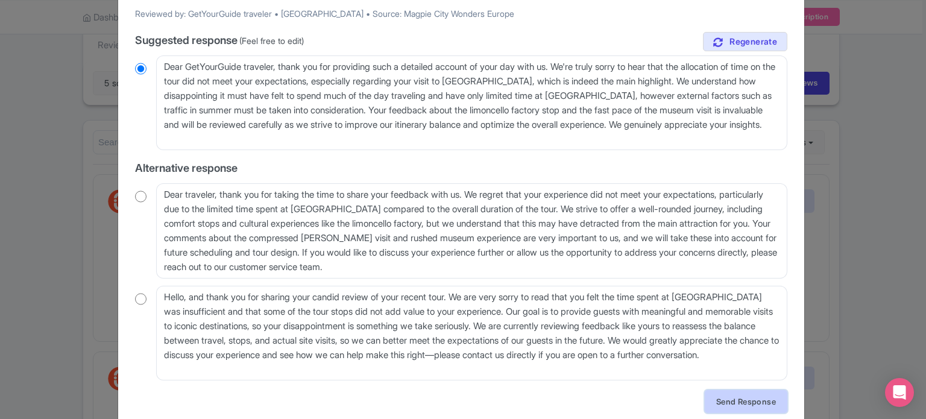
click at [759, 400] on link "Send Response" at bounding box center [746, 401] width 83 height 23
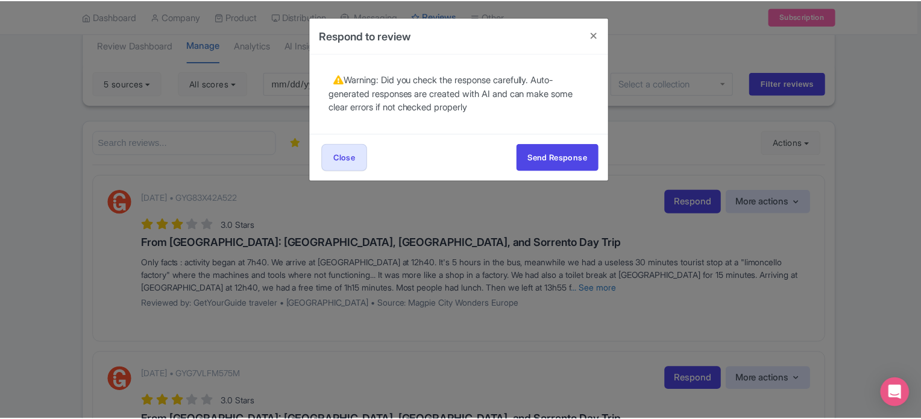
scroll to position [0, 0]
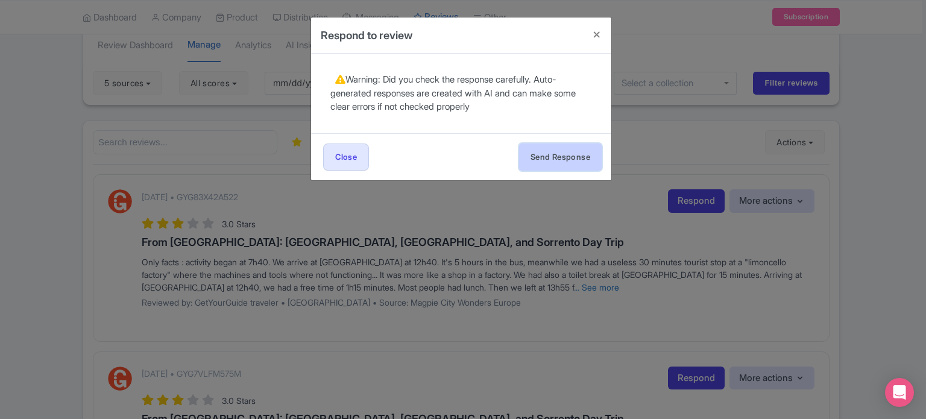
click at [562, 157] on button "Send Response" at bounding box center [560, 156] width 83 height 27
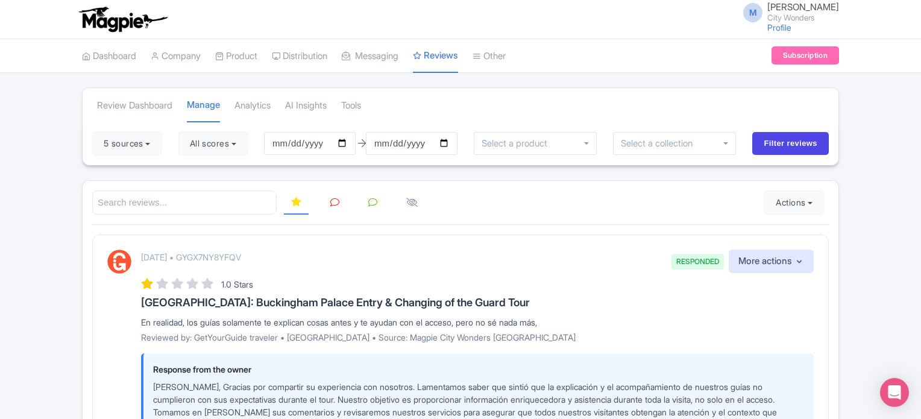
click at [336, 199] on icon at bounding box center [334, 202] width 9 height 9
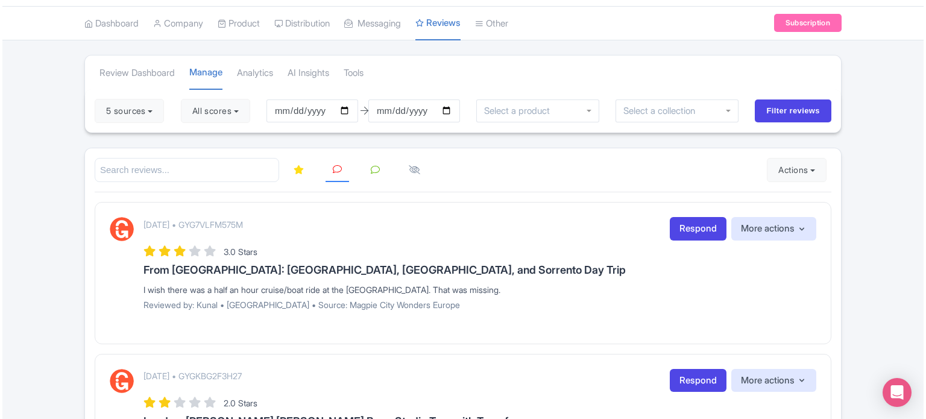
scroll to position [60, 0]
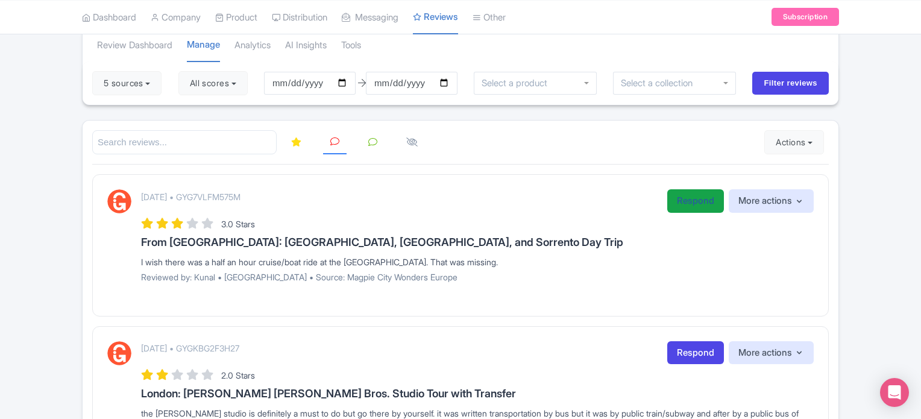
click at [677, 199] on link "Respond" at bounding box center [695, 201] width 57 height 24
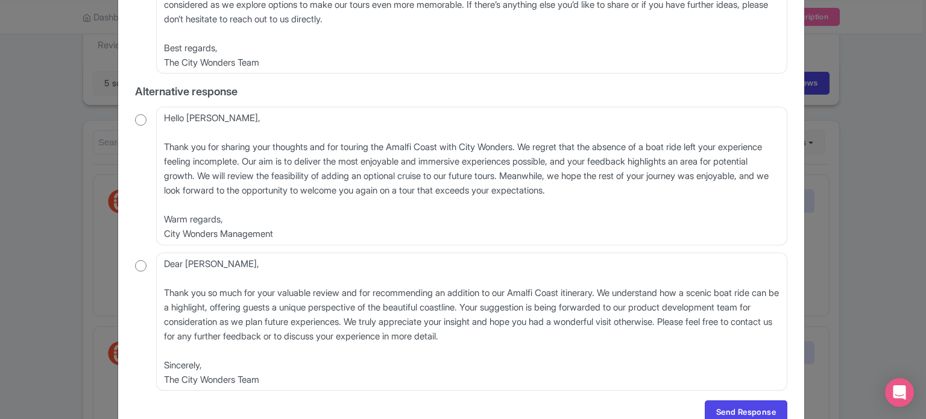
scroll to position [301, 0]
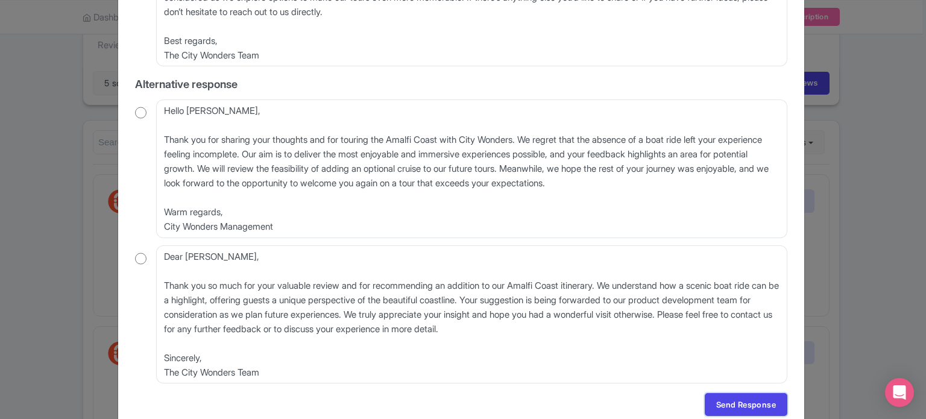
click at [742, 402] on link "Send Response" at bounding box center [746, 404] width 83 height 23
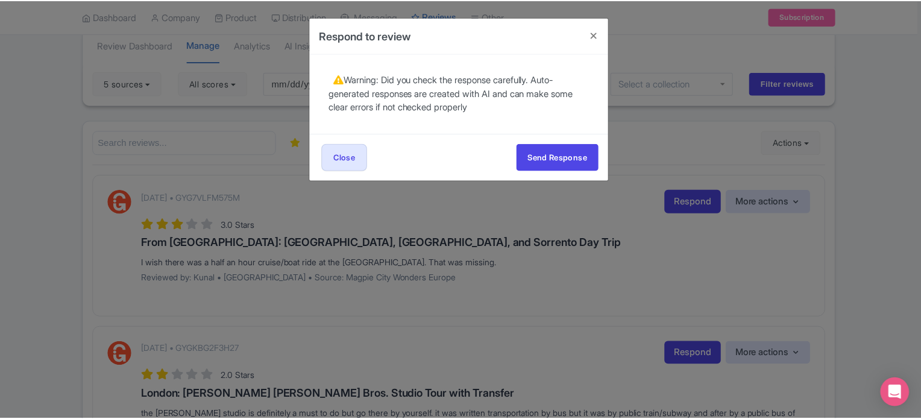
scroll to position [0, 0]
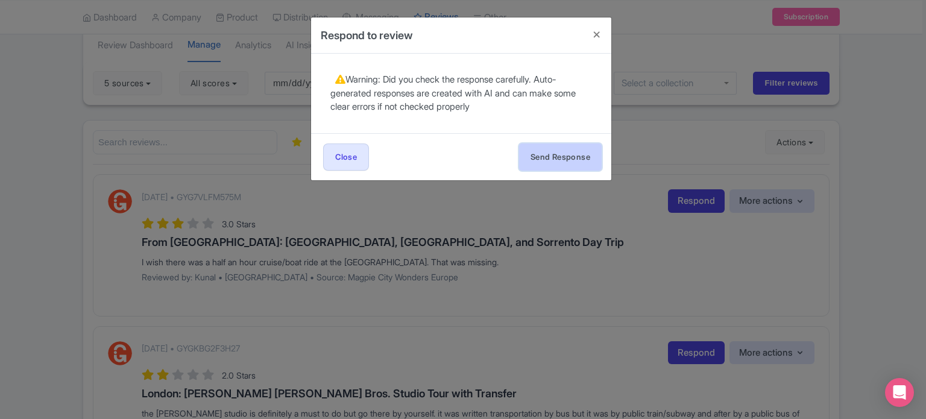
click at [536, 156] on button "Send Response" at bounding box center [560, 156] width 83 height 27
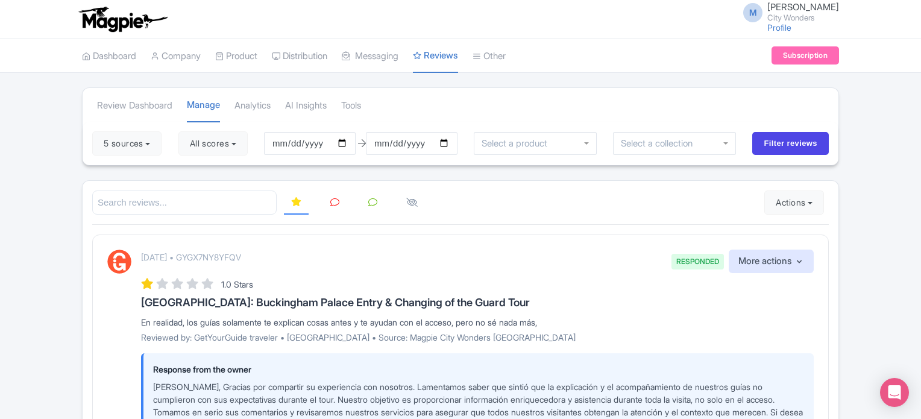
click at [333, 202] on icon at bounding box center [334, 202] width 9 height 9
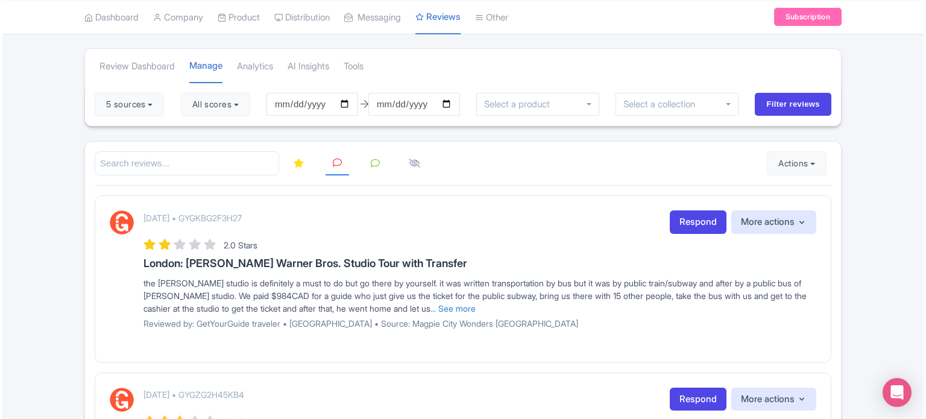
scroll to position [60, 0]
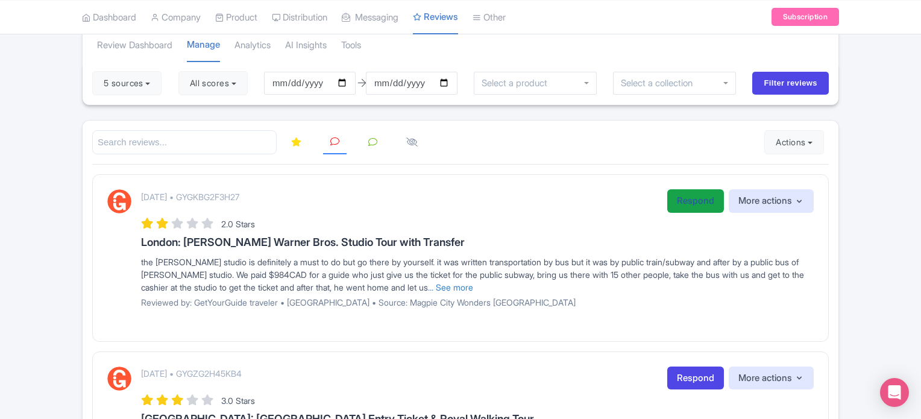
click at [676, 206] on link "Respond" at bounding box center [695, 201] width 57 height 24
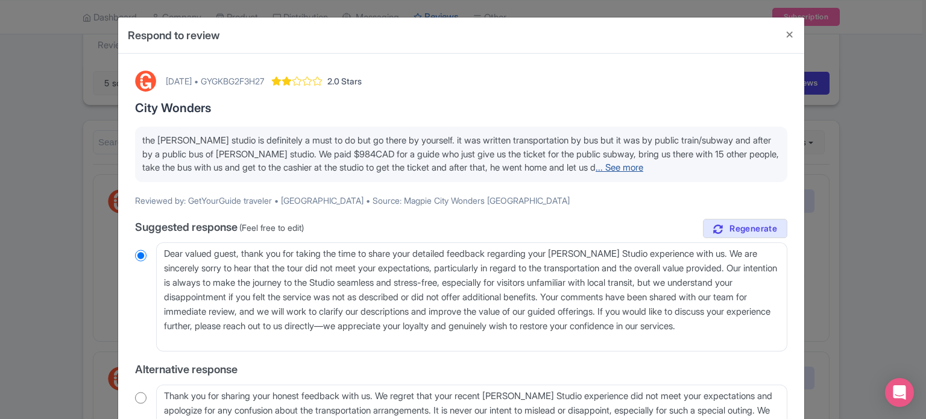
click at [643, 163] on link "... See more" at bounding box center [619, 167] width 48 height 11
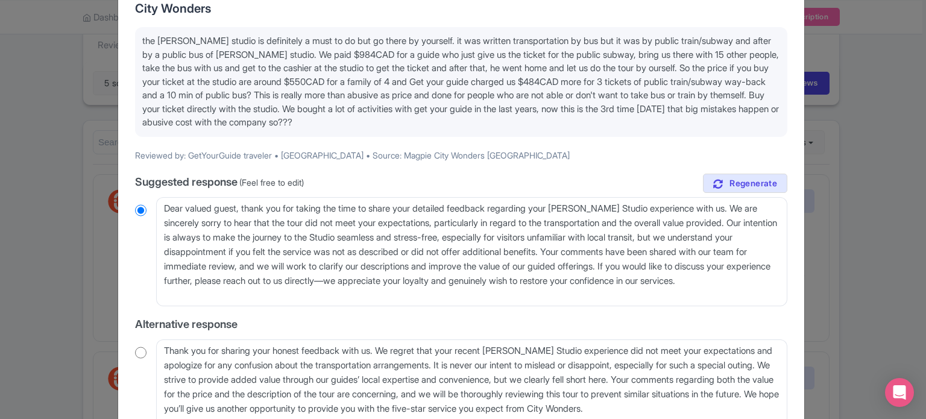
scroll to position [121, 0]
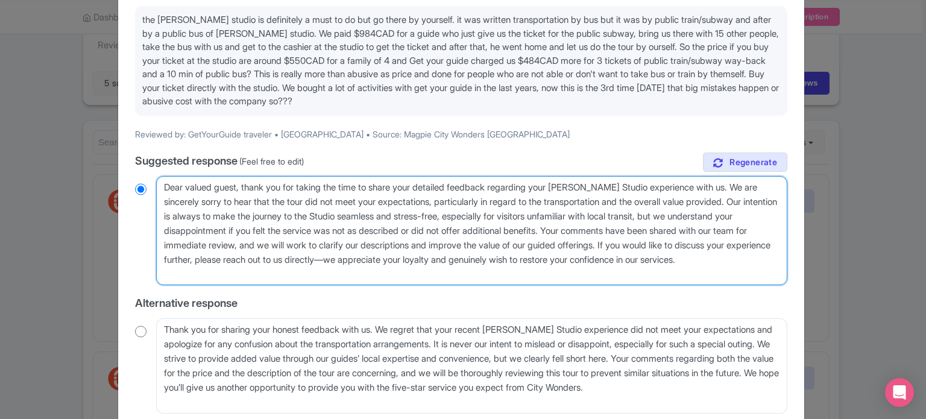
drag, startPoint x: 394, startPoint y: 229, endPoint x: 500, endPoint y: 231, distance: 105.5
click at [500, 231] on textarea "Dear valued guest, thank you for taking the time to share your detailed feedbac…" at bounding box center [471, 231] width 631 height 110
type textarea "Dear valued guest, thank you for taking the time to share your detailed feedbac…"
radio input "true"
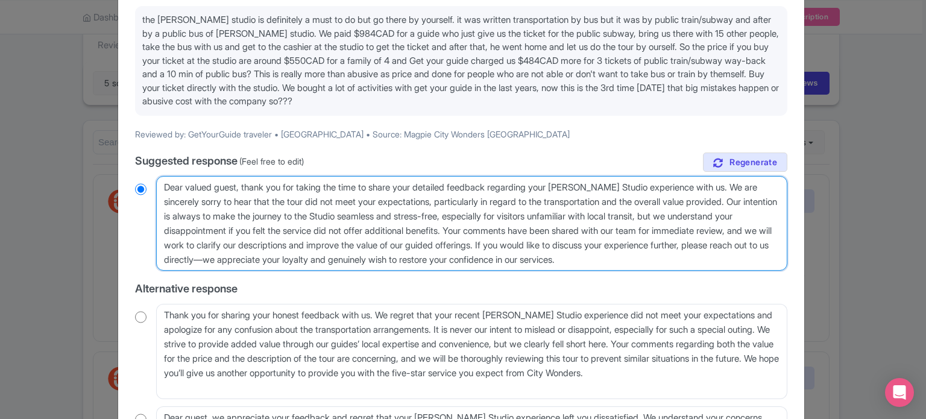
drag, startPoint x: 759, startPoint y: 260, endPoint x: 373, endPoint y: 256, distance: 386.3
click at [373, 256] on textarea "Dear valued guest, thank you for taking the time to share your detailed feedbac…" at bounding box center [471, 223] width 631 height 95
type textarea "Dear valued guest, thank you for taking the time to share your detailed feedbac…"
radio input "true"
type textarea "Dear valued guest, thank you for taking the time to share your detailed feedbac…"
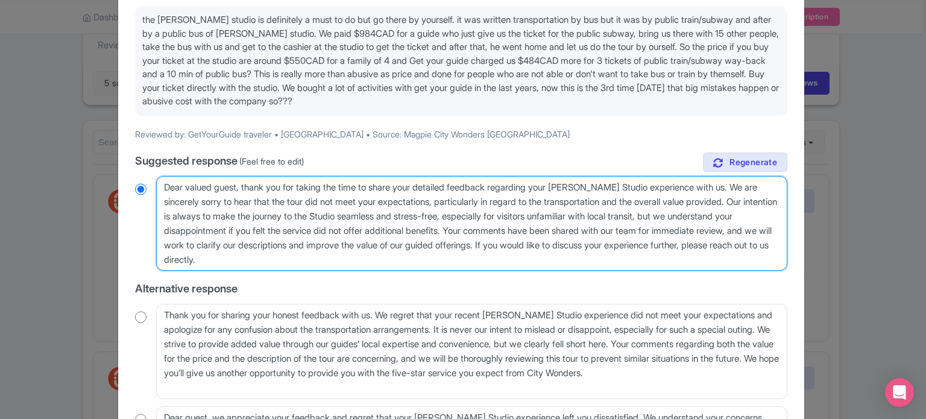
radio input "true"
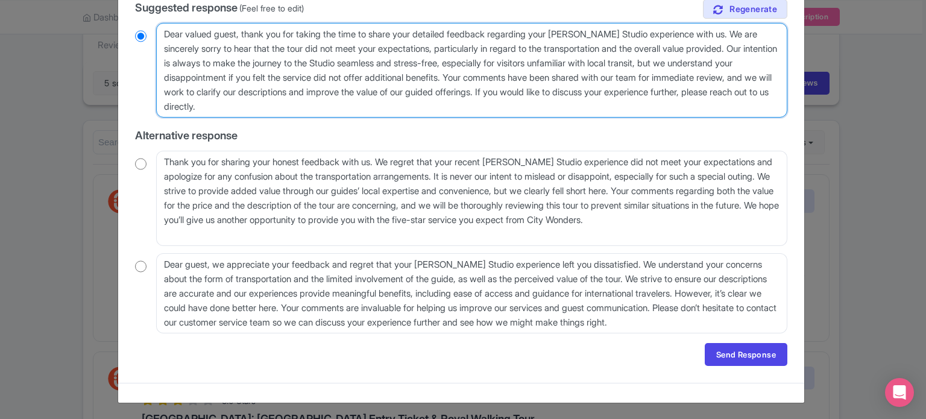
scroll to position [274, 0]
type textarea "Dear valued guest, thank you for taking the time to share your detailed feedbac…"
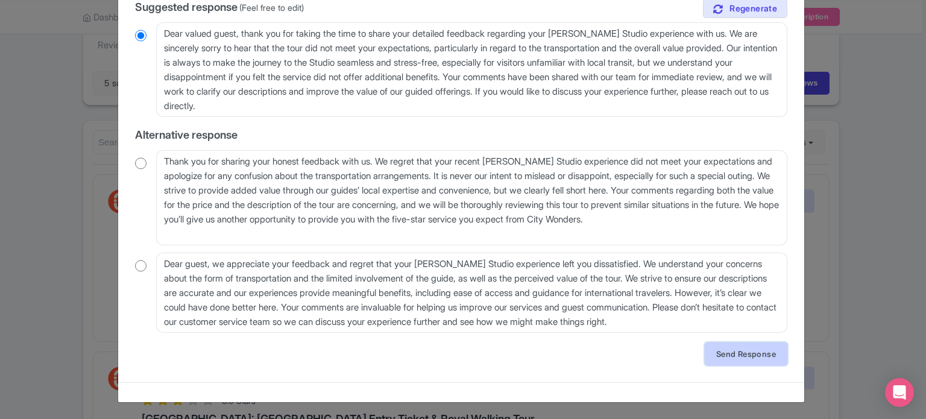
click at [742, 358] on link "Send Response" at bounding box center [746, 353] width 83 height 23
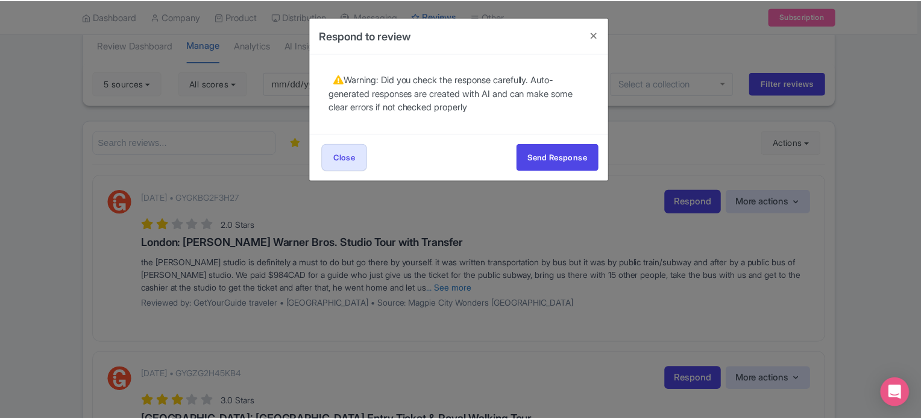
scroll to position [0, 0]
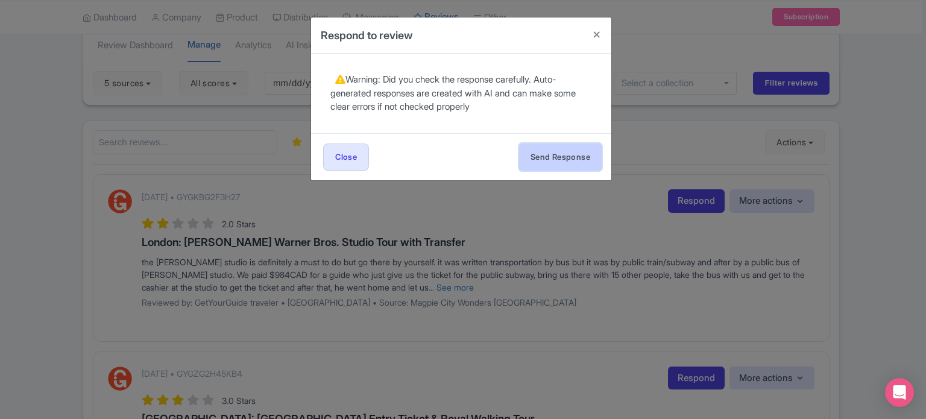
click at [569, 157] on button "Send Response" at bounding box center [560, 156] width 83 height 27
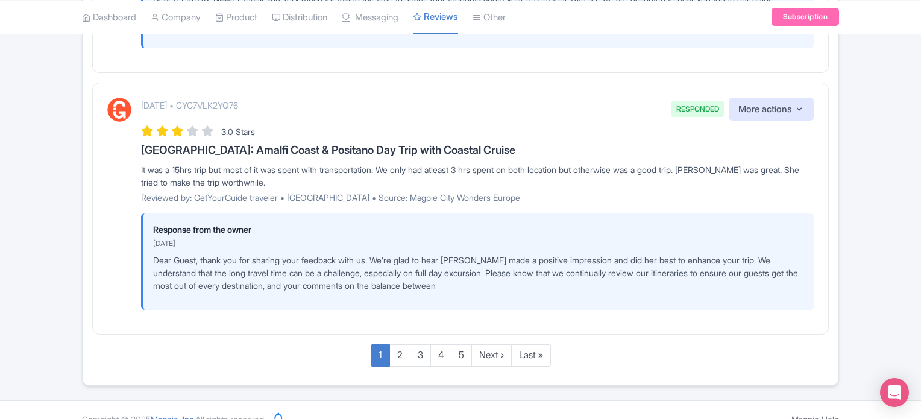
scroll to position [2450, 0]
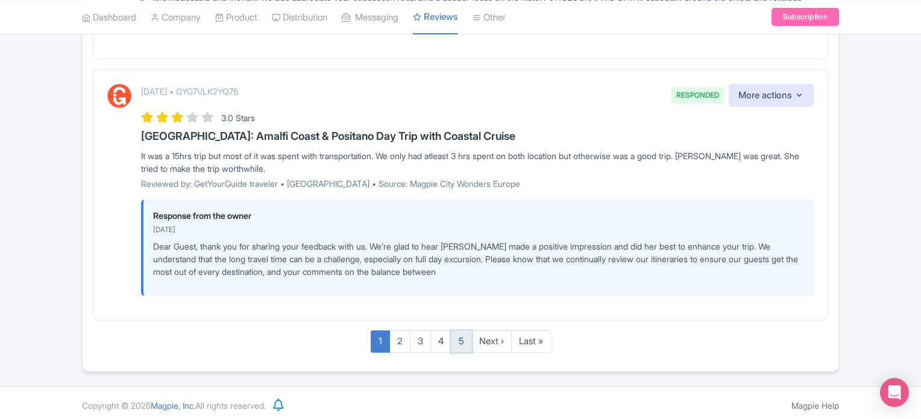
click at [462, 337] on link "5" at bounding box center [461, 341] width 21 height 22
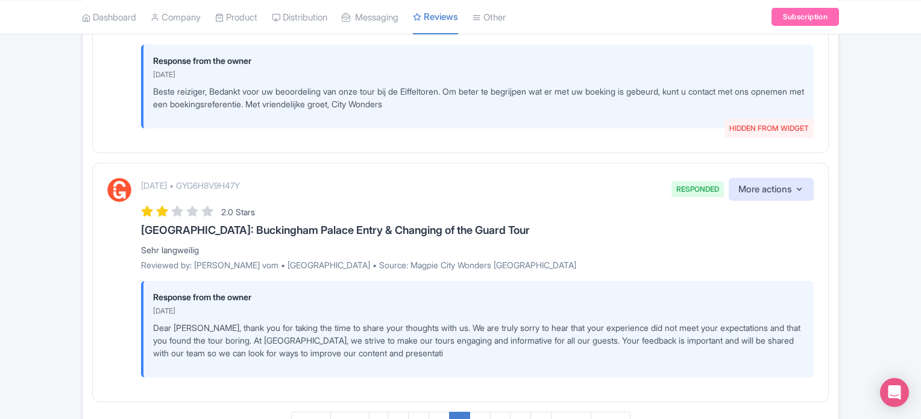
scroll to position [2415, 0]
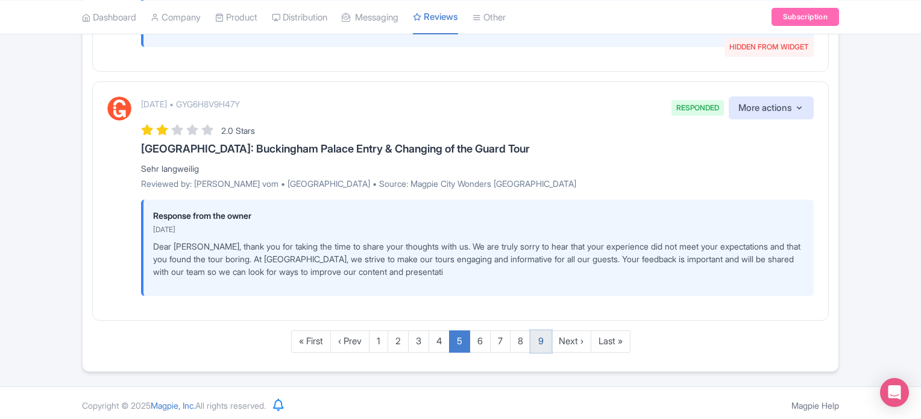
click at [540, 335] on link "9" at bounding box center [540, 341] width 21 height 22
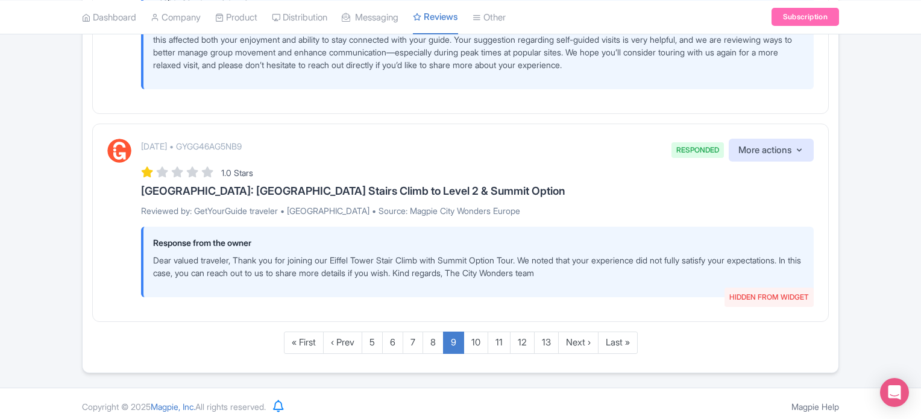
scroll to position [2275, 0]
click at [478, 339] on link "10" at bounding box center [475, 341] width 25 height 22
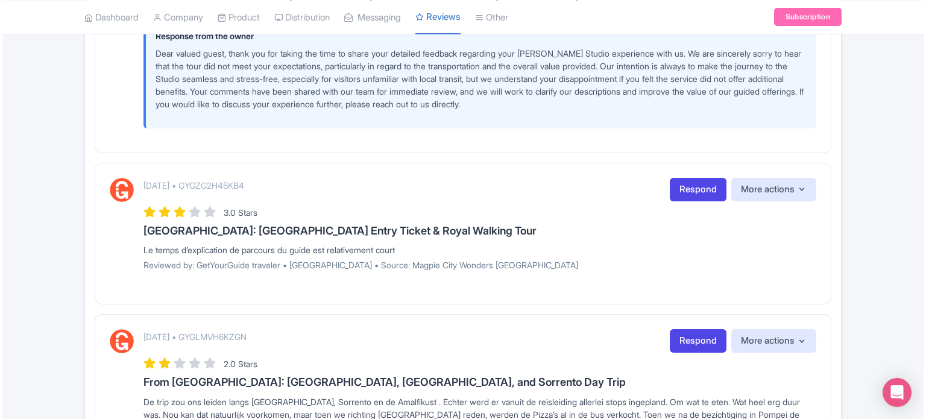
scroll to position [1248, 0]
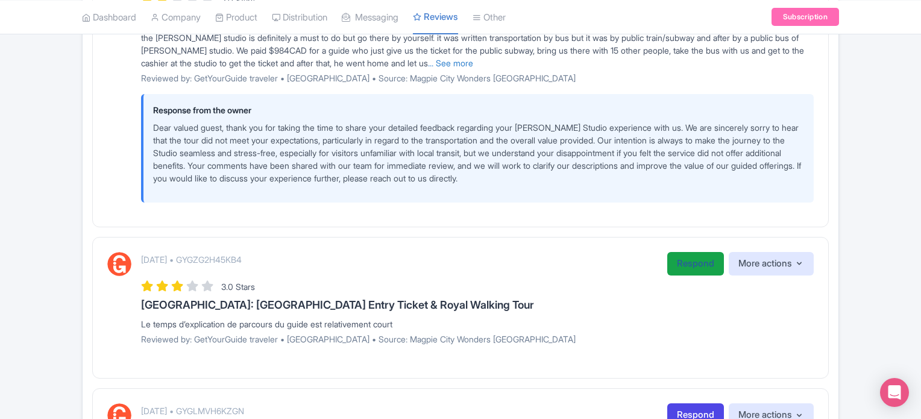
click at [686, 257] on link "Respond" at bounding box center [695, 264] width 57 height 24
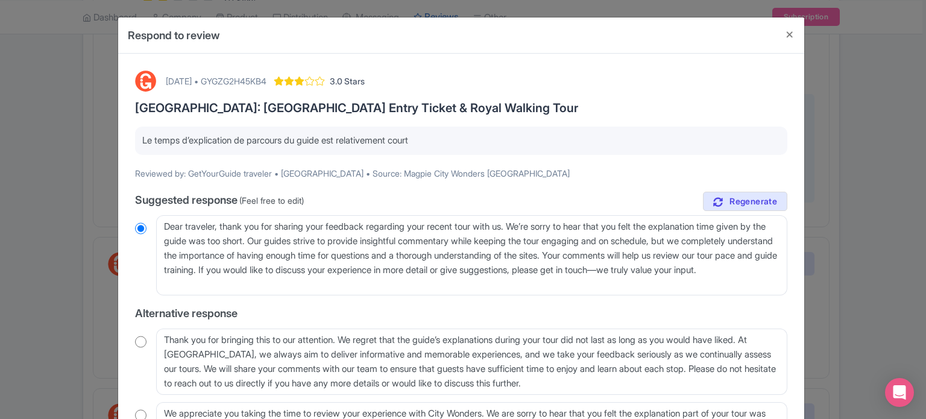
scroll to position [60, 0]
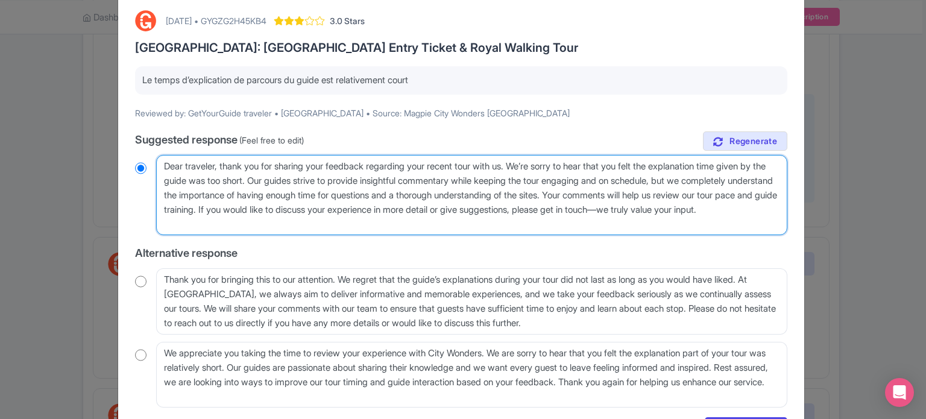
drag, startPoint x: 267, startPoint y: 207, endPoint x: 338, endPoint y: 213, distance: 71.4
click at [338, 213] on textarea "Dear traveler, thank you for sharing your feedback regarding your recent tour w…" at bounding box center [471, 195] width 631 height 81
click at [354, 224] on textarea "Dear traveler, thank you for sharing your feedback regarding your recent tour w…" at bounding box center [471, 195] width 631 height 81
drag, startPoint x: 366, startPoint y: 224, endPoint x: 347, endPoint y: 212, distance: 23.6
click at [347, 212] on textarea "Dear traveler, thank you for sharing your feedback regarding your recent tour w…" at bounding box center [471, 195] width 631 height 81
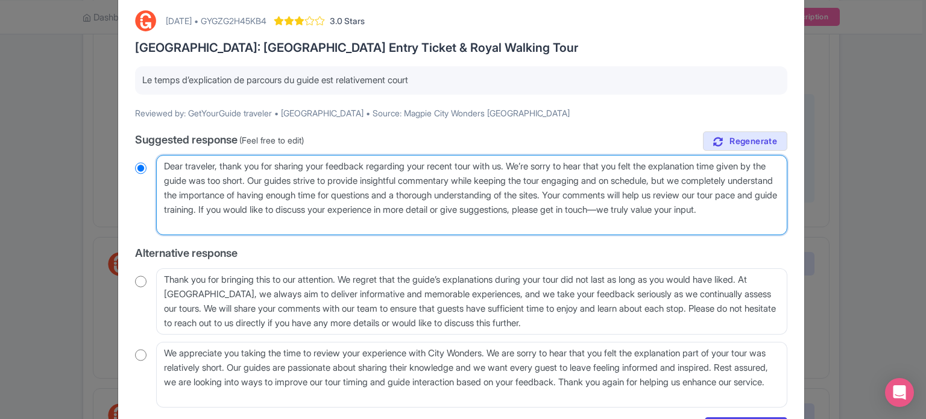
type textarea "Dear traveler, thank you for sharing your feedback regarding your recent tour w…"
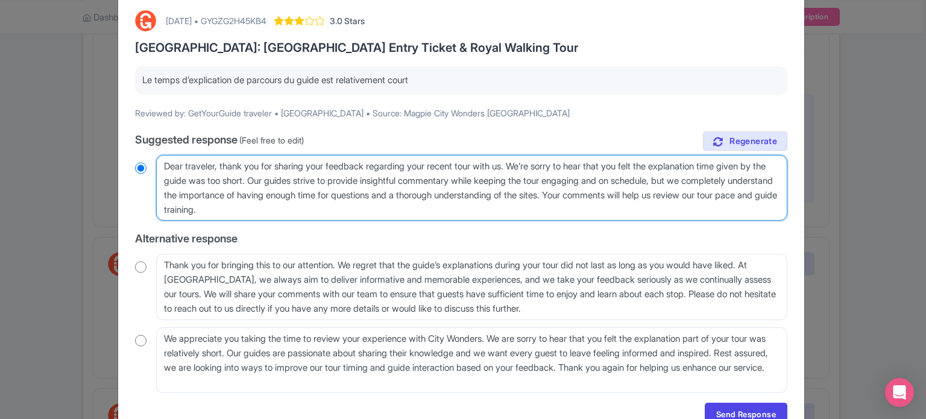
radio input "true"
drag, startPoint x: 374, startPoint y: 207, endPoint x: 148, endPoint y: 158, distance: 230.6
click at [148, 158] on div "Dear traveler, thank you for sharing your feedback regarding your recent tour w…" at bounding box center [461, 188] width 652 height 66
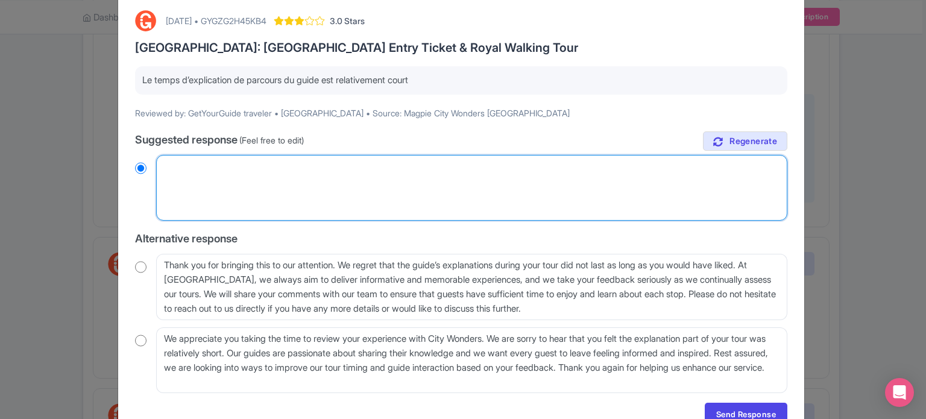
radio input "true"
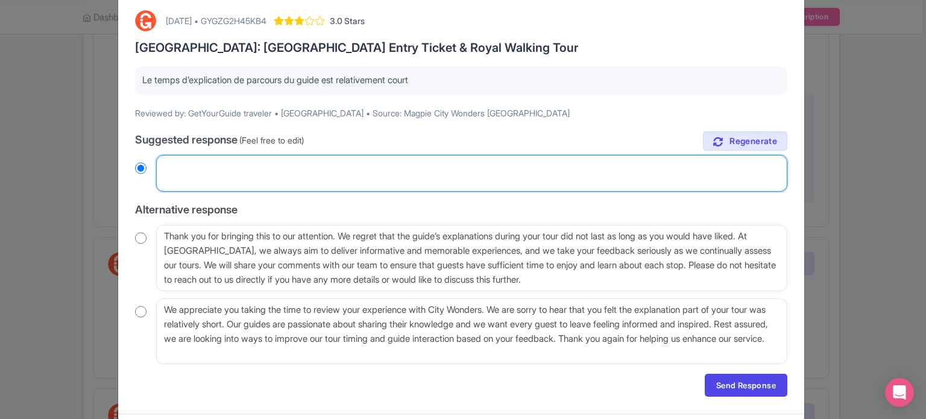
paste textarea "Cher voyageur, merci de nous avoir fait part de votre avis sur votre récent cir…"
type textarea "Cher voyageur, merci de nous avoir fait part de votre avis sur votre récent cir…"
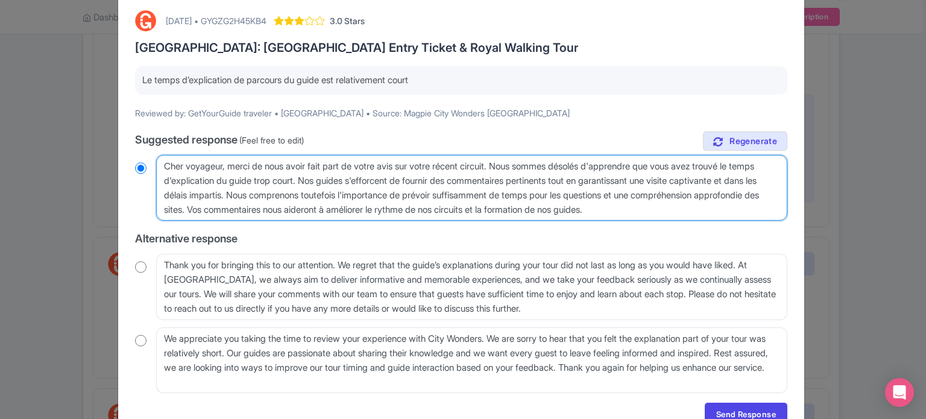
radio input "true"
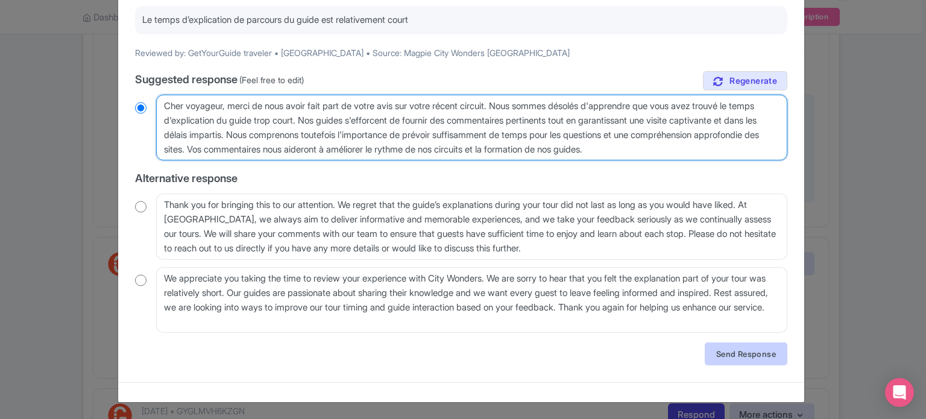
type textarea "Cher voyageur, merci de nous avoir fait part de votre avis sur votre récent cir…"
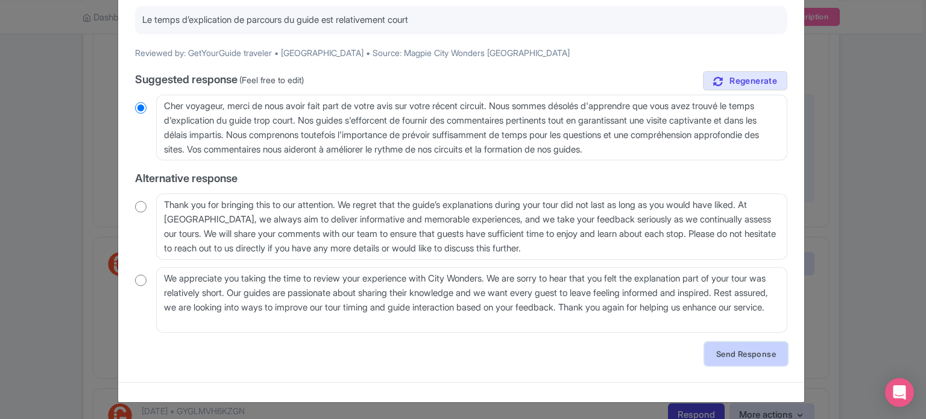
click at [730, 349] on link "Send Response" at bounding box center [746, 353] width 83 height 23
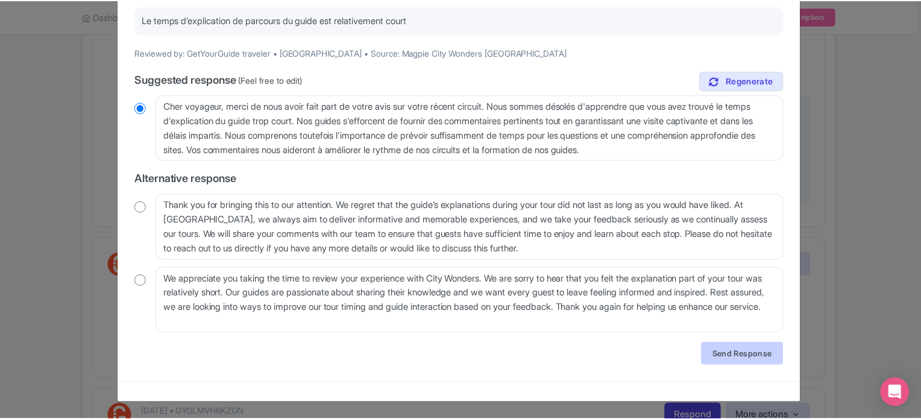
scroll to position [0, 0]
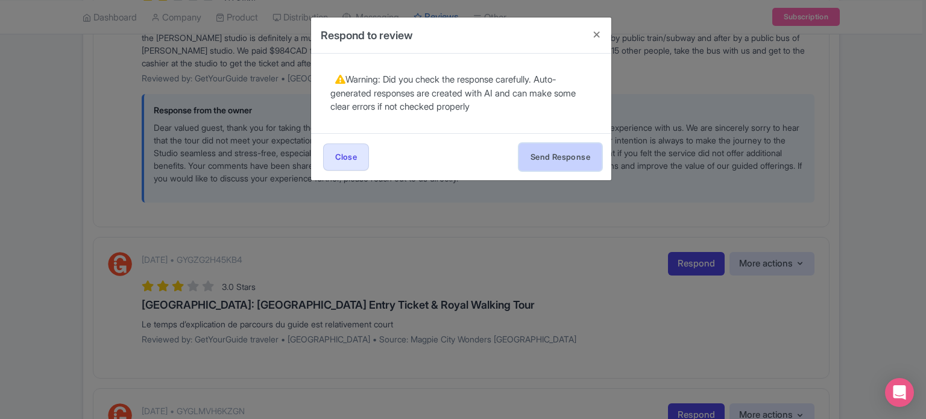
click at [534, 161] on button "Send Response" at bounding box center [560, 156] width 83 height 27
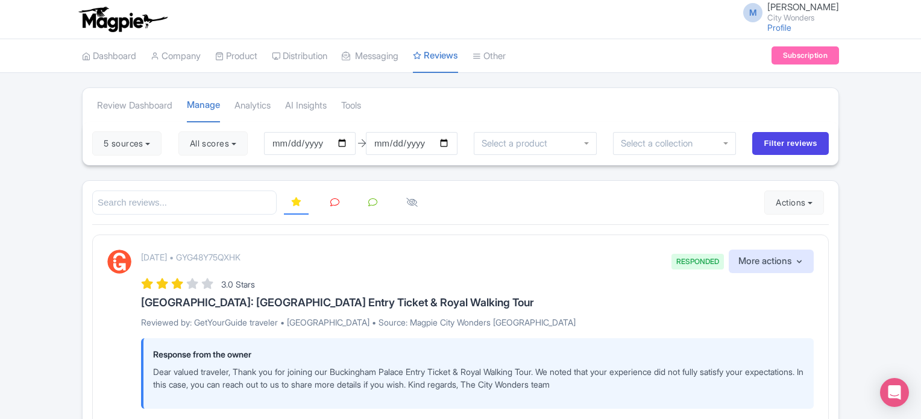
click at [328, 201] on link at bounding box center [335, 203] width 24 height 24
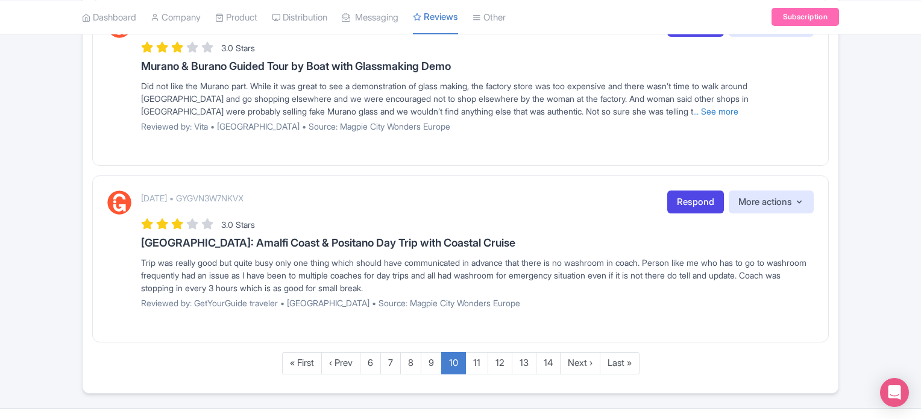
scroll to position [1514, 0]
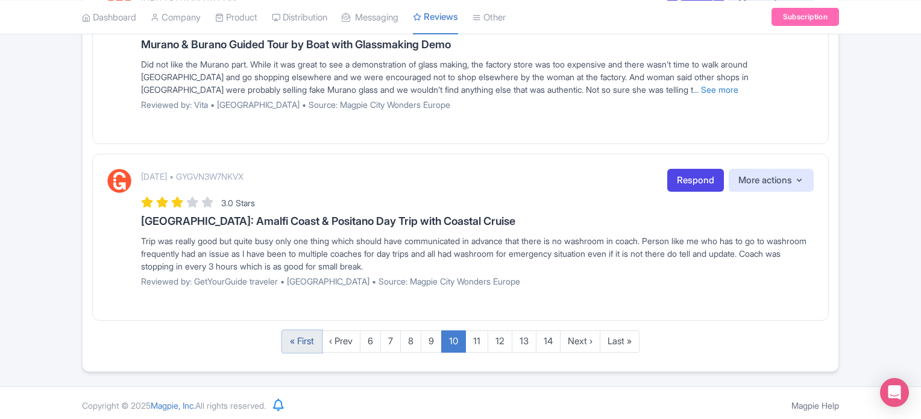
click at [305, 341] on link "« First" at bounding box center [302, 341] width 40 height 22
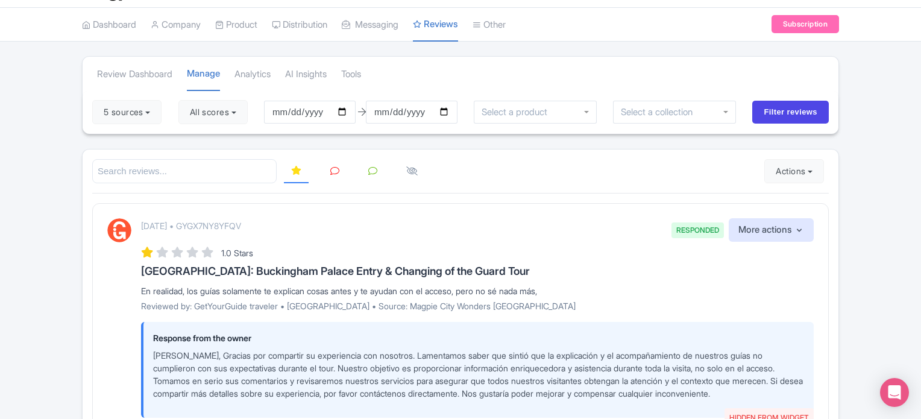
scroll to position [60, 0]
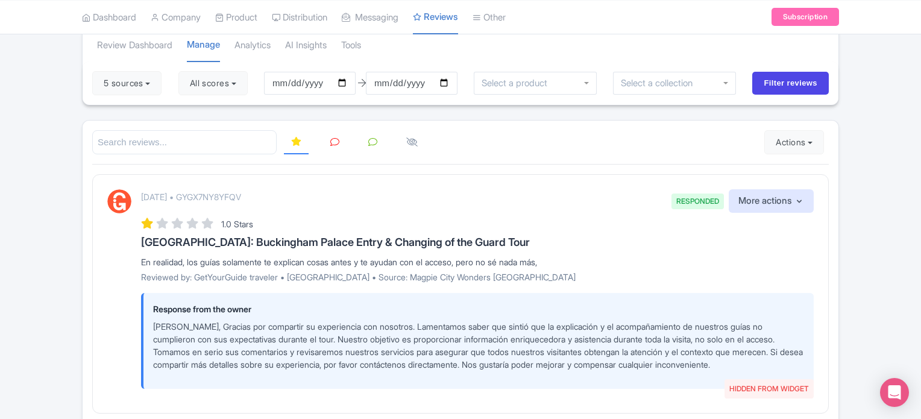
click at [328, 144] on link at bounding box center [335, 143] width 24 height 24
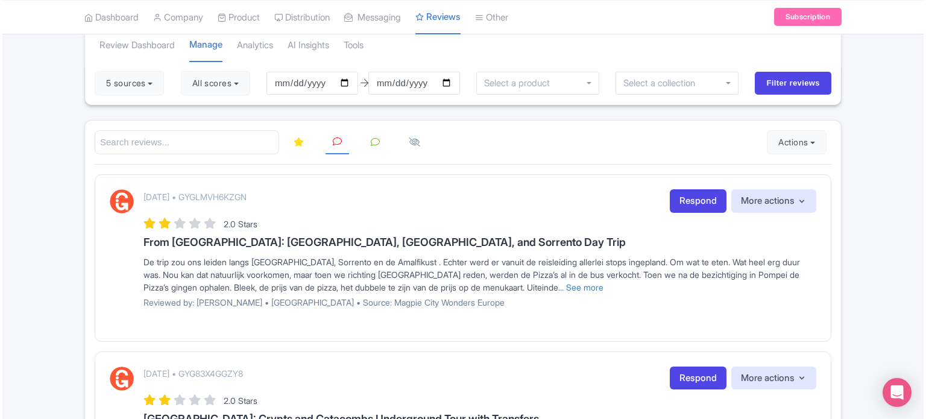
scroll to position [121, 0]
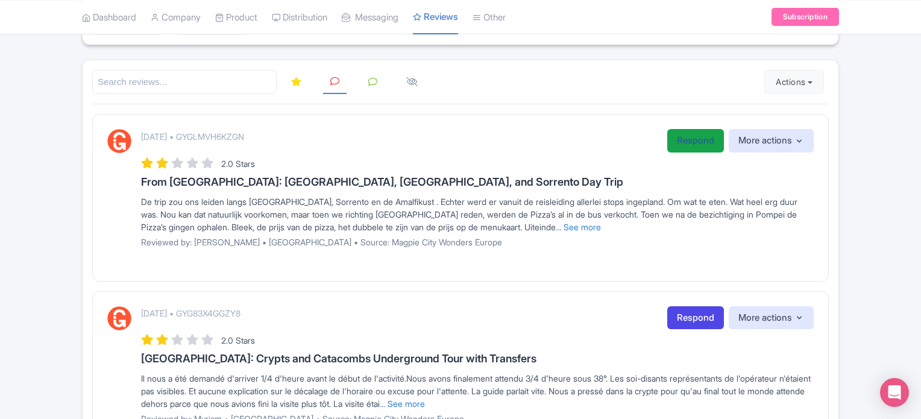
click at [688, 143] on link "Respond" at bounding box center [695, 141] width 57 height 24
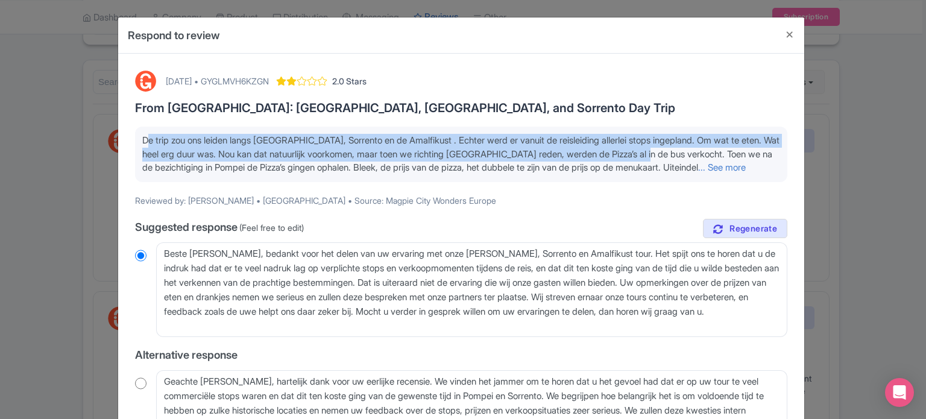
drag, startPoint x: 140, startPoint y: 137, endPoint x: 689, endPoint y: 159, distance: 550.0
click at [689, 159] on span "De trip zou ons leiden langs Pompei, Sorrento en de Amalfikust . Echter werd er…" at bounding box center [460, 153] width 637 height 39
click at [745, 168] on link "... See more" at bounding box center [722, 167] width 48 height 11
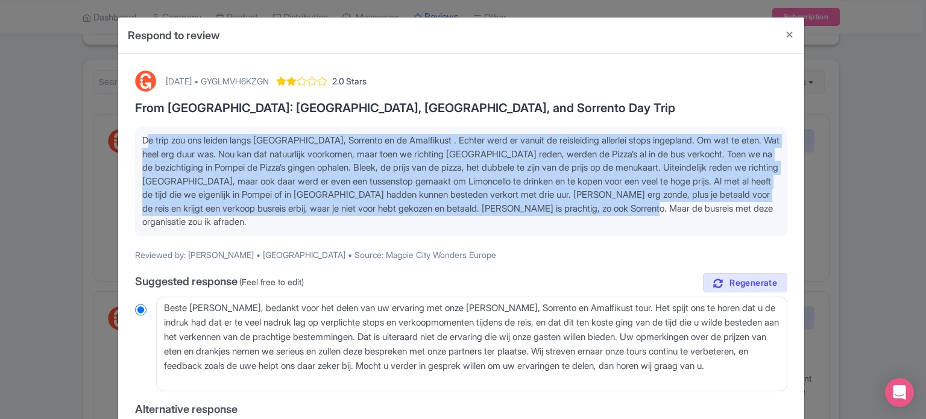
drag, startPoint x: 216, startPoint y: 219, endPoint x: 142, endPoint y: 140, distance: 108.3
click at [142, 140] on p "De trip zou ons leiden langs [GEOGRAPHIC_DATA], Sorrento en de Amalfikust . Ech…" at bounding box center [461, 181] width 638 height 95
copy span "De trip zou ons leiden langs [GEOGRAPHIC_DATA], Sorrento en de Amalfikust . Ech…"
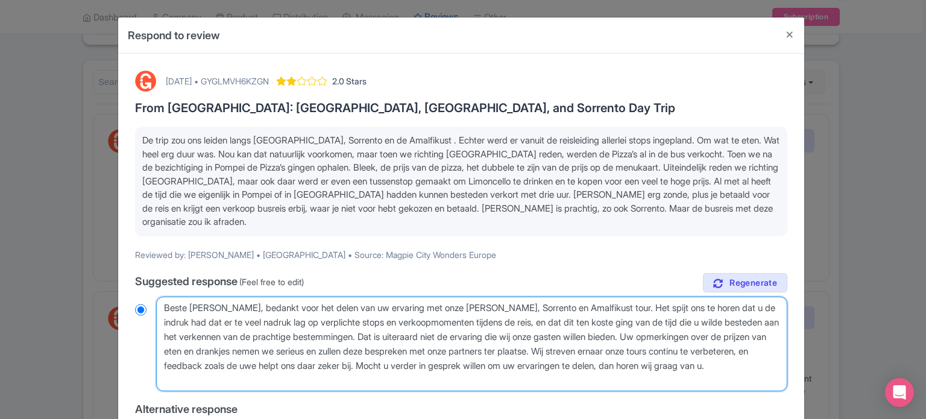
drag, startPoint x: 206, startPoint y: 377, endPoint x: 162, endPoint y: 298, distance: 89.9
click at [162, 298] on textarea "Beste Wim, bedankt voor het delen van uw ervaring met onze Pompei, Sorrento en …" at bounding box center [471, 344] width 631 height 95
radio input "true"
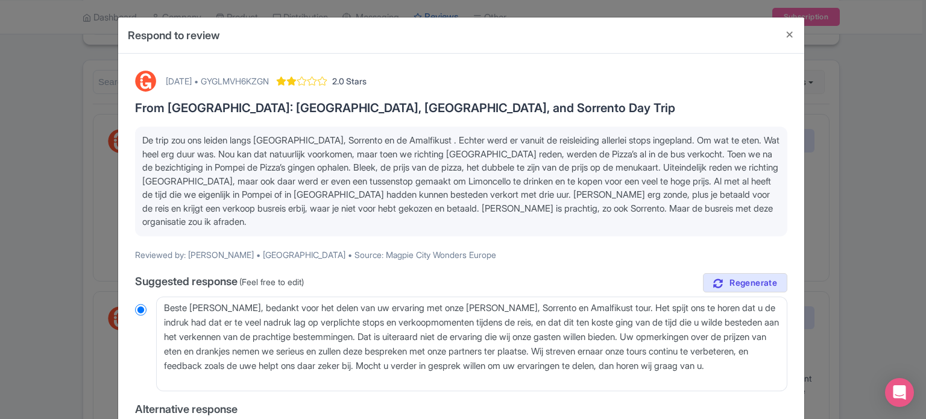
click at [453, 184] on span "De trip zou ons leiden langs Pompei, Sorrento en de Amalfikust . Echter werd er…" at bounding box center [460, 180] width 637 height 93
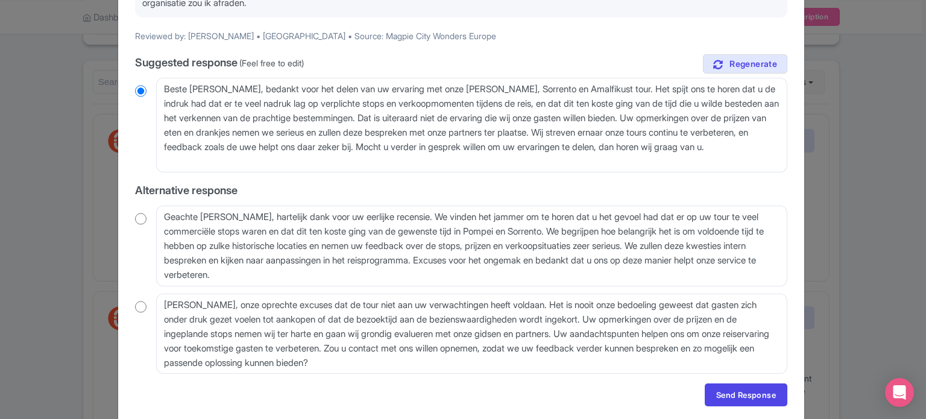
scroll to position [241, 0]
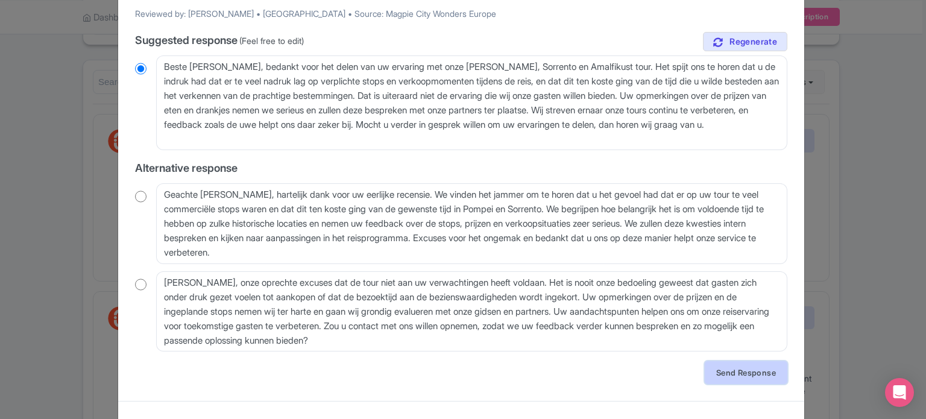
click at [726, 379] on link "Send Response" at bounding box center [746, 372] width 83 height 23
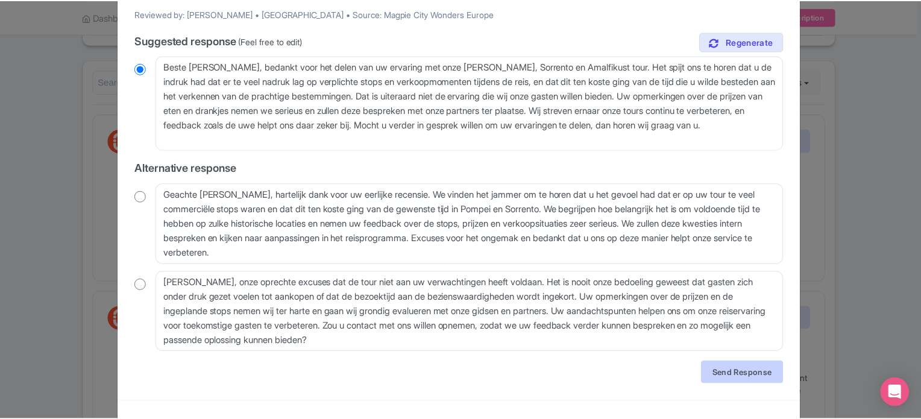
scroll to position [0, 0]
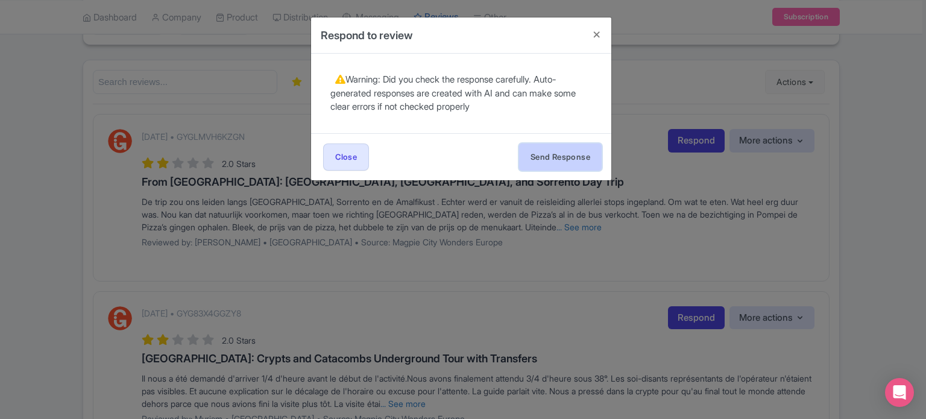
click at [554, 155] on button "Send Response" at bounding box center [560, 156] width 83 height 27
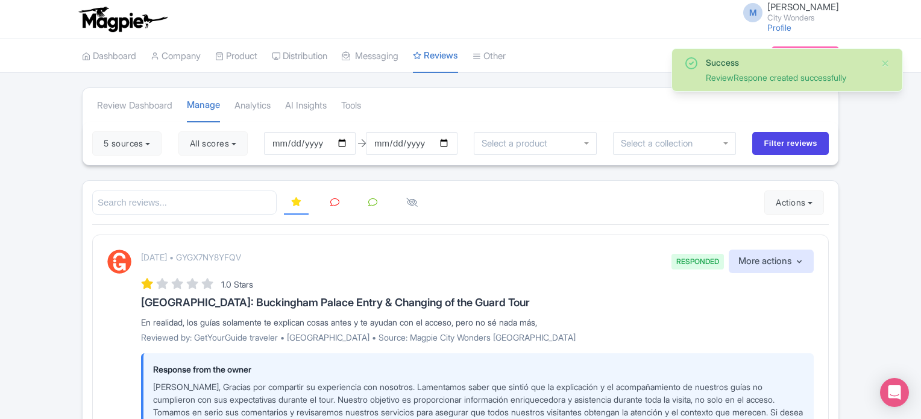
click at [333, 202] on icon at bounding box center [334, 202] width 9 height 9
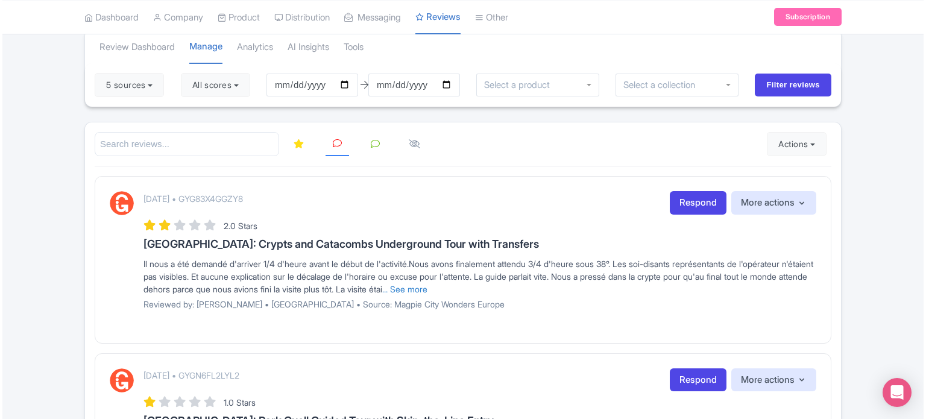
scroll to position [121, 0]
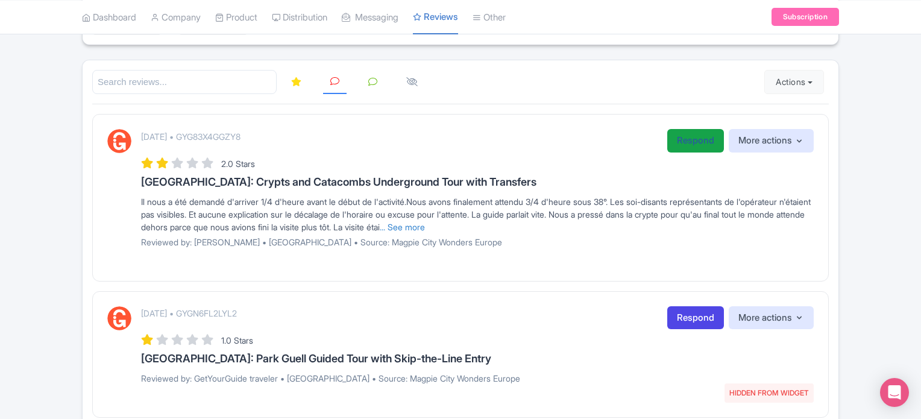
click at [684, 146] on link "Respond" at bounding box center [695, 141] width 57 height 24
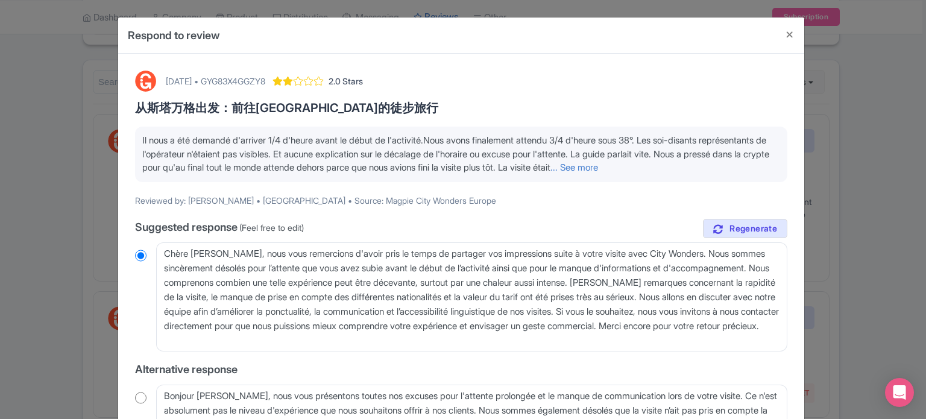
click at [721, 160] on p "Il nous a été demandé d'arriver 1/4 d'heure avant le début de l'activité.Nous a…" at bounding box center [461, 154] width 638 height 41
click at [598, 163] on link "... See more" at bounding box center [574, 167] width 48 height 11
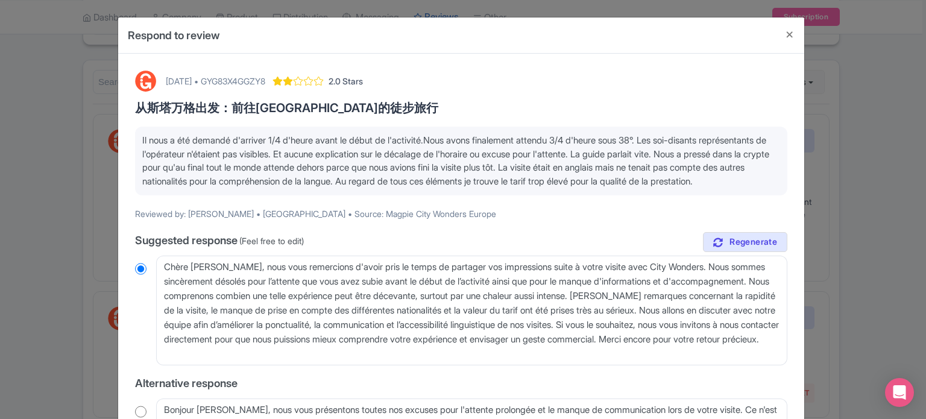
scroll to position [60, 0]
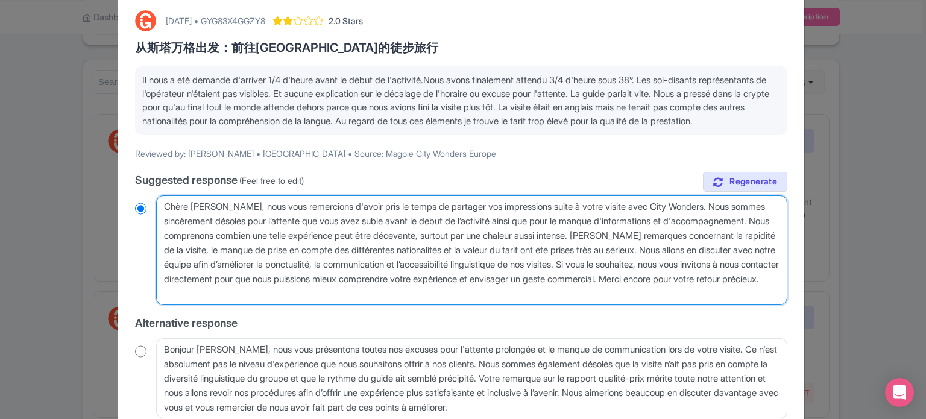
drag, startPoint x: 248, startPoint y: 245, endPoint x: 509, endPoint y: 228, distance: 262.1
click at [509, 228] on textarea "Chère Myriam, nous vous remercions d'avoir pris le temps de partager vos impres…" at bounding box center [471, 250] width 631 height 110
type textarea "Chère Myriam, nous vous remercions d'avoir pris le temps de partager vos impres…"
radio input "true"
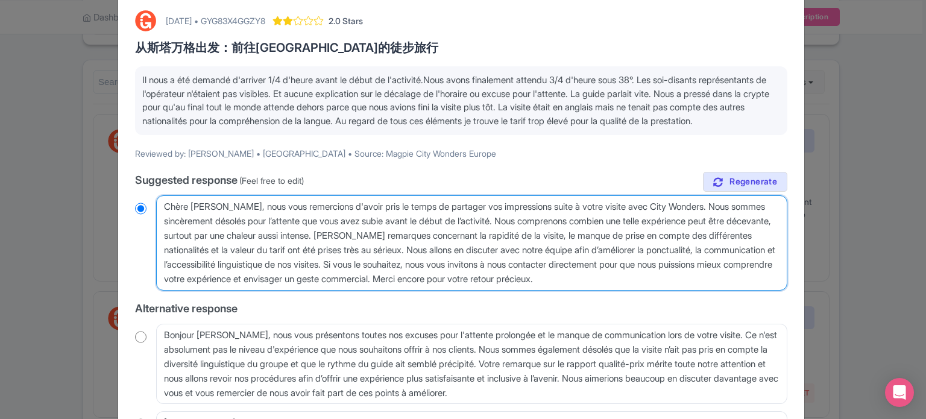
click at [371, 248] on textarea "Chère Myriam, nous vous remercions d'avoir pris le temps de partager vos impres…" at bounding box center [471, 242] width 631 height 95
drag, startPoint x: 472, startPoint y: 264, endPoint x: 472, endPoint y: 274, distance: 10.3
click at [472, 274] on textarea "Chère Myriam, nous vous remercions d'avoir pris le temps de partager vos impres…" at bounding box center [471, 242] width 631 height 95
click at [526, 255] on textarea "Chère Myriam, nous vous remercions d'avoir pris le temps de partager vos impres…" at bounding box center [471, 242] width 631 height 95
drag, startPoint x: 582, startPoint y: 248, endPoint x: 261, endPoint y: 262, distance: 320.9
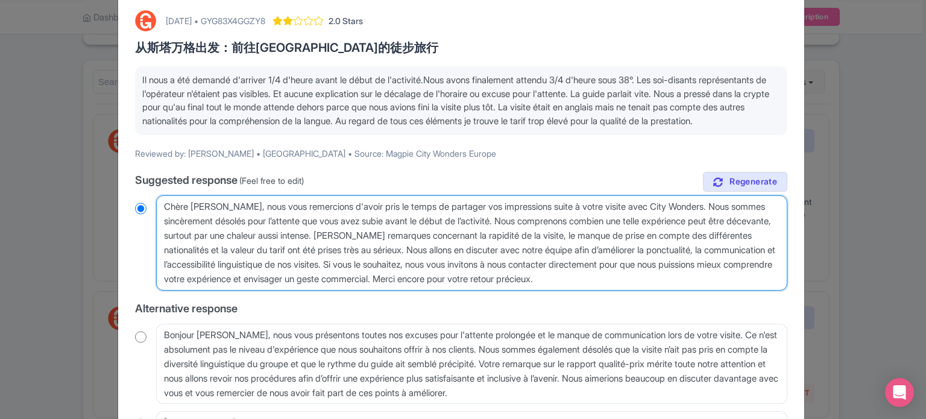
click at [261, 262] on textarea "Chère Myriam, nous vous remercions d'avoir pris le temps de partager vos impres…" at bounding box center [471, 242] width 631 height 95
type textarea "Chère Myriam, nous vous remercions d'avoir pris le temps de partager vos impres…"
radio input "true"
type textarea "Chère Myriam, nous vous remercions d'avoir pris le temps de partager vos impres…"
radio input "true"
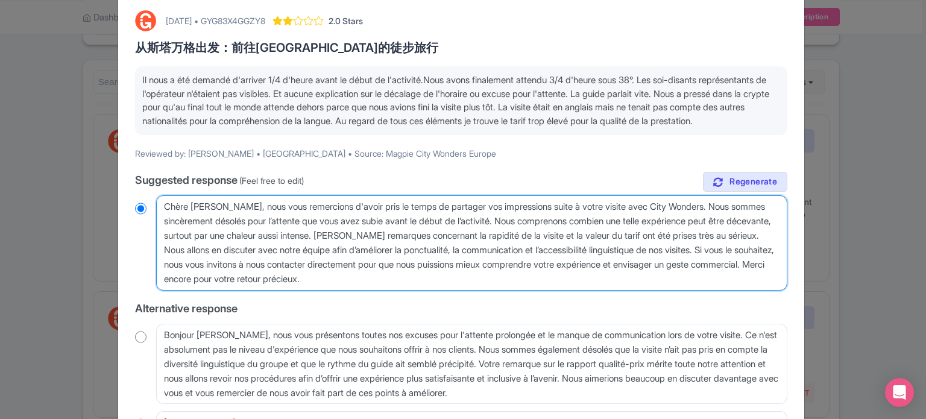
click at [198, 262] on textarea "Chère Myriam, nous vous remercions d'avoir pris le temps de partager vos impres…" at bounding box center [471, 242] width 631 height 95
paste textarea "La langue du voyage est indiquée en ligne et sur la confirmation du bon."
type textarea "Chère Myriam, nous vous remercions d'avoir pris le temps de partager vos impres…"
radio input "true"
type textarea "Chère Myriam, nous vous remercions d'avoir pris le temps de partager vos impres…"
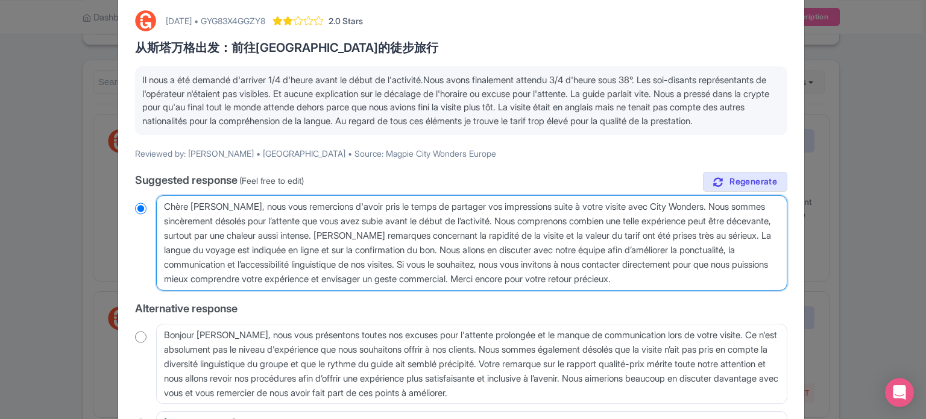
radio input "true"
drag, startPoint x: 409, startPoint y: 277, endPoint x: 287, endPoint y: 277, distance: 121.1
click at [287, 277] on textarea "Chère Myriam, nous vous remercions d'avoir pris le temps de partager vos impres…" at bounding box center [471, 242] width 631 height 95
type textarea "Chère Myriam, nous vous remercions d'avoir pris le temps de partager vos impres…"
radio input "true"
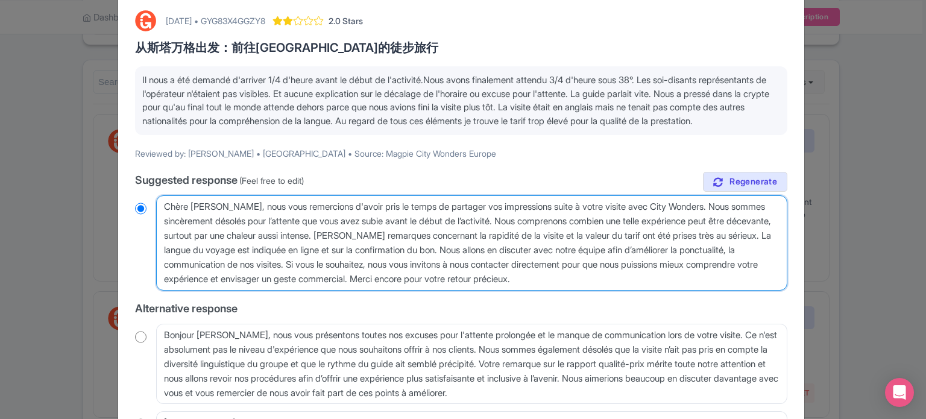
click at [210, 277] on textarea "Chère Myriam, nous vous remercions d'avoir pris le temps de partager vos impres…" at bounding box center [471, 242] width 631 height 95
type textarea "Chère Myriam, nous vous remercions d'avoir pris le temps de partager vos impres…"
radio input "true"
drag, startPoint x: 285, startPoint y: 275, endPoint x: 212, endPoint y: 277, distance: 73.5
click at [212, 277] on textarea "Chère Myriam, nous vous remercions d'avoir pris le temps de partager vos impres…" at bounding box center [471, 242] width 631 height 95
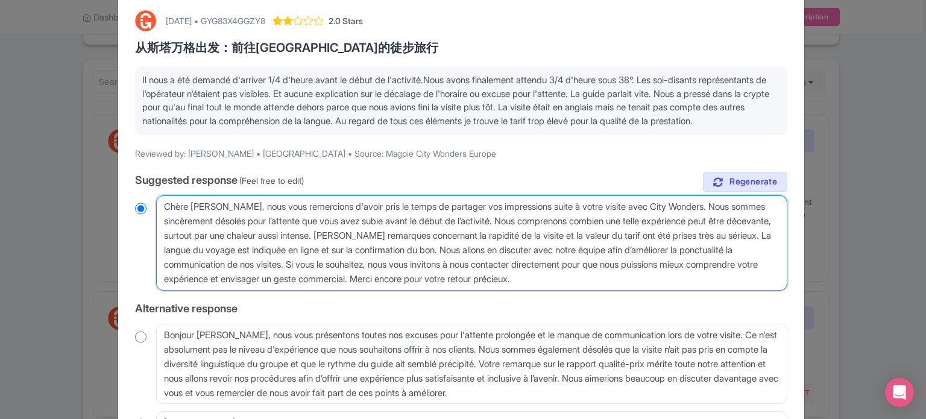
type textarea "Chère Myriam, nous vous remercions d'avoir pris le temps de partager vos impres…"
radio input "true"
type textarea "Chère Myriam, nous vous remercions d'avoir pris le temps de partager vos impres…"
radio input "true"
drag, startPoint x: 378, startPoint y: 289, endPoint x: 571, endPoint y: 279, distance: 193.1
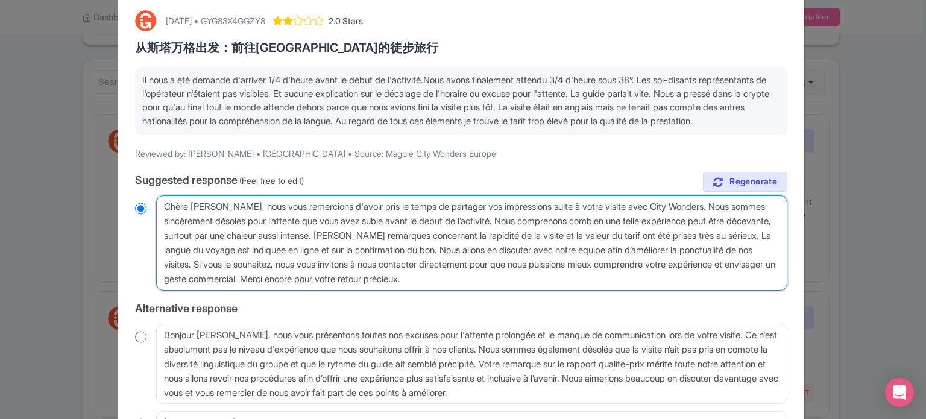
click at [571, 279] on textarea "Chère Myriam, nous vous remercions d'avoir pris le temps de partager vos impres…" at bounding box center [471, 242] width 631 height 95
type textarea "Chère Myriam, nous vous remercions d'avoir pris le temps de partager vos impres…"
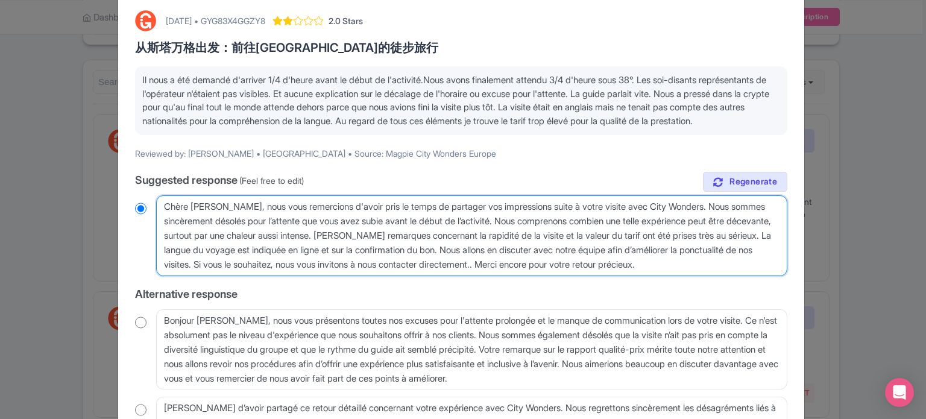
radio input "true"
type textarea "Chère Myriam, nous vous remercions d'avoir pris le temps de partager vos impres…"
radio input "true"
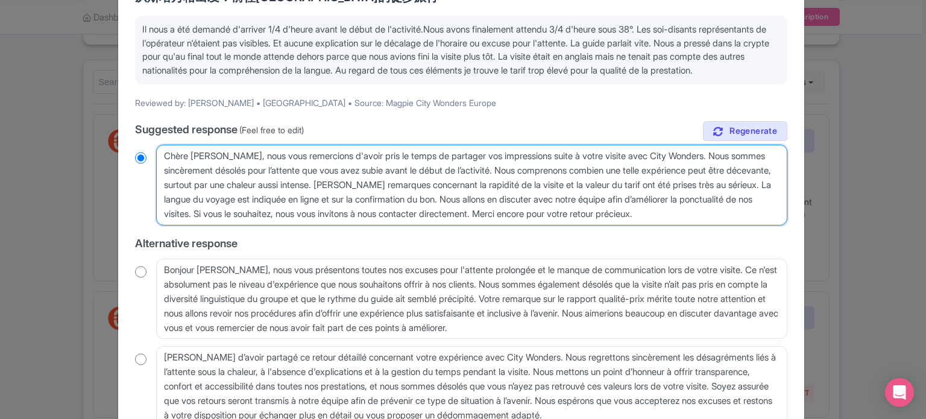
scroll to position [181, 0]
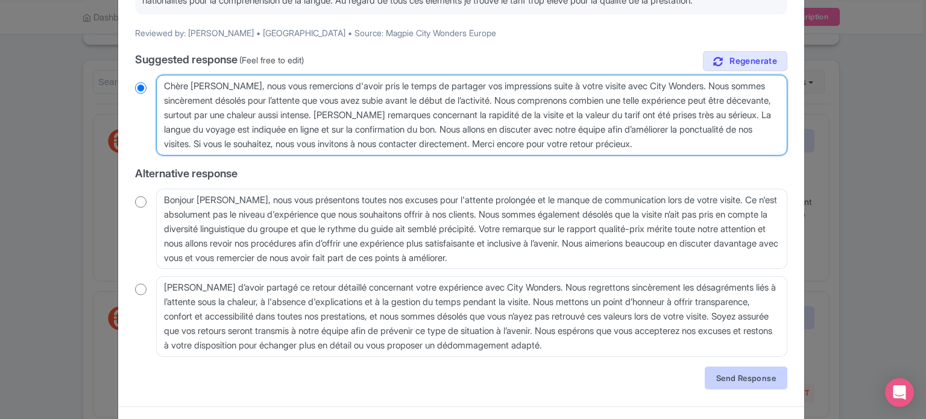
type textarea "Chère Myriam, nous vous remercions d'avoir pris le temps de partager vos impres…"
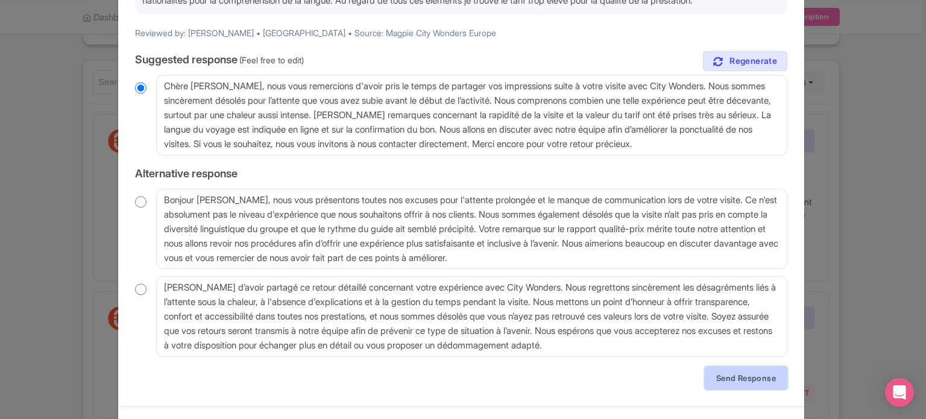
click at [733, 389] on link "Send Response" at bounding box center [746, 377] width 83 height 23
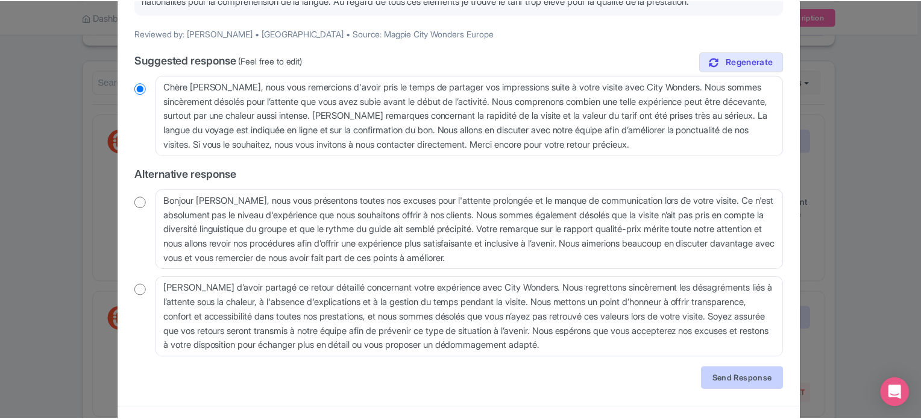
scroll to position [0, 0]
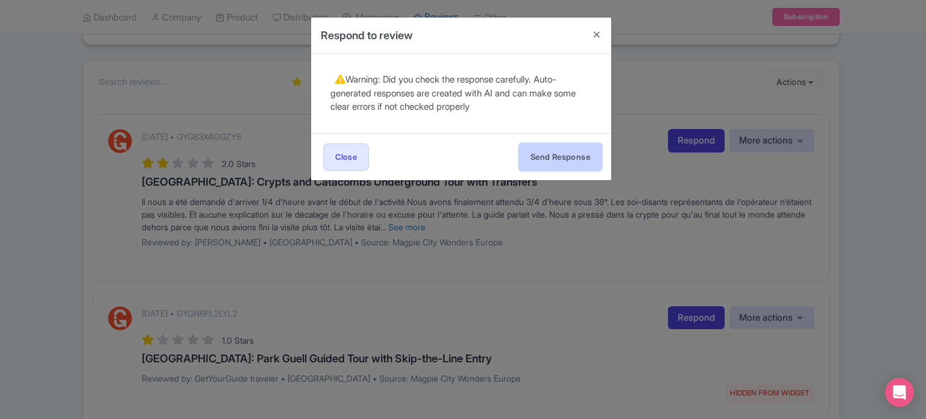
click at [548, 154] on button "Send Response" at bounding box center [560, 156] width 83 height 27
